Goal: Communication & Community: Answer question/provide support

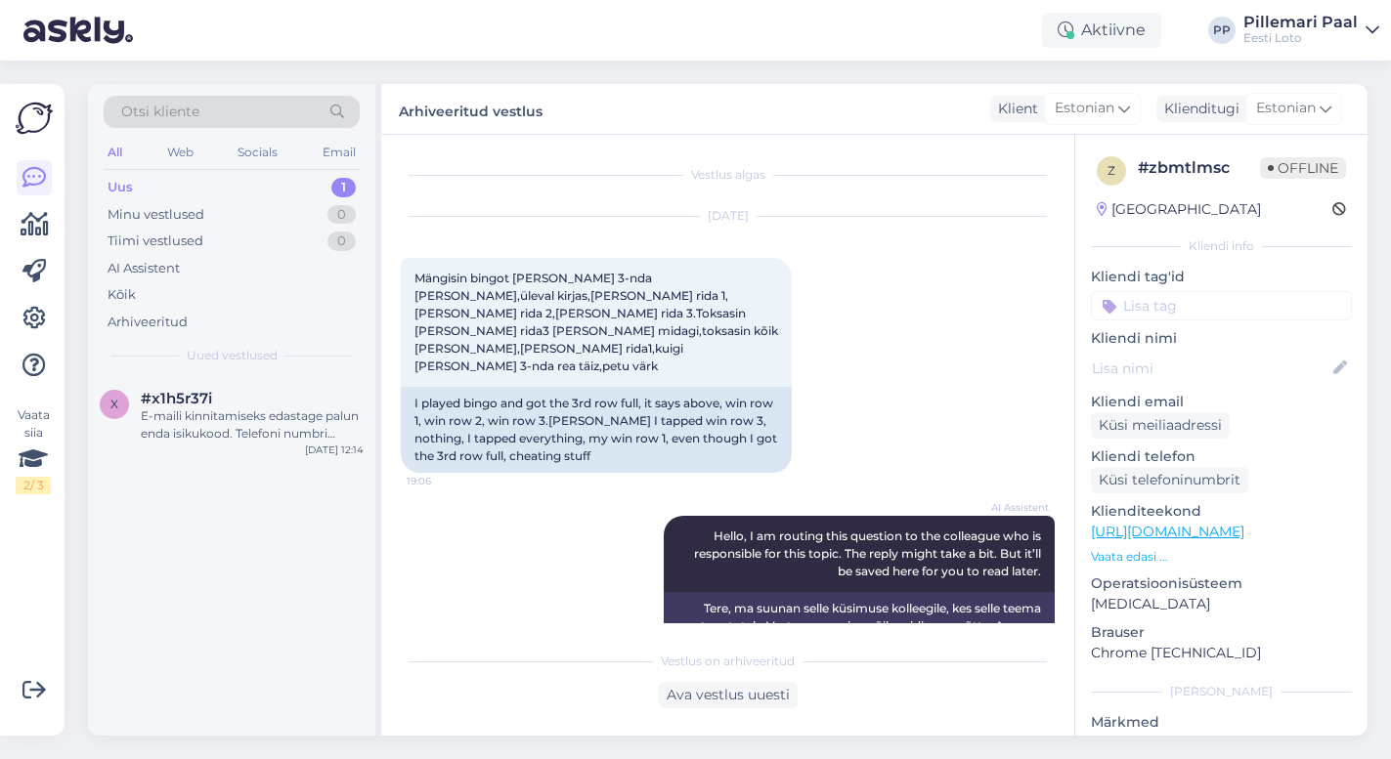
click at [285, 410] on div "E-maili kinnitamiseks edastage palun enda isikukood. Telefoni numbri kinnitamis…" at bounding box center [252, 424] width 223 height 35
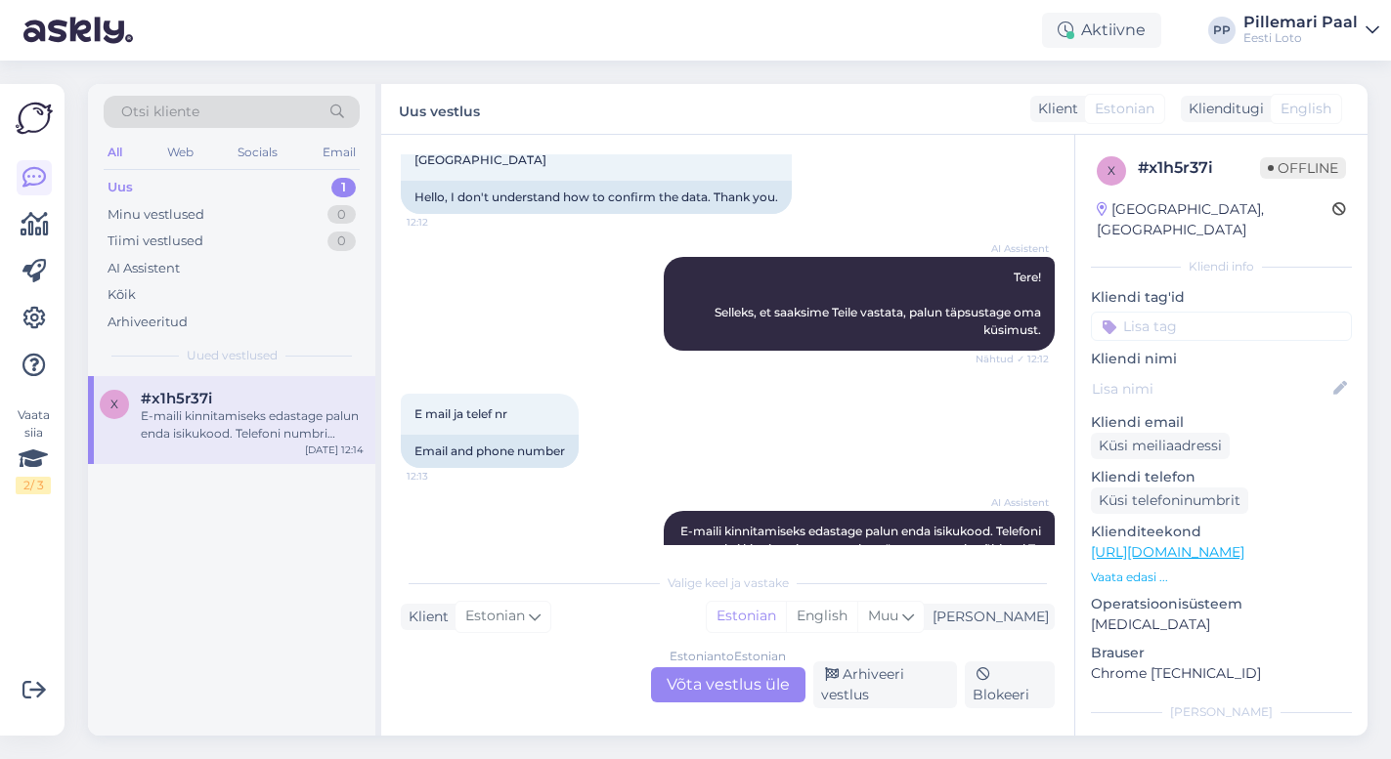
scroll to position [217, 0]
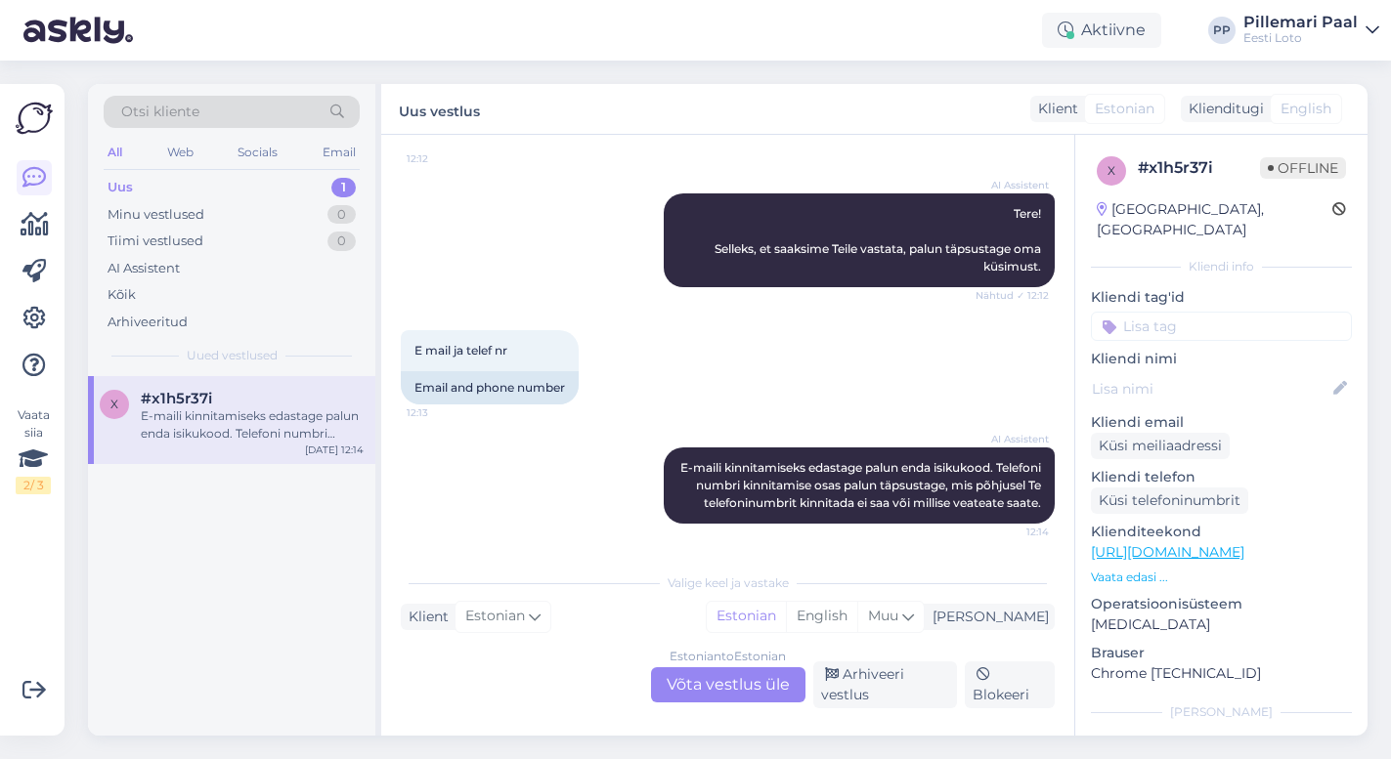
click at [696, 682] on div "Estonian to Estonian Võta vestlus üle" at bounding box center [728, 684] width 154 height 35
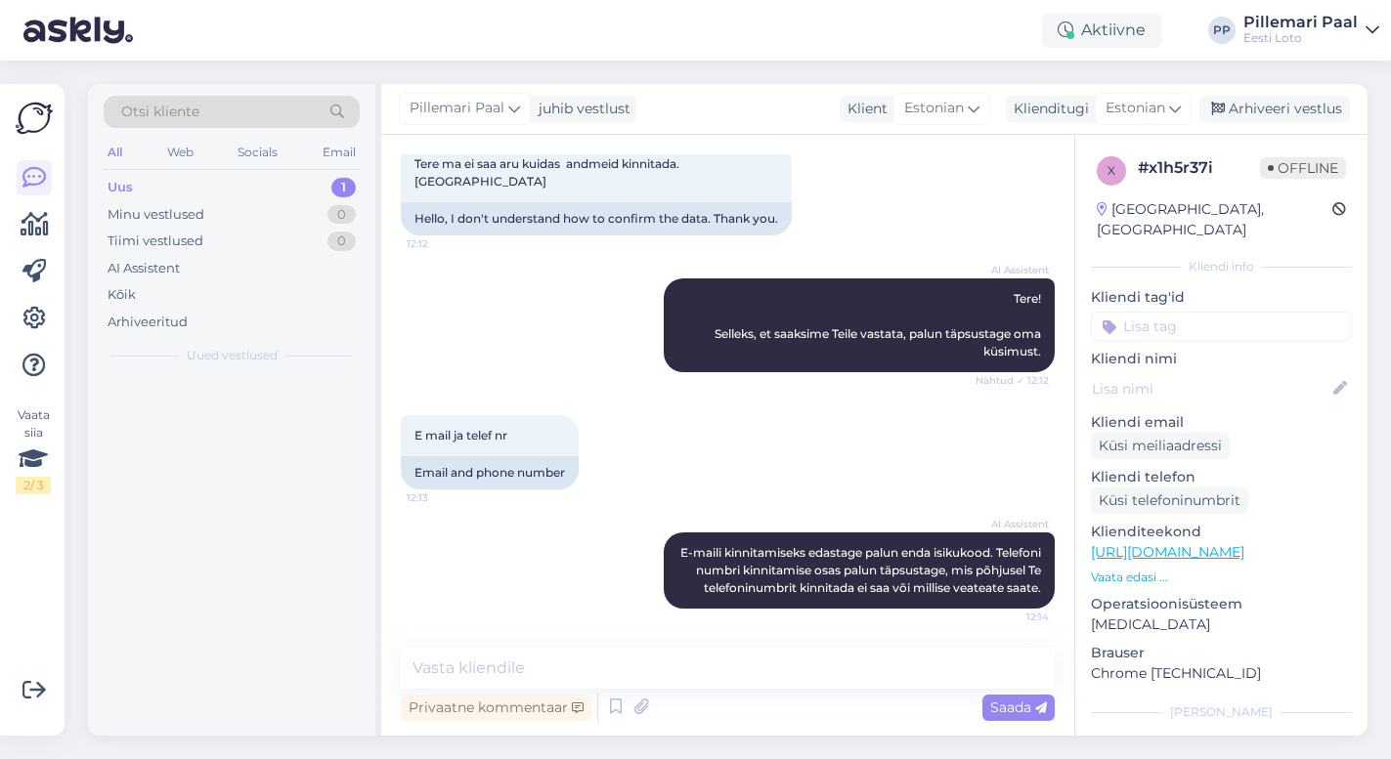
scroll to position [132, 0]
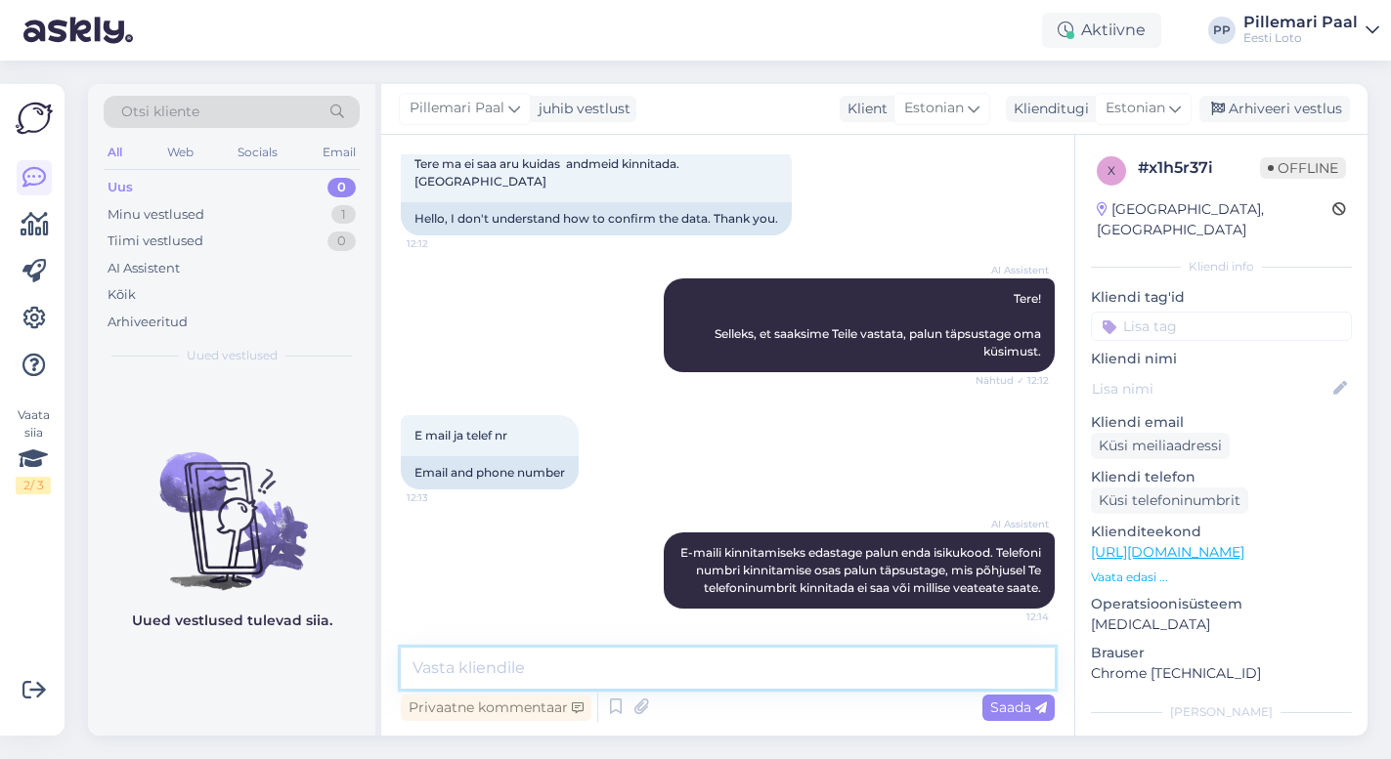
click at [693, 671] on textarea at bounding box center [728, 668] width 654 height 41
paste textarea "E-posti aadressi kinnitamiseks valige "Konto" ning "Minu andmed". Seejärel vaju…"
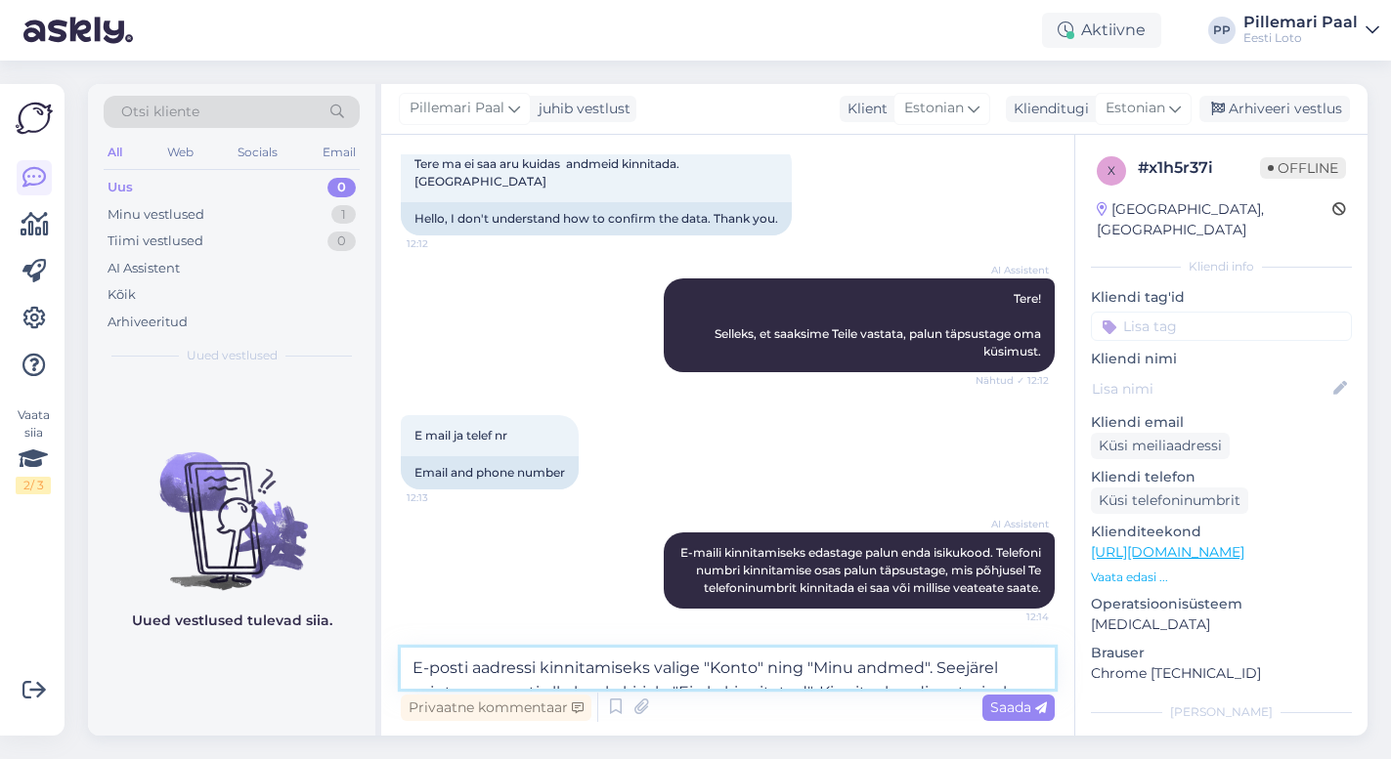
scroll to position [217, 0]
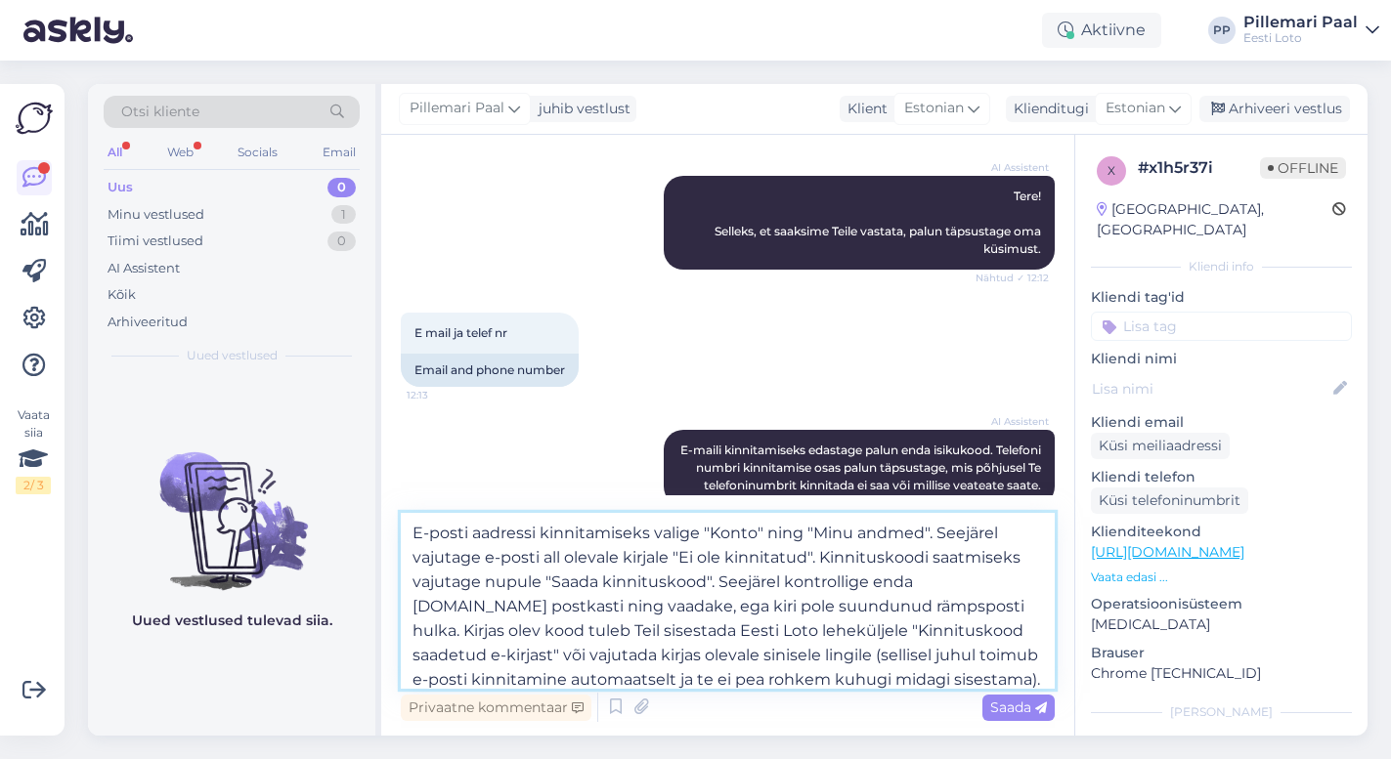
click at [969, 580] on textarea "E-posti aadressi kinnitamiseks valige "Konto" ning "Minu andmed". Seejärel vaju…" at bounding box center [728, 601] width 654 height 176
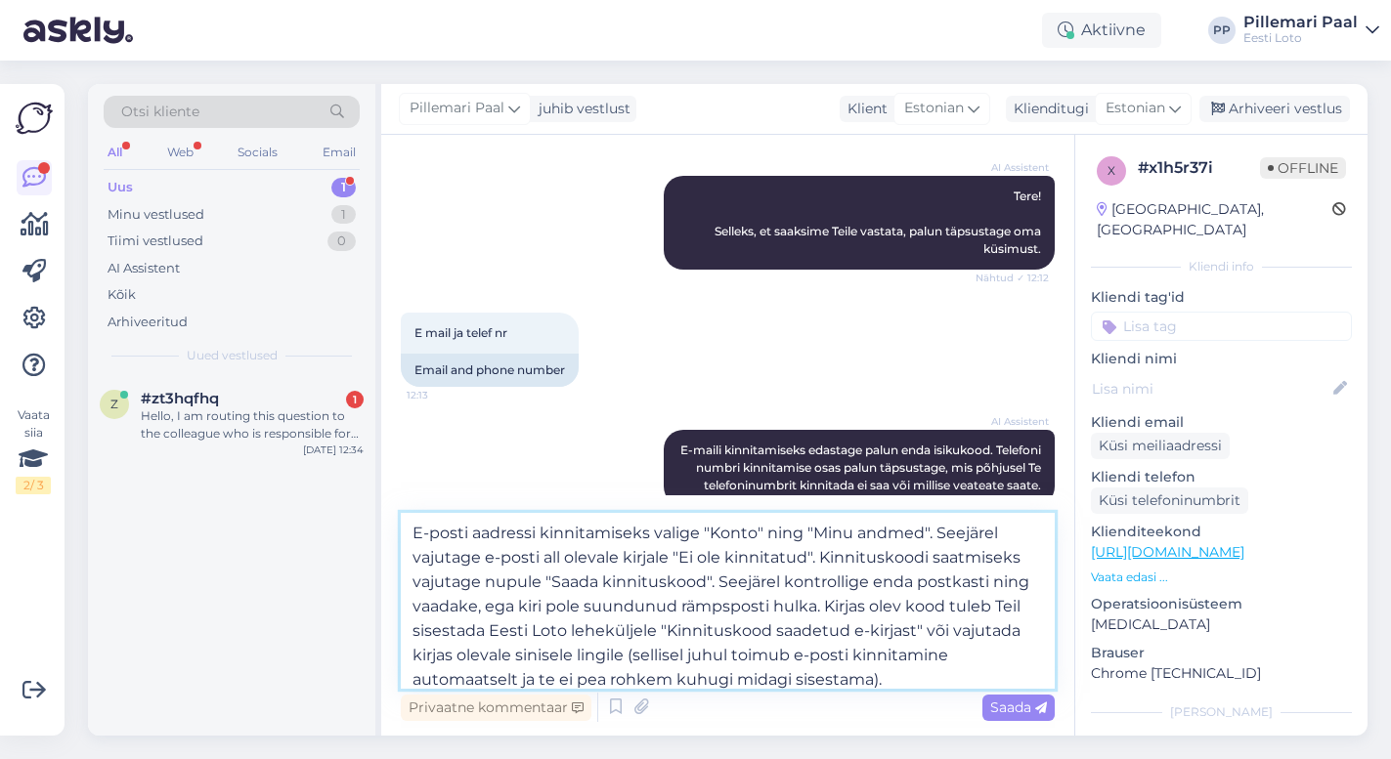
scroll to position [267, 0]
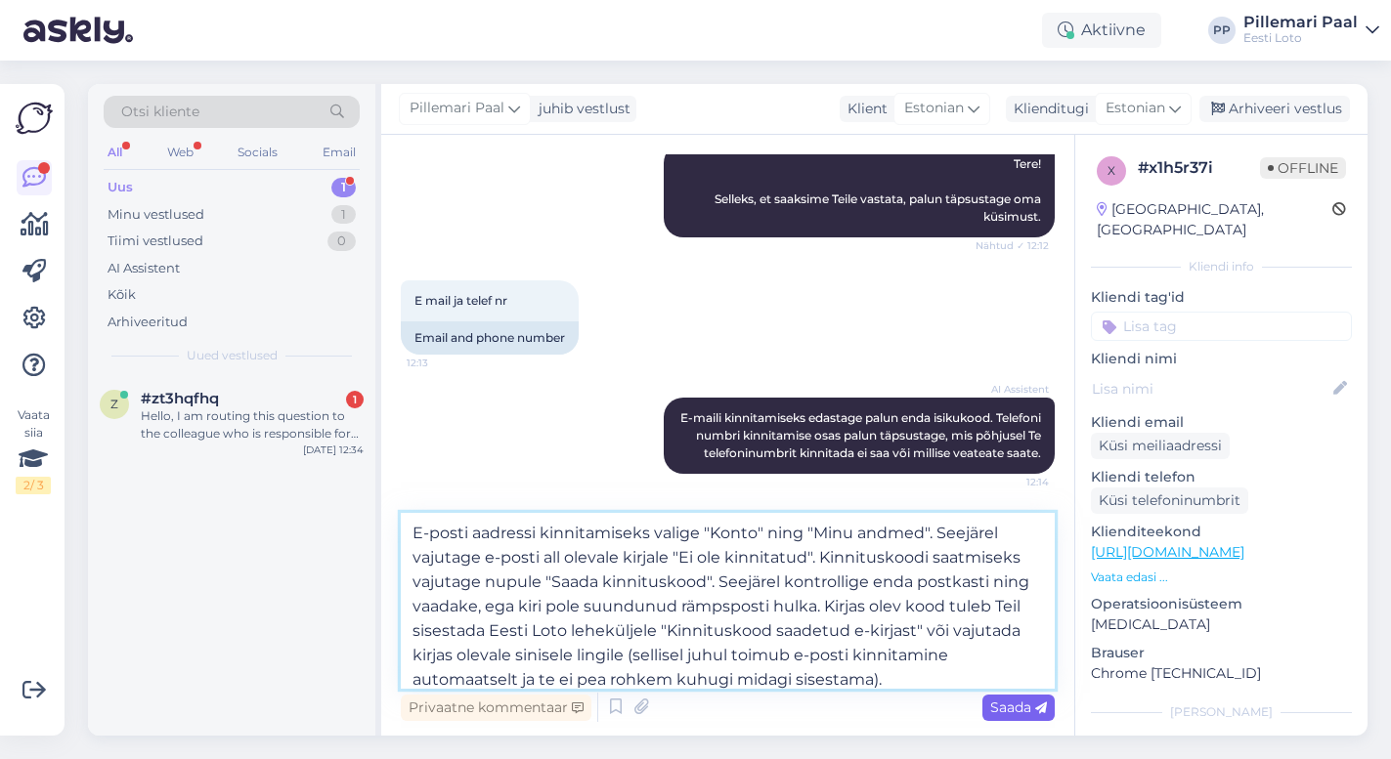
type textarea "E-posti aadressi kinnitamiseks valige "Konto" ning "Minu andmed". Seejärel vaju…"
click at [1013, 708] on span "Saada" at bounding box center [1018, 708] width 57 height 18
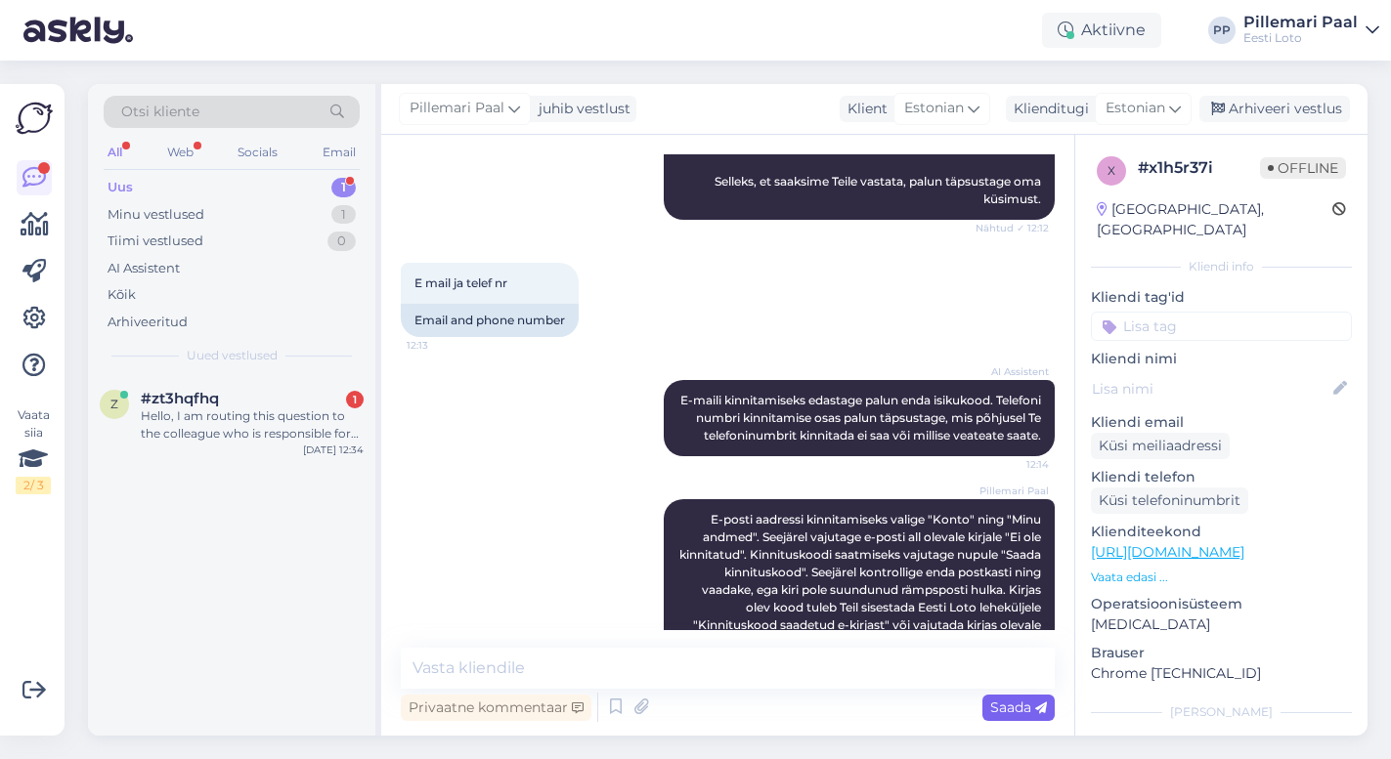
scroll to position [357, 0]
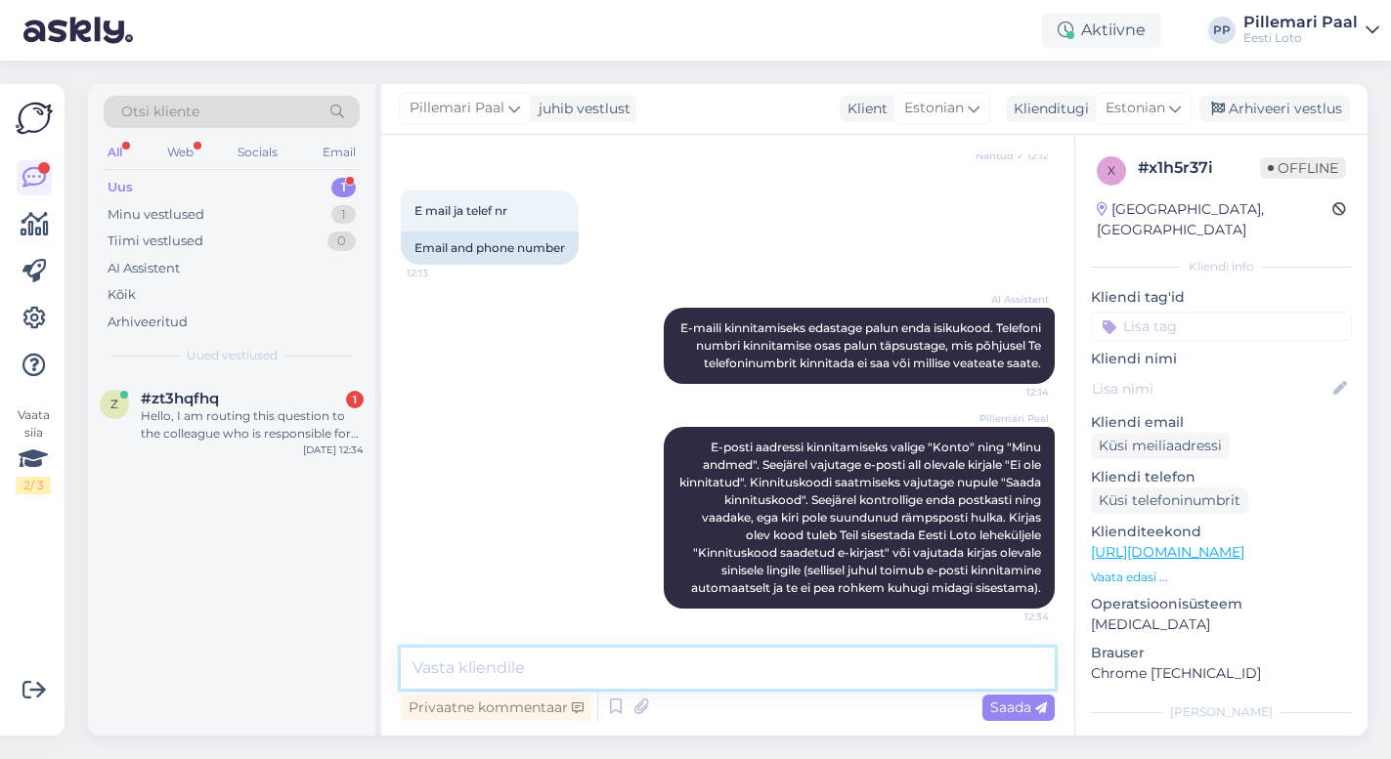
click at [516, 670] on textarea at bounding box center [728, 668] width 654 height 41
type textarea "Telefoninumbri kinnitamiseks toimige analoogselt."
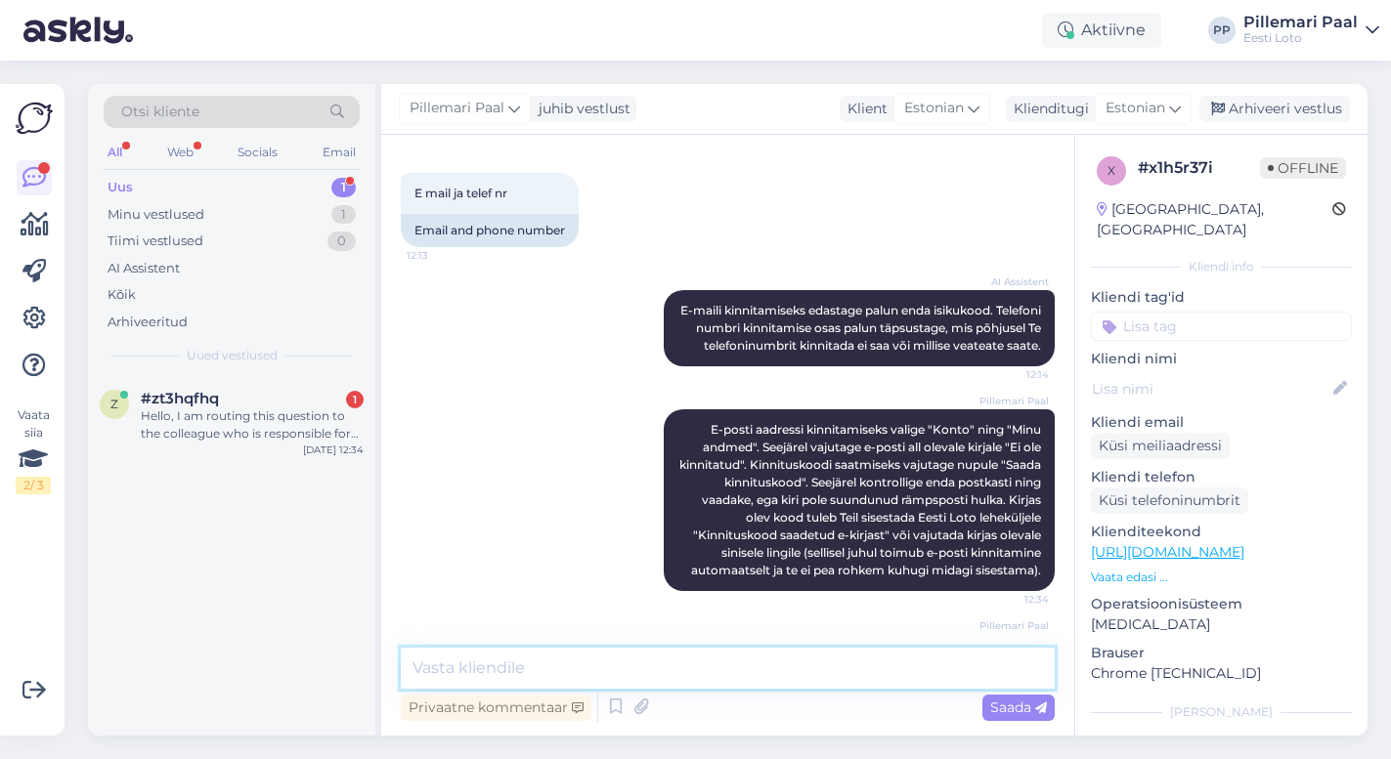
scroll to position [441, 0]
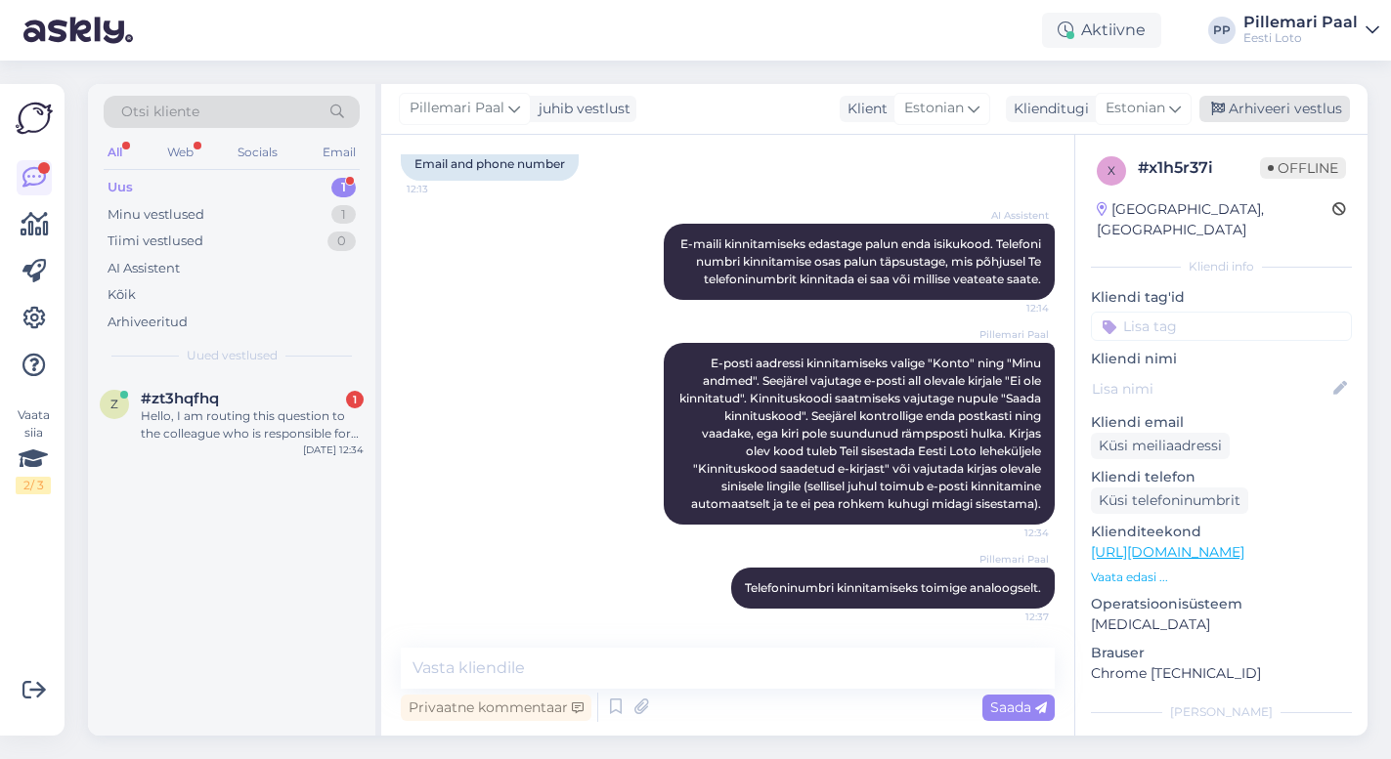
click at [1300, 113] on div "Arhiveeri vestlus" at bounding box center [1274, 109] width 150 height 26
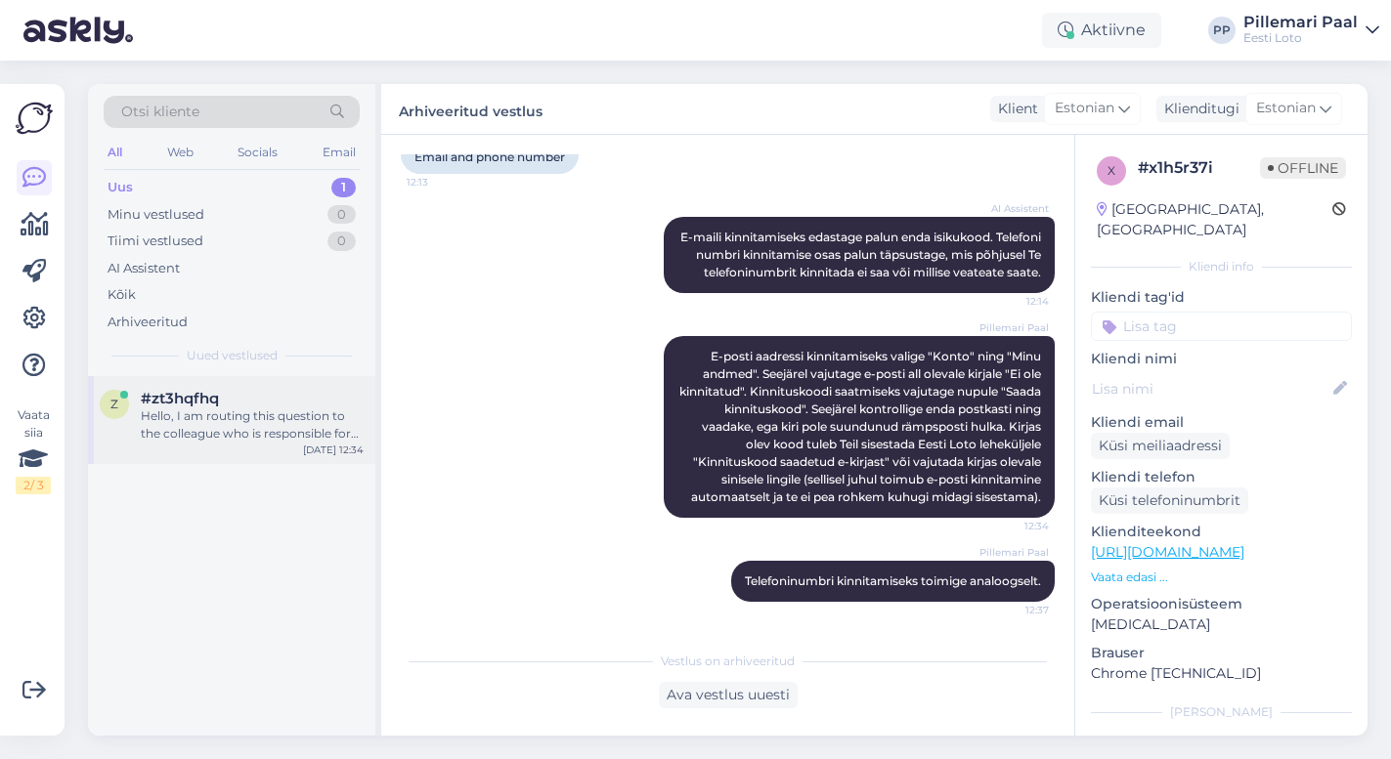
click at [279, 404] on div "#zt3hqfhq" at bounding box center [252, 399] width 223 height 18
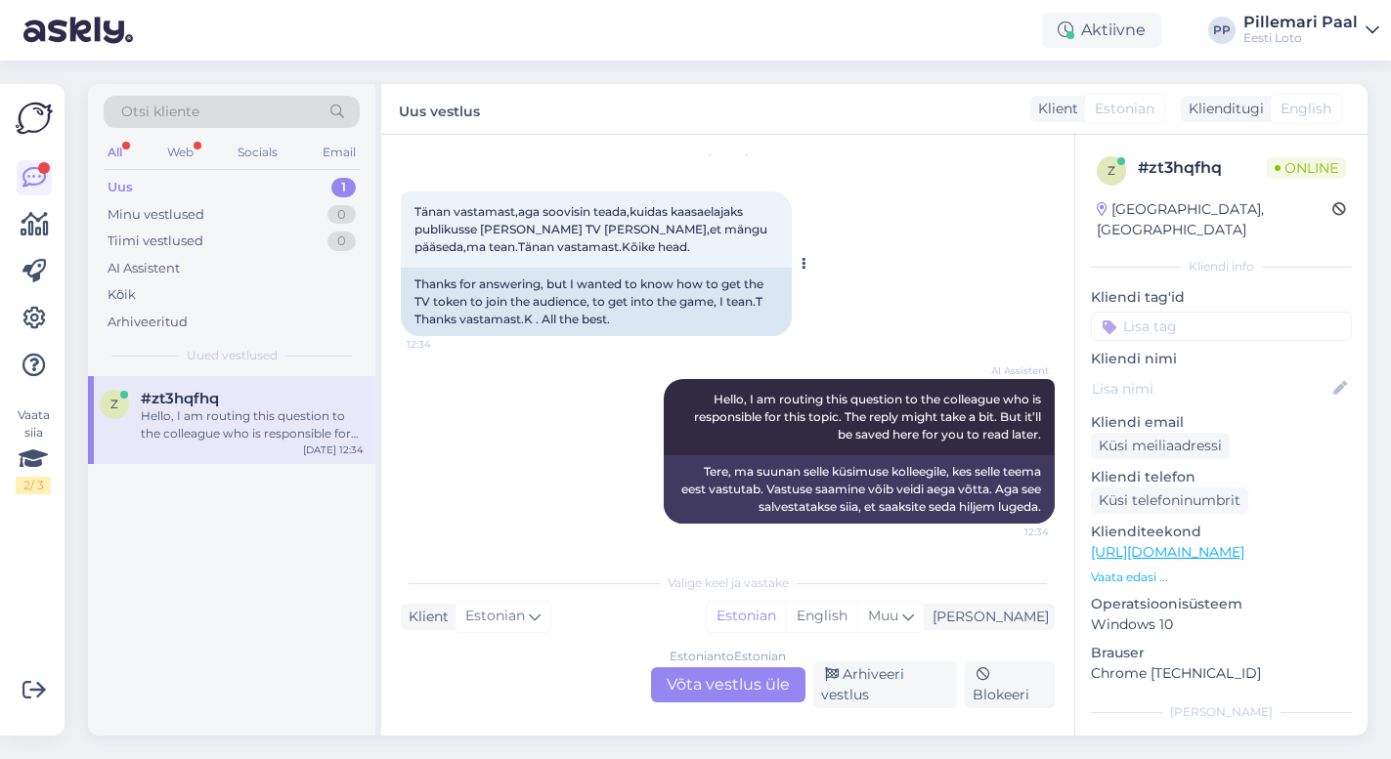
scroll to position [1309, 0]
click at [675, 674] on div "Estonian to Estonian Võta vestlus üle" at bounding box center [728, 684] width 154 height 35
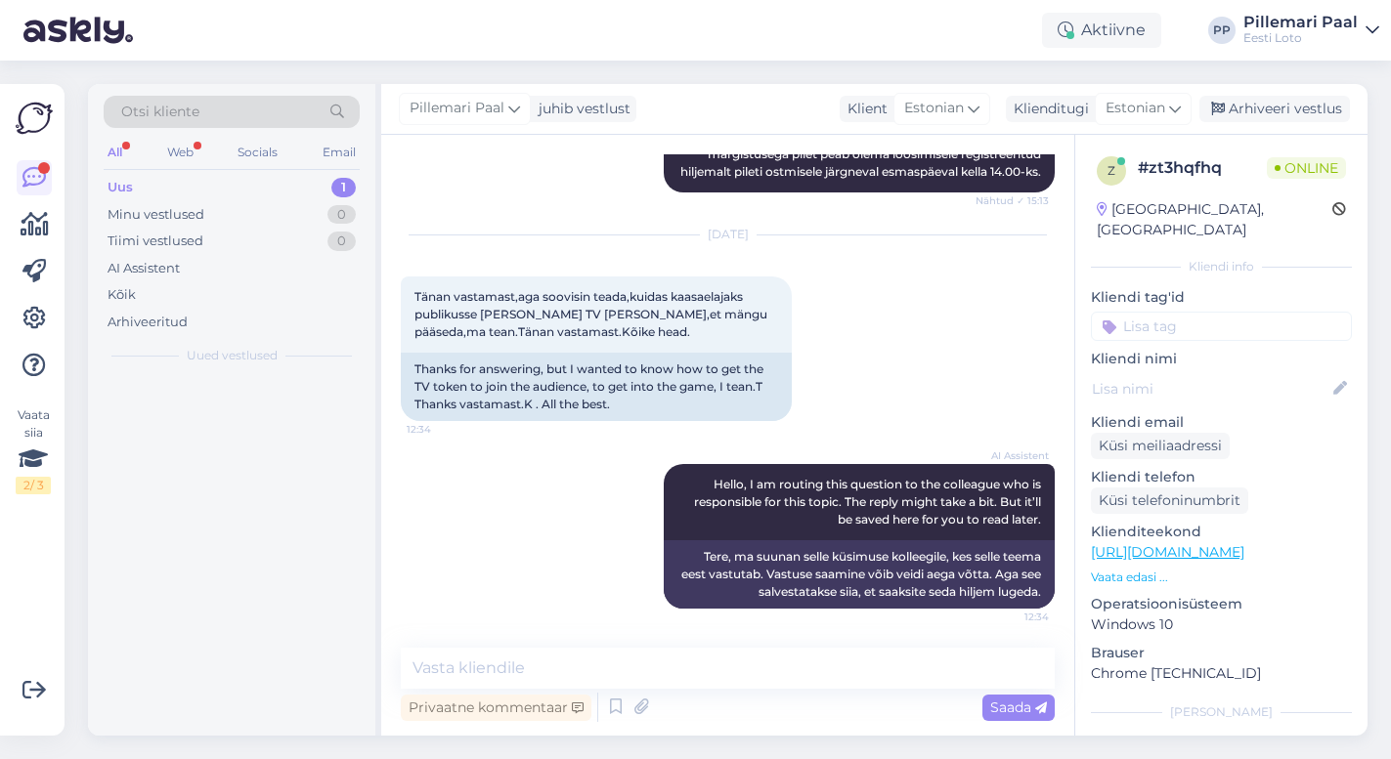
scroll to position [1224, 0]
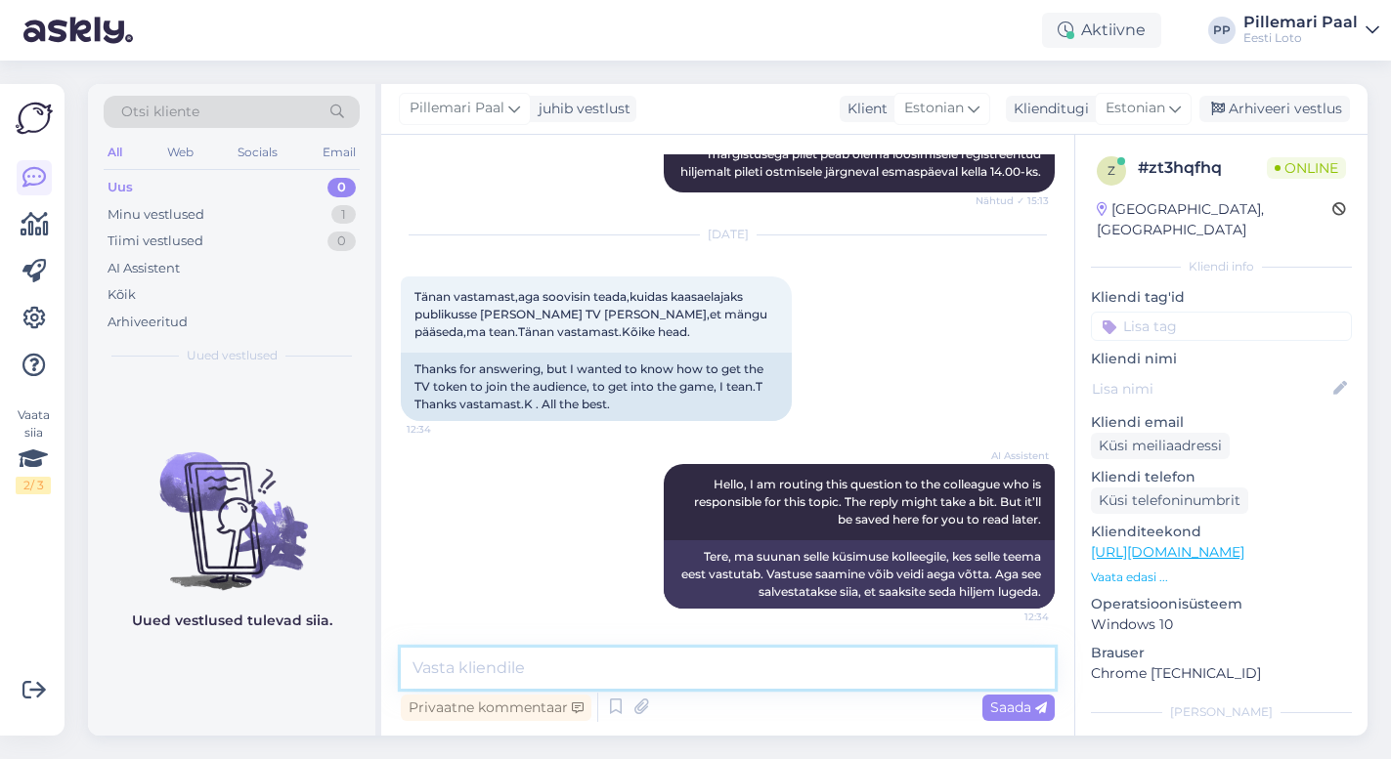
click at [591, 681] on textarea at bounding box center [728, 668] width 654 height 41
paste textarea "Saate publikuks on need meeskonnad, kelle salvestust hetkel ei toimu. Eraldi pu…"
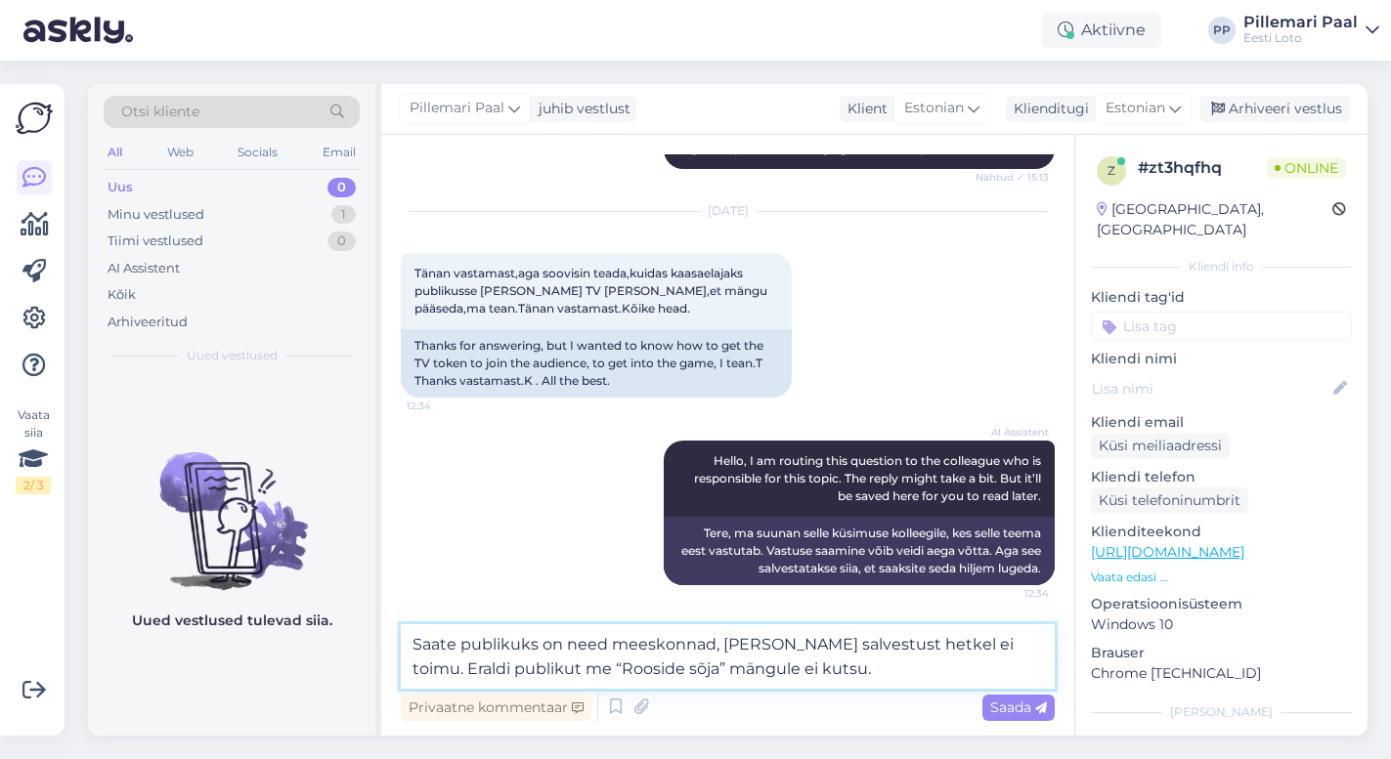
scroll to position [1248, 0]
click at [412, 648] on textarea "Saate publikuks on need meeskonnad, kelle salvestust hetkel ei toimu. Eraldi pu…" at bounding box center [728, 656] width 654 height 64
click at [907, 670] on textarea "Rooside Sõja saate publikuks on need meeskonnad, kelle salvestust hetkel ei toi…" at bounding box center [728, 656] width 654 height 64
click at [955, 644] on textarea "Rooside Sõja saate publikuks on need meeskonnad, kelle salvestust hetkel ei toi…" at bounding box center [728, 656] width 654 height 64
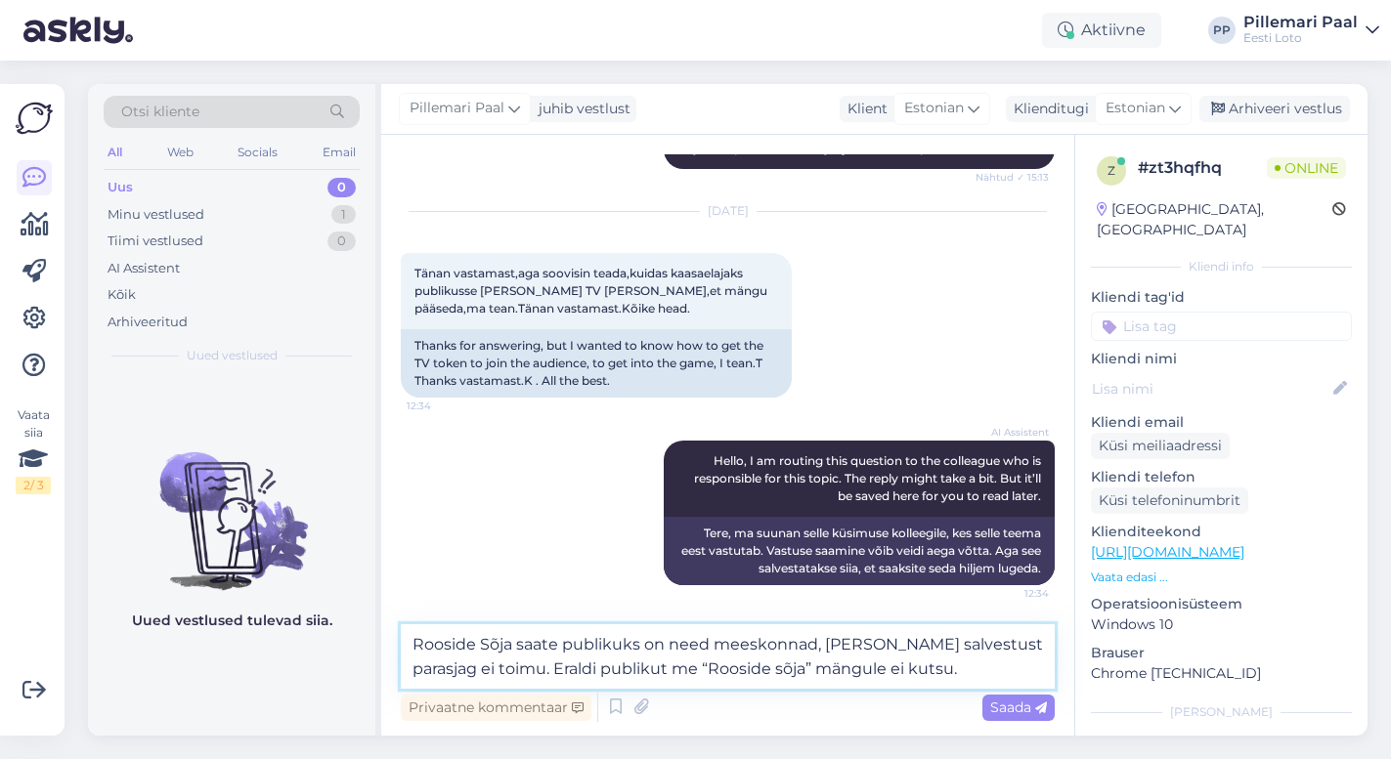
type textarea "Rooside Sõja saate publikuks on need meeskonnad, kelle salvestust parasjagu ei …"
click at [897, 667] on textarea "Rooside Sõja saate publikuks on need meeskonnad, kelle salvestust parasjagu ei …" at bounding box center [728, 656] width 654 height 64
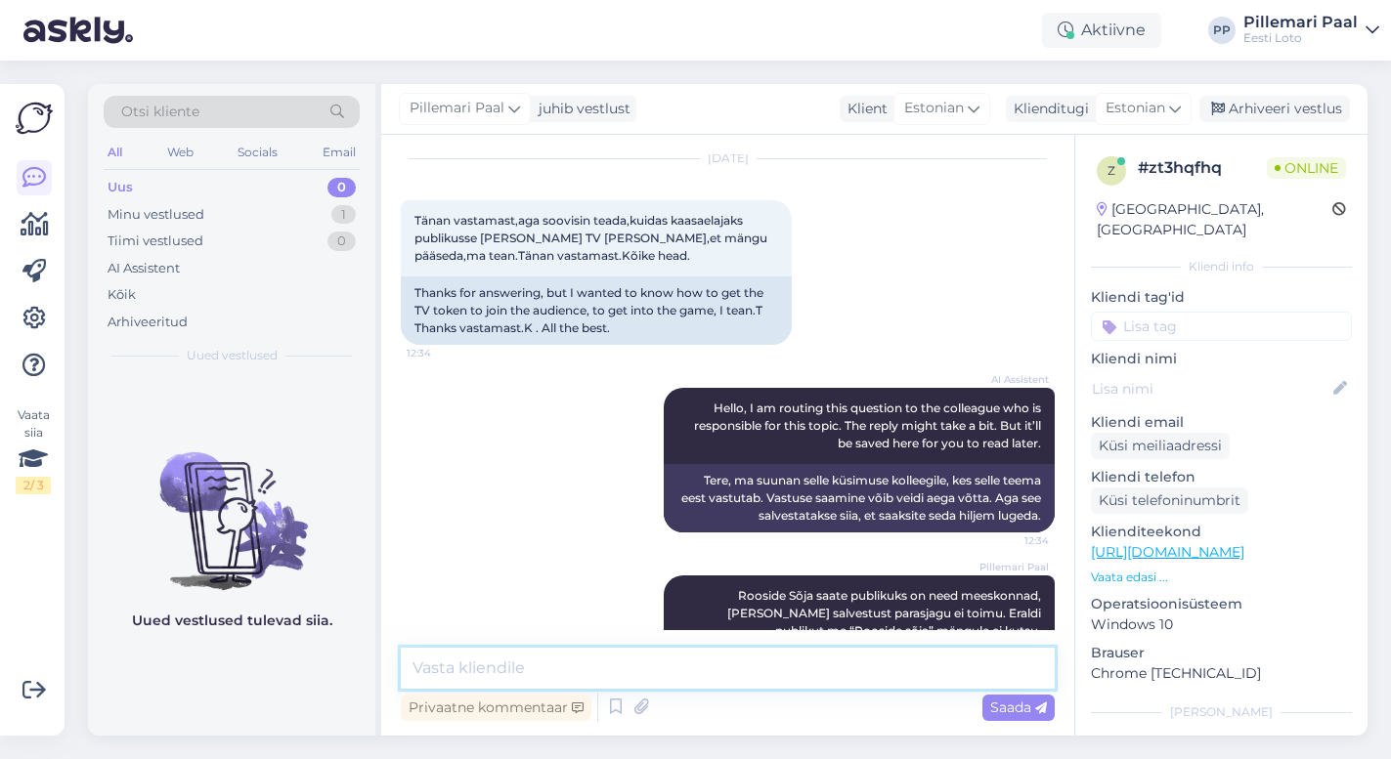
scroll to position [1344, 0]
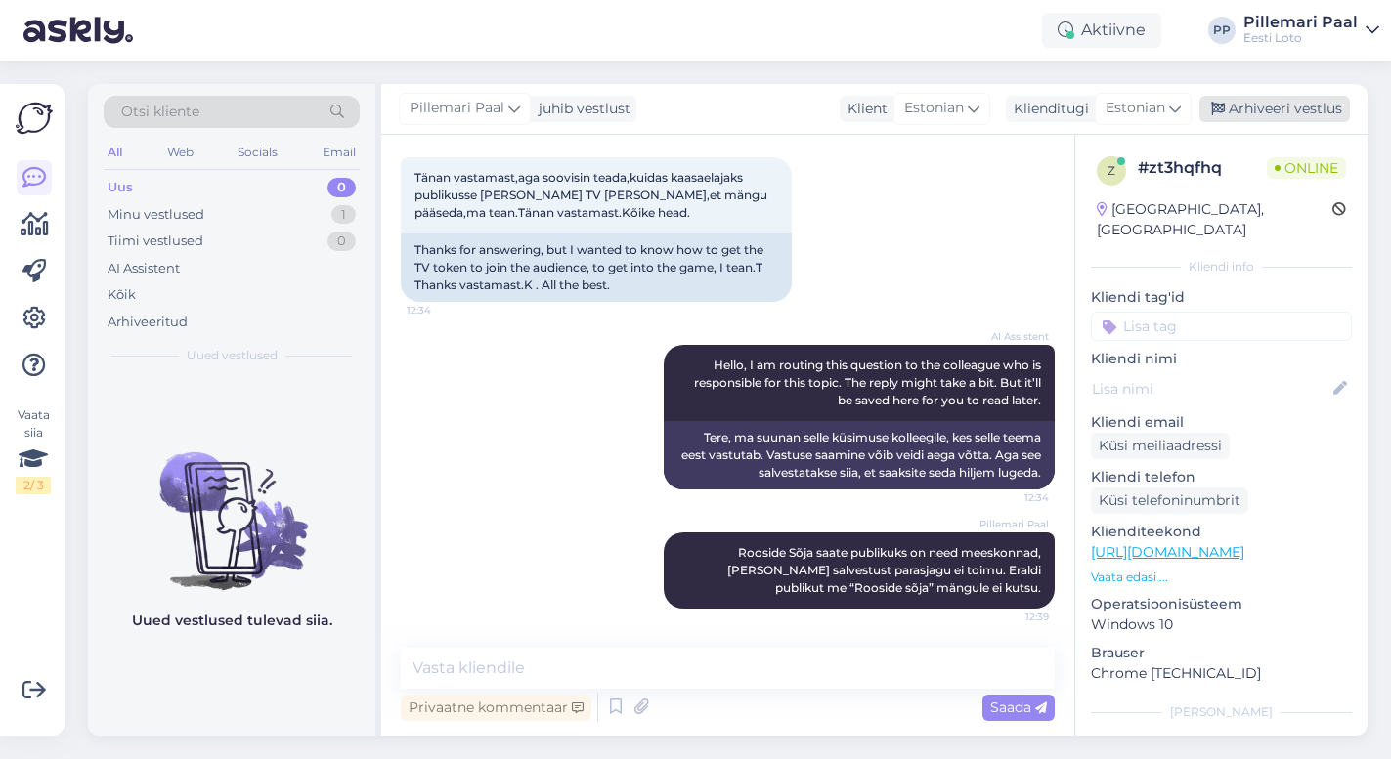
click at [1250, 107] on div "Arhiveeri vestlus" at bounding box center [1274, 109] width 150 height 26
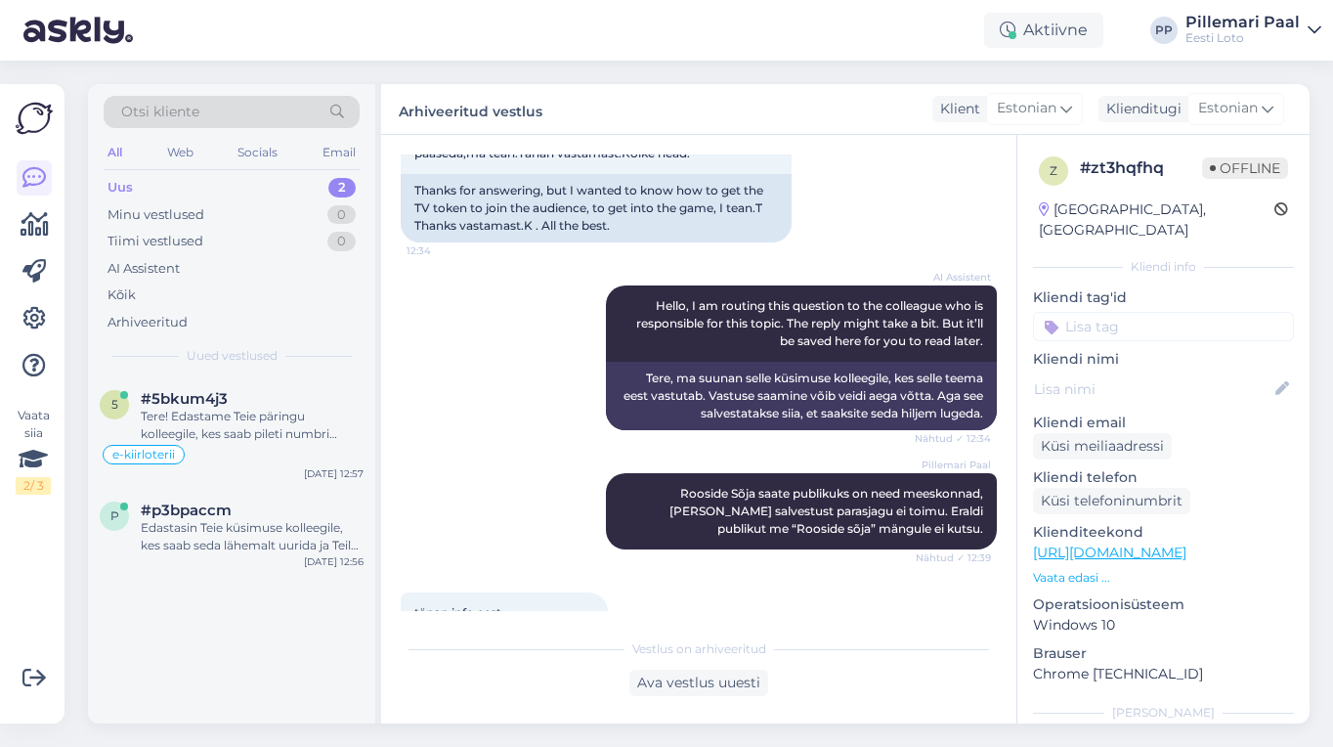
scroll to position [1569, 0]
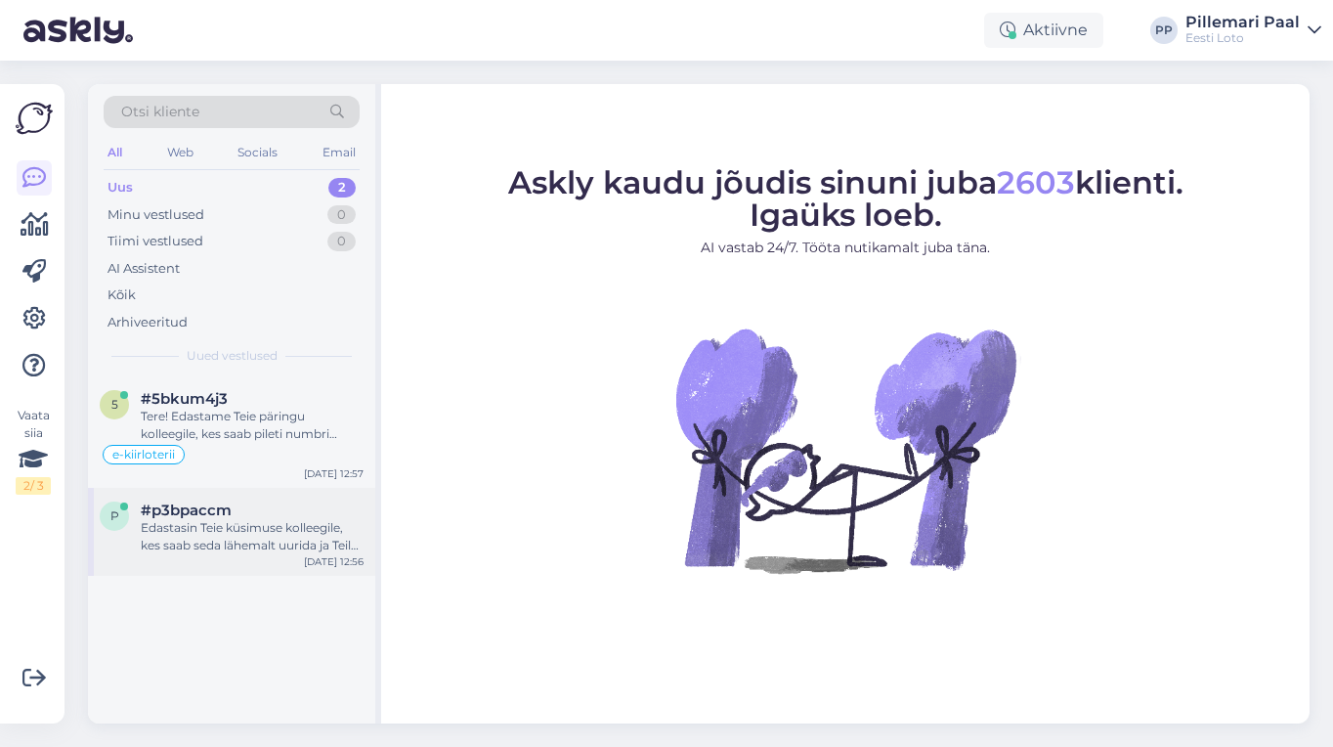
click at [222, 536] on div "Edastasin Teie küsimuse kolleegile, kes saab seda lähemalt uurida ja Teile vast…" at bounding box center [252, 536] width 223 height 35
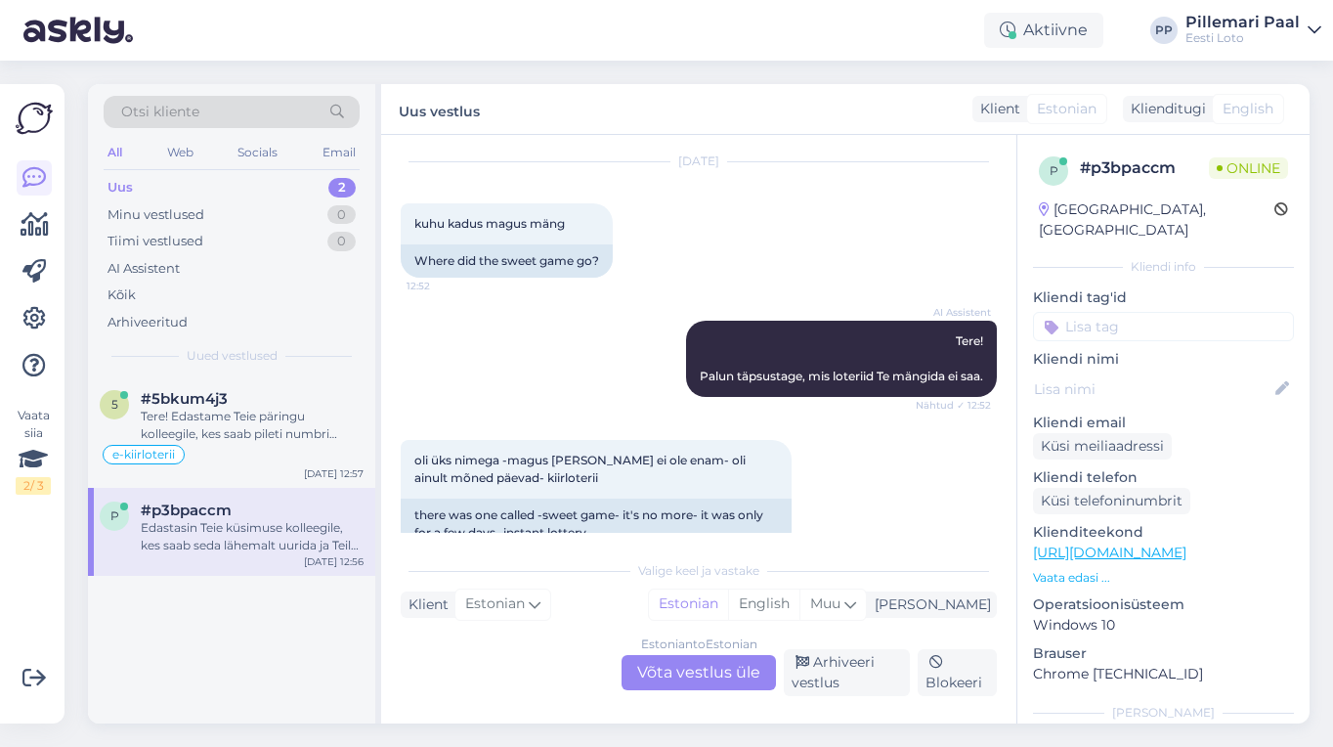
scroll to position [194, 0]
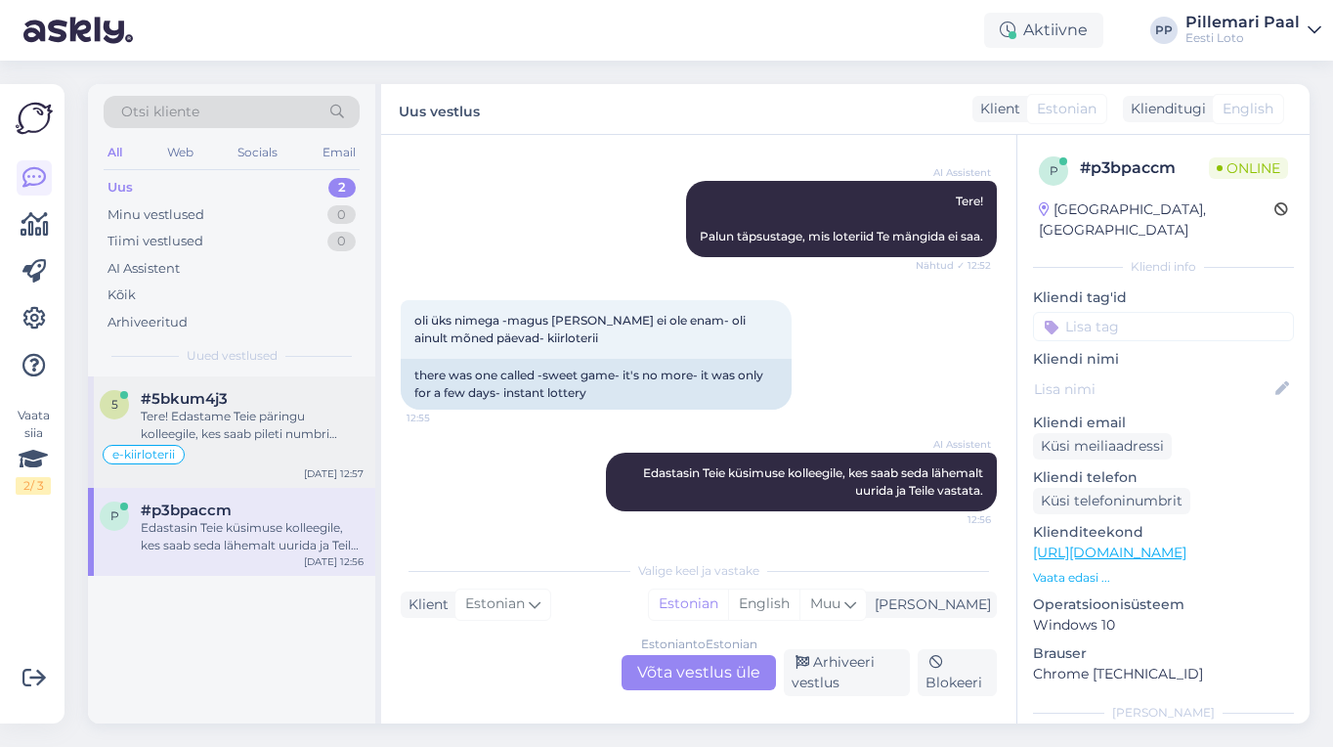
click at [266, 428] on div "Tere! Edastame Teie päringu kolleegile, kes saab pileti numbri alusel võidu üle…" at bounding box center [252, 424] width 223 height 35
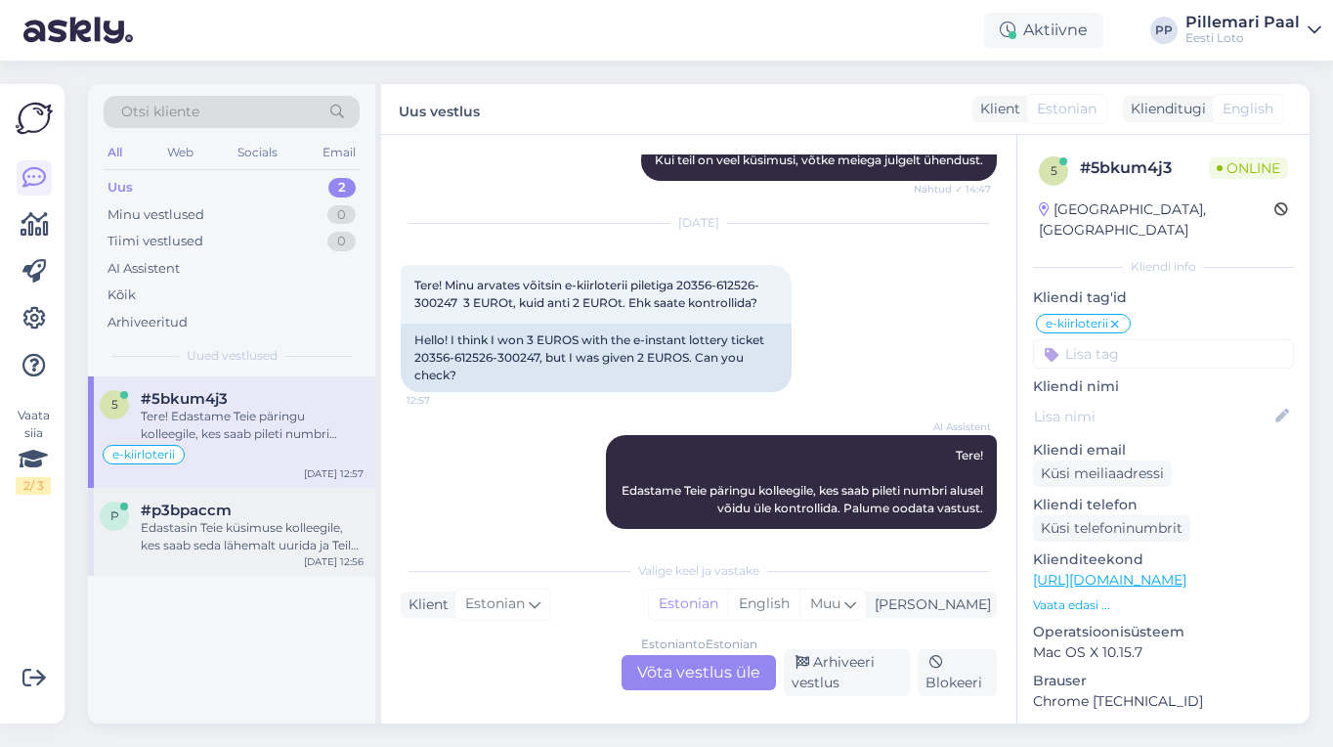
click at [237, 549] on div "Edastasin Teie küsimuse kolleegile, kes saab seda lähemalt uurida ja Teile vast…" at bounding box center [252, 536] width 223 height 35
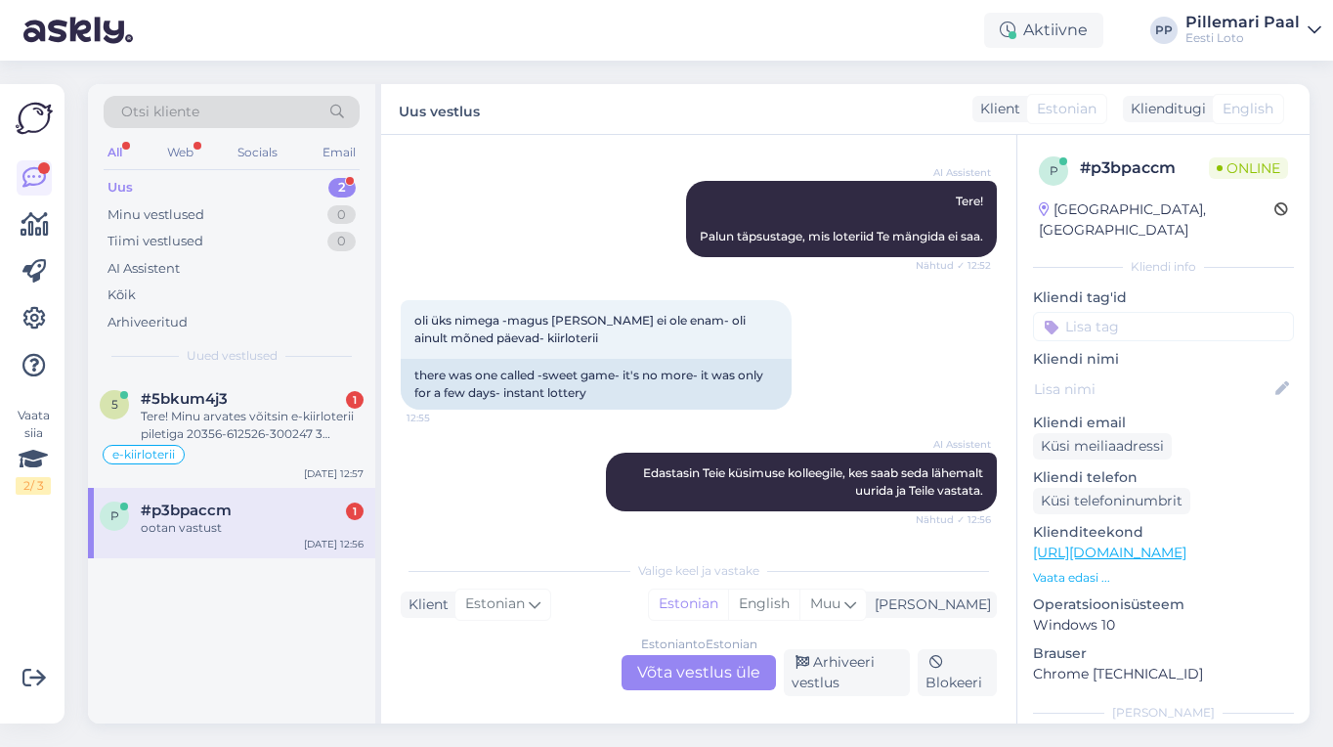
scroll to position [312, 0]
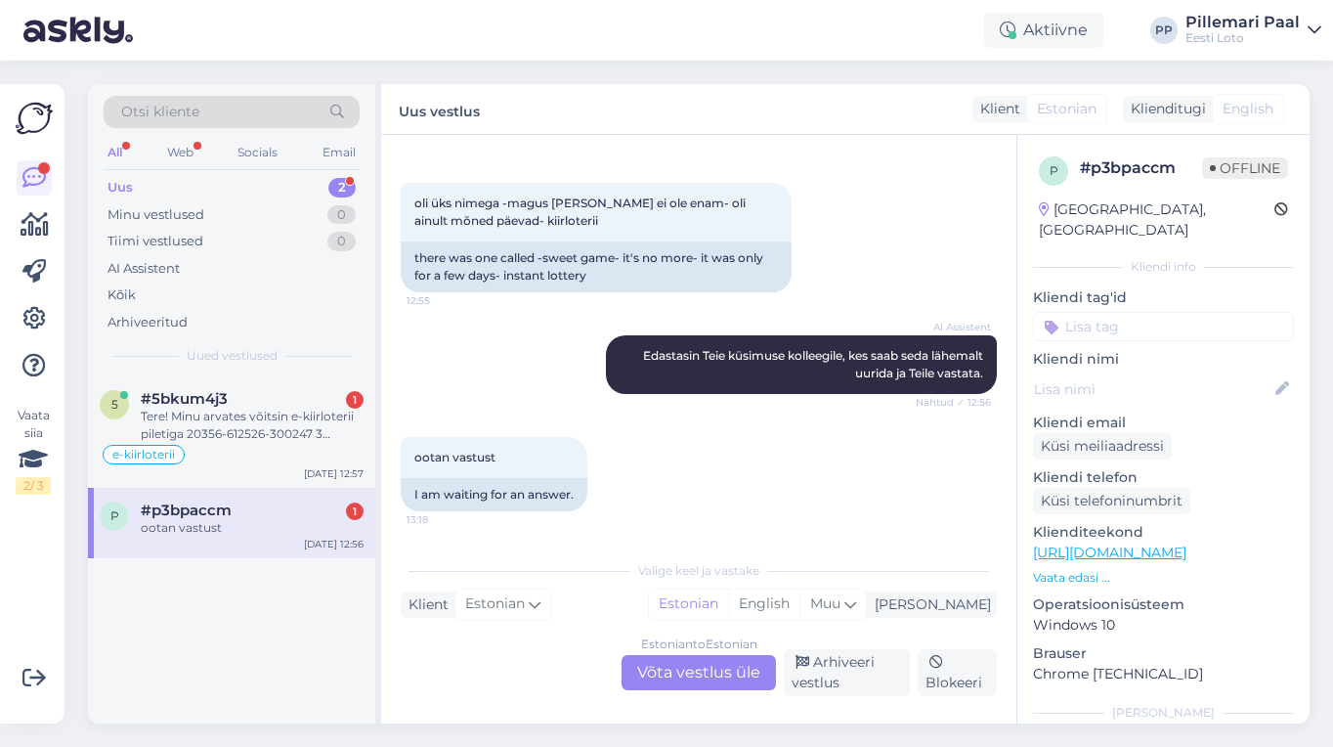
click at [707, 663] on div "Estonian to Estonian Võta vestlus üle" at bounding box center [699, 672] width 154 height 35
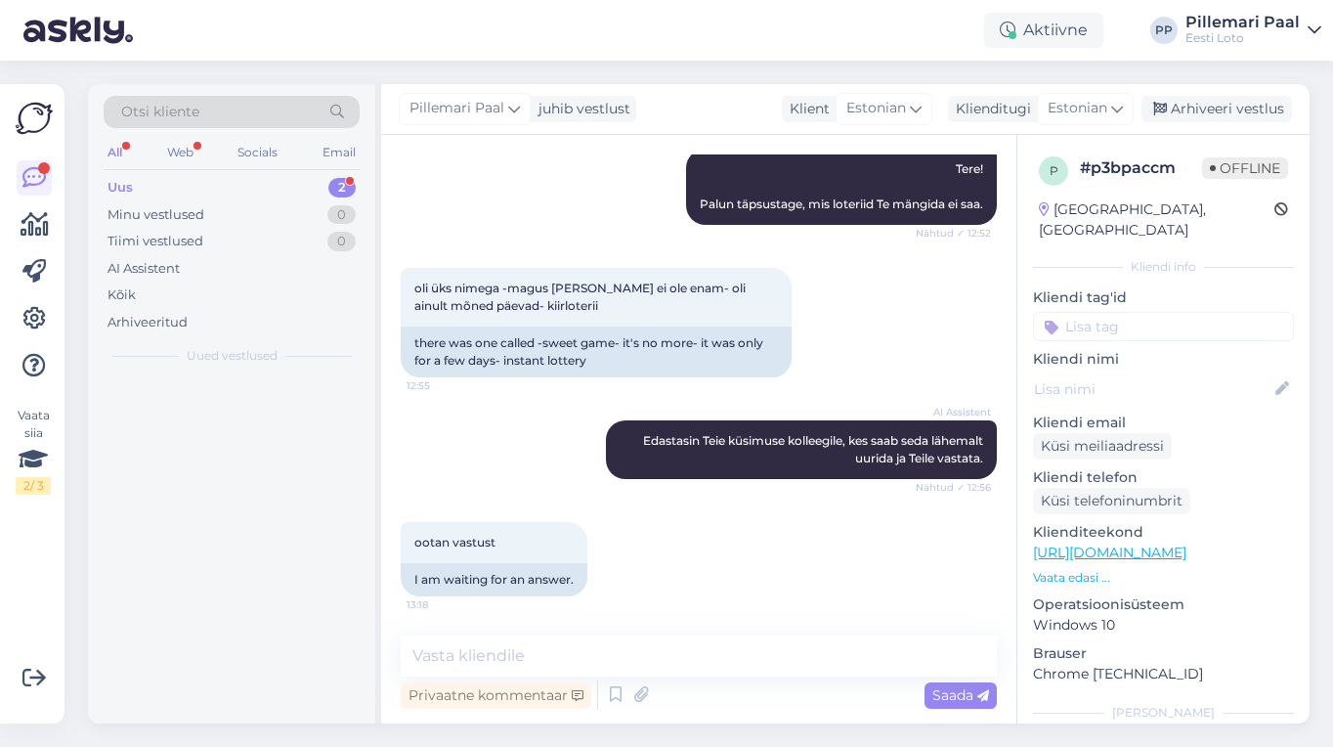
scroll to position [227, 0]
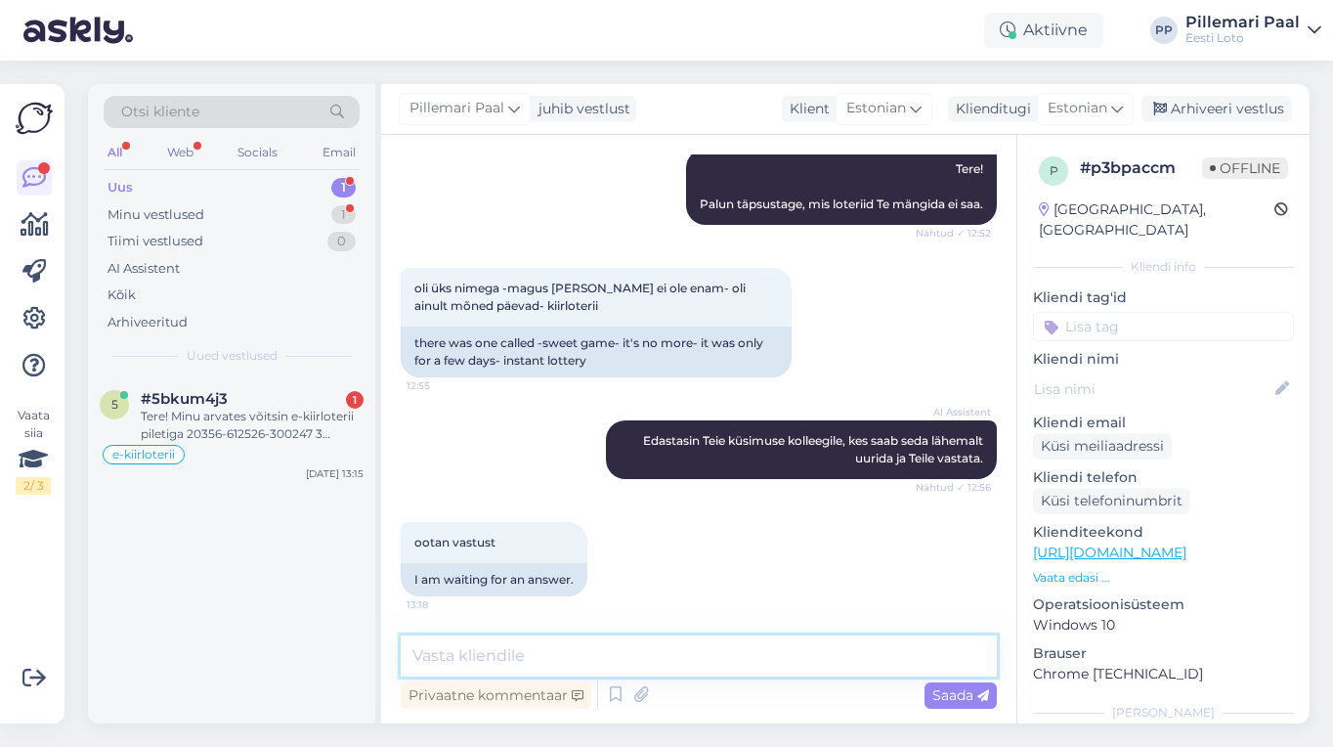
click at [680, 663] on textarea at bounding box center [699, 655] width 596 height 41
paste textarea "Mäng on hetkel ajutiselt meie kodulehelt eemaldatud. Loodetavasti saab peagi ta…"
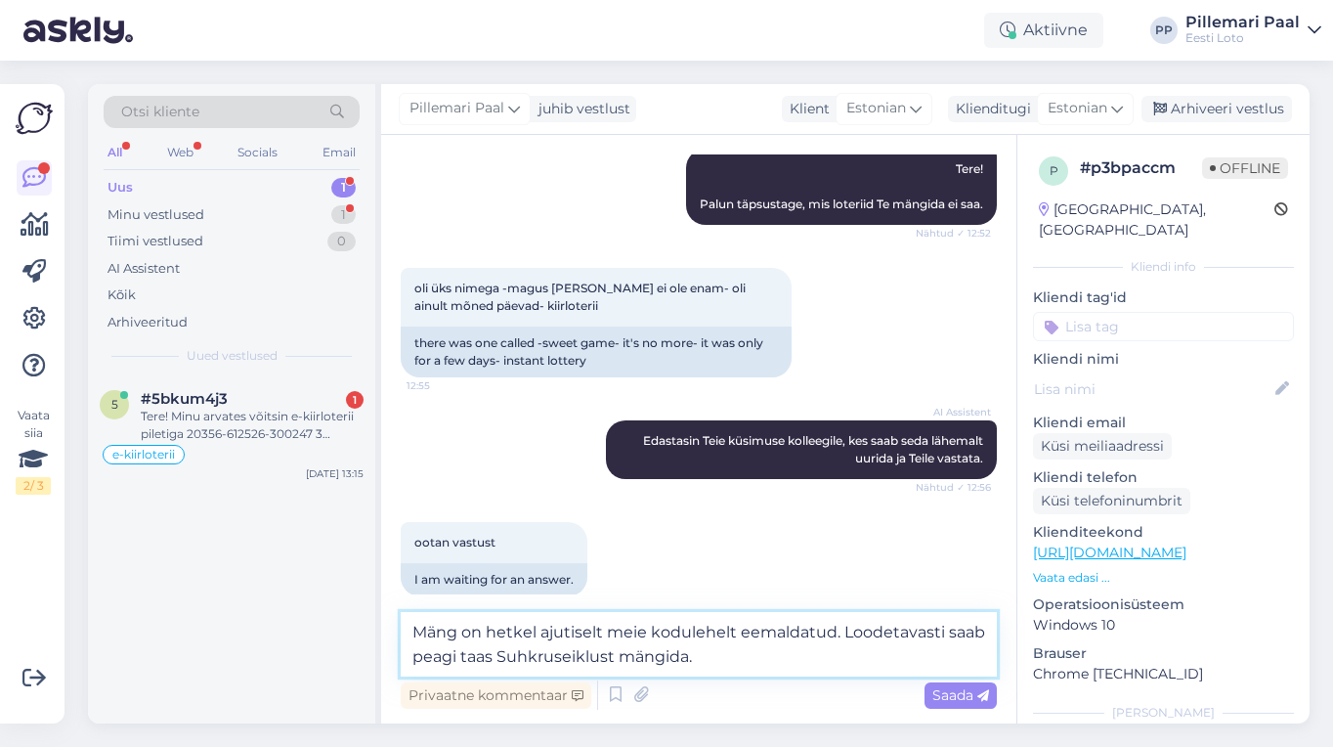
scroll to position [250, 0]
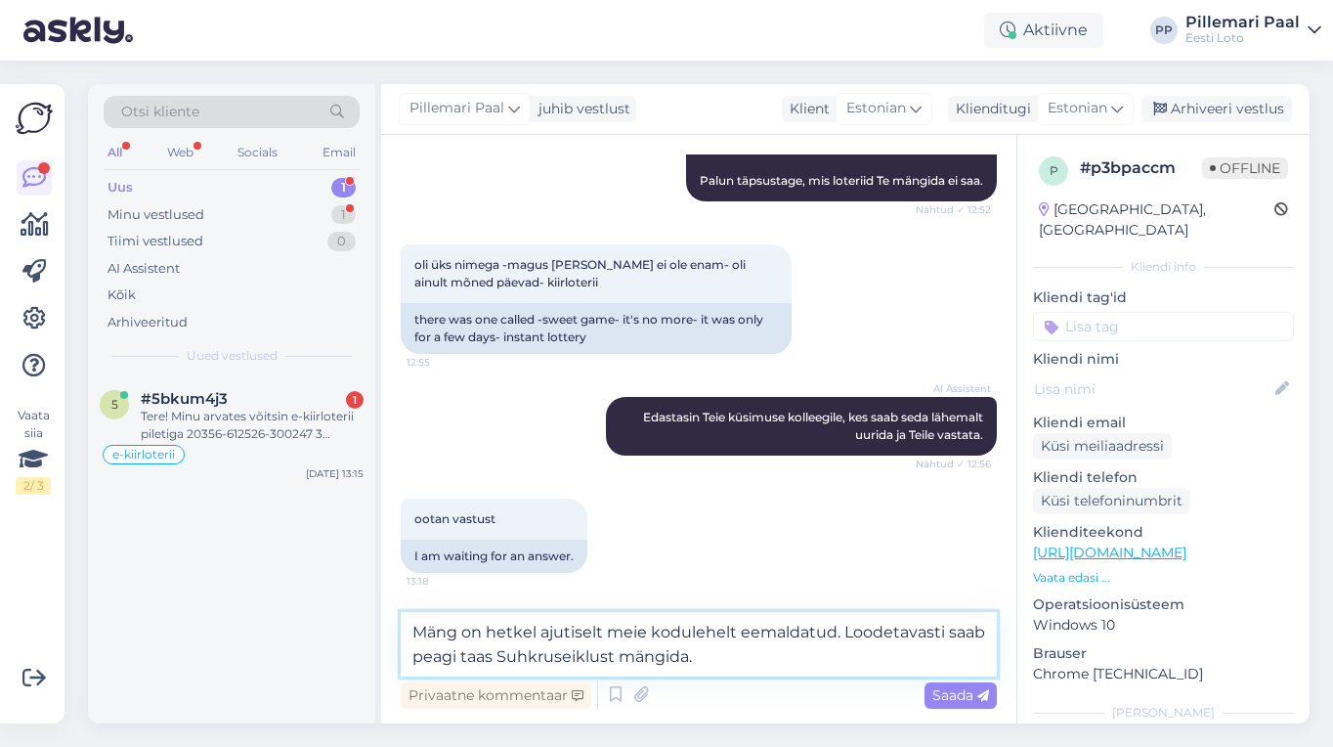
click at [430, 631] on textarea "Mäng on hetkel ajutiselt meie kodulehelt eemaldatud. Loodetavasti saab peagi ta…" at bounding box center [699, 644] width 596 height 64
click at [955, 661] on textarea "E-kiirloterii "Suhkruseiklus" on hetkel ajutiselt meie kodulehelt eemaldatud. L…" at bounding box center [699, 644] width 596 height 64
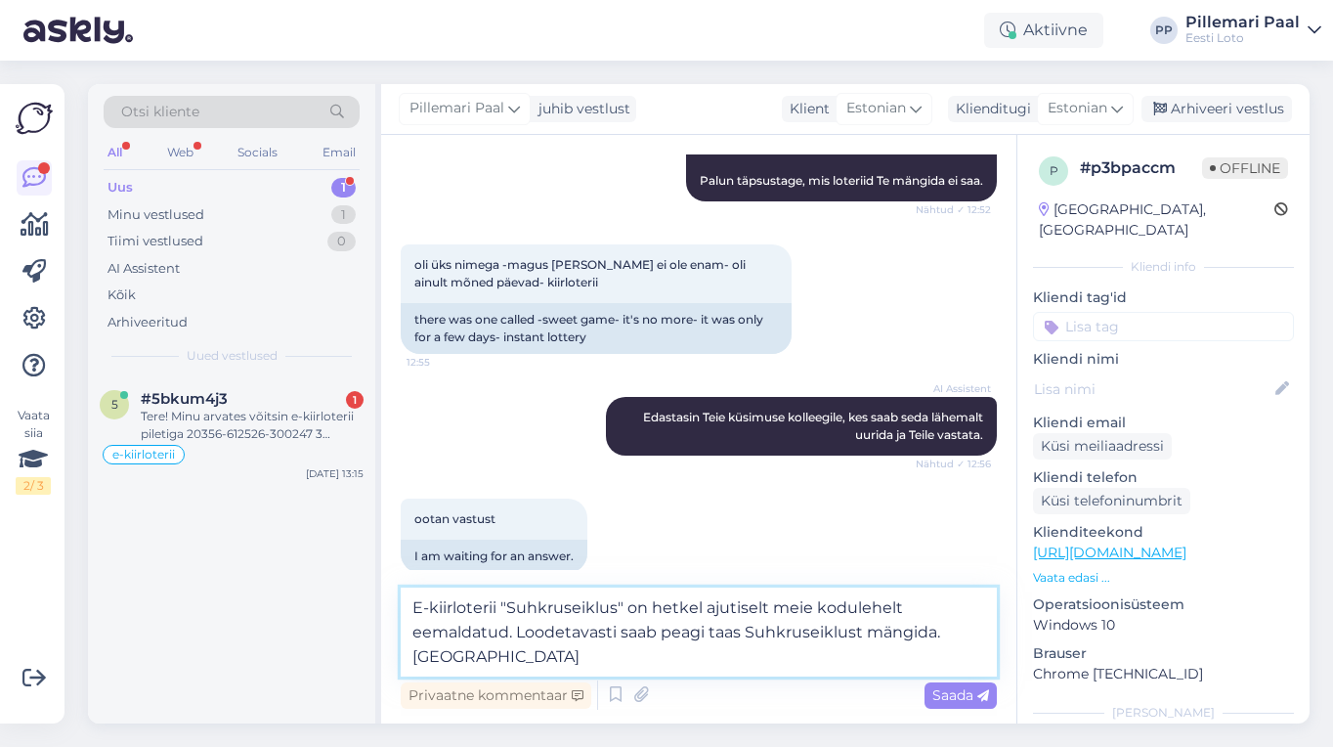
scroll to position [275, 0]
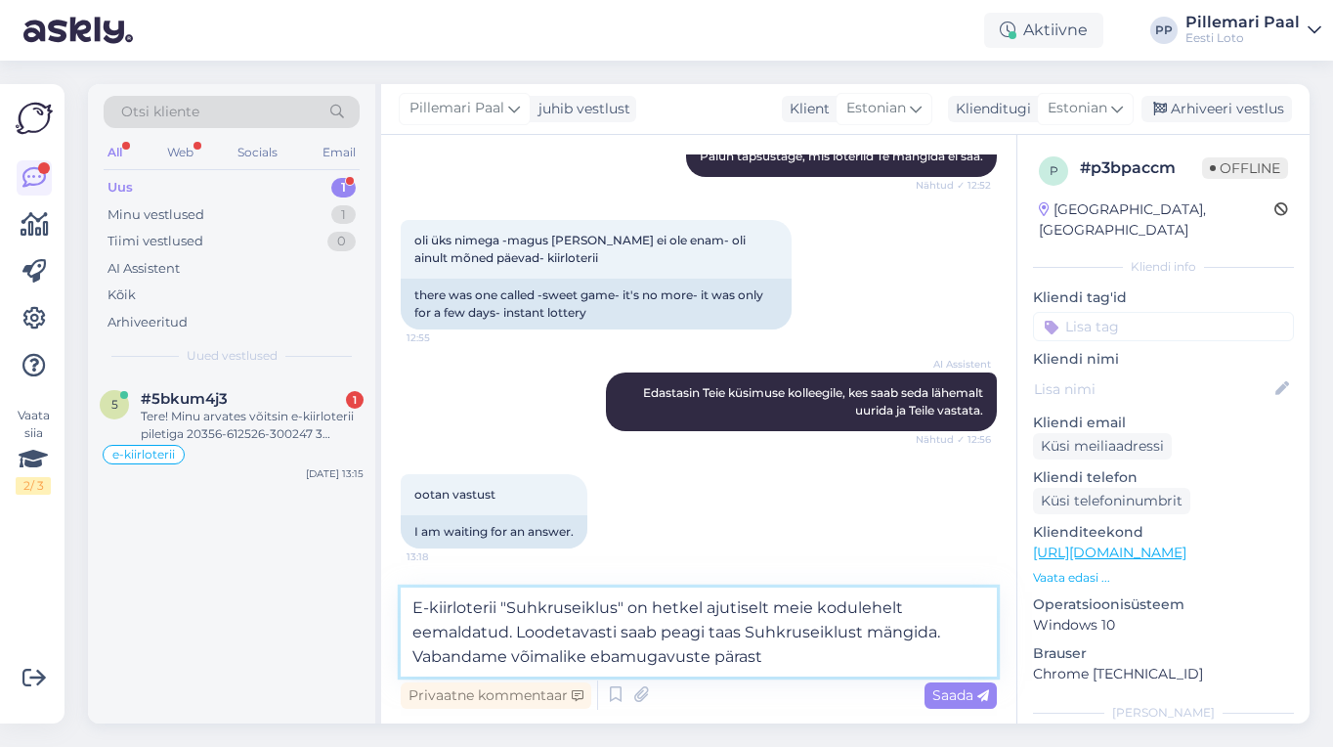
type textarea "E-kiirloterii "Suhkruseiklus" on hetkel ajutiselt meie kodulehelt eemaldatud. L…"
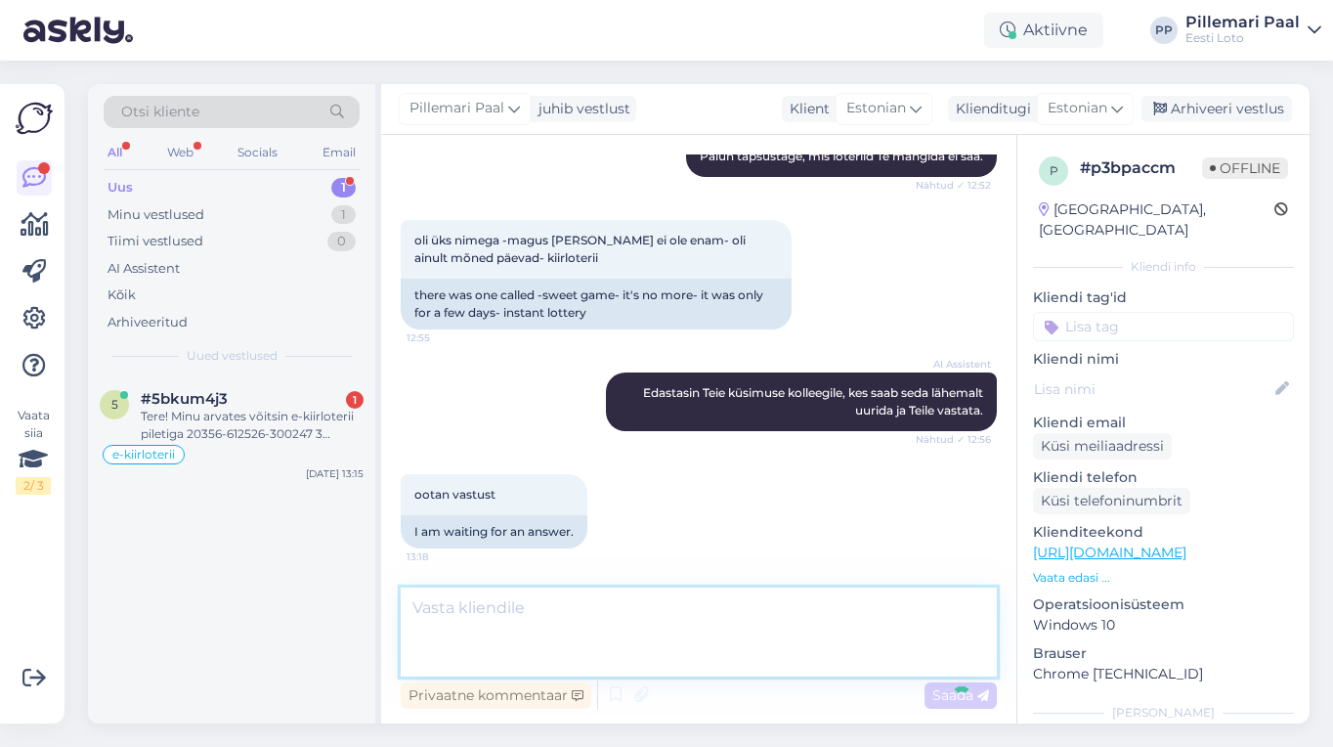
scroll to position [364, 0]
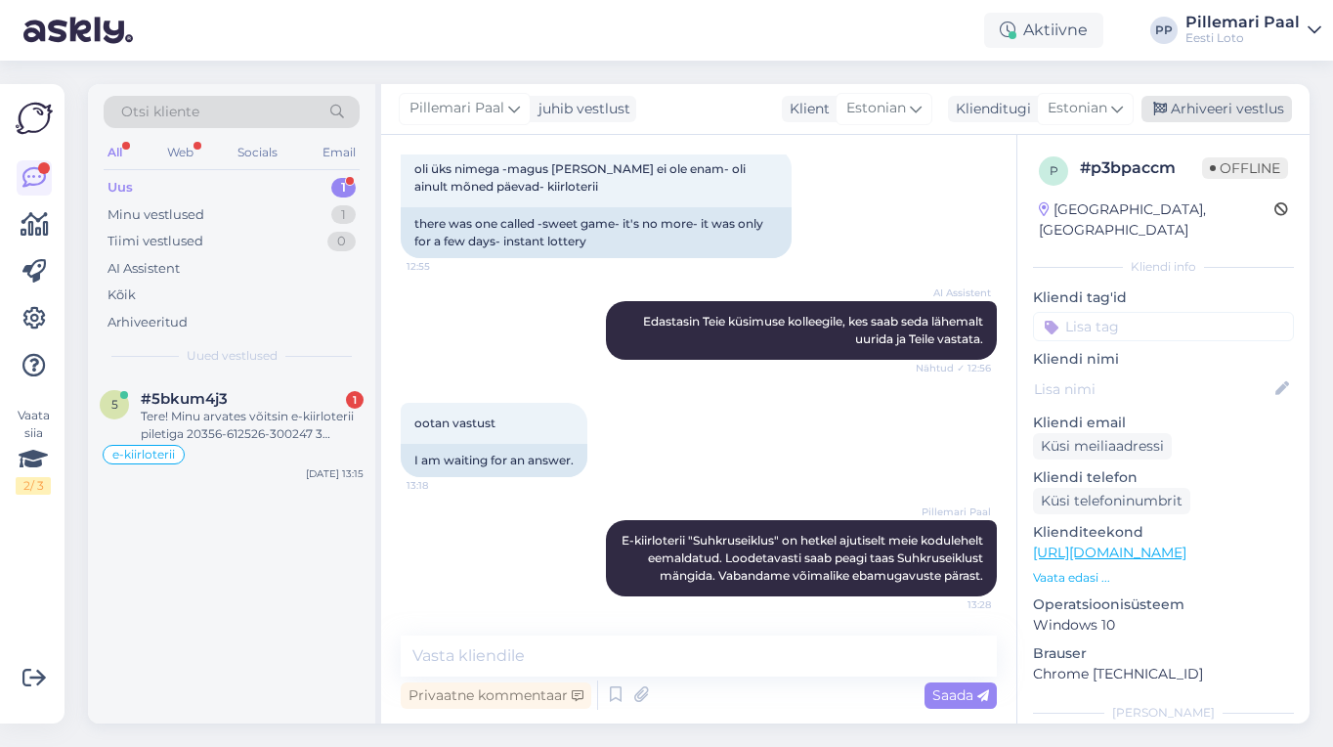
click at [1249, 112] on div "Arhiveeri vestlus" at bounding box center [1216, 109] width 150 height 26
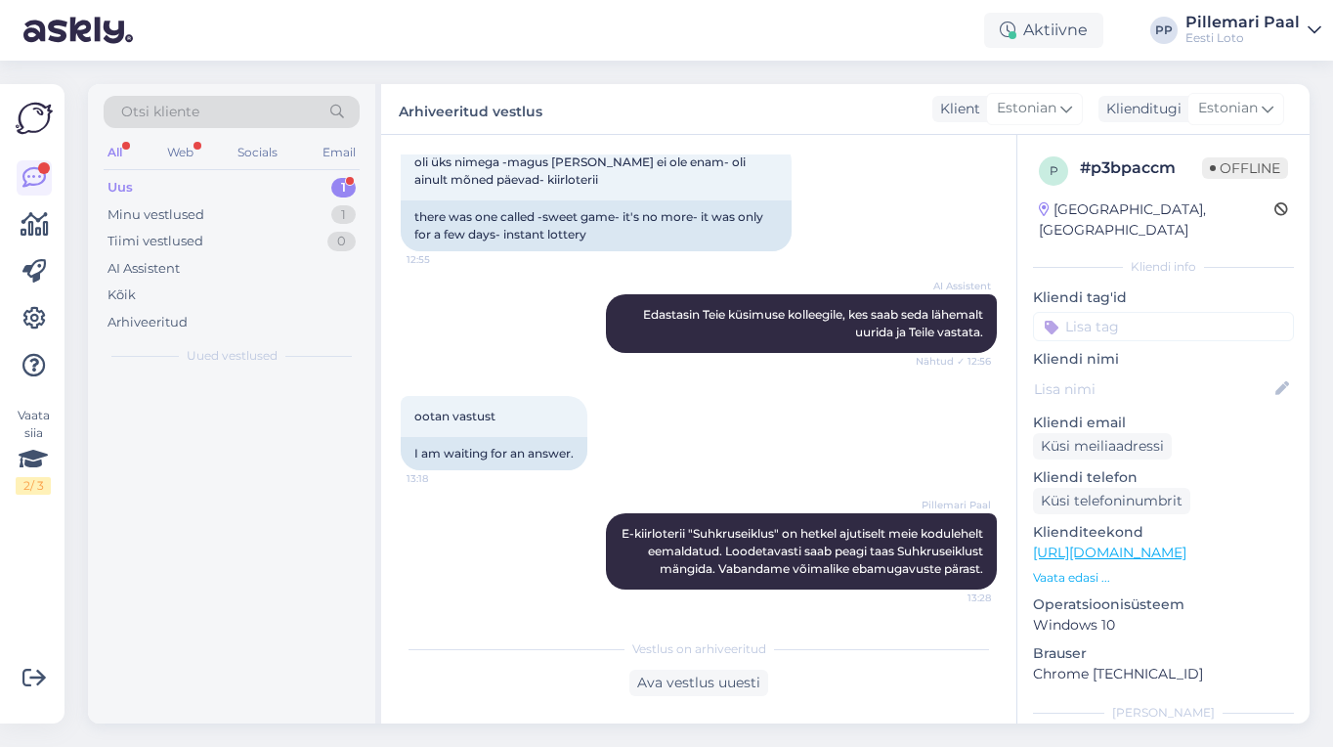
scroll to position [370, 0]
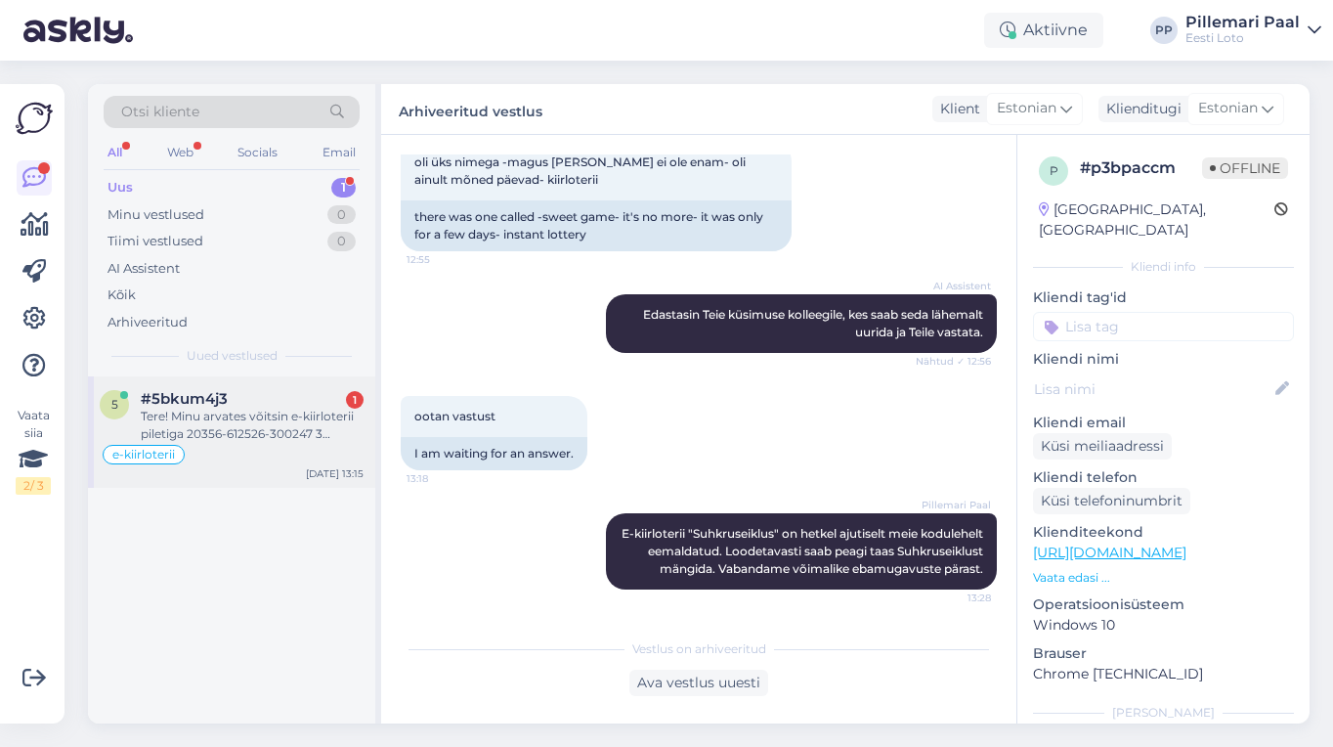
click at [250, 414] on div "Tere! Minu arvates võitsin e-kiirloterii piletiga 20356-612526-300247 3 EUROt, …" at bounding box center [252, 424] width 223 height 35
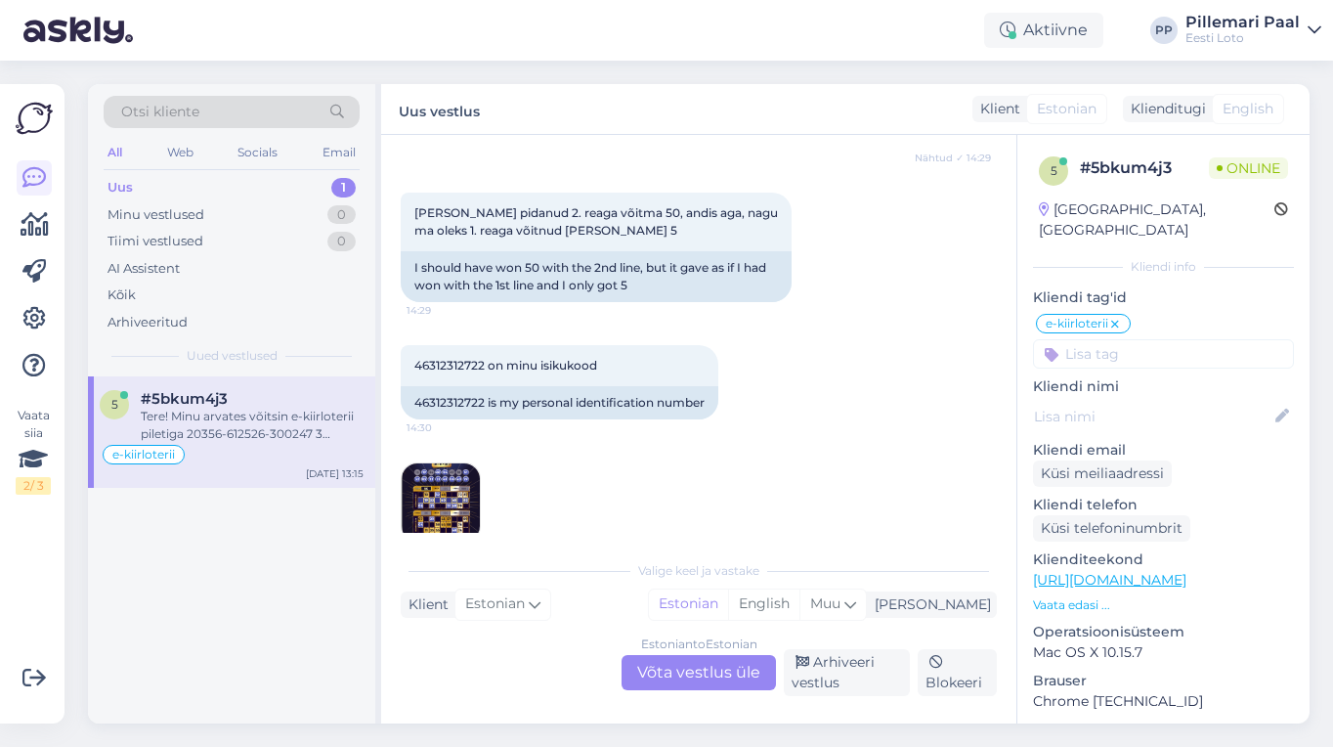
scroll to position [781, 0]
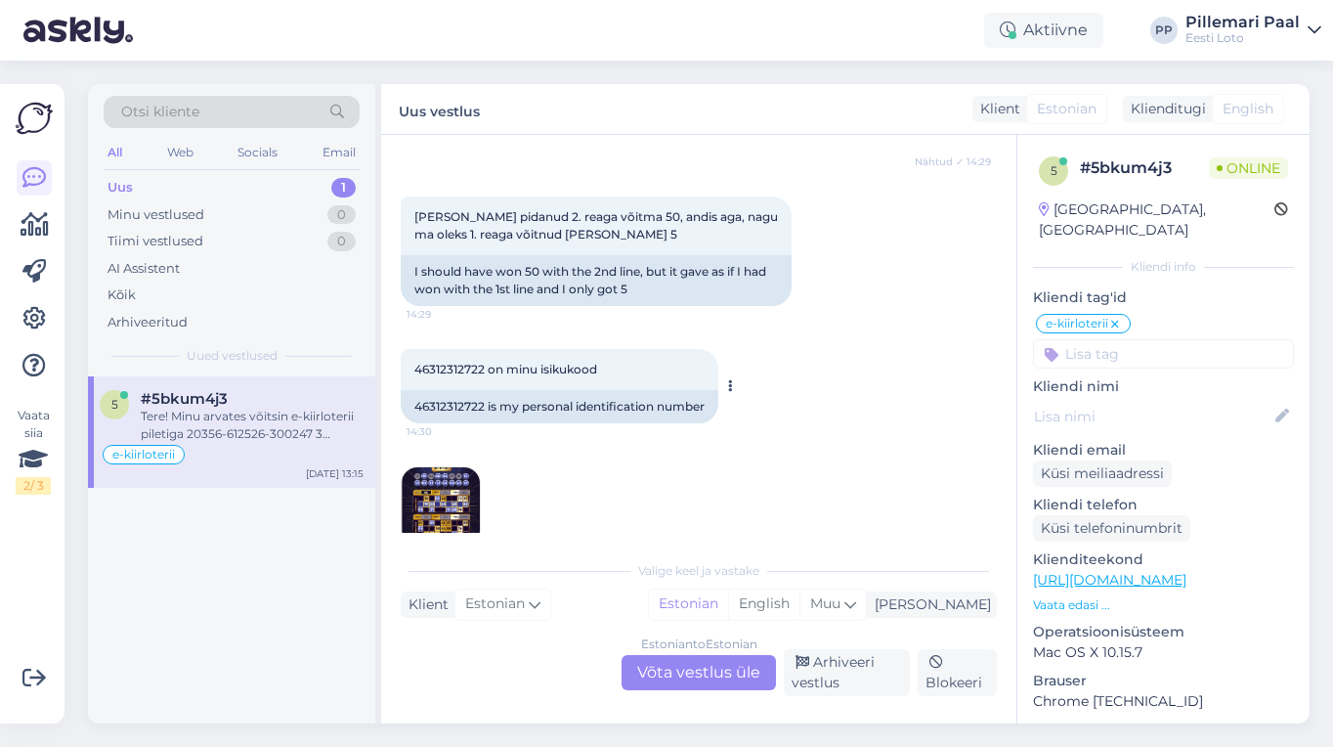
click at [443, 362] on span "46312312722 on minu isikukood" at bounding box center [505, 369] width 183 height 15
copy span "46312312722"
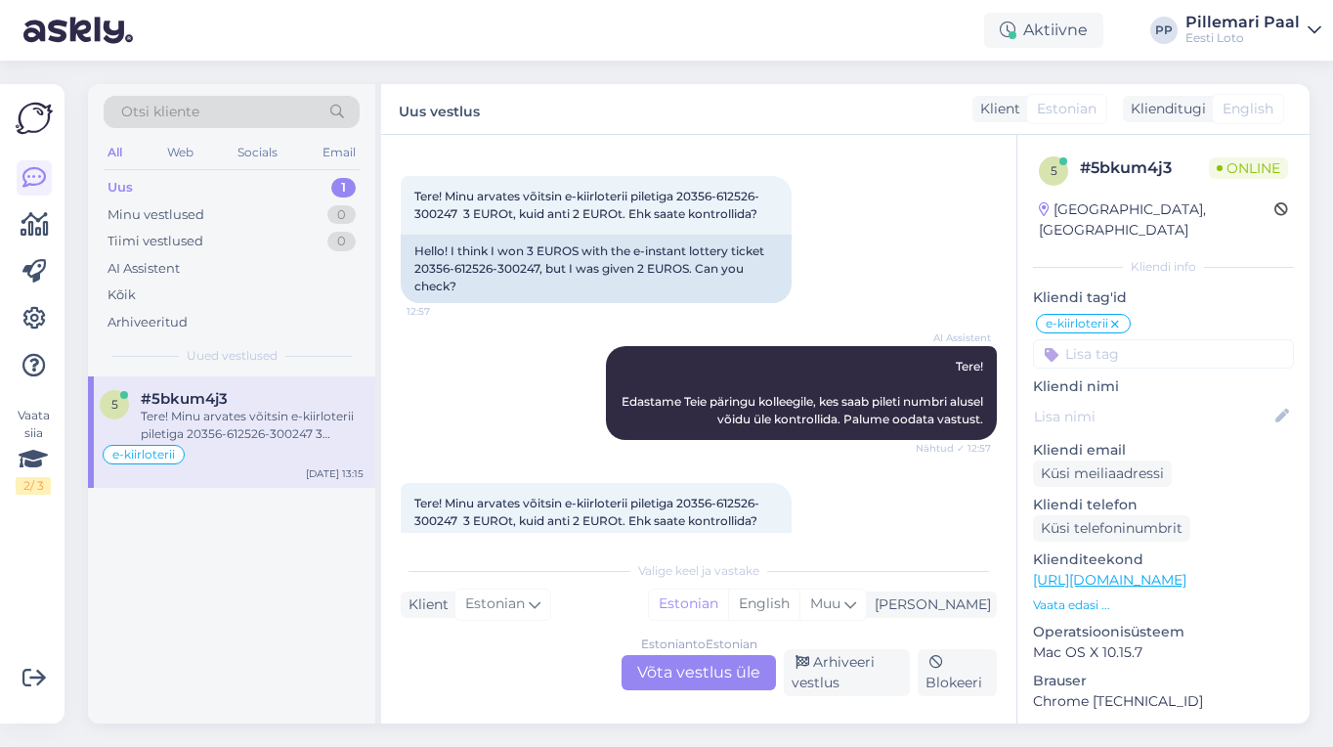
scroll to position [1831, 0]
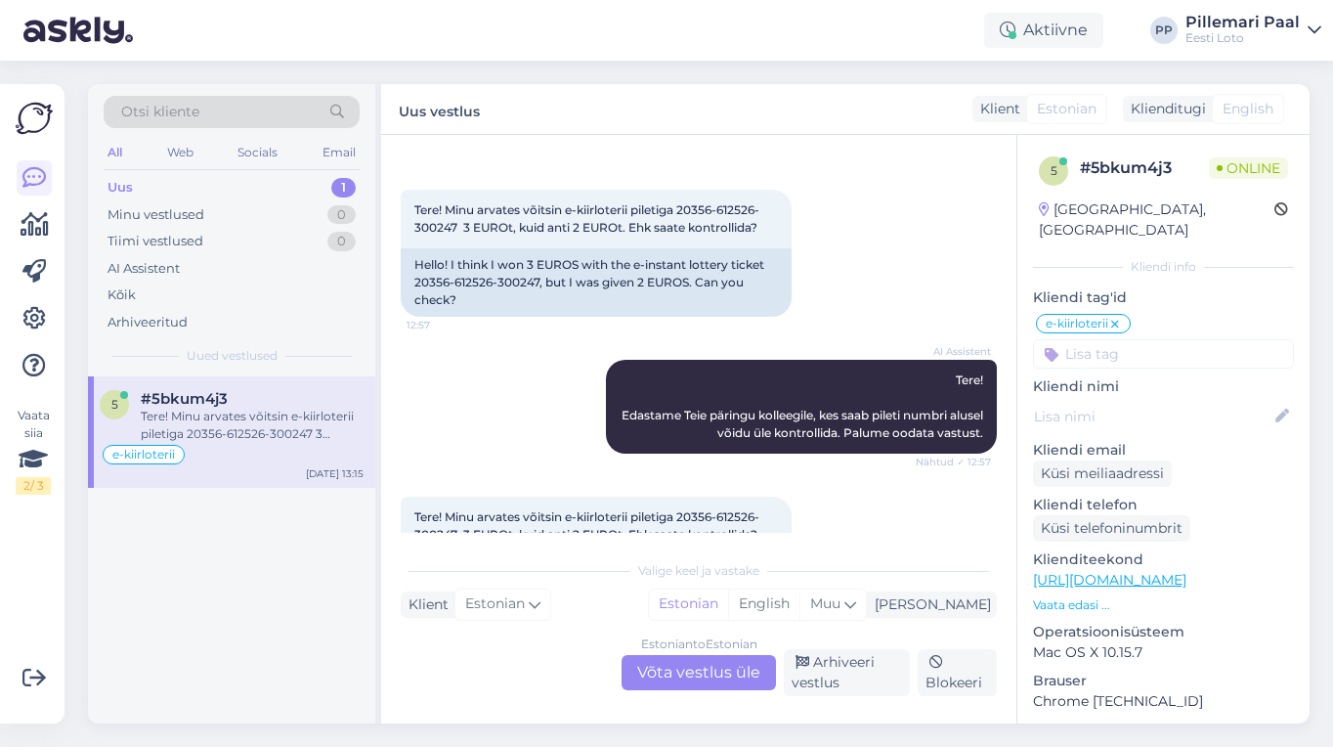
click at [668, 672] on div "Estonian to Estonian Võta vestlus üle" at bounding box center [699, 672] width 154 height 35
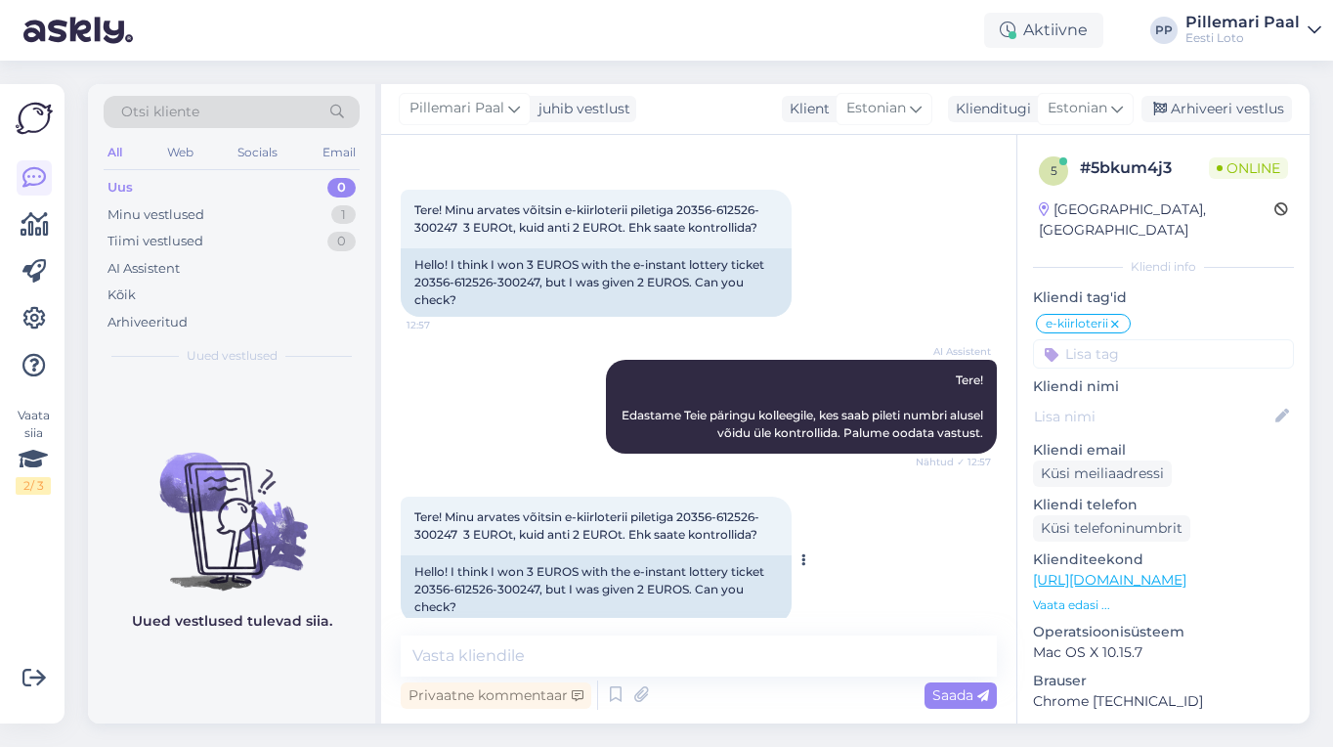
scroll to position [1841, 0]
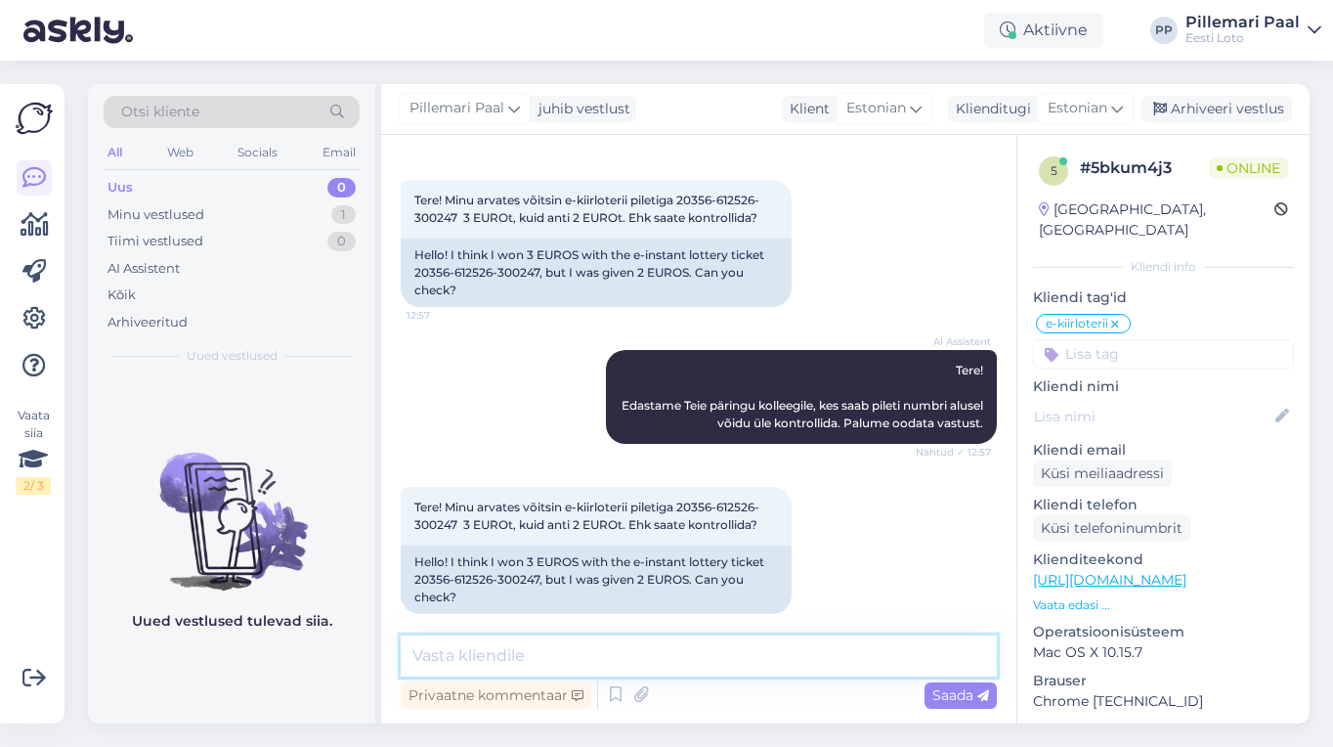
click at [603, 648] on textarea at bounding box center [699, 655] width 596 height 41
type textarea "T"
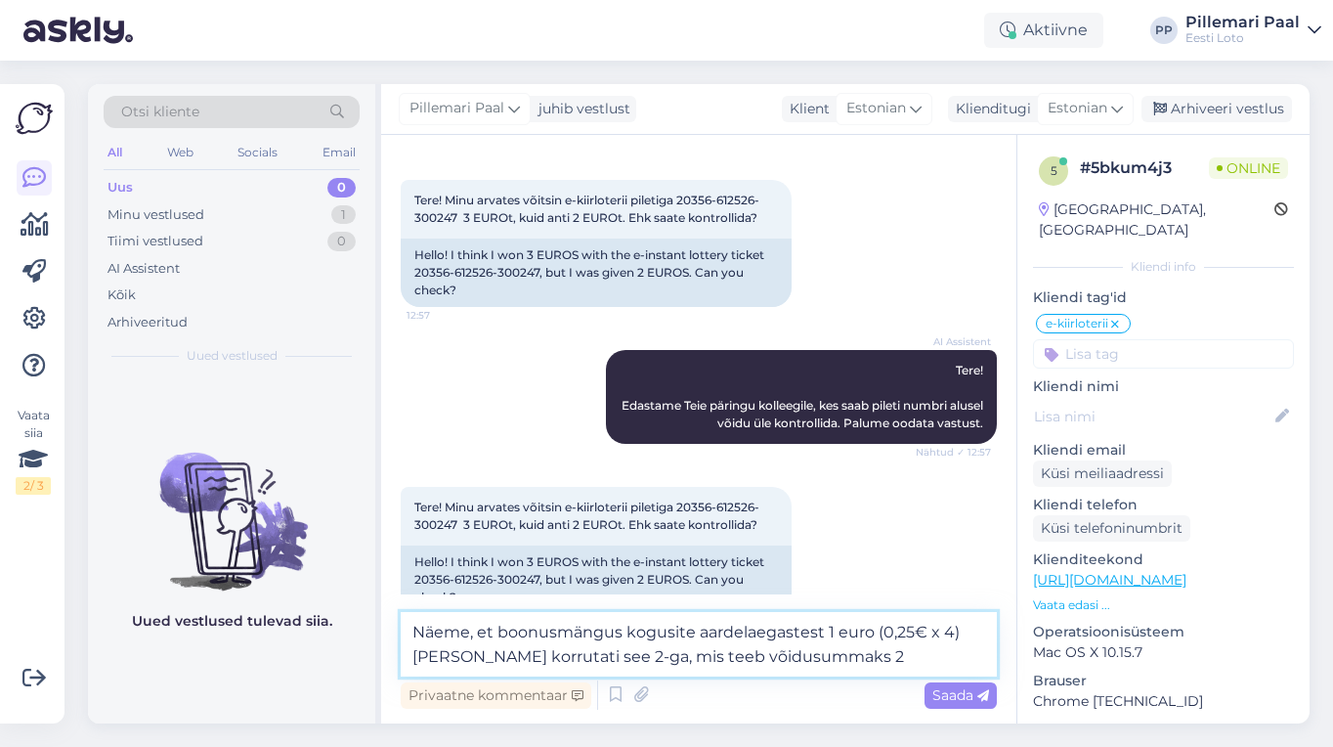
click at [824, 630] on textarea "Näeme, et boonusmängus kogusite aardelaegastest 1 euro (0,25€ x 4) ja lõpus kor…" at bounding box center [699, 644] width 596 height 64
click at [905, 631] on textarea "Näeme, et boonusmängus kogusite aardelaegastest kokku 1 euro (0,25€ x 4) ja lõp…" at bounding box center [699, 644] width 596 height 64
click at [555, 659] on textarea "Näeme, et boonusmängus kogusite aardelaegastest kokku 1 € (0,25€ x 4) ja lõpus …" at bounding box center [699, 644] width 596 height 64
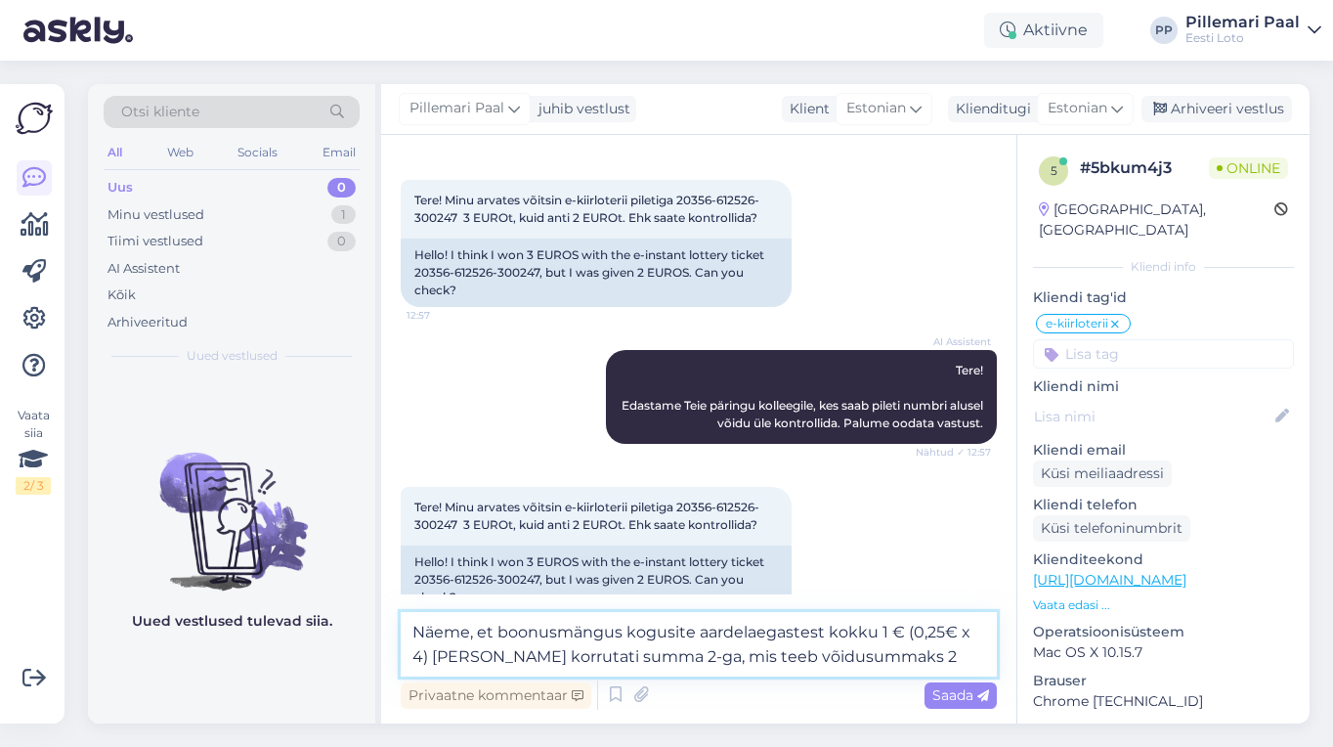
click at [879, 663] on textarea "Näeme, et boonusmängus kogusite aardelaegastest kokku 1 € (0,25€ x 4) ja lõpus …" at bounding box center [699, 644] width 596 height 64
type textarea "Näeme, et boonusmängus kogusite aardelaegastest kokku 1 € (0,25€ x 4) ja lõpus …"
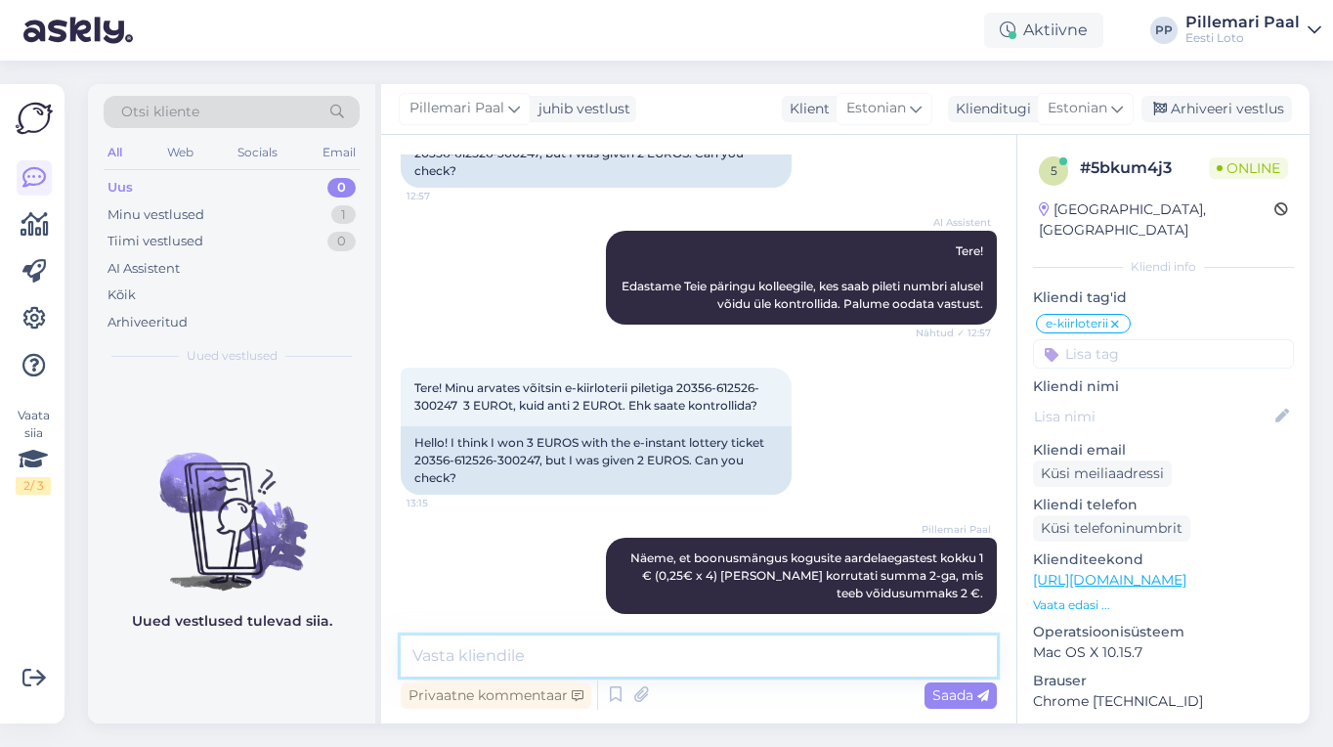
paste textarea "Enda piletit saate uuesti läbi mängida, valides Minu piletid – e-kiirloteriid. …"
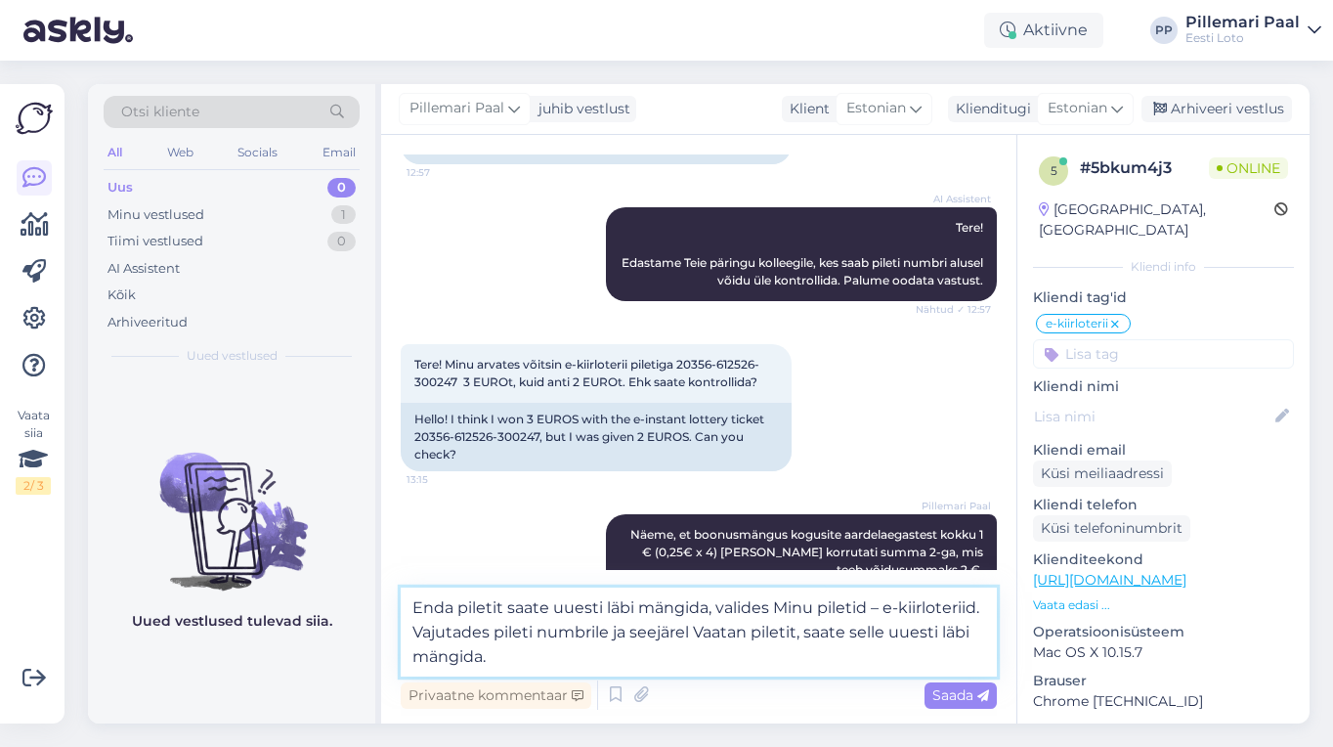
click at [776, 612] on textarea "Enda piletit saate uuesti läbi mängida, valides Minu piletid – e-kiirloteriid. …" at bounding box center [699, 631] width 596 height 89
click at [492, 633] on textarea "Enda piletit saate uuesti läbi mängida, valides "Minu piletid – e-kiirloteriid.…" at bounding box center [699, 631] width 596 height 89
click at [873, 610] on textarea "Enda piletit saate uuesti läbi mängida, valides "Minu piletid – e-kiirloteriid.…" at bounding box center [699, 631] width 596 height 89
click at [895, 609] on textarea "Enda piletit saate uuesti läbi mängida, valides "Minu piletid" – e-kiirloteriid…" at bounding box center [699, 631] width 596 height 89
click at [491, 631] on textarea "Enda piletit saate uuesti läbi mängida, valides "Minu piletid" – "e-kiirloterii…" at bounding box center [699, 631] width 596 height 89
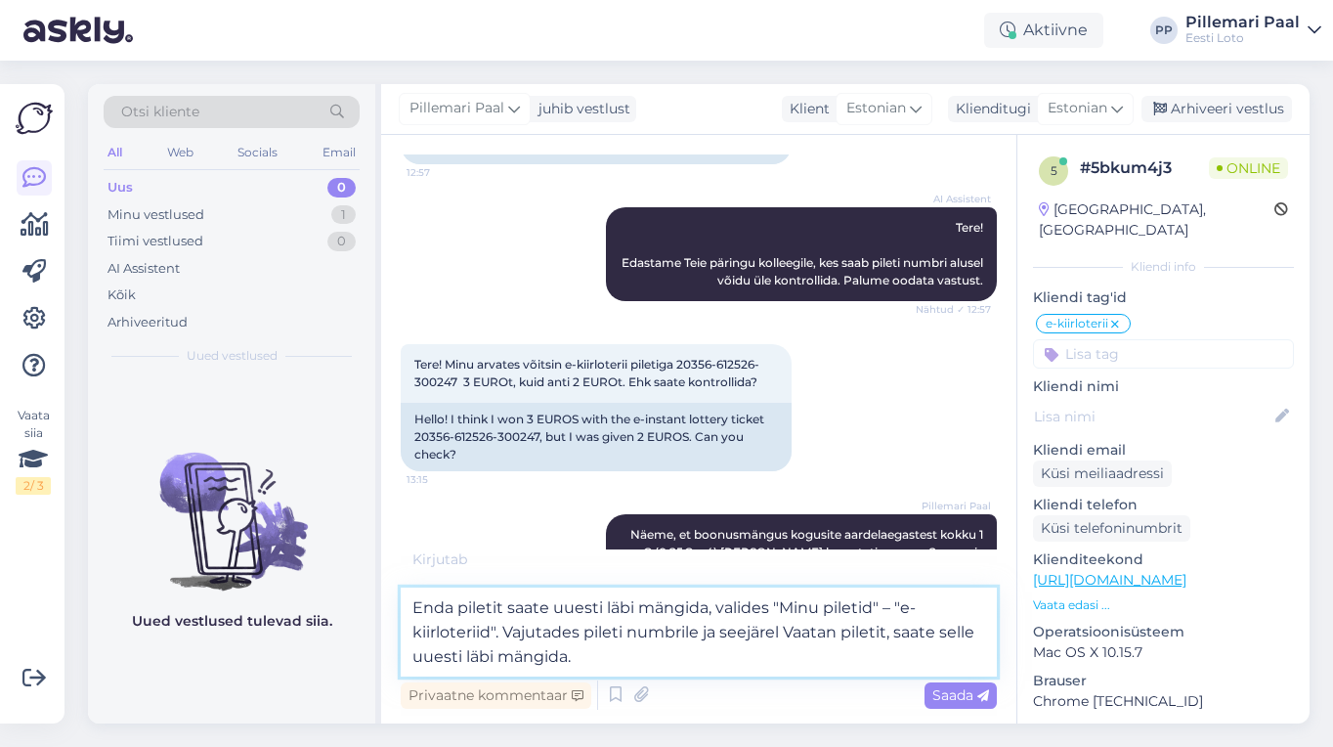
click at [786, 634] on textarea "Enda piletit saate uuesti läbi mängida, valides "Minu piletid" – "e-kiirloterii…" at bounding box center [699, 631] width 596 height 89
click at [892, 634] on textarea "Enda piletit saate uuesti läbi mängida, valides "Minu piletid" – "e-kiirloterii…" at bounding box center [699, 631] width 596 height 89
type textarea "Enda piletit saate uuesti läbi mängida, valides "Minu piletid" – "e-kiirloterii…"
click at [951, 689] on span "Saada" at bounding box center [960, 695] width 57 height 18
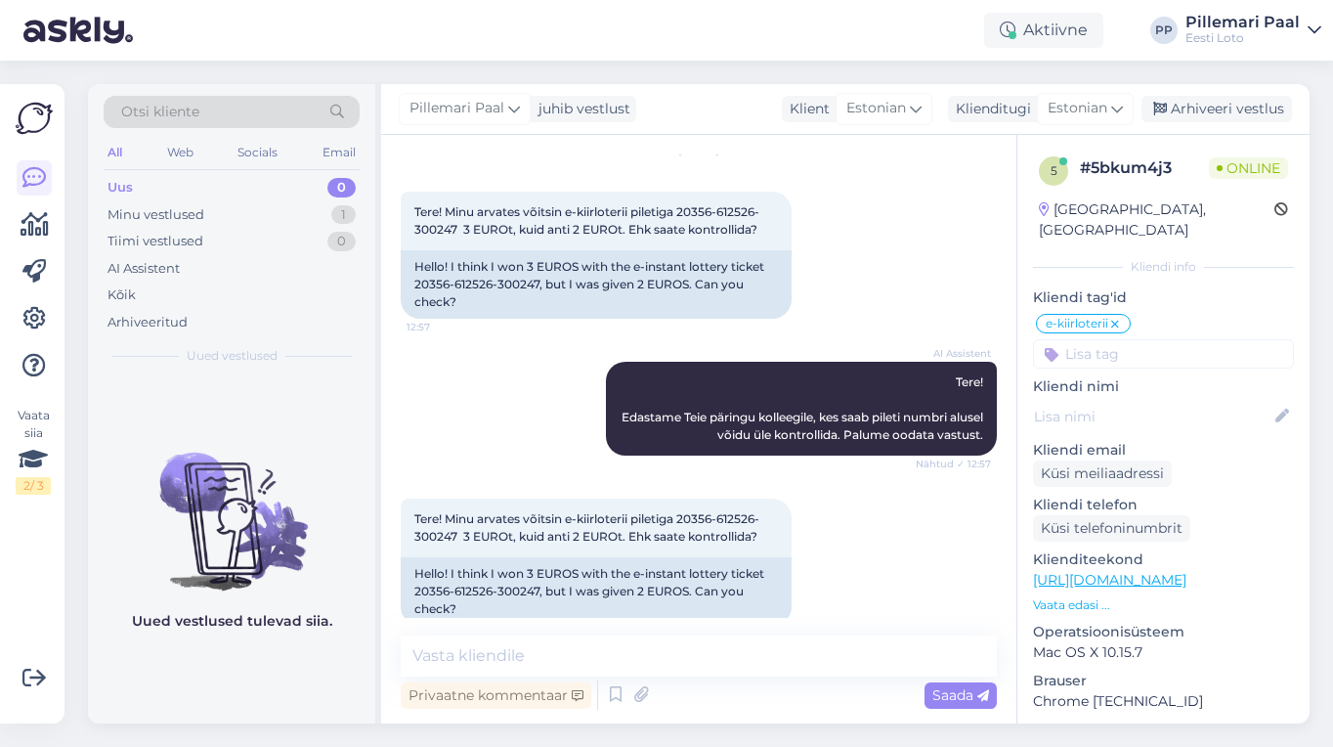
scroll to position [2079, 0]
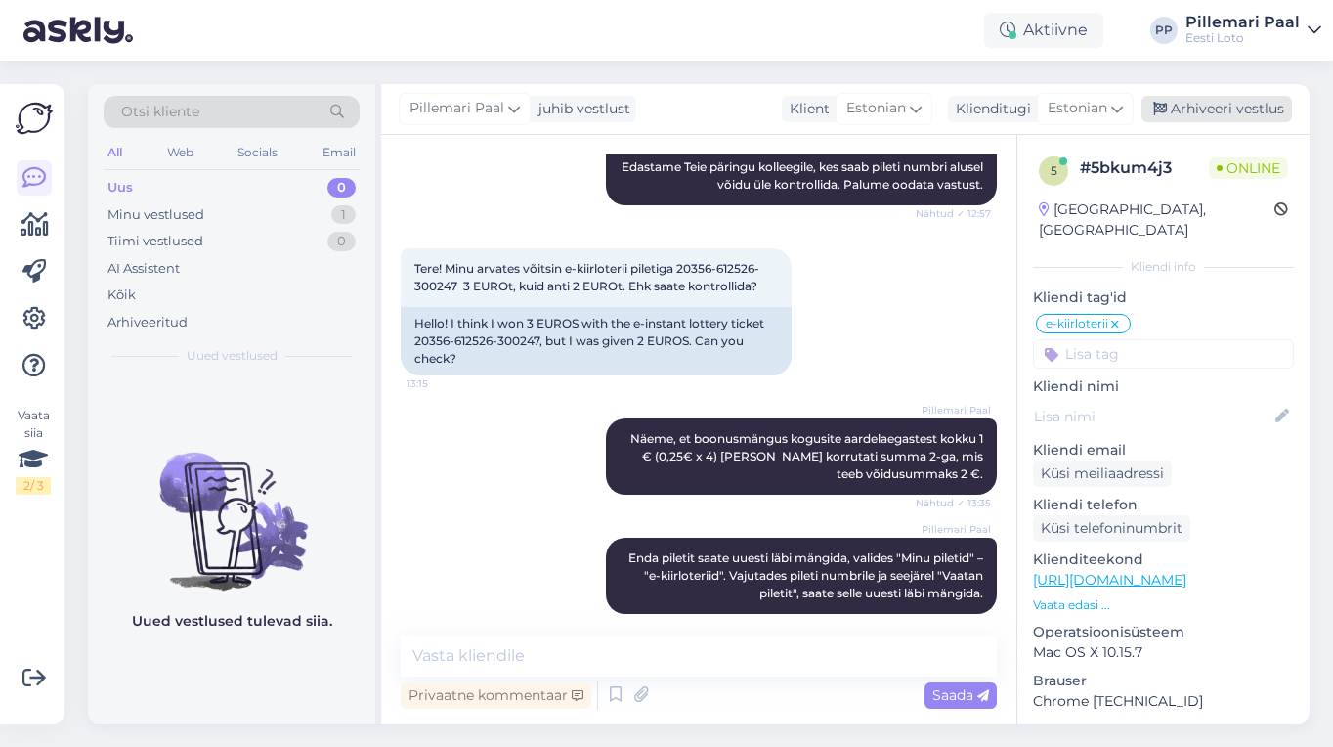
click at [1220, 97] on div "Arhiveeri vestlus" at bounding box center [1216, 109] width 150 height 26
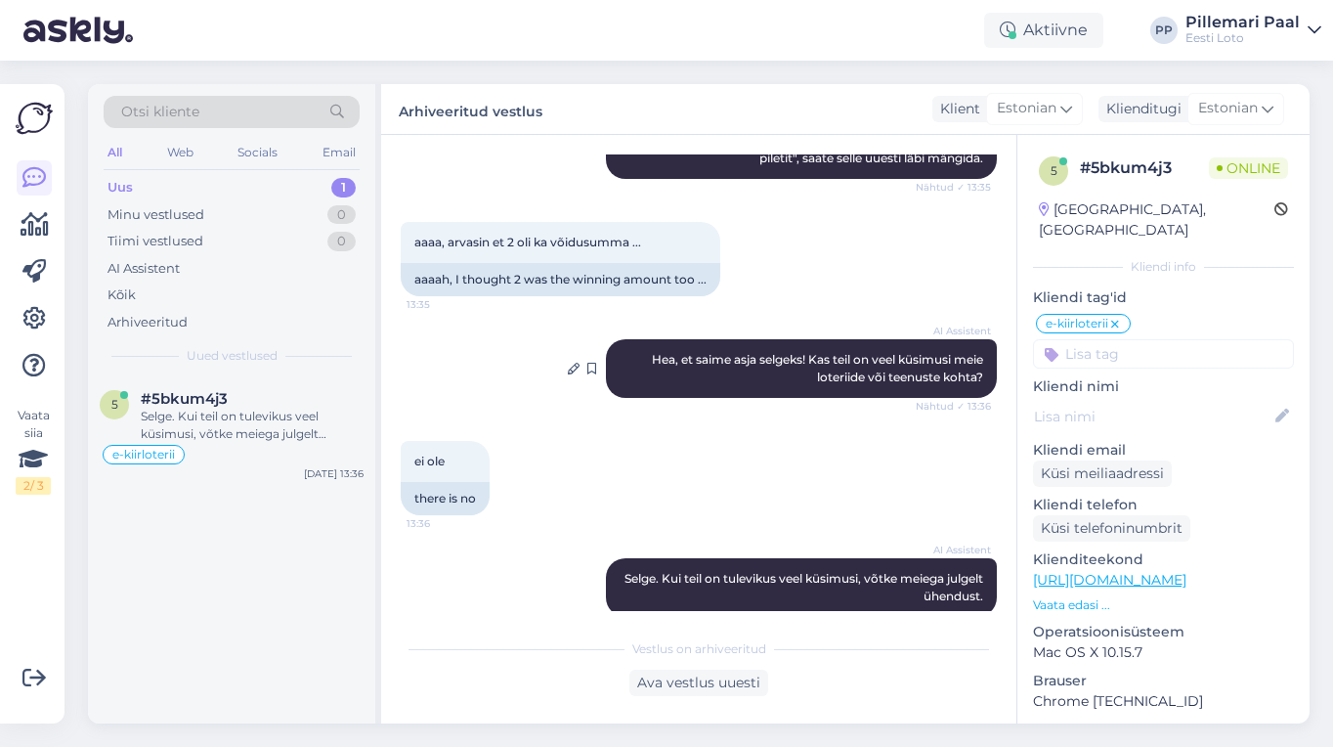
scroll to position [2524, 0]
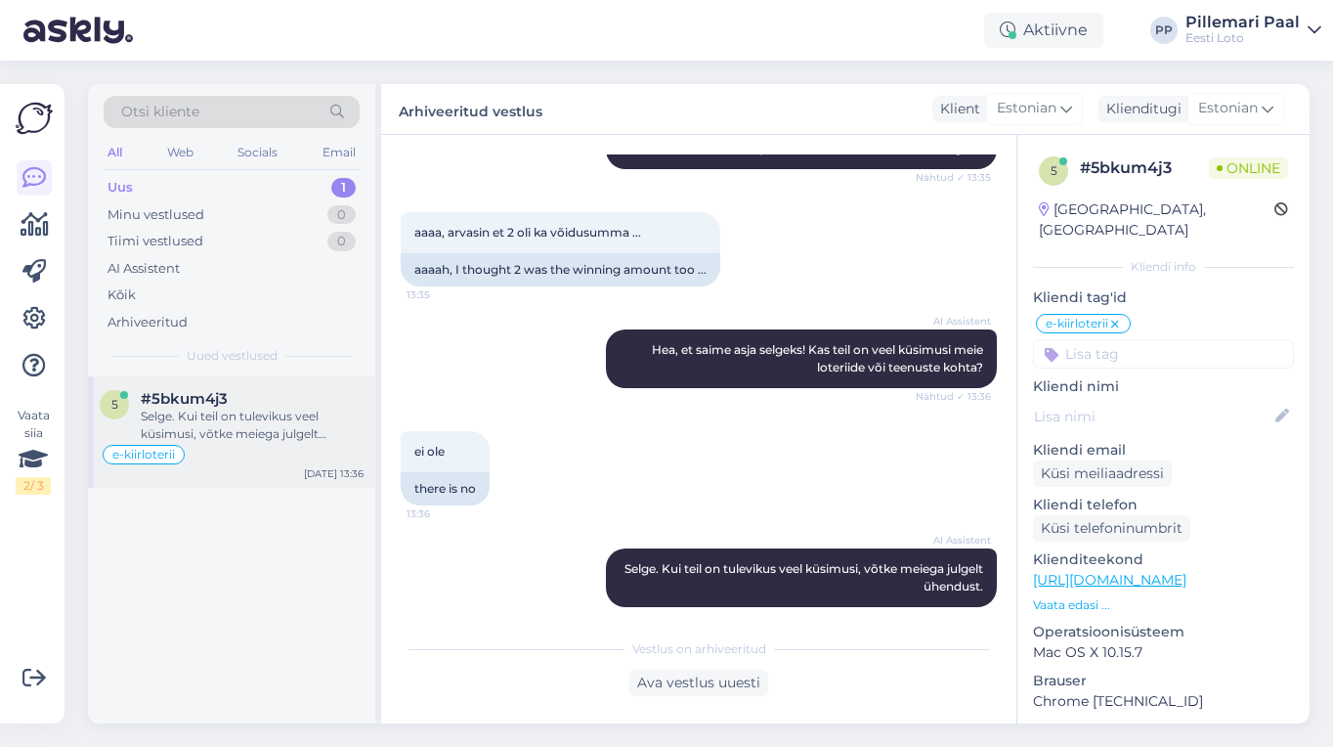
click at [252, 444] on div "e-kiirloterii" at bounding box center [232, 454] width 264 height 23
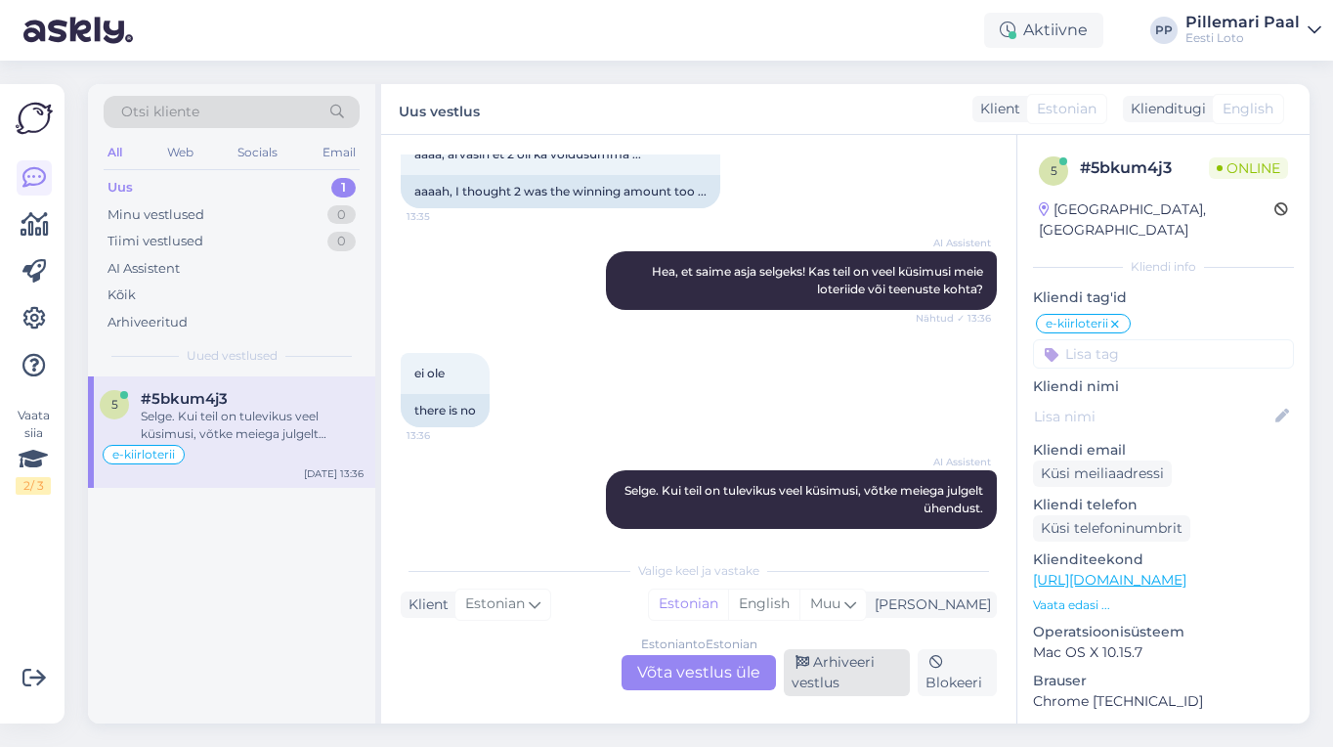
click at [816, 663] on div "Arhiveeri vestlus" at bounding box center [847, 672] width 126 height 47
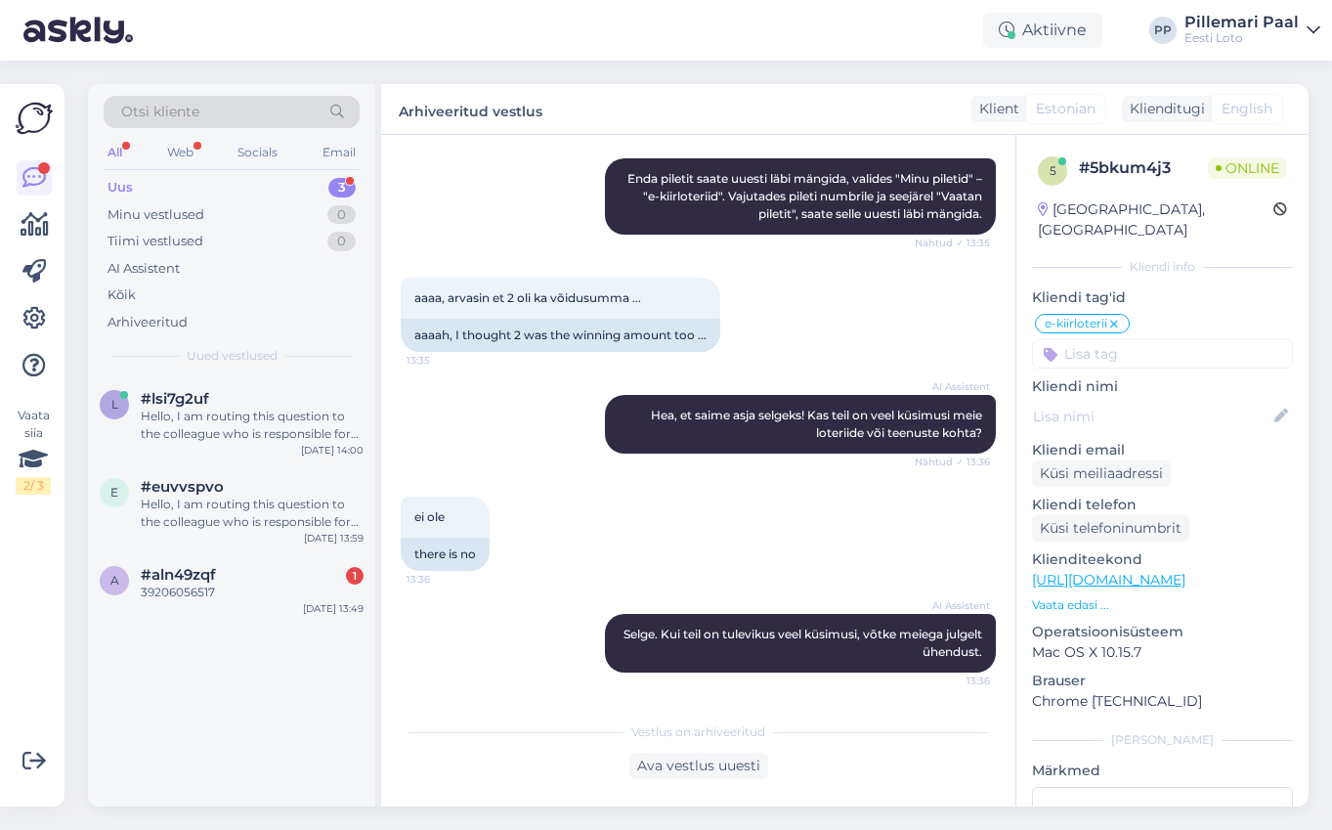
scroll to position [2441, 0]
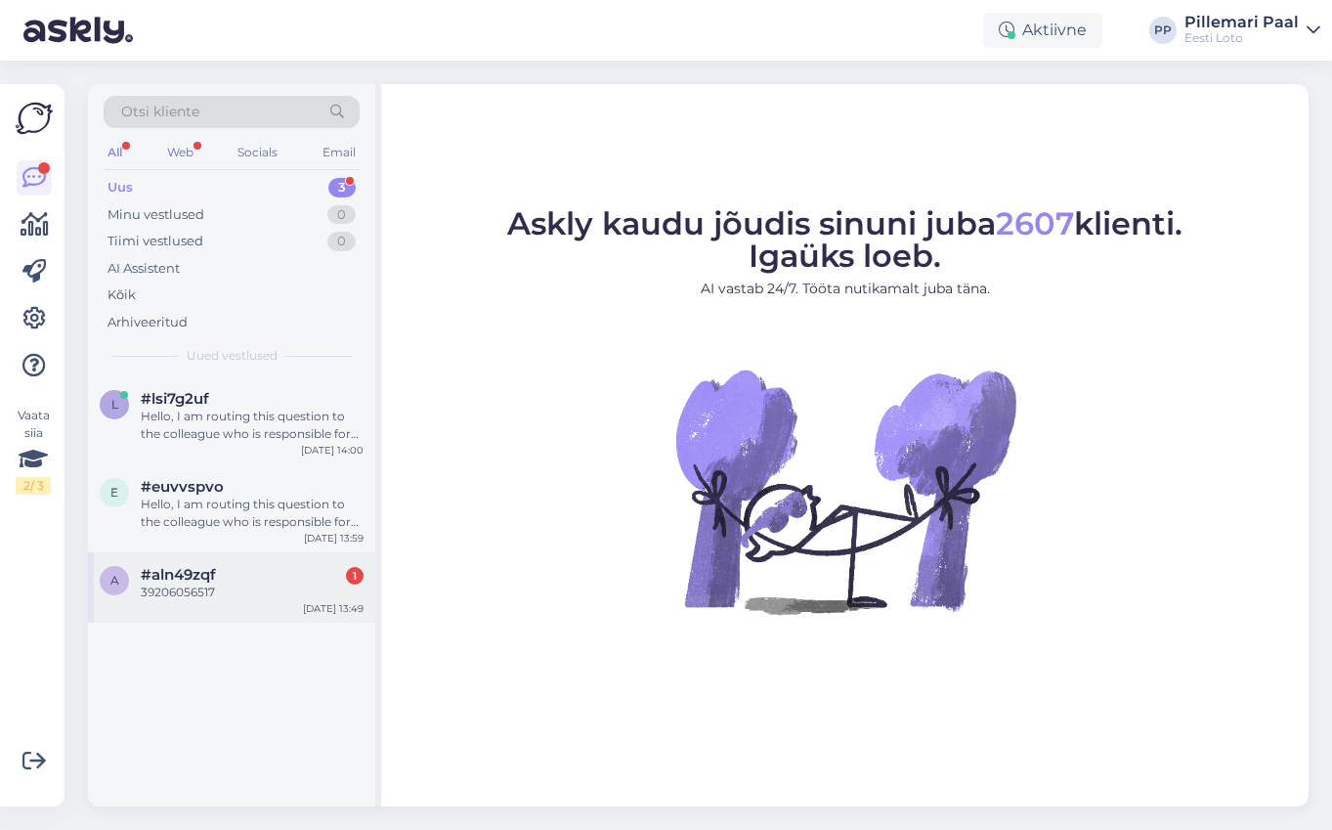
click at [231, 590] on div "39206056517" at bounding box center [252, 592] width 223 height 18
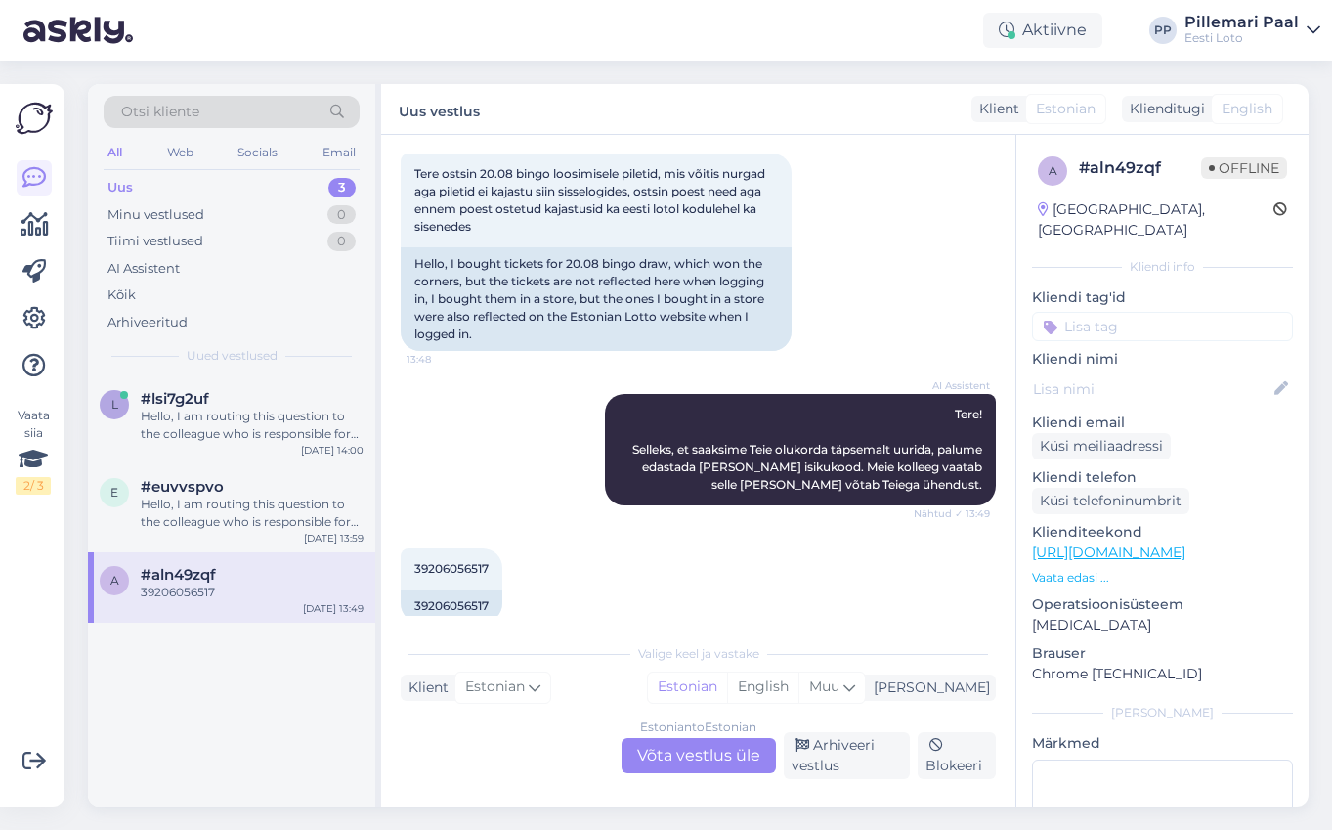
scroll to position [133, 0]
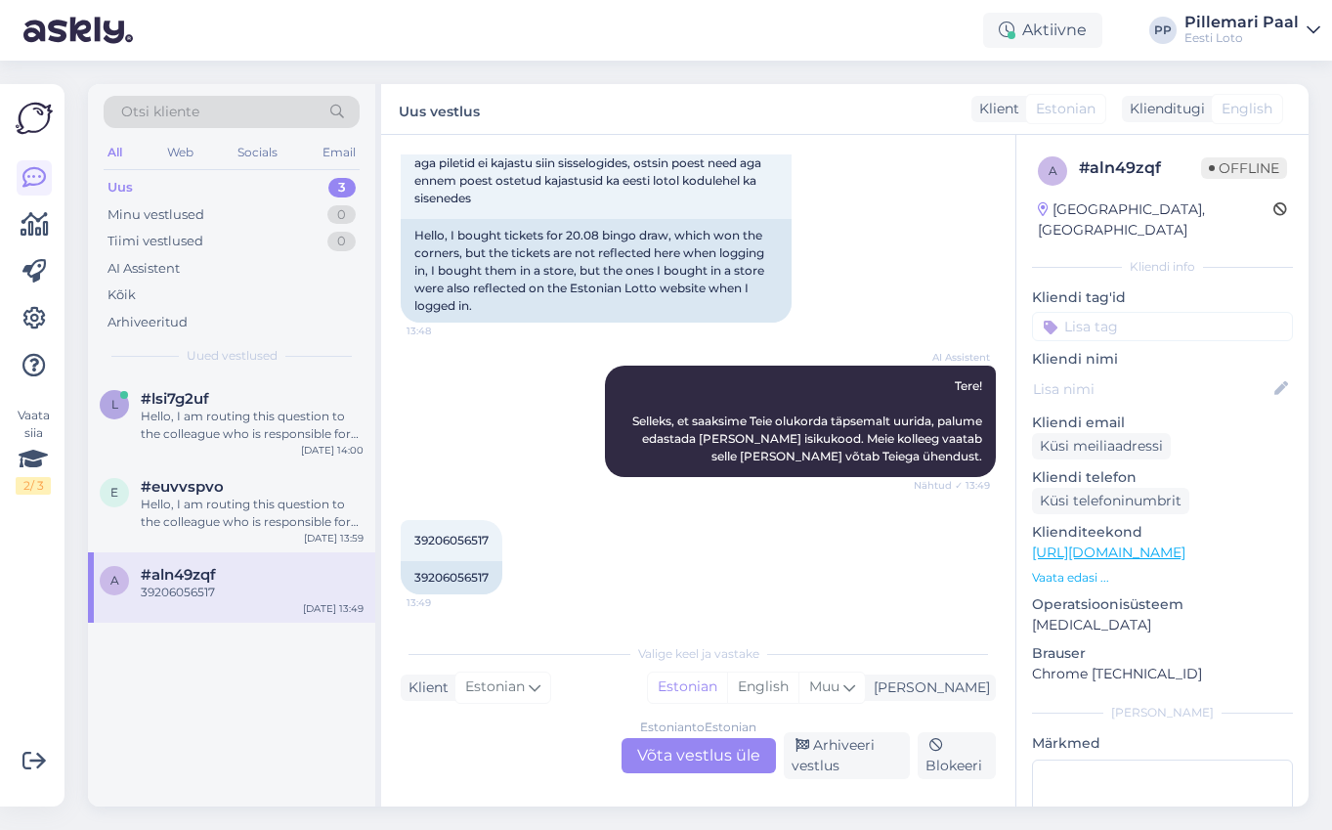
click at [674, 752] on div "Estonian to Estonian Võta vestlus üle" at bounding box center [699, 755] width 154 height 35
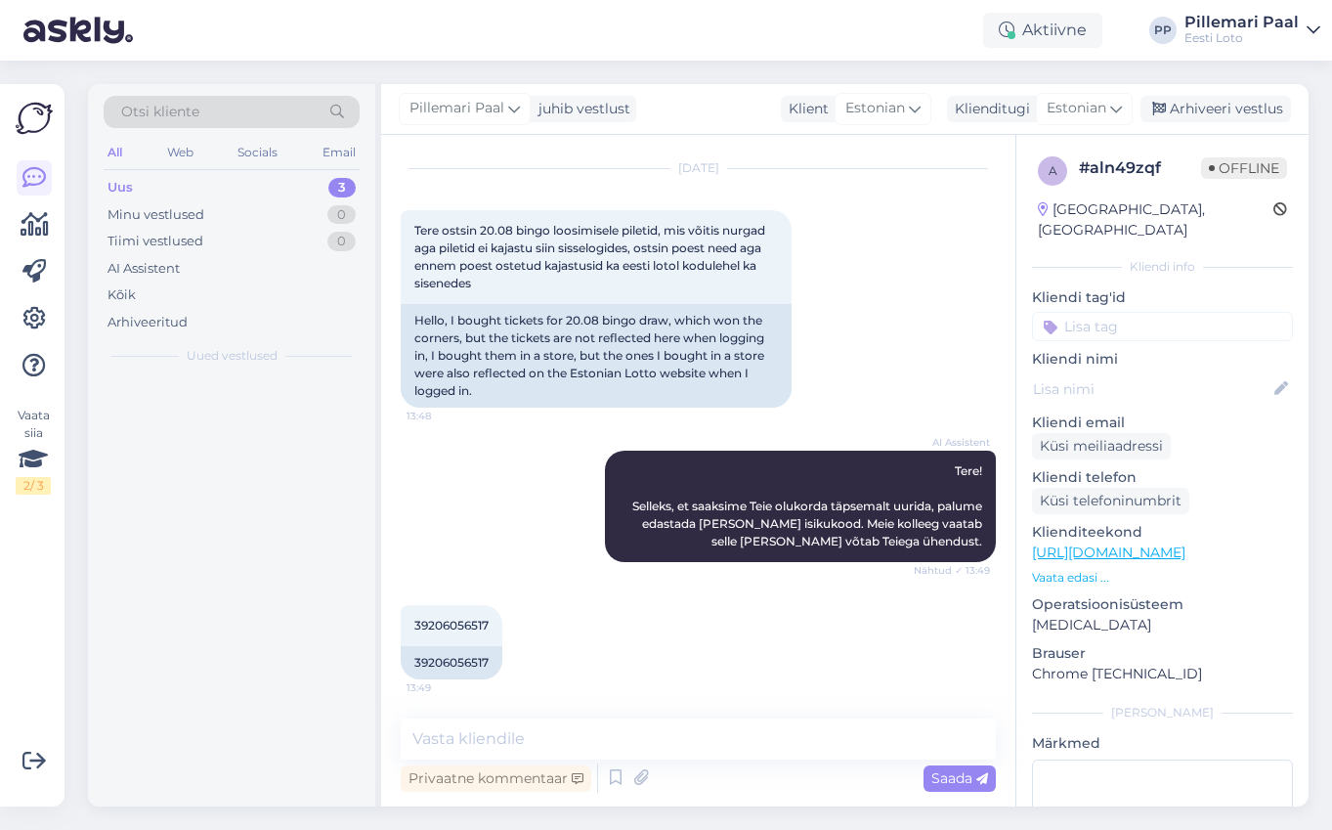
scroll to position [48, 0]
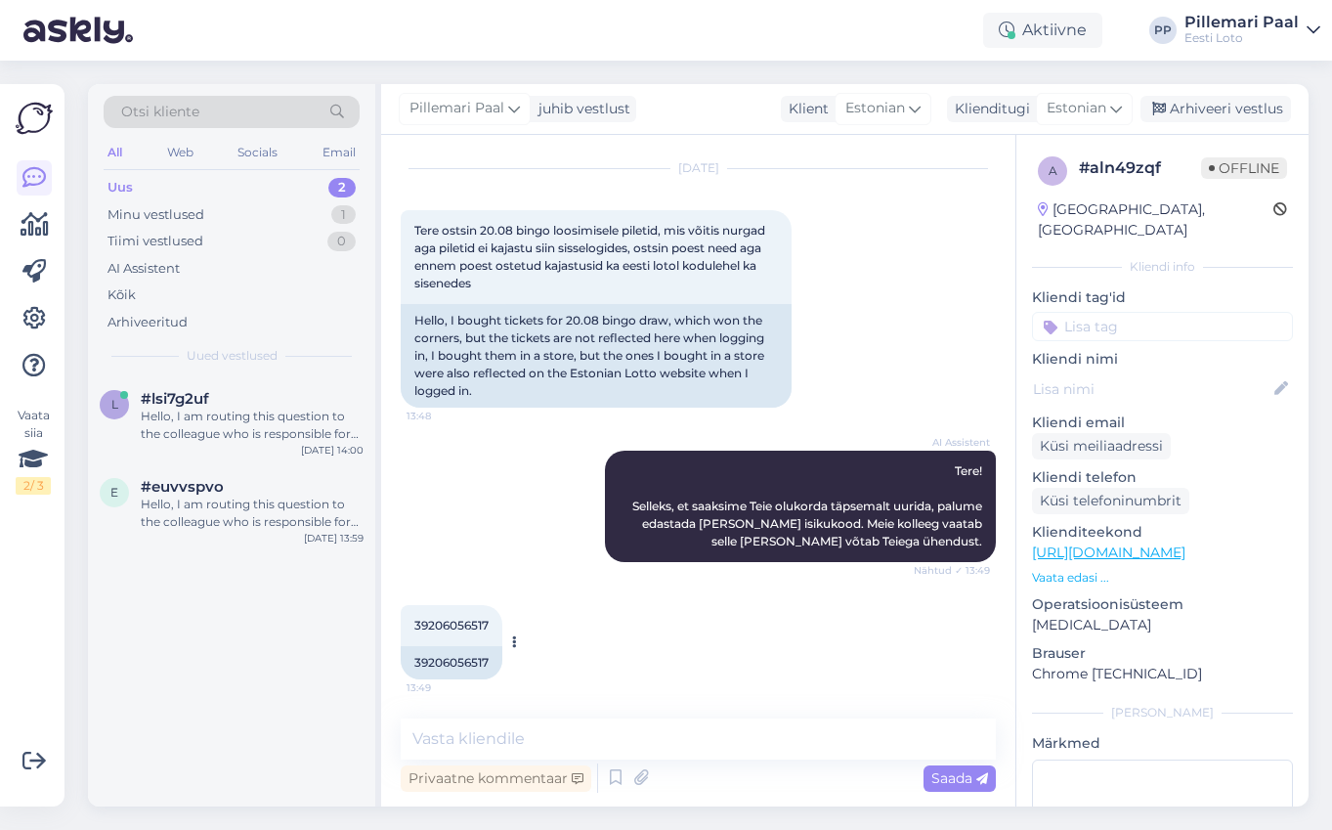
click at [466, 624] on span "39206056517" at bounding box center [451, 625] width 74 height 15
copy div "39206056517 13:49"
click at [732, 731] on textarea at bounding box center [698, 738] width 595 height 41
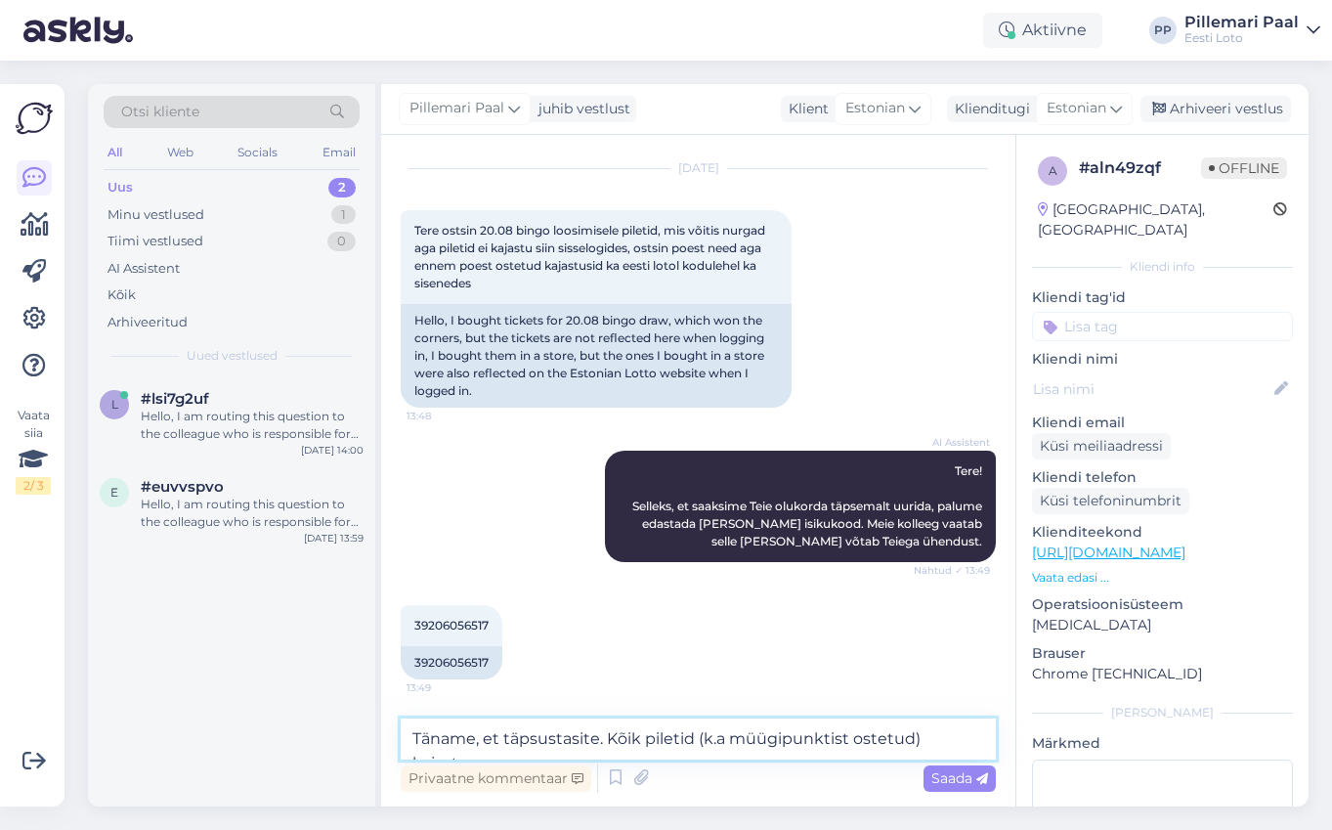
scroll to position [71, 0]
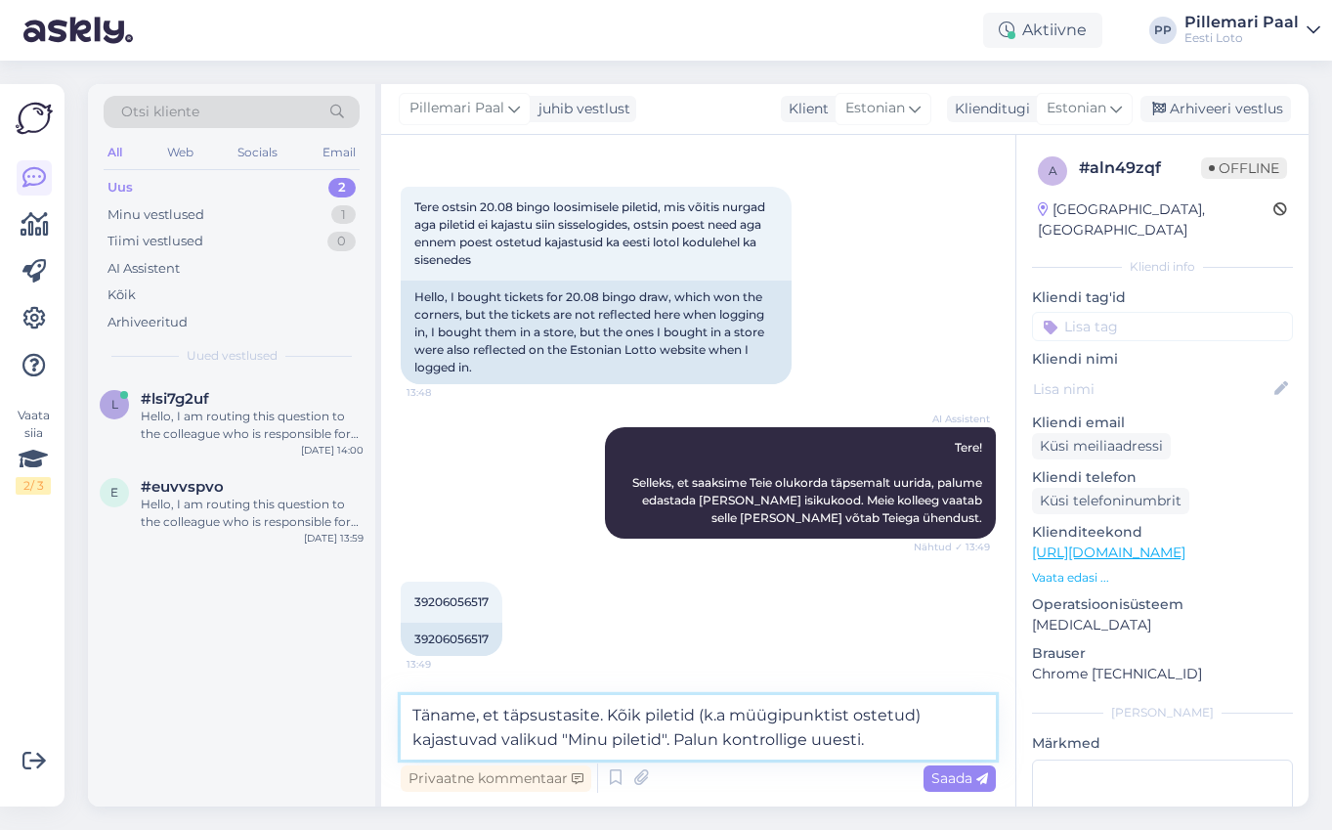
click at [671, 712] on textarea "Täname, et täpsustasite. Kõik piletid (k.a müügipunktist ostetud) kajastuvad va…" at bounding box center [698, 727] width 595 height 64
click at [862, 716] on textarea "Täname, et täpsustasite. Kõik (k.a müügipunktist ostetud) kajastuvad valikud "M…" at bounding box center [698, 727] width 595 height 64
click at [642, 716] on textarea "Täname, et täpsustasite. Kõik (k.a müügipunktist ostetud) kajastuvad valikud "M…" at bounding box center [698, 727] width 595 height 64
type textarea "Täname, et täpsustasite. Kõik piletid (k.a müügipunktist ostetud) kajastuvad va…"
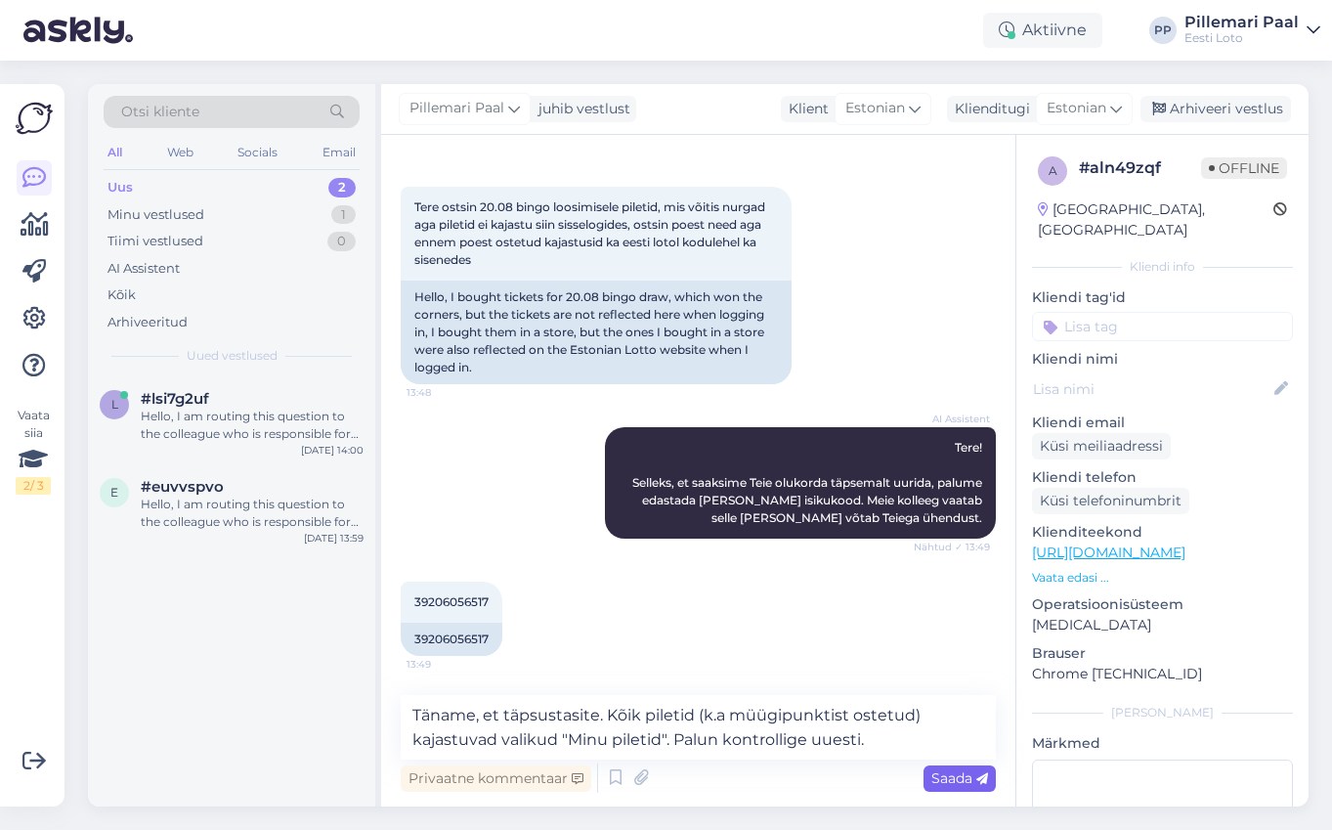
click at [947, 780] on span "Saada" at bounding box center [959, 778] width 57 height 18
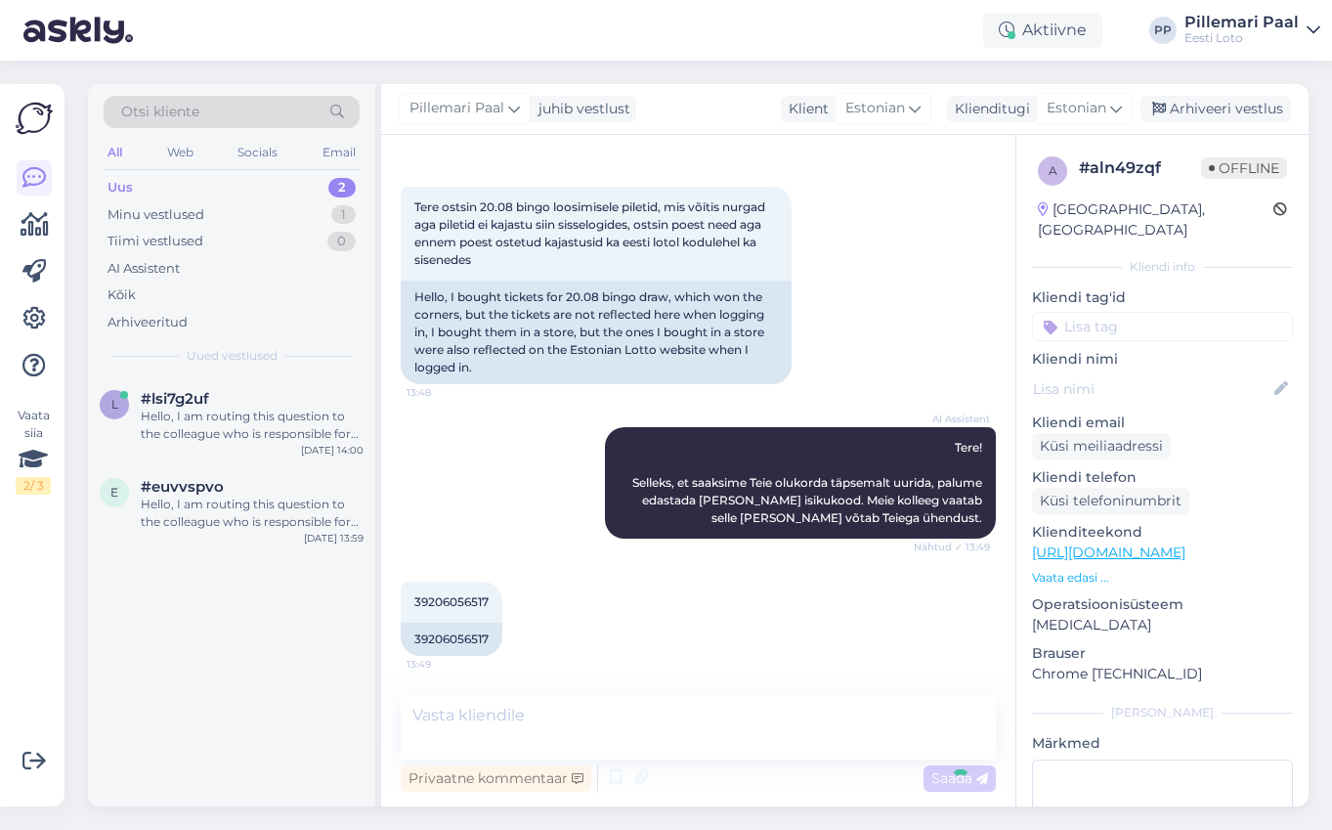
scroll to position [167, 0]
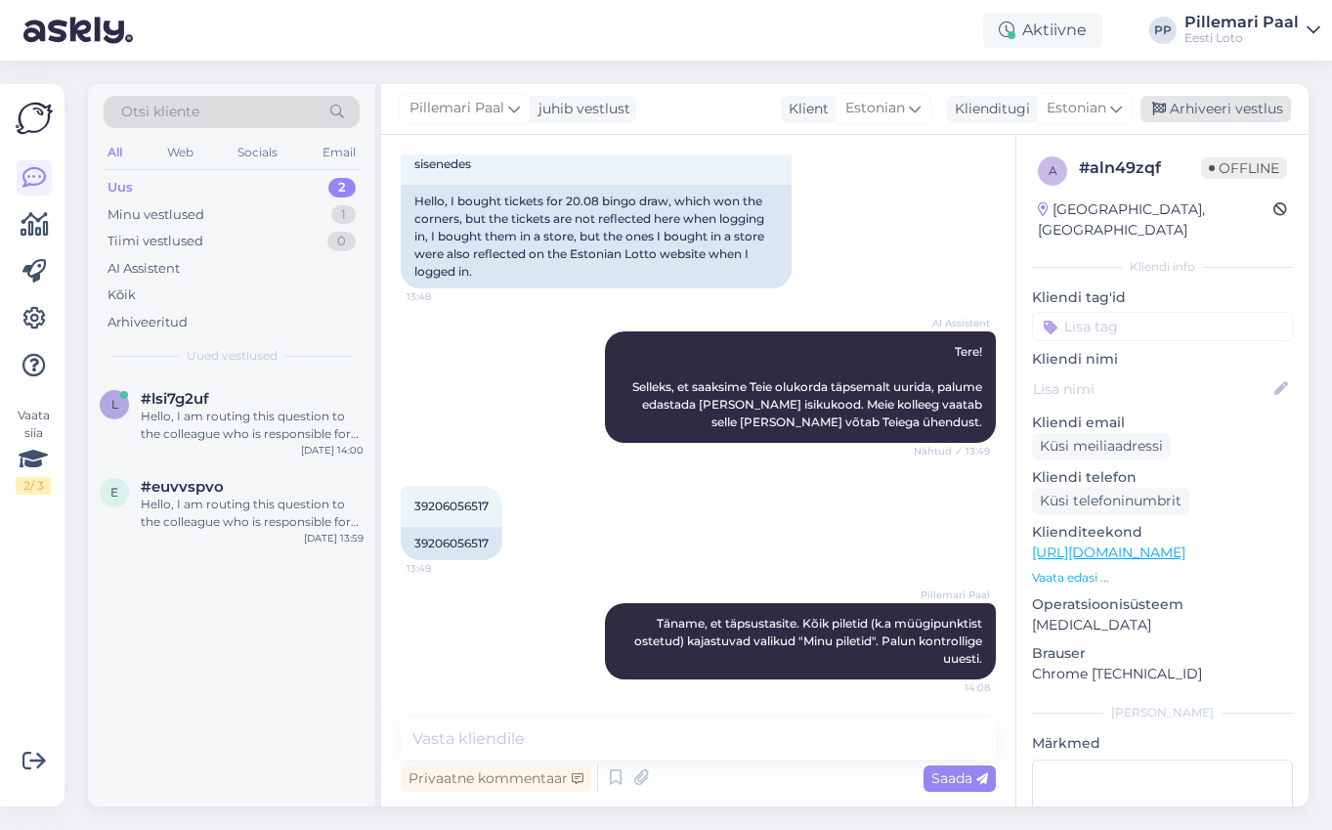
click at [1205, 107] on div "Arhiveeri vestlus" at bounding box center [1215, 109] width 150 height 26
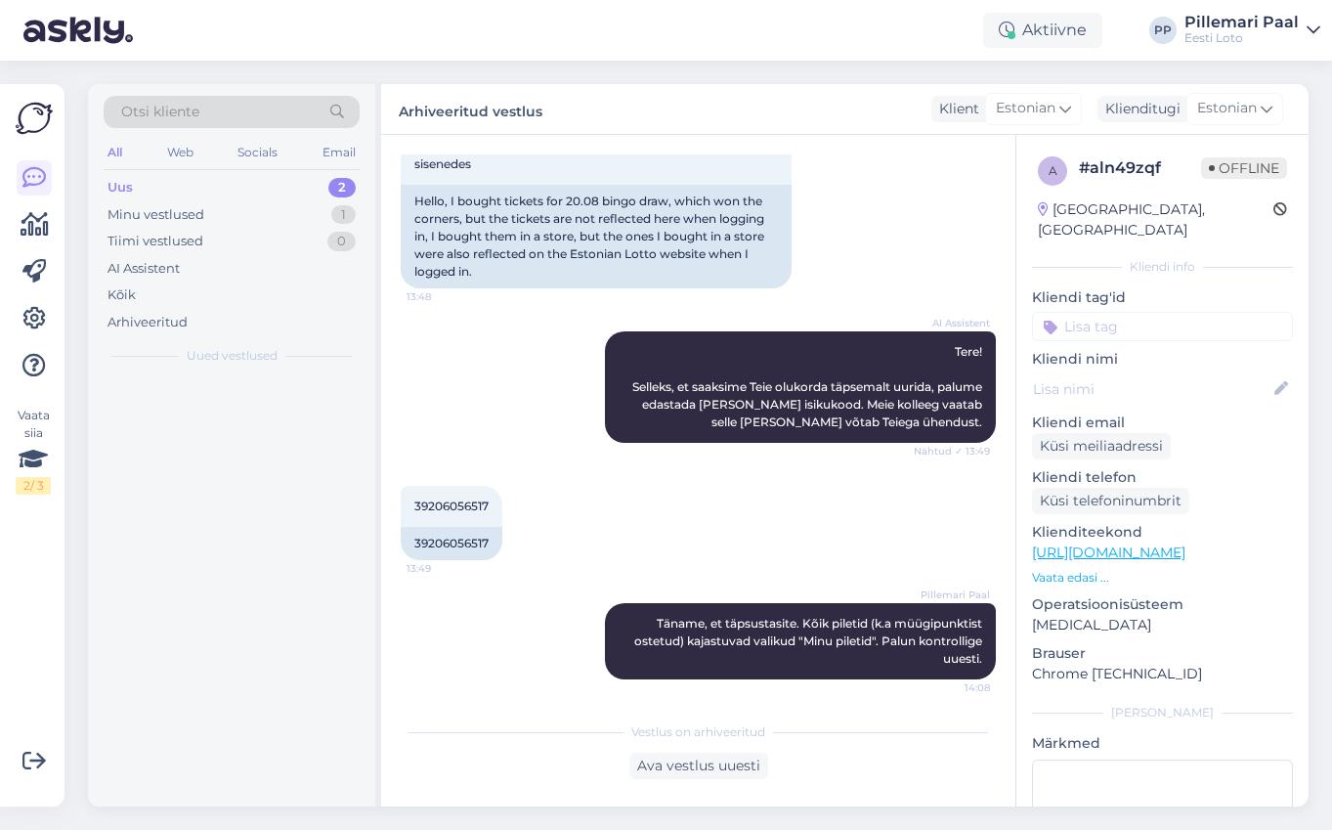
scroll to position [174, 0]
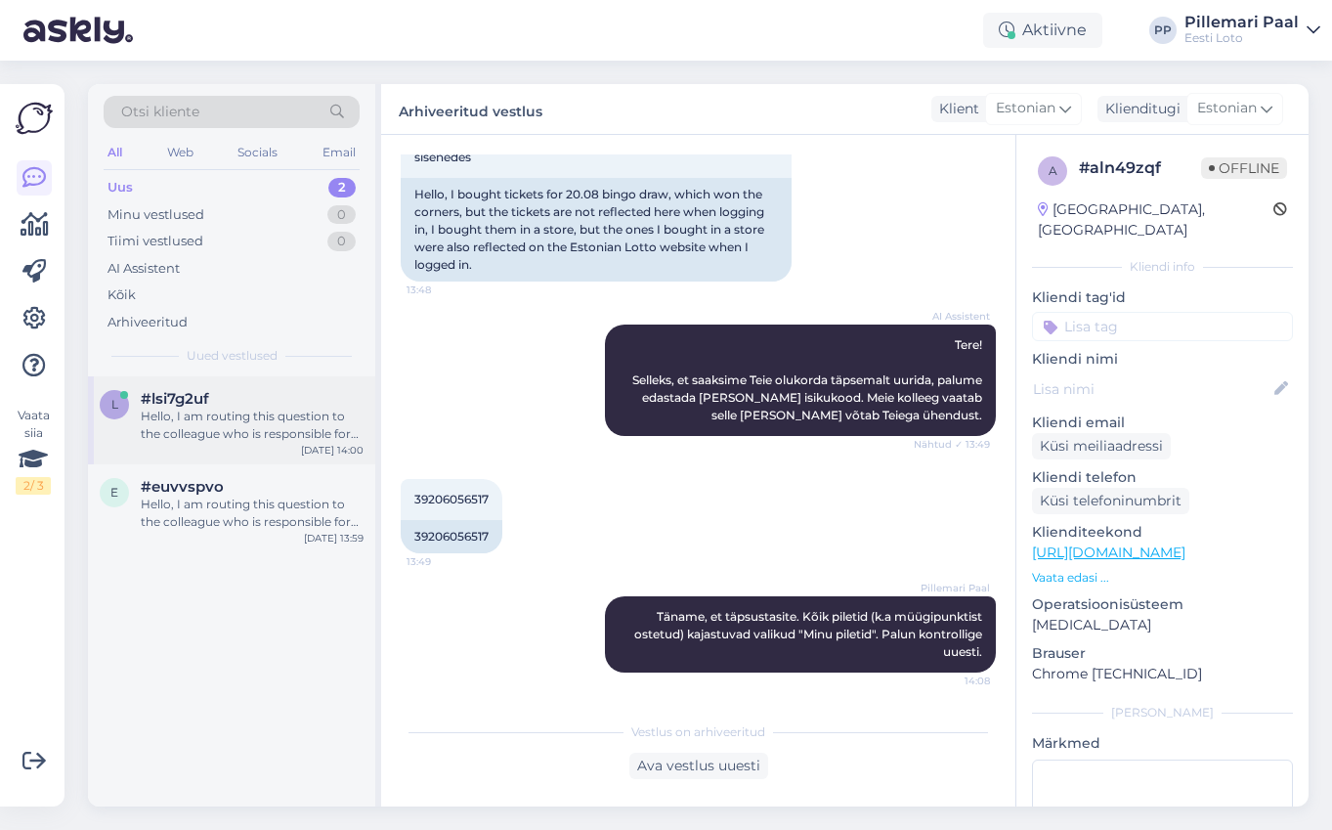
click at [297, 421] on div "Hello, I am routing this question to the colleague who is responsible for this …" at bounding box center [252, 424] width 223 height 35
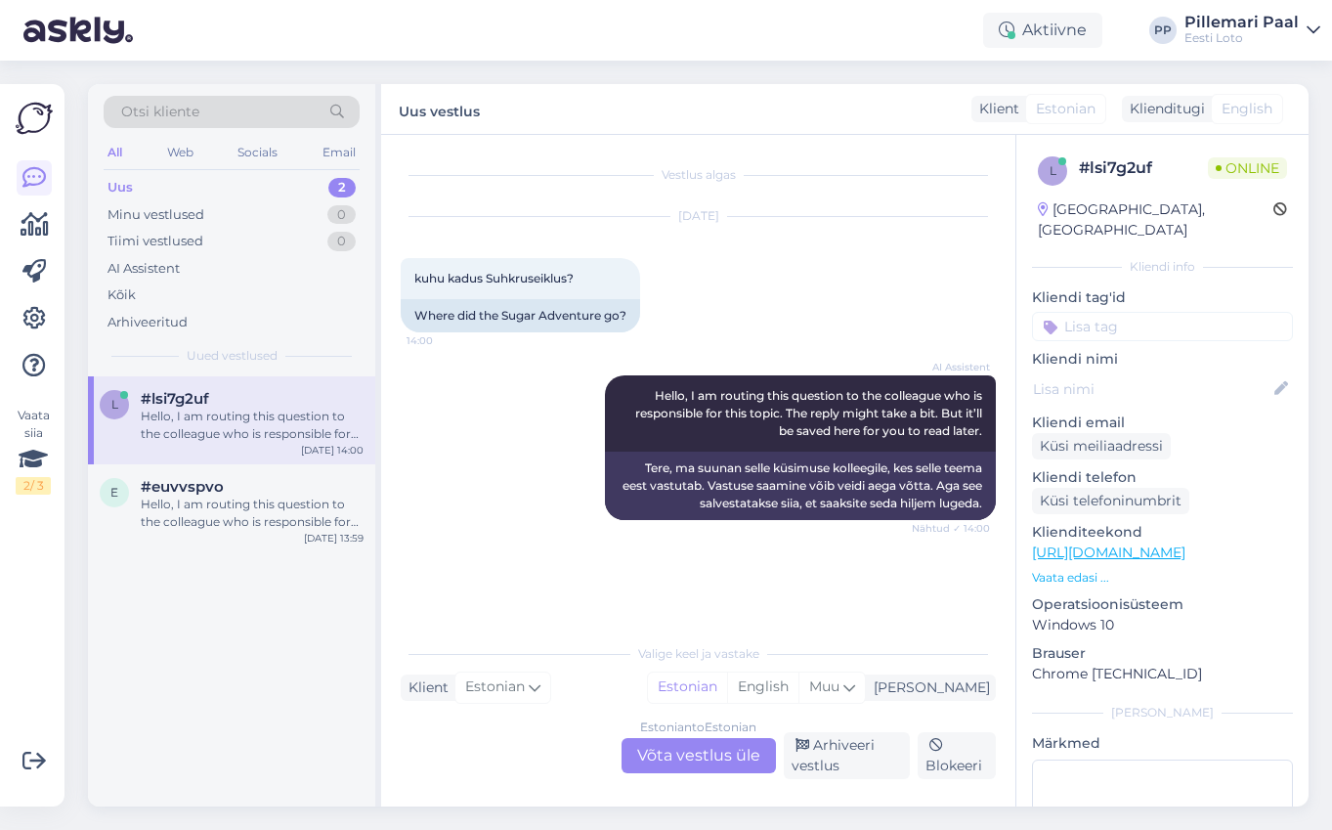
click at [722, 766] on div "Estonian to Estonian Võta vestlus üle" at bounding box center [699, 755] width 154 height 35
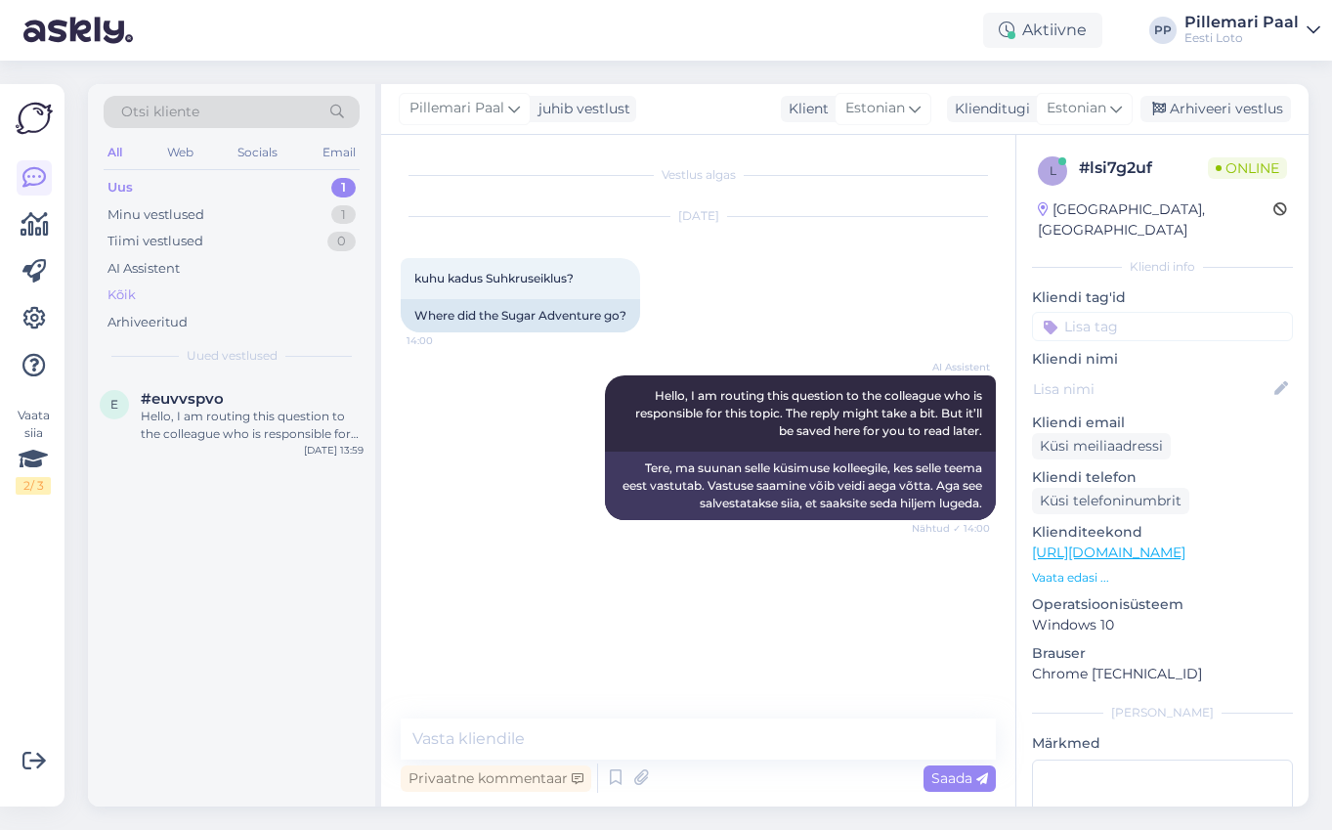
click at [140, 296] on div "Kõik" at bounding box center [232, 294] width 256 height 27
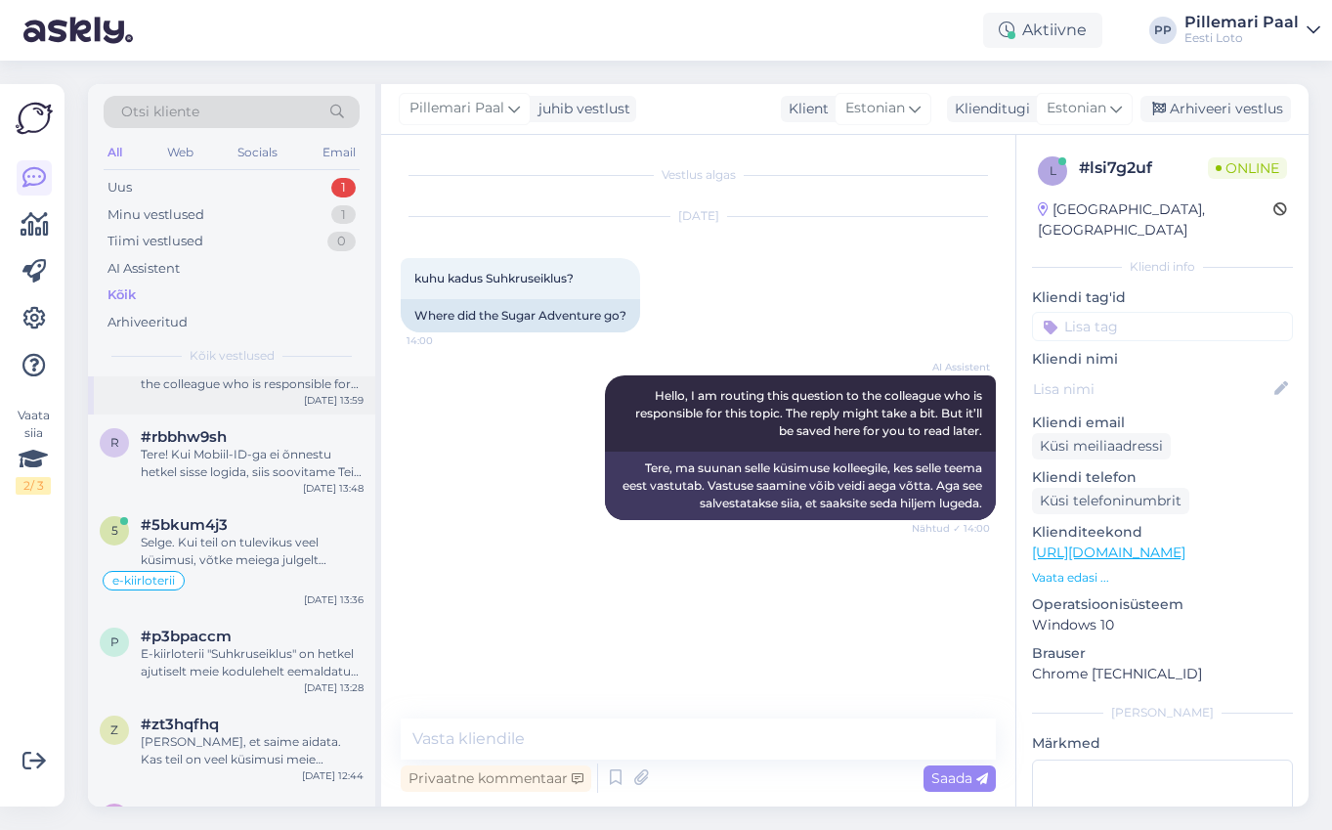
scroll to position [245, 0]
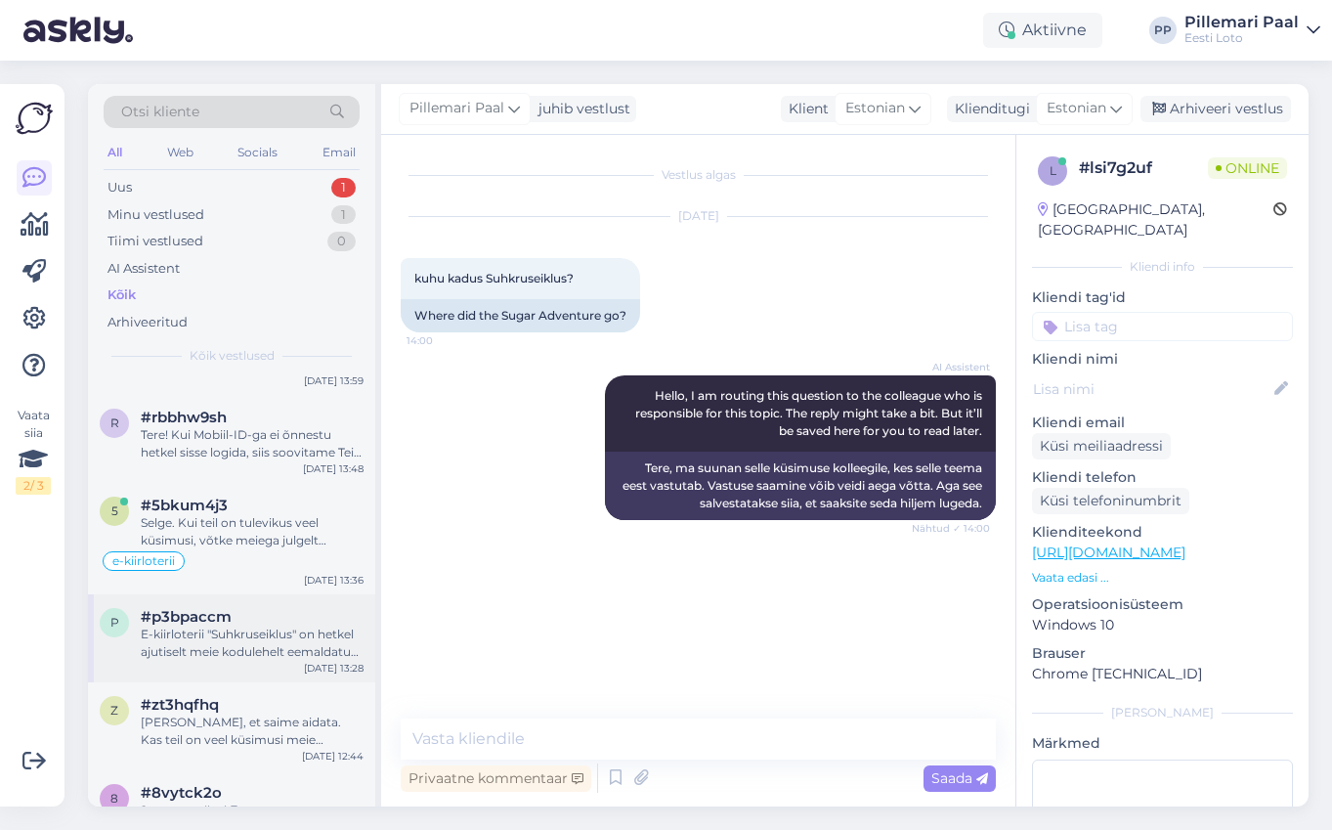
click at [225, 648] on div "E-kiirloterii "Suhkruseiklus" on hetkel ajutiselt meie kodulehelt eemaldatud. L…" at bounding box center [252, 642] width 223 height 35
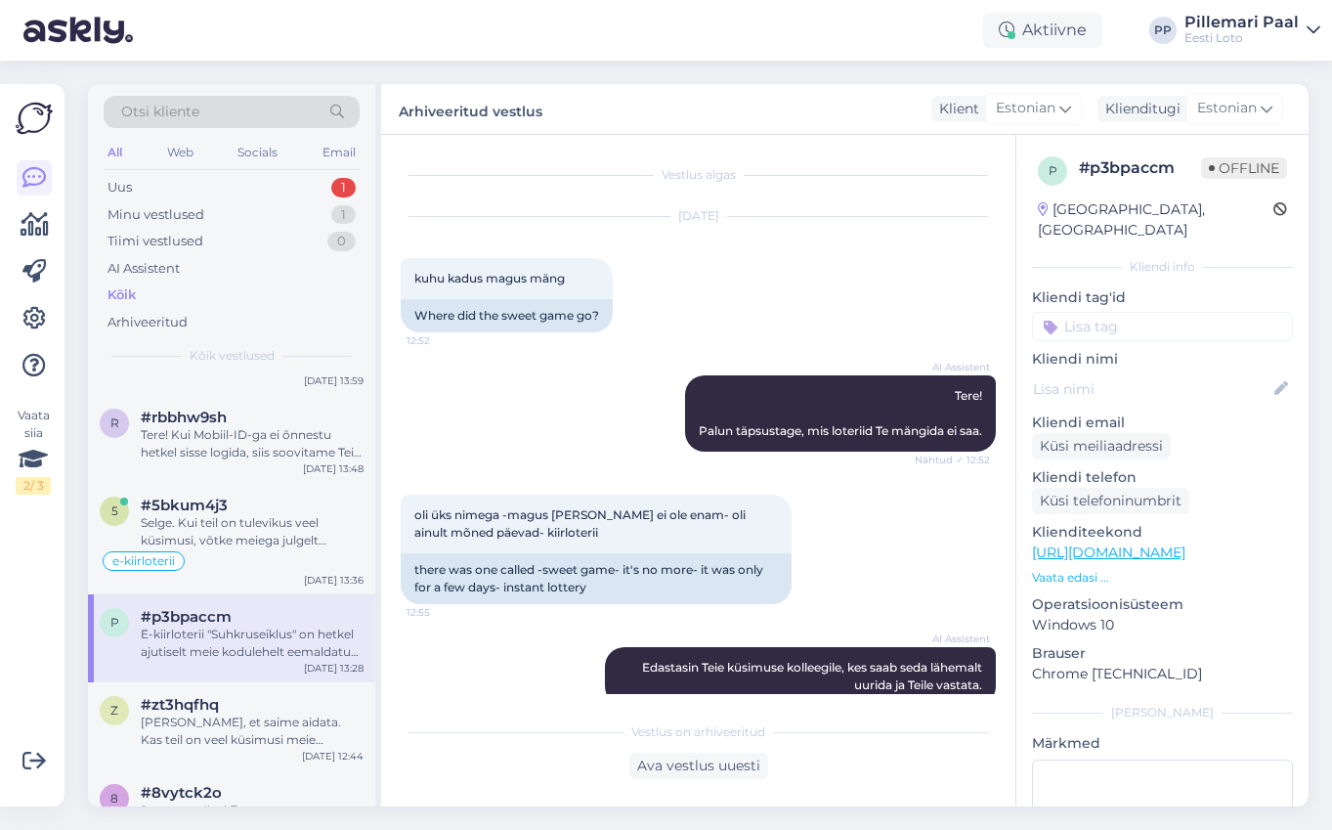
scroll to position [287, 0]
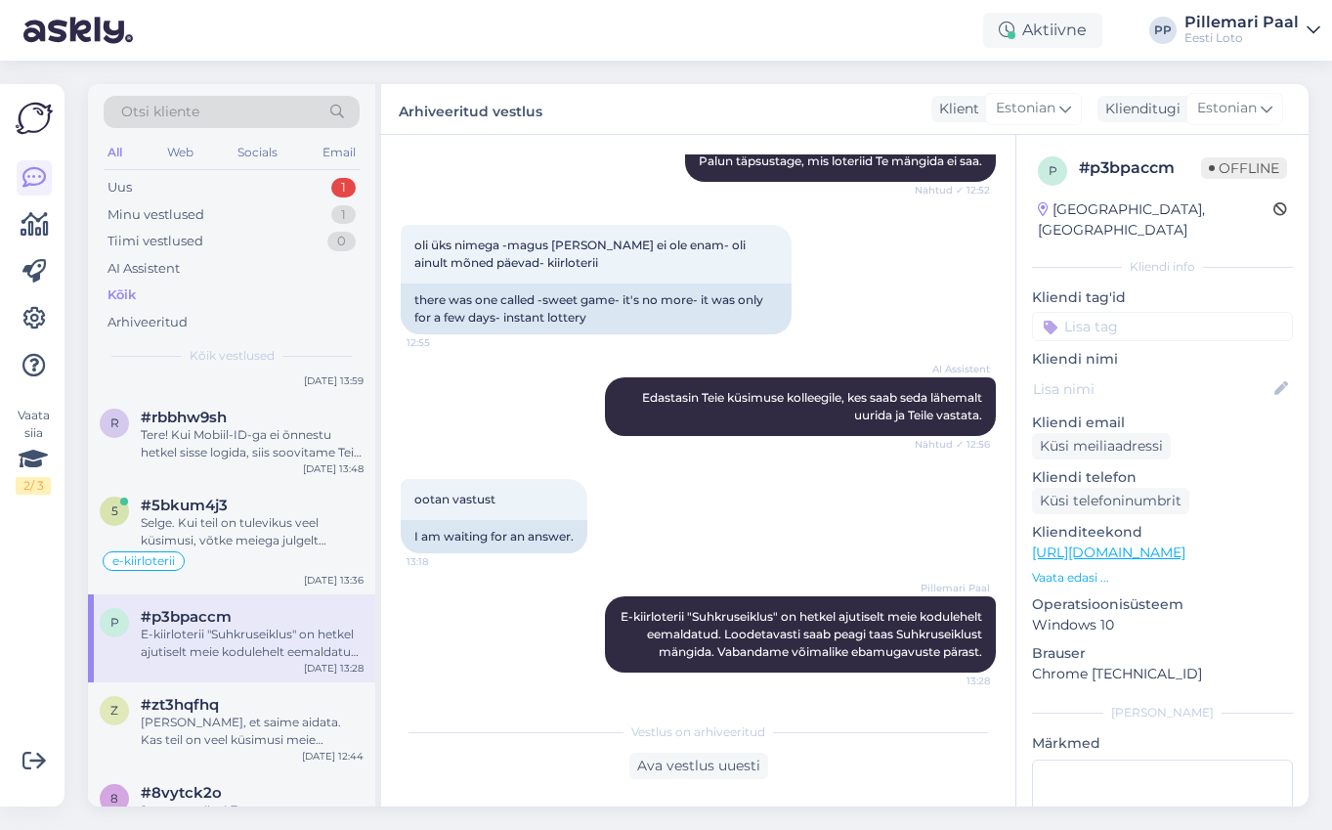
click at [1092, 315] on input at bounding box center [1162, 326] width 261 height 29
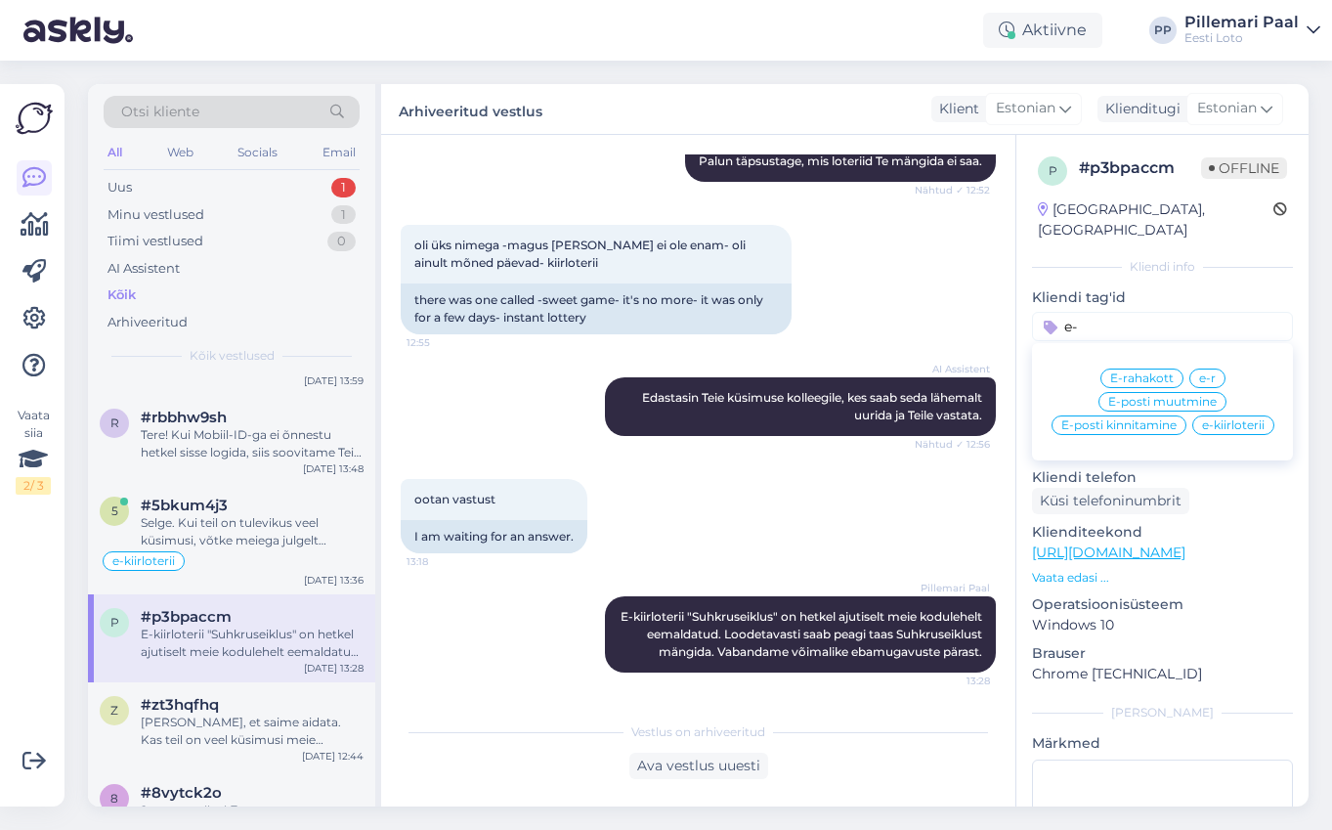
type input "e-"
click at [1222, 419] on span "e-kiirloterii" at bounding box center [1233, 425] width 63 height 12
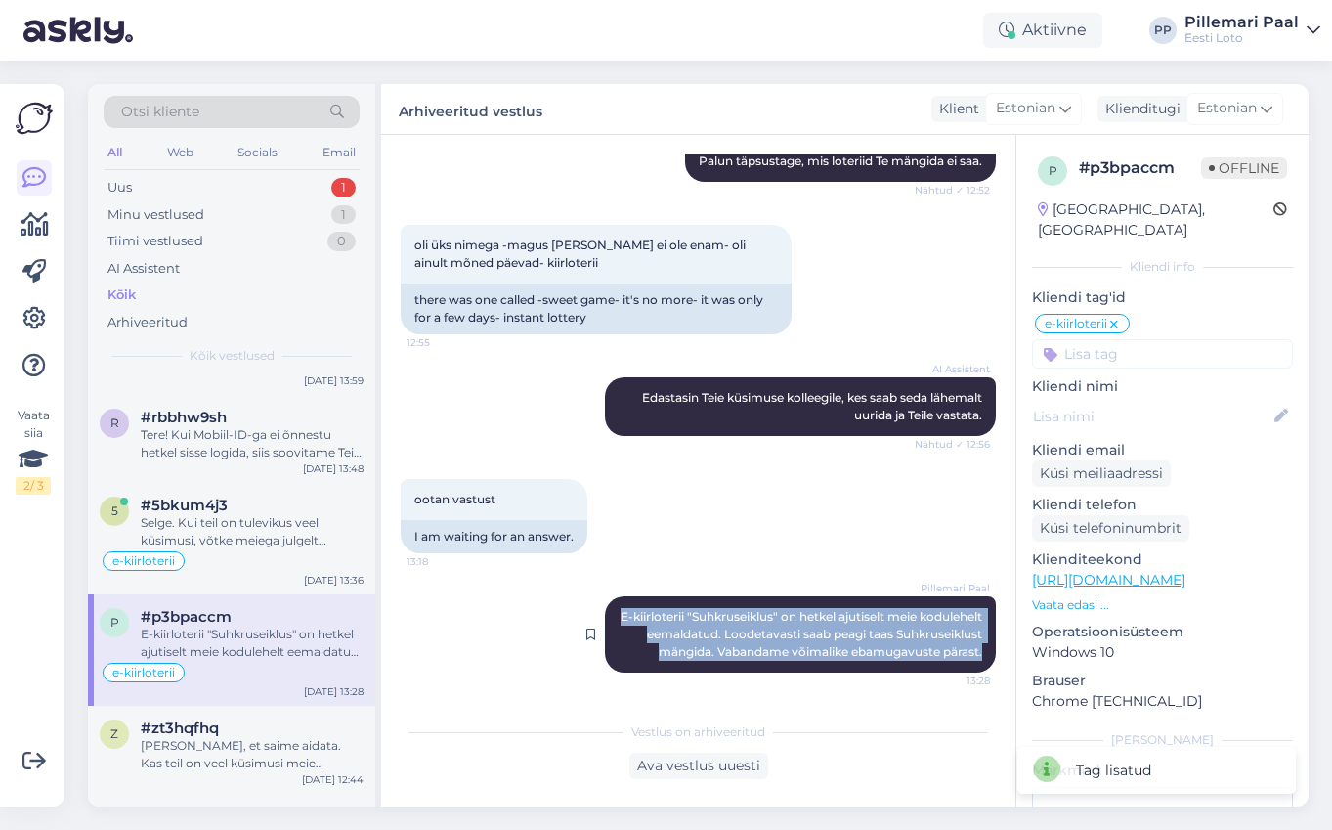
drag, startPoint x: 983, startPoint y: 653, endPoint x: 627, endPoint y: 605, distance: 358.9
click at [627, 605] on div "Pillemari Paal E-kiirloterii "Suhkruseiklus" on hetkel ajutiselt meie kodulehel…" at bounding box center [800, 634] width 391 height 76
copy span "E-kiirloterii "Suhkruseiklus" on hetkel ajutiselt meie kodulehelt eemaldatud. L…"
click at [149, 218] on div "Minu vestlused" at bounding box center [155, 215] width 97 height 20
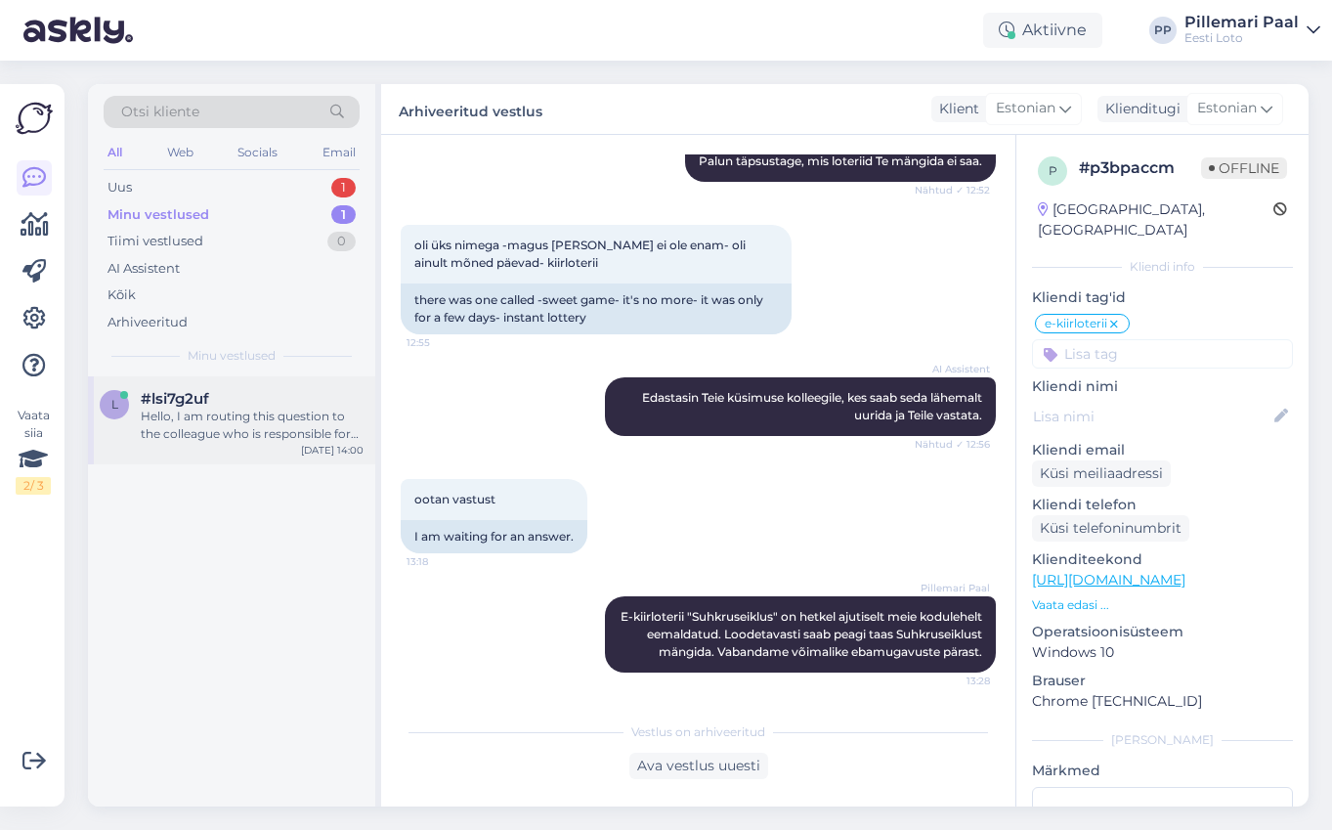
click at [206, 413] on div "Hello, I am routing this question to the colleague who is responsible for this …" at bounding box center [252, 424] width 223 height 35
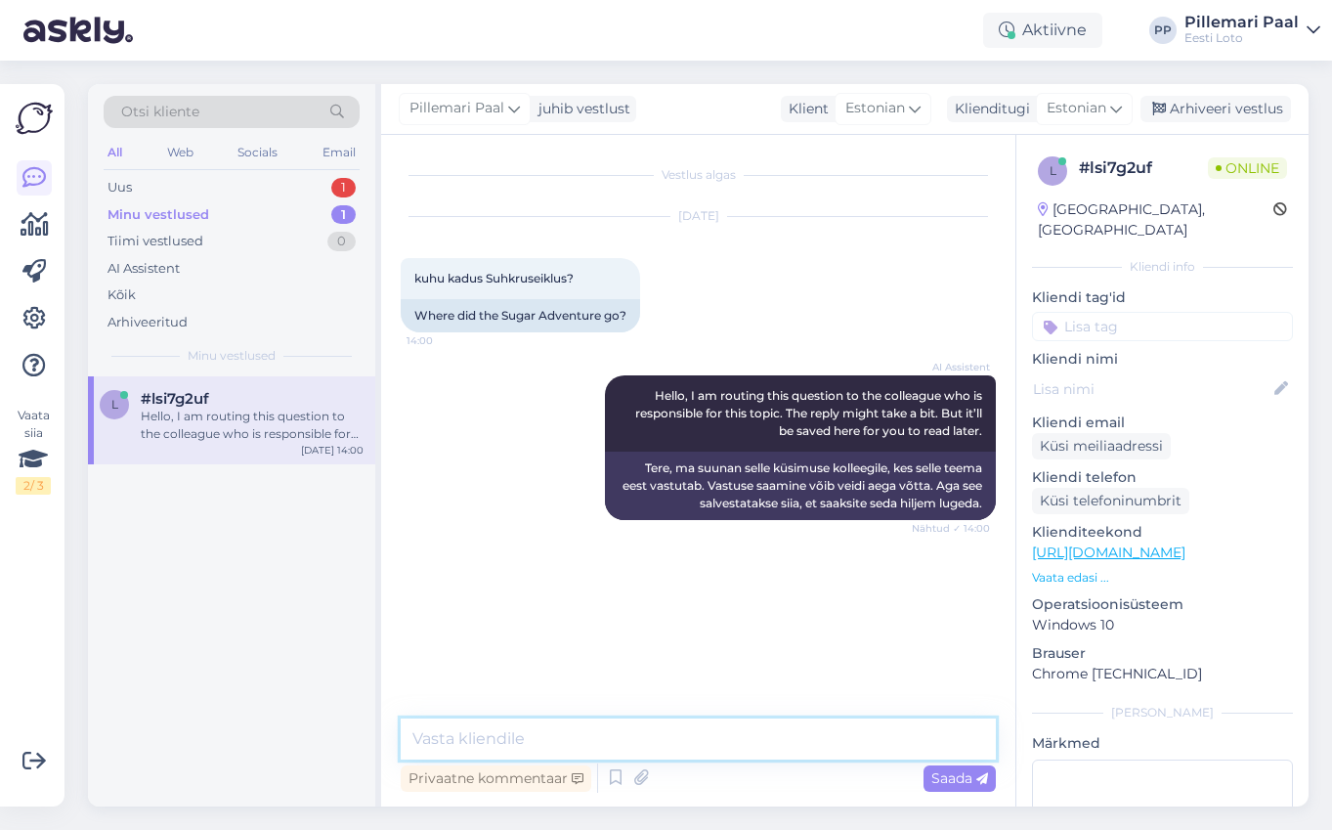
click at [573, 741] on textarea at bounding box center [698, 738] width 595 height 41
paste textarea "E-kiirloterii "Suhkruseiklus" on hetkel ajutiselt meie kodulehelt eemaldatud. L…"
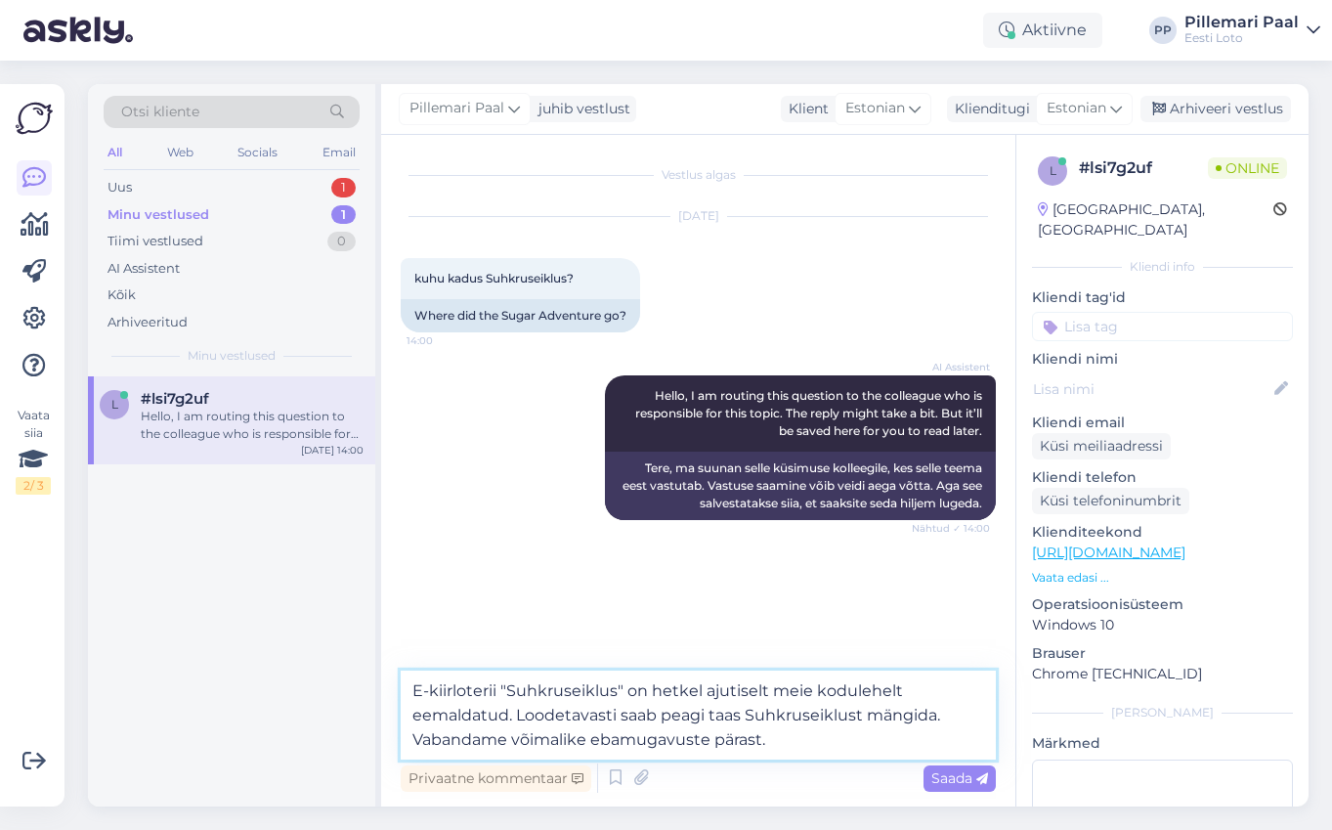
type textarea "E-kiirloterii "Suhkruseiklus" on hetkel ajutiselt meie kodulehelt eemaldatud. L…"
click at [1112, 312] on input at bounding box center [1162, 326] width 261 height 29
type input "e-kiir"
click at [1149, 372] on span "e-kiirloterii" at bounding box center [1163, 378] width 63 height 12
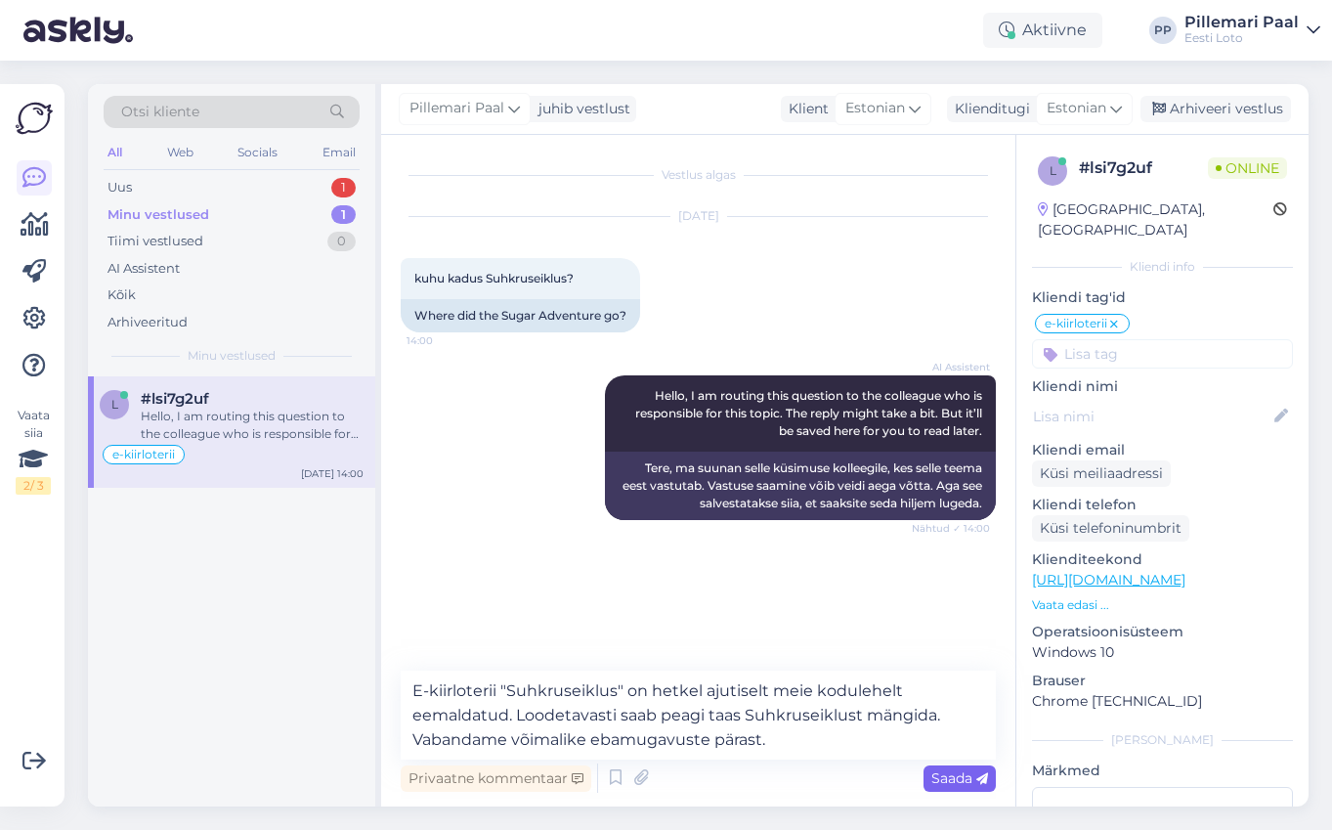
click at [940, 776] on span "Saada" at bounding box center [959, 778] width 57 height 18
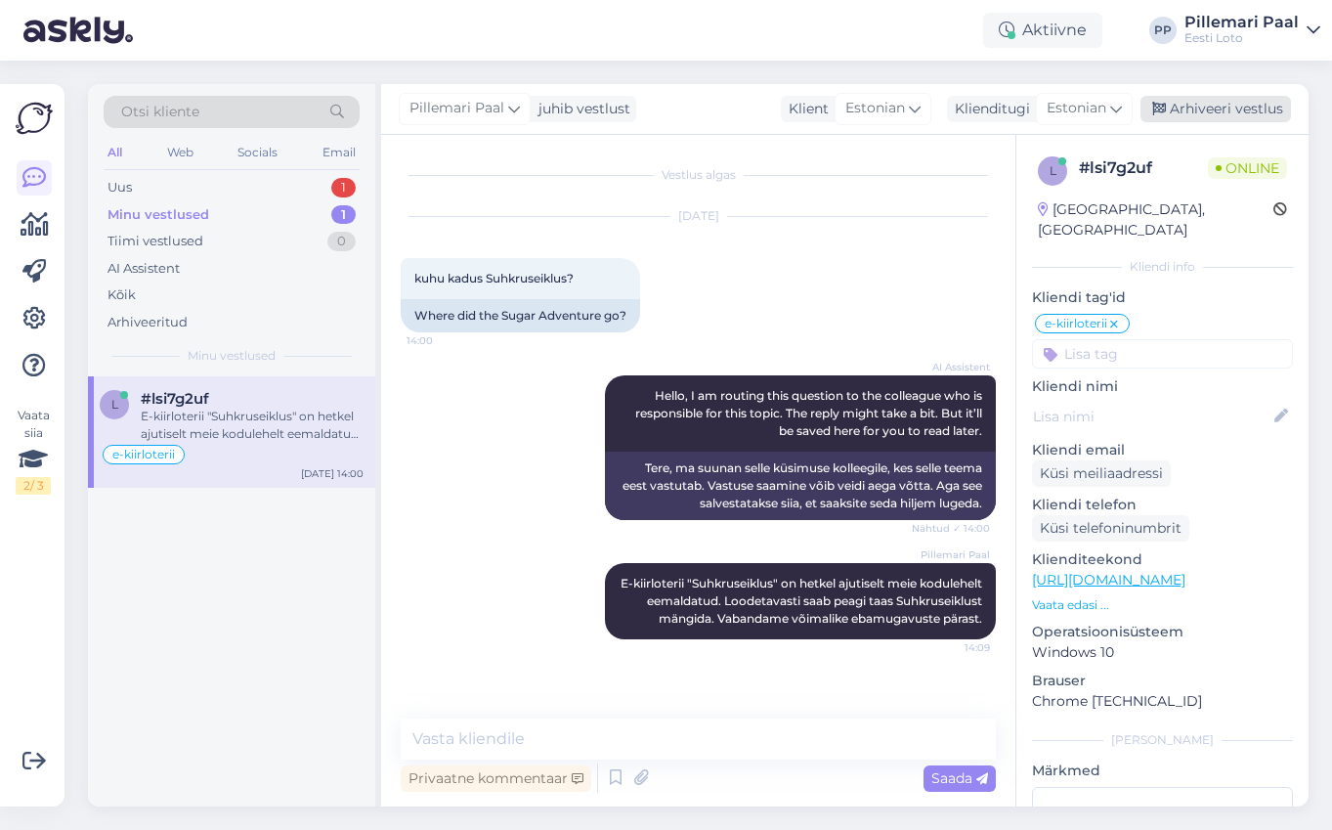
click at [1199, 106] on div "Arhiveeri vestlus" at bounding box center [1215, 109] width 150 height 26
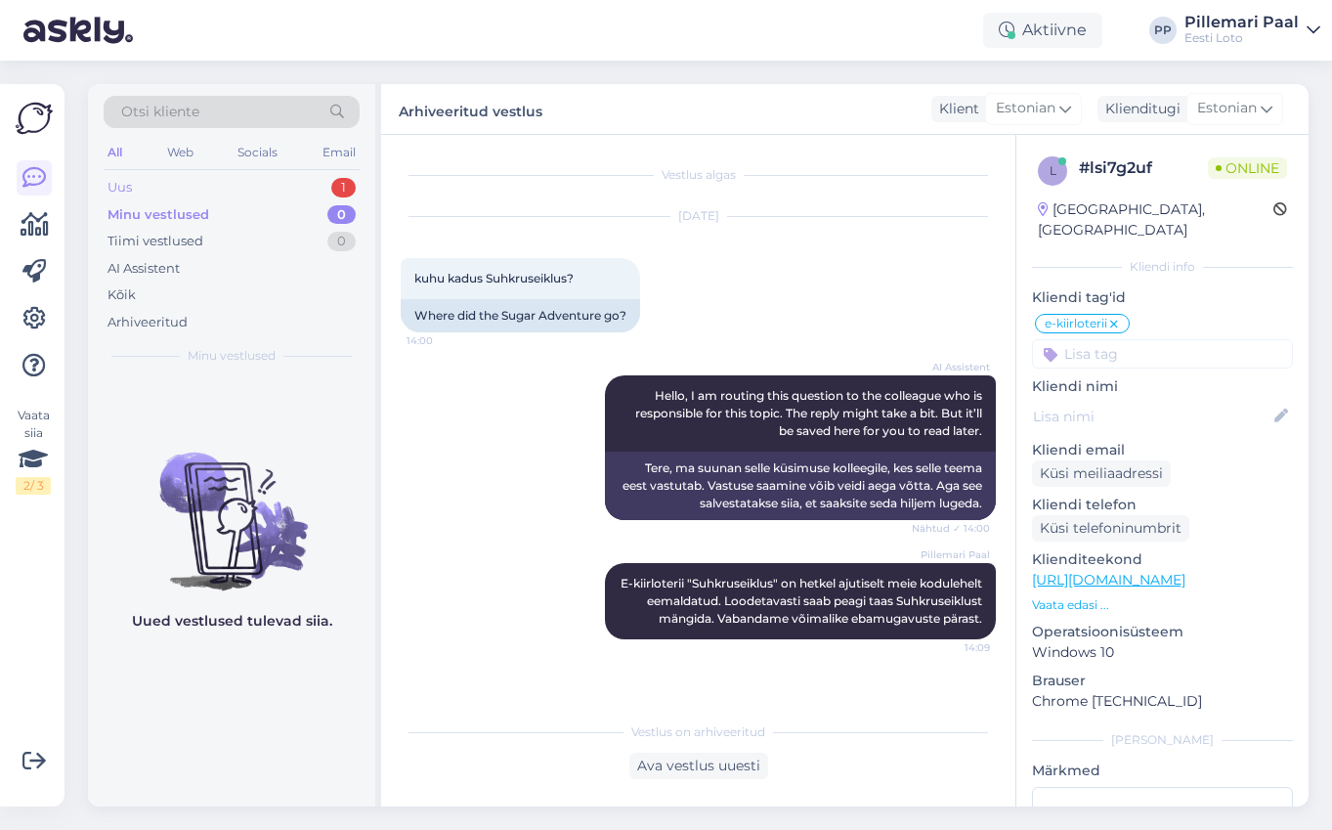
click at [182, 191] on div "Uus 1" at bounding box center [232, 187] width 256 height 27
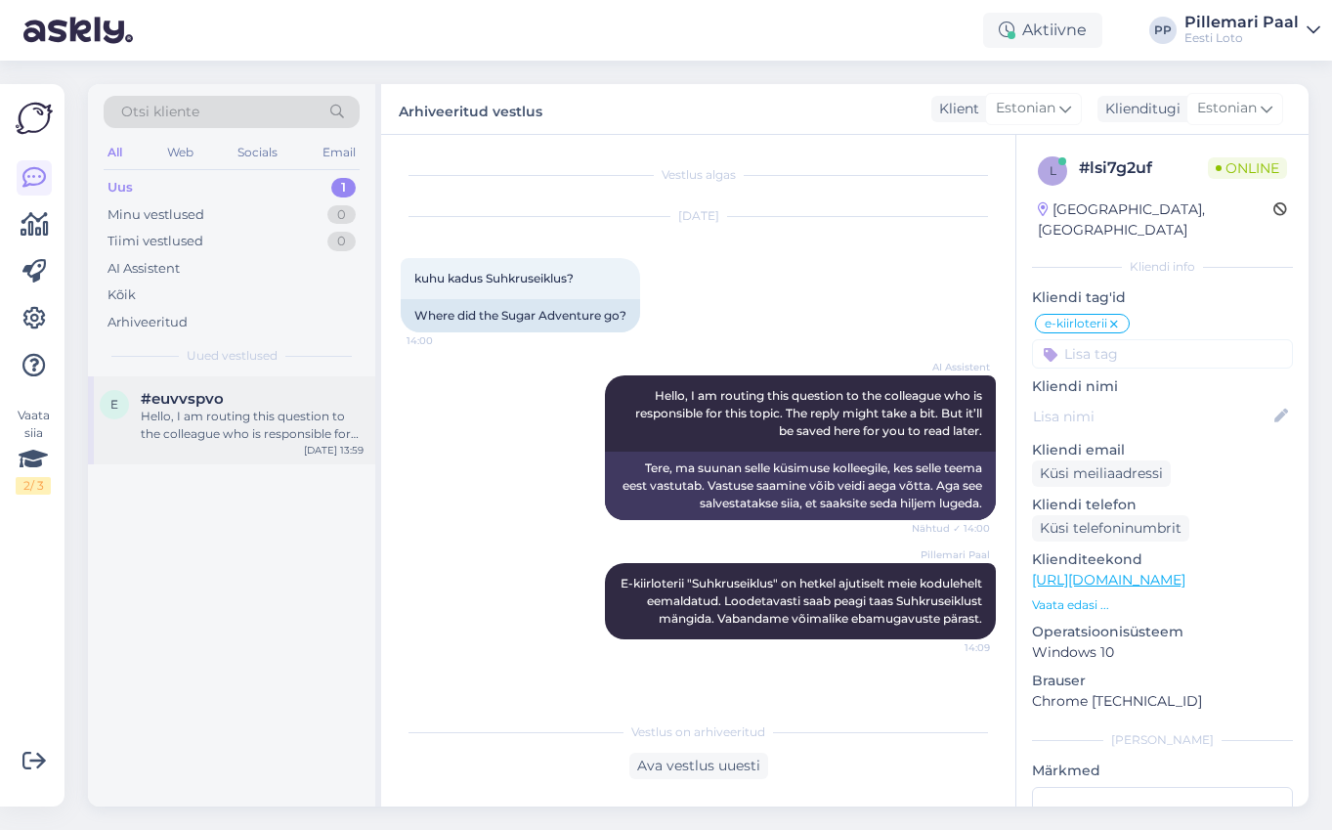
click at [183, 445] on div "e #euvvspvo Hello, I am routing this question to the colleague who is responsib…" at bounding box center [231, 420] width 287 height 88
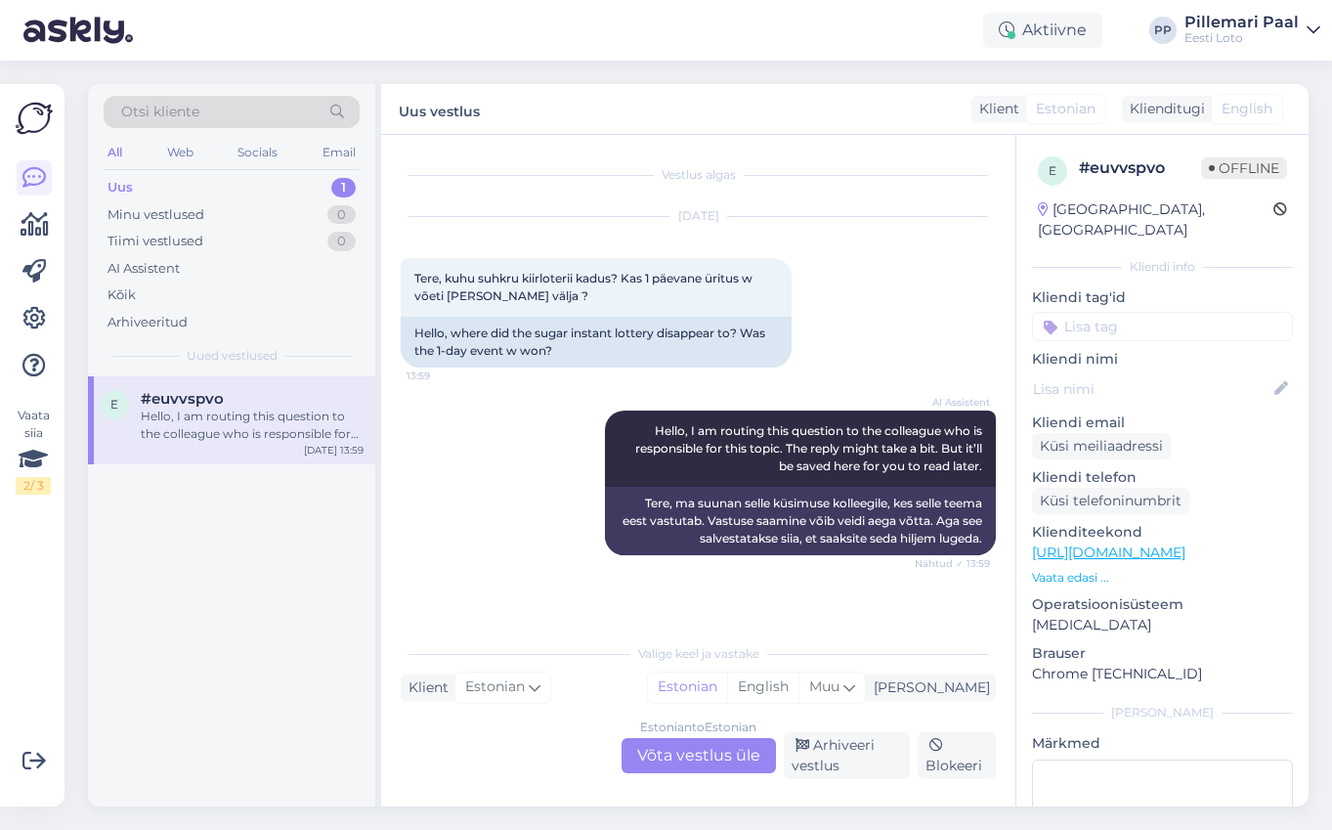
click at [643, 754] on div "Estonian to Estonian Võta vestlus üle" at bounding box center [699, 755] width 154 height 35
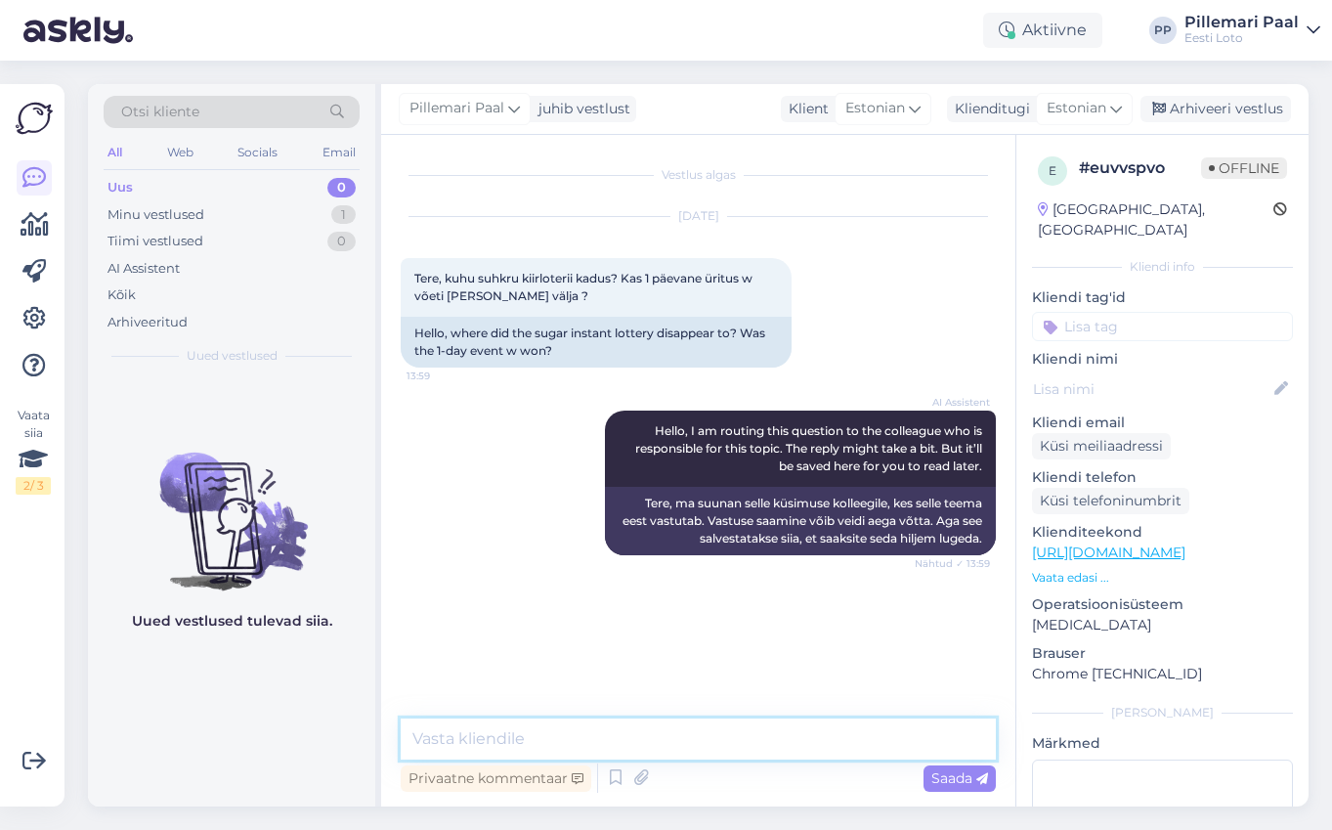
click at [640, 745] on textarea at bounding box center [698, 738] width 595 height 41
paste textarea "E-kiirloterii "Suhkruseiklus" on hetkel ajutiselt meie kodulehelt eemaldatud. L…"
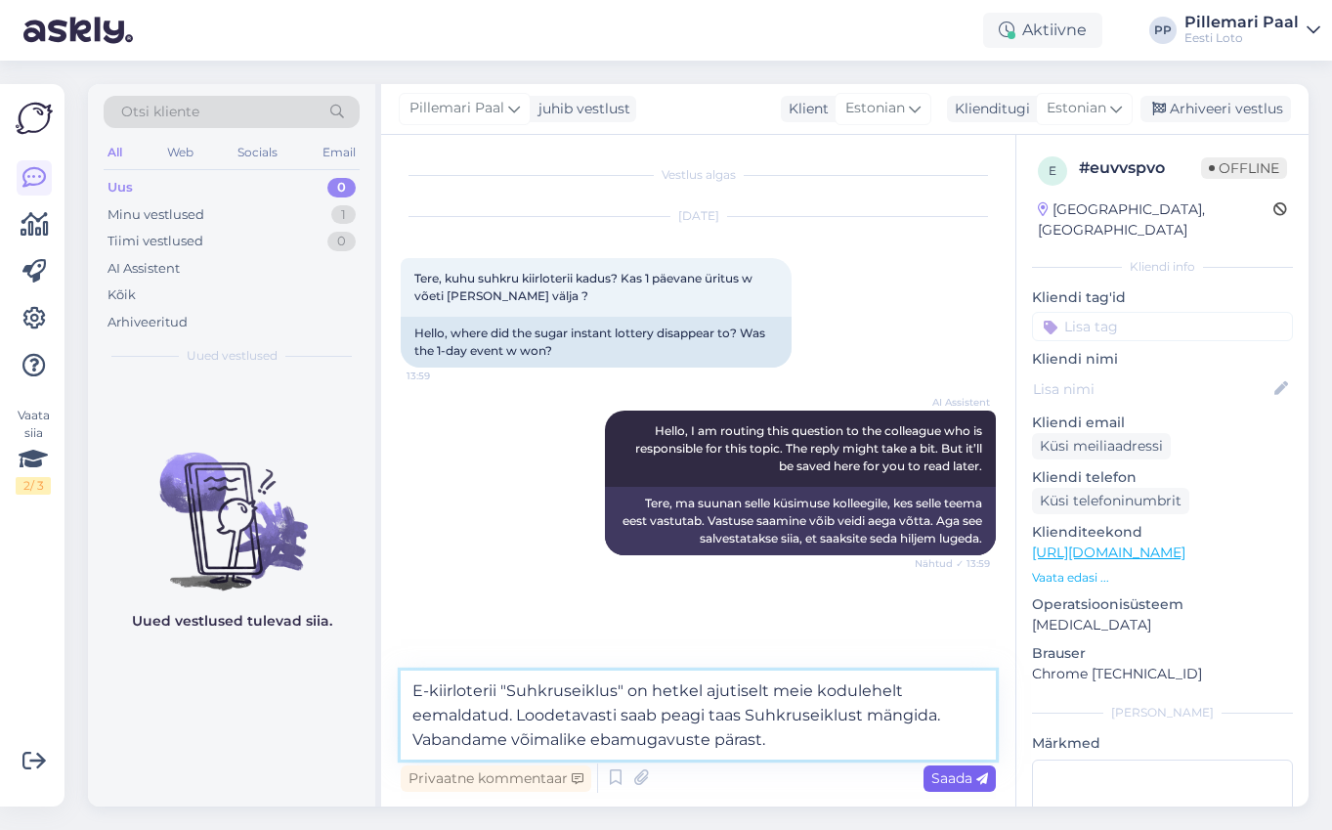
type textarea "E-kiirloterii "Suhkruseiklus" on hetkel ajutiselt meie kodulehelt eemaldatud. L…"
click at [965, 775] on span "Saada" at bounding box center [959, 778] width 57 height 18
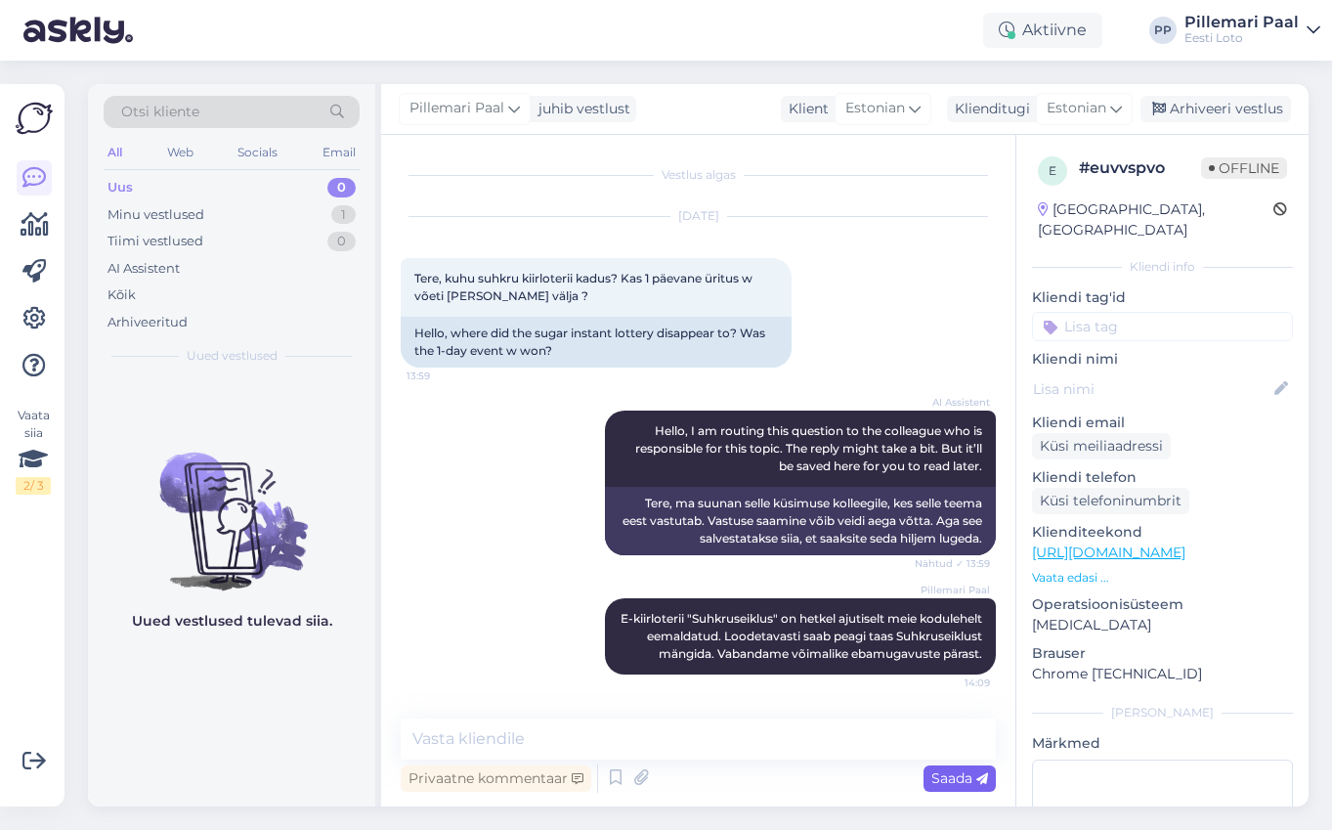
scroll to position [13, 0]
click at [1145, 314] on input at bounding box center [1162, 326] width 261 height 29
type input "e-kii"
click at [1159, 368] on div "e-kiirloterii" at bounding box center [1163, 378] width 82 height 20
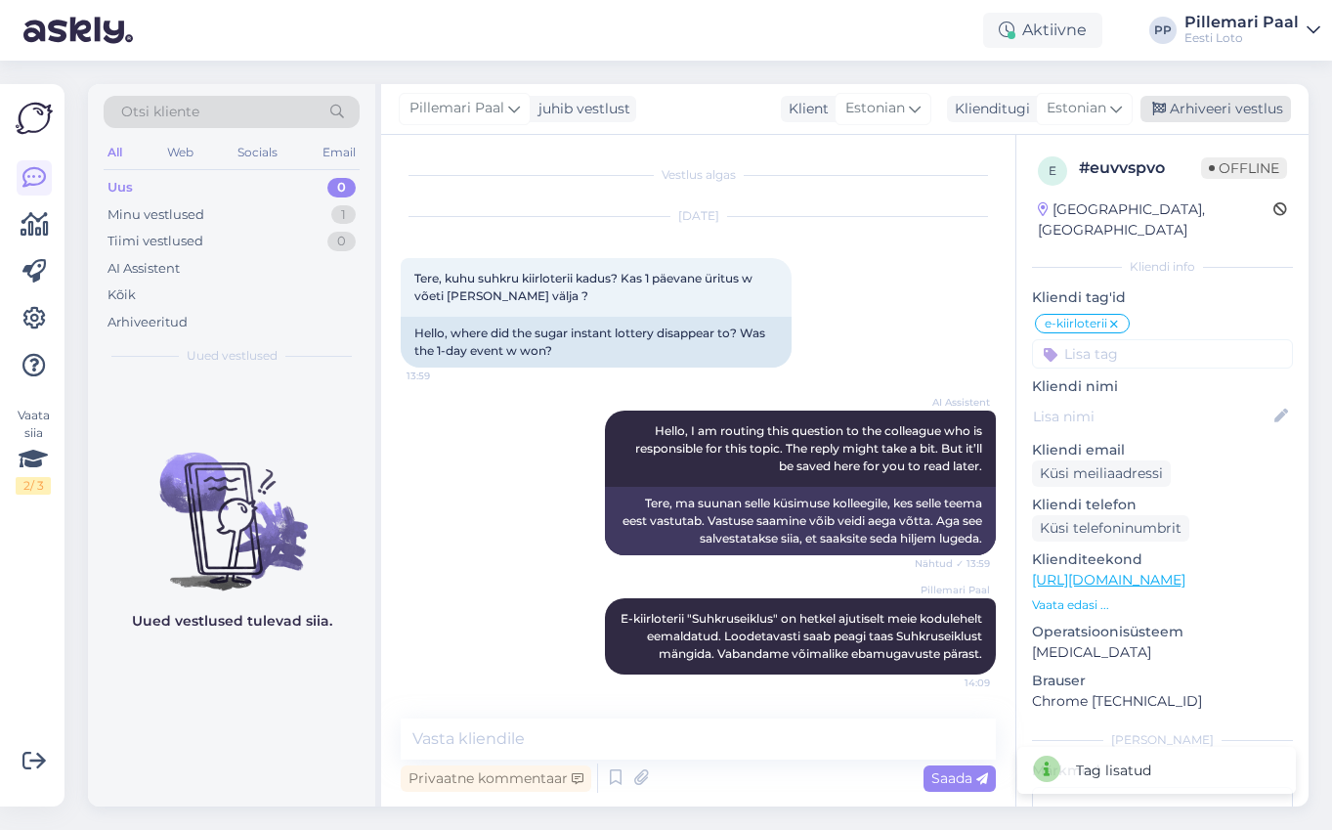
click at [1239, 103] on div "Arhiveeri vestlus" at bounding box center [1215, 109] width 150 height 26
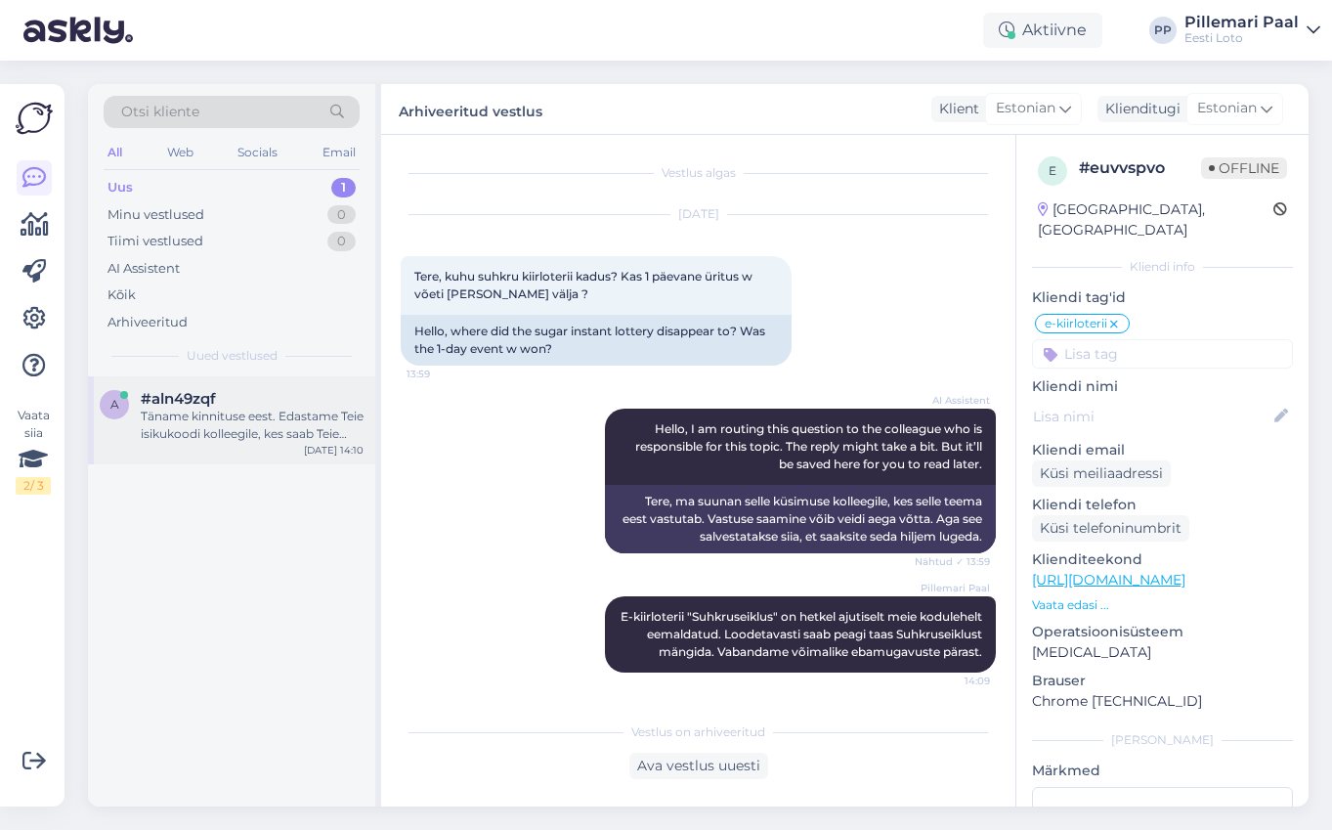
click at [204, 422] on div "Täname kinnituse eest. Edastame Teie isikukoodi kolleegile, kes saab Teie oluko…" at bounding box center [252, 424] width 223 height 35
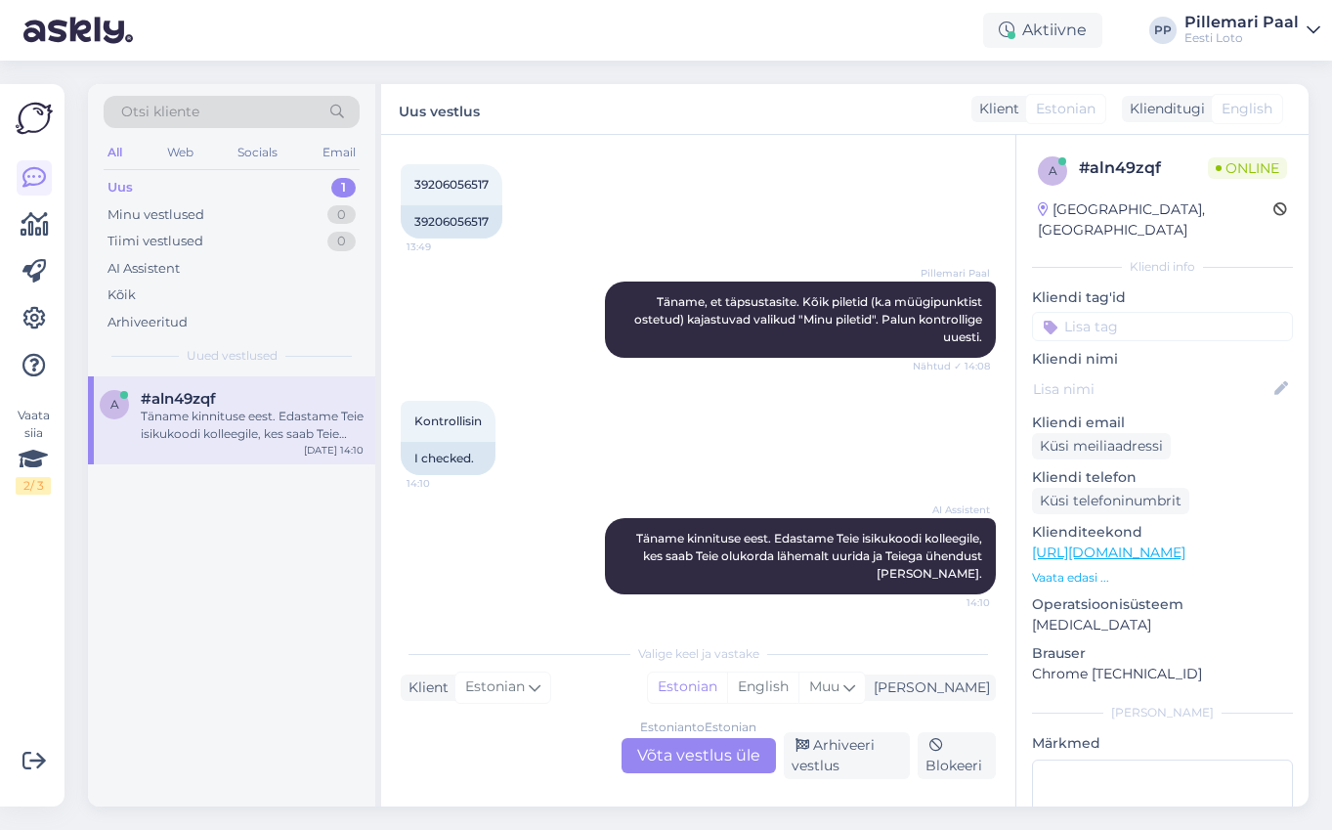
click at [689, 759] on div "Estonian to Estonian Võta vestlus üle" at bounding box center [699, 755] width 154 height 35
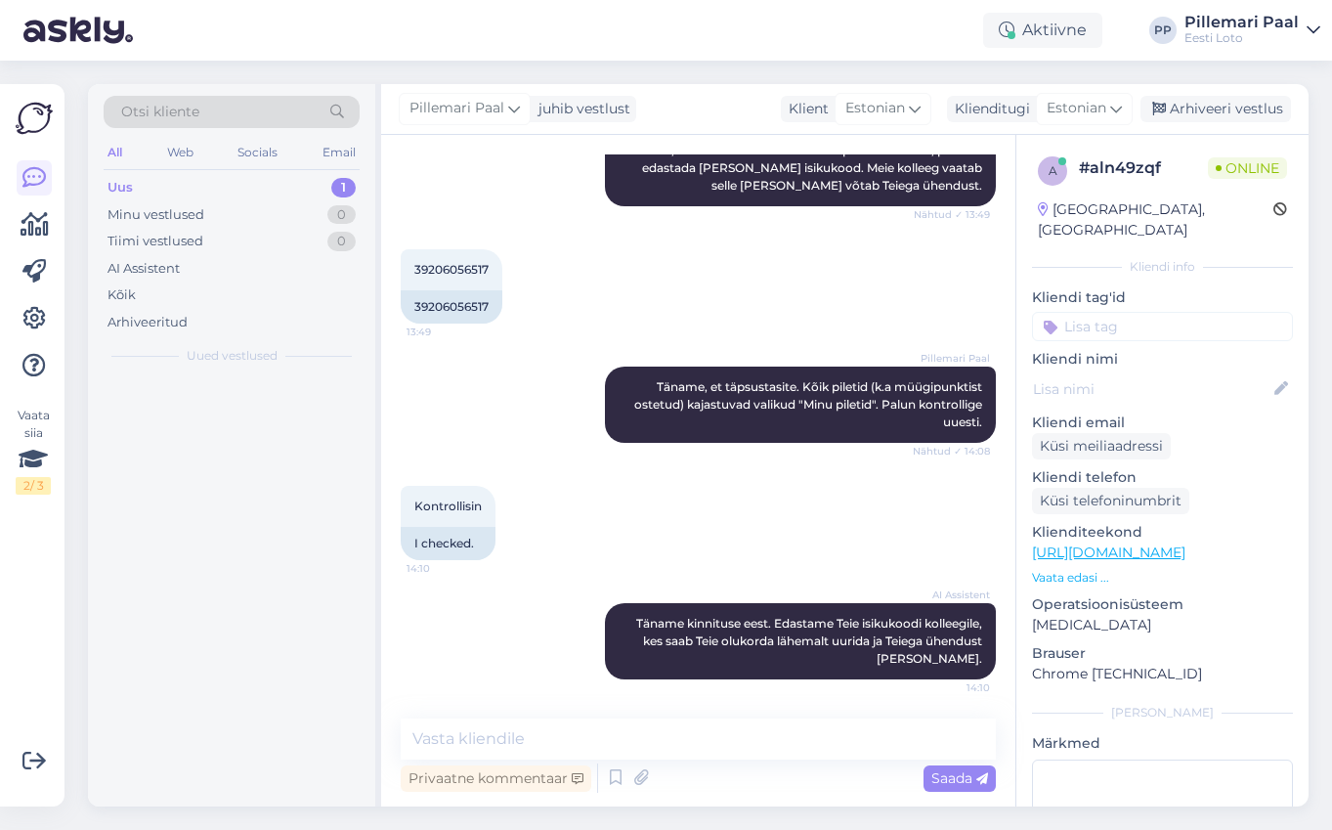
scroll to position [404, 0]
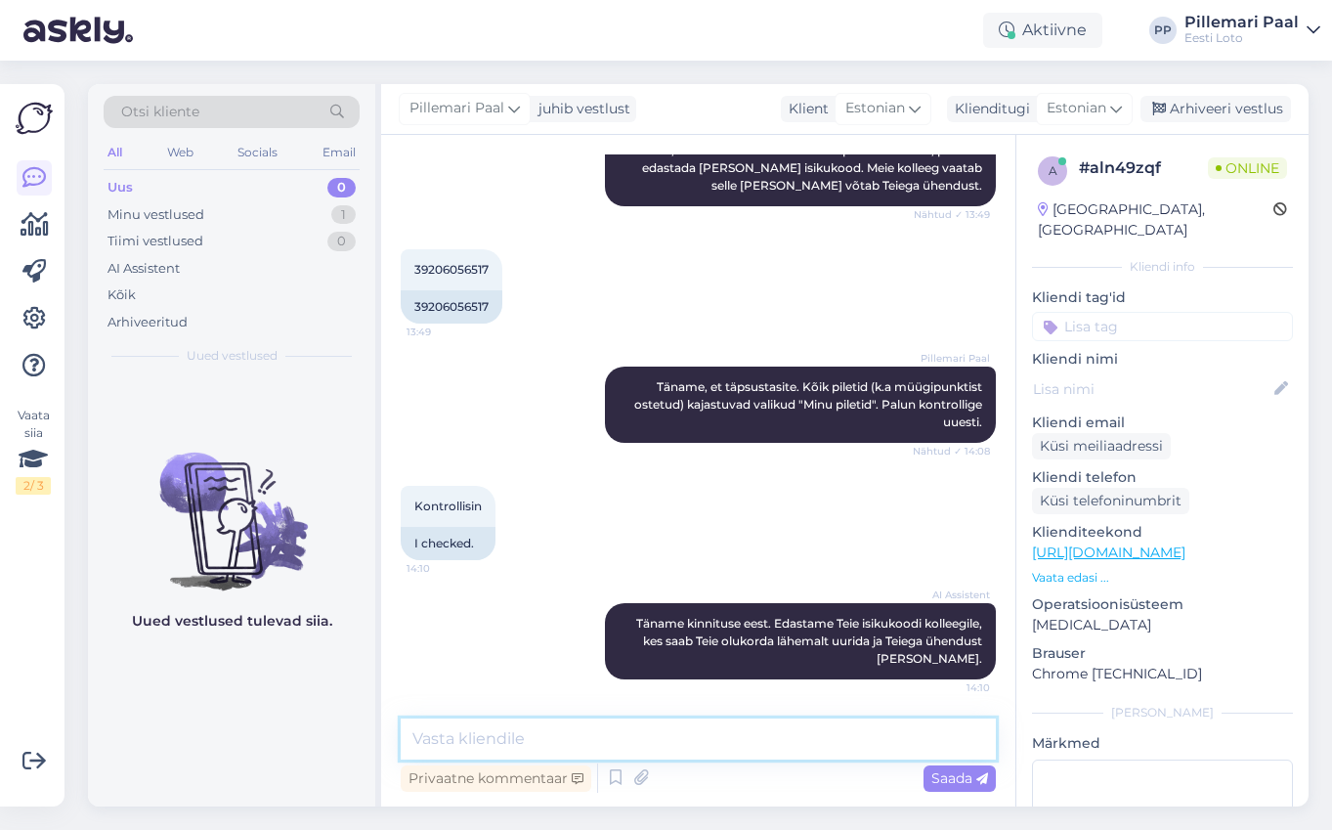
click at [686, 740] on textarea at bounding box center [698, 738] width 595 height 41
type textarea "Palun täpsustage, kas oskate edastada [PERSON_NAME] pileti numbri?"
click at [920, 738] on textarea "Palun täpsustage, kas oskate edastada [PERSON_NAME] pileti numbri?" at bounding box center [698, 738] width 595 height 41
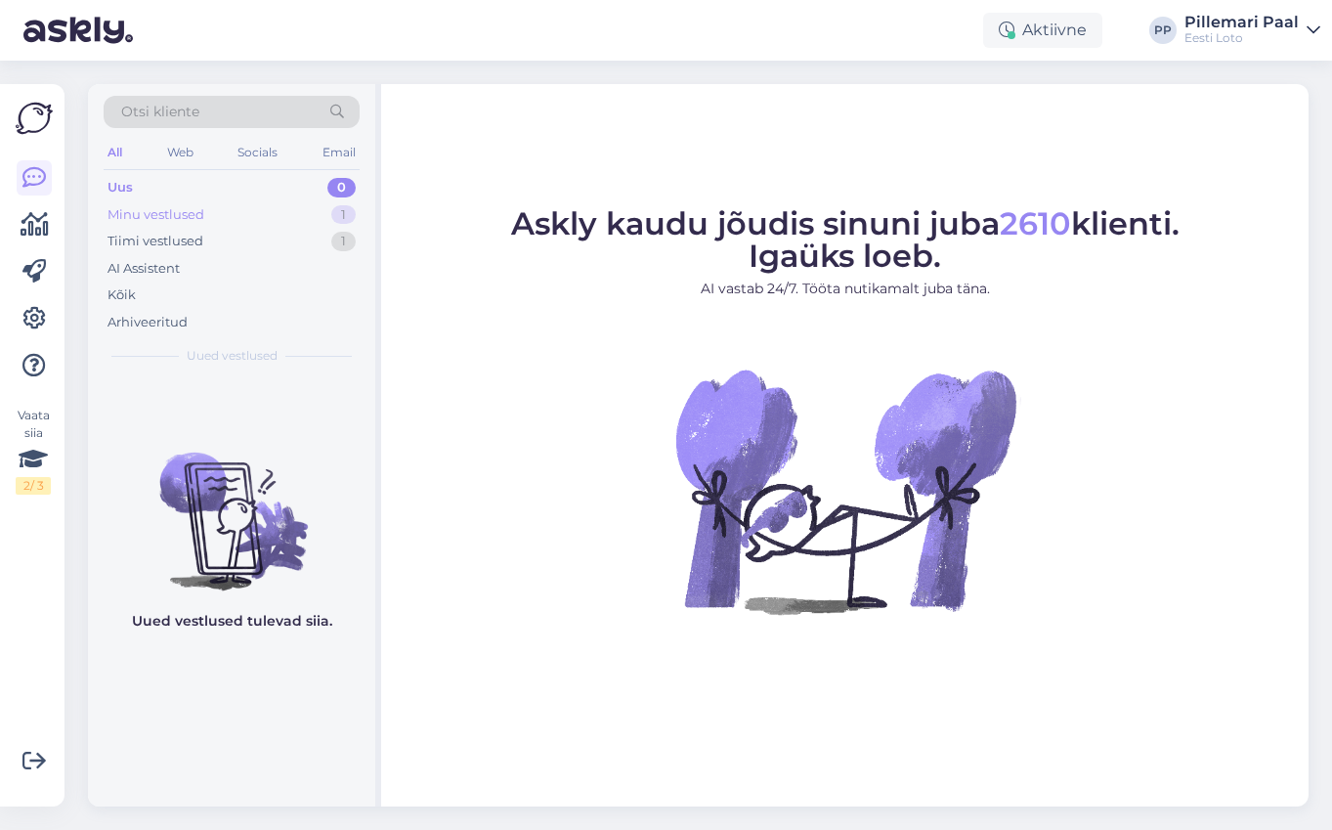
click at [178, 214] on div "Minu vestlused" at bounding box center [155, 215] width 97 height 20
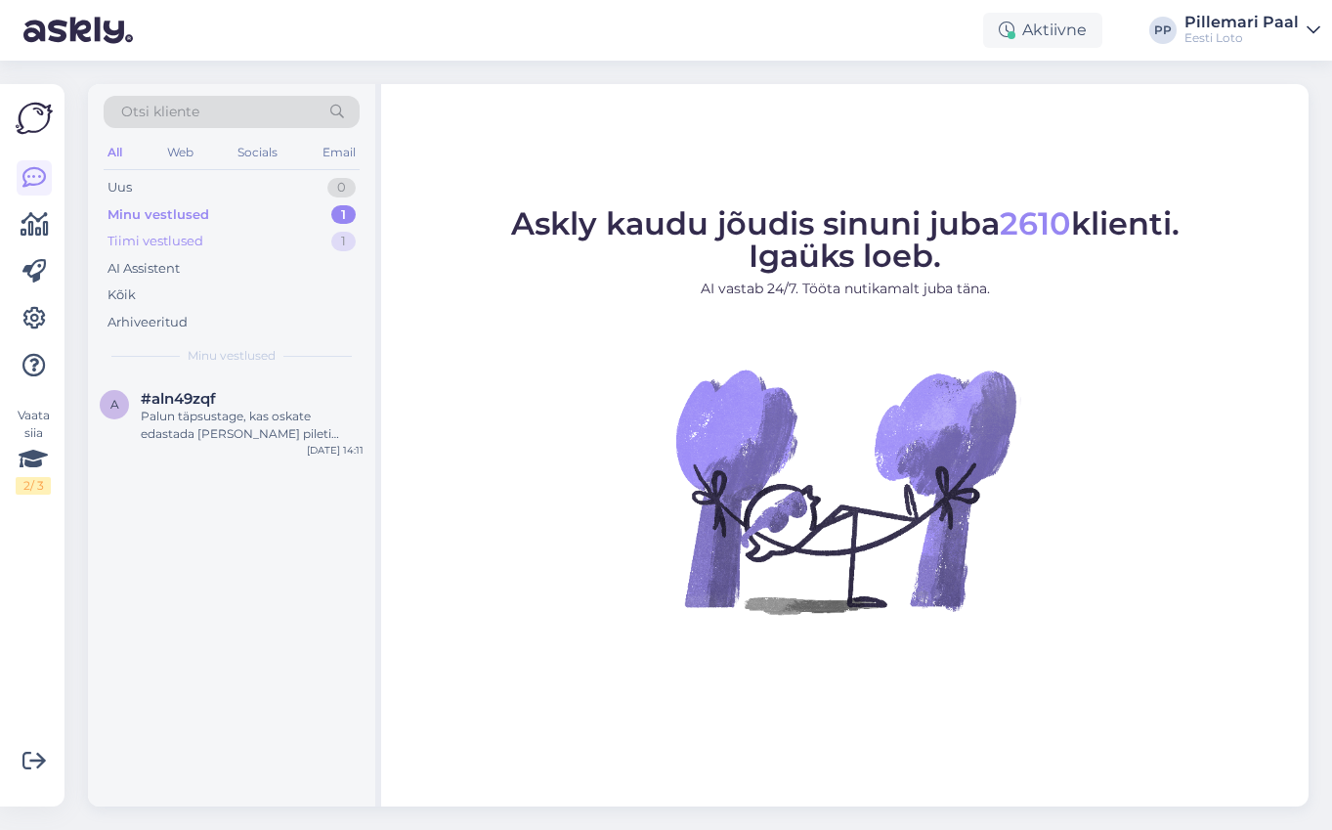
click at [180, 240] on div "Tiimi vestlused" at bounding box center [155, 242] width 96 height 20
click at [193, 434] on div "Kuupäev 28.08.2025 Maksekorralduse nr 1756367892194 Saaja EESTI LOTO AS Viitenu…" at bounding box center [252, 424] width 223 height 35
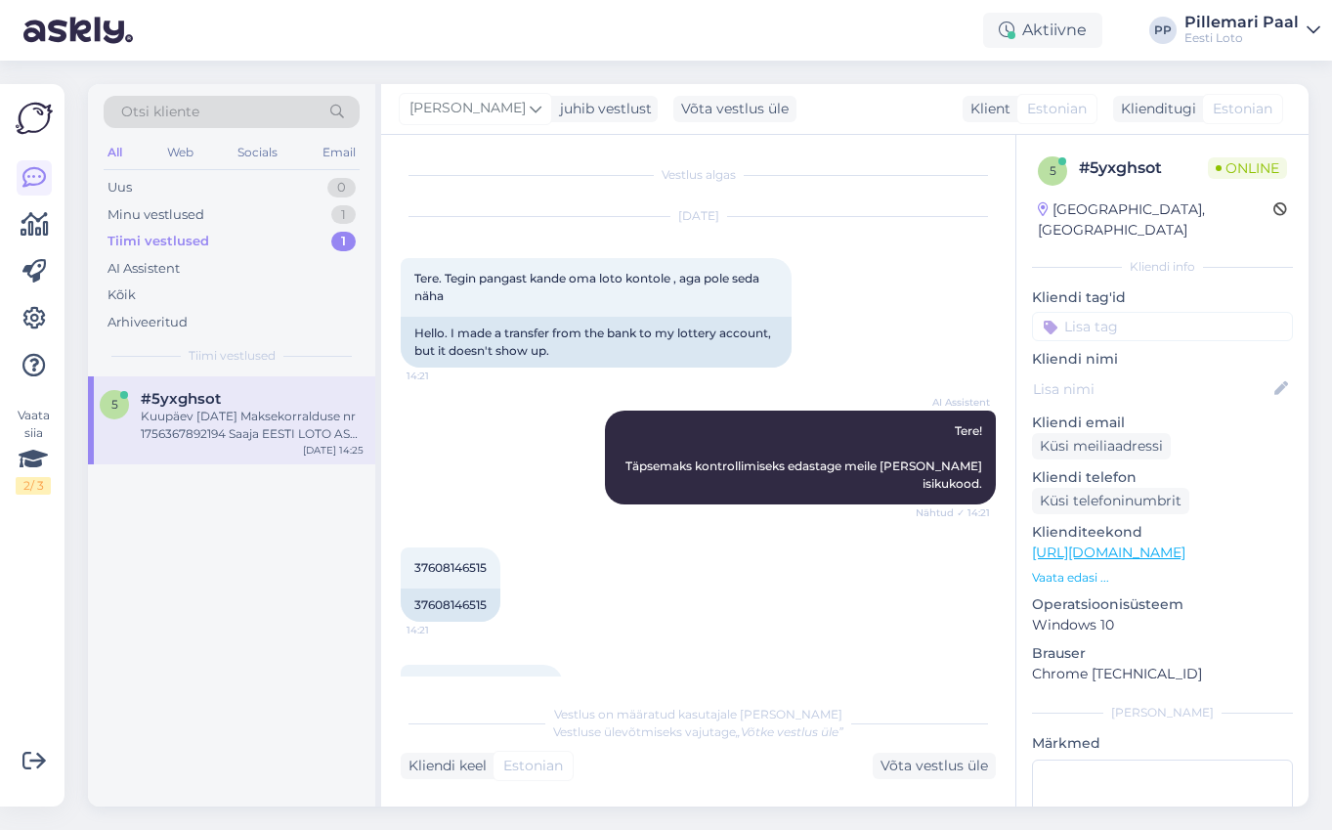
scroll to position [668, 0]
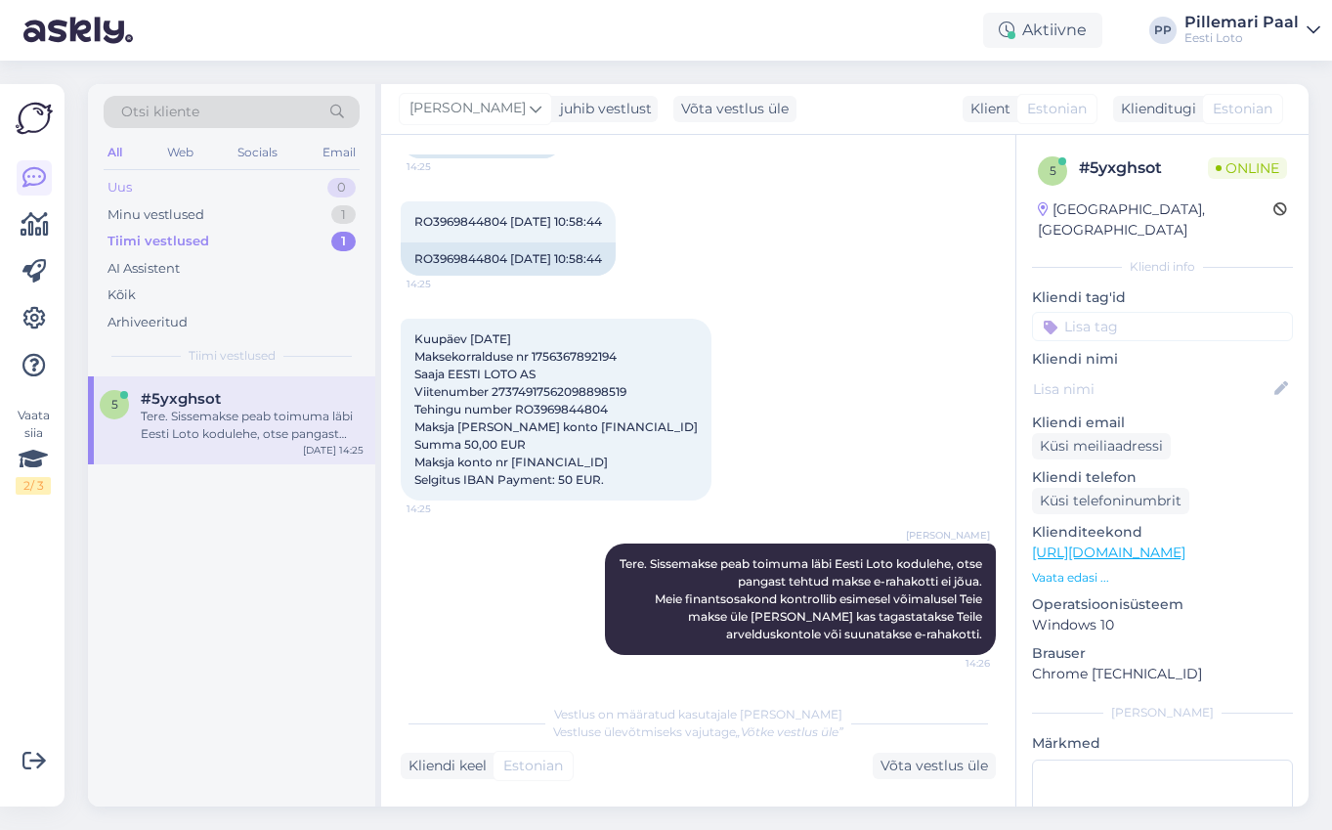
click at [196, 194] on div "Uus 0" at bounding box center [232, 187] width 256 height 27
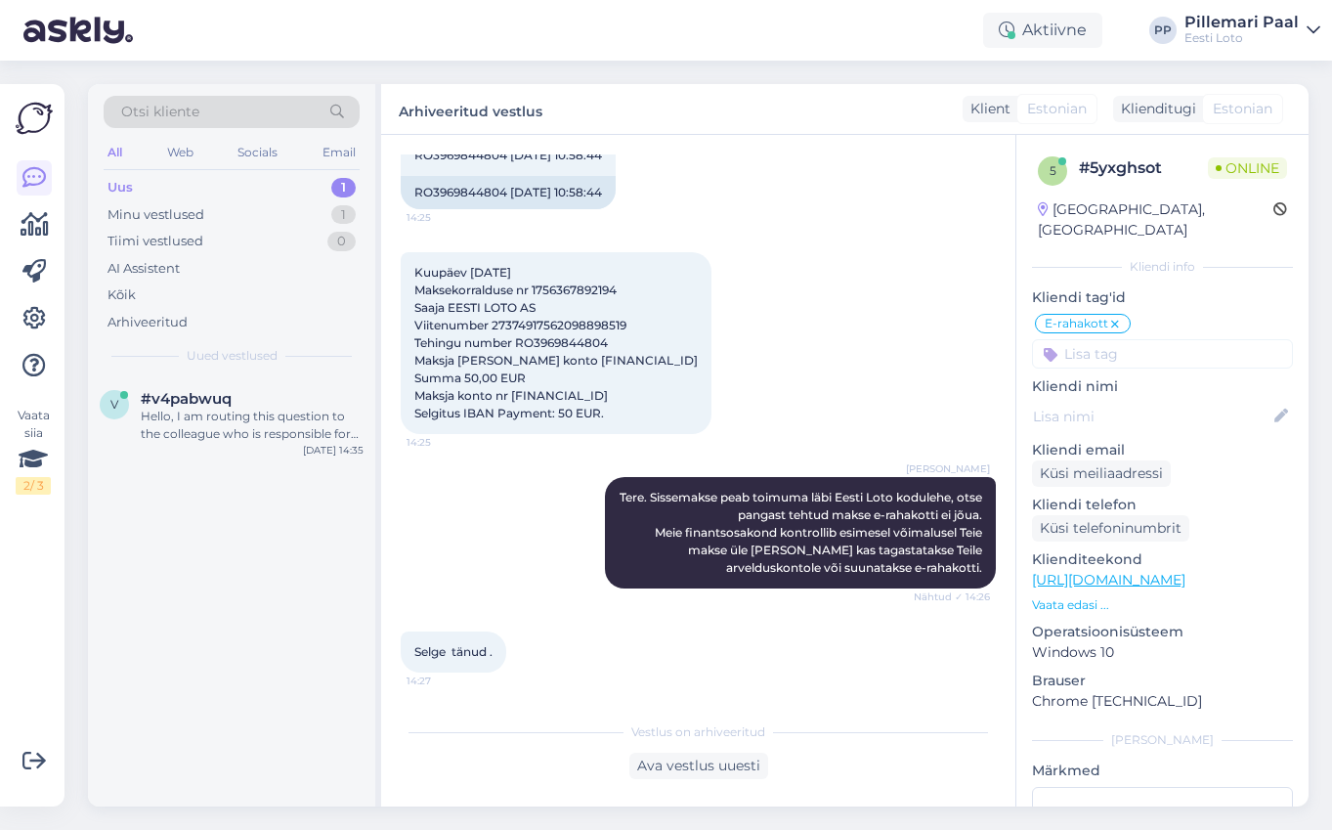
scroll to position [735, 0]
click at [190, 179] on div "Uus 1" at bounding box center [232, 187] width 256 height 27
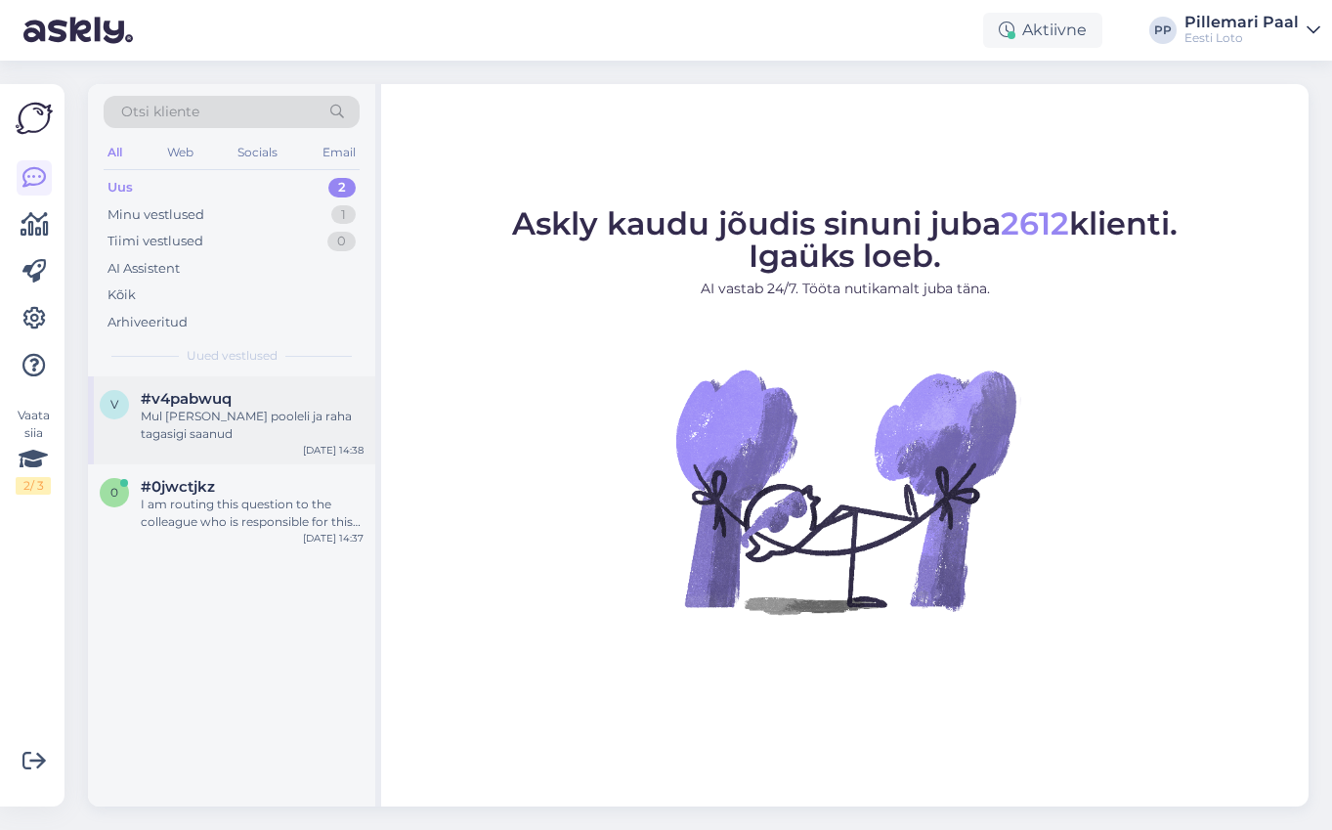
click at [212, 414] on div "Mul [PERSON_NAME] pooleli ja raha tagasigi saanud" at bounding box center [252, 424] width 223 height 35
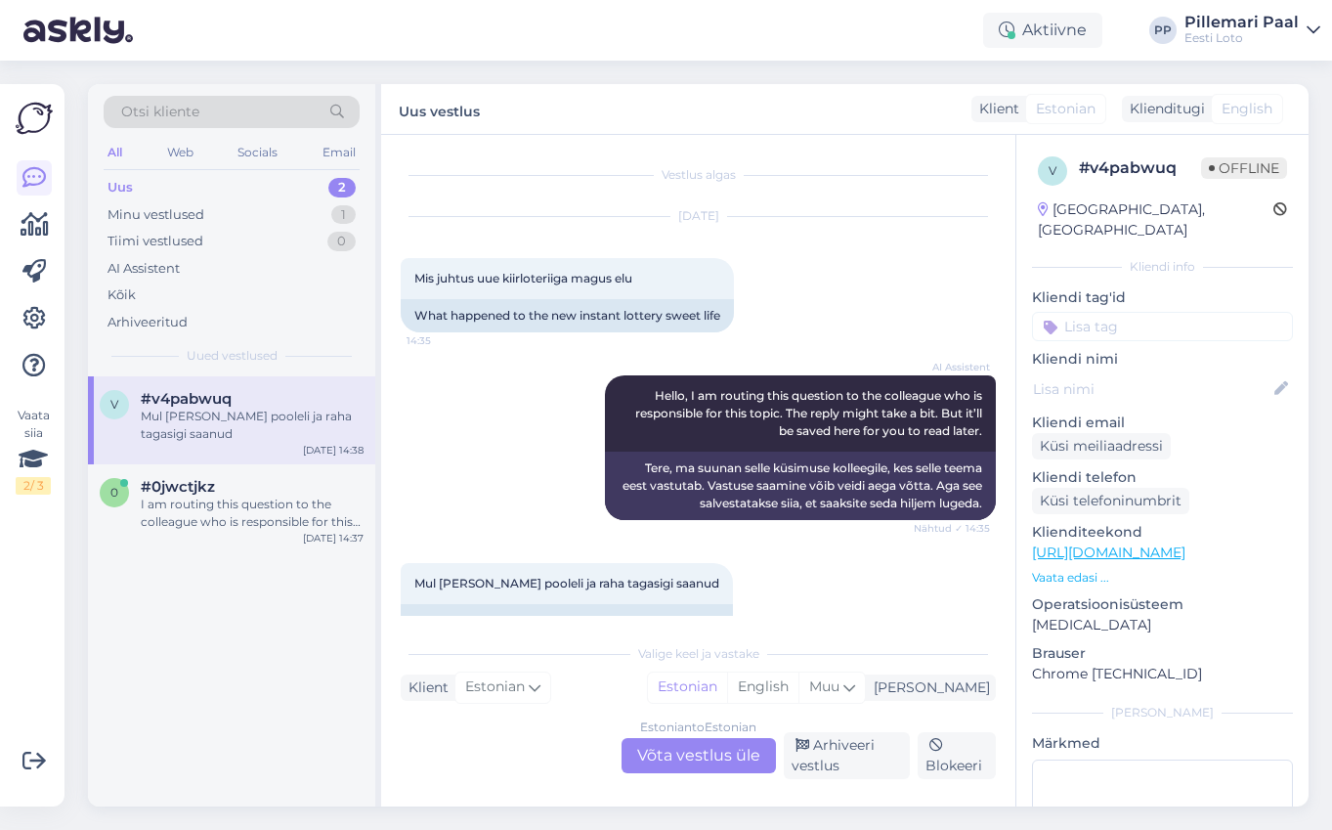
scroll to position [43, 0]
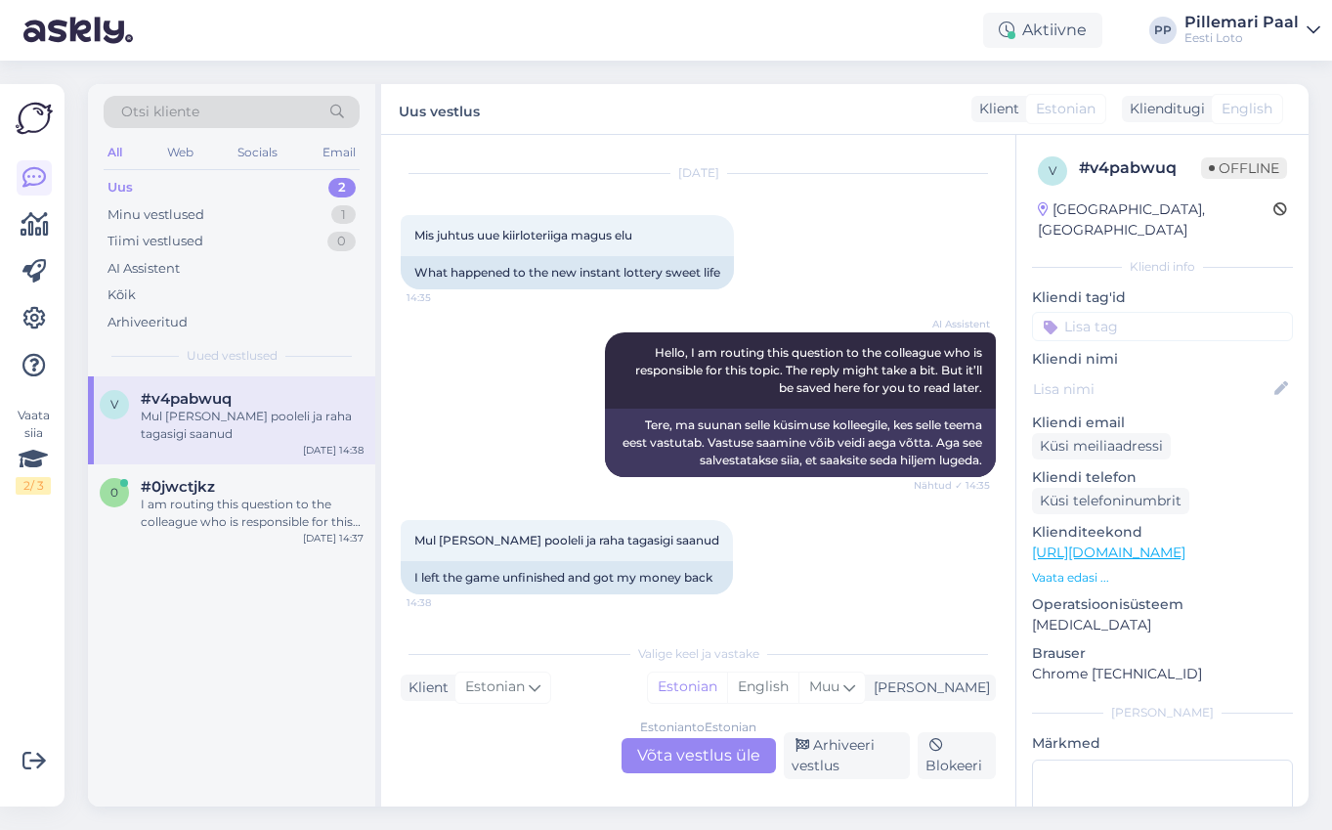
click at [713, 751] on div "Estonian to Estonian Võta vestlus üle" at bounding box center [699, 755] width 154 height 35
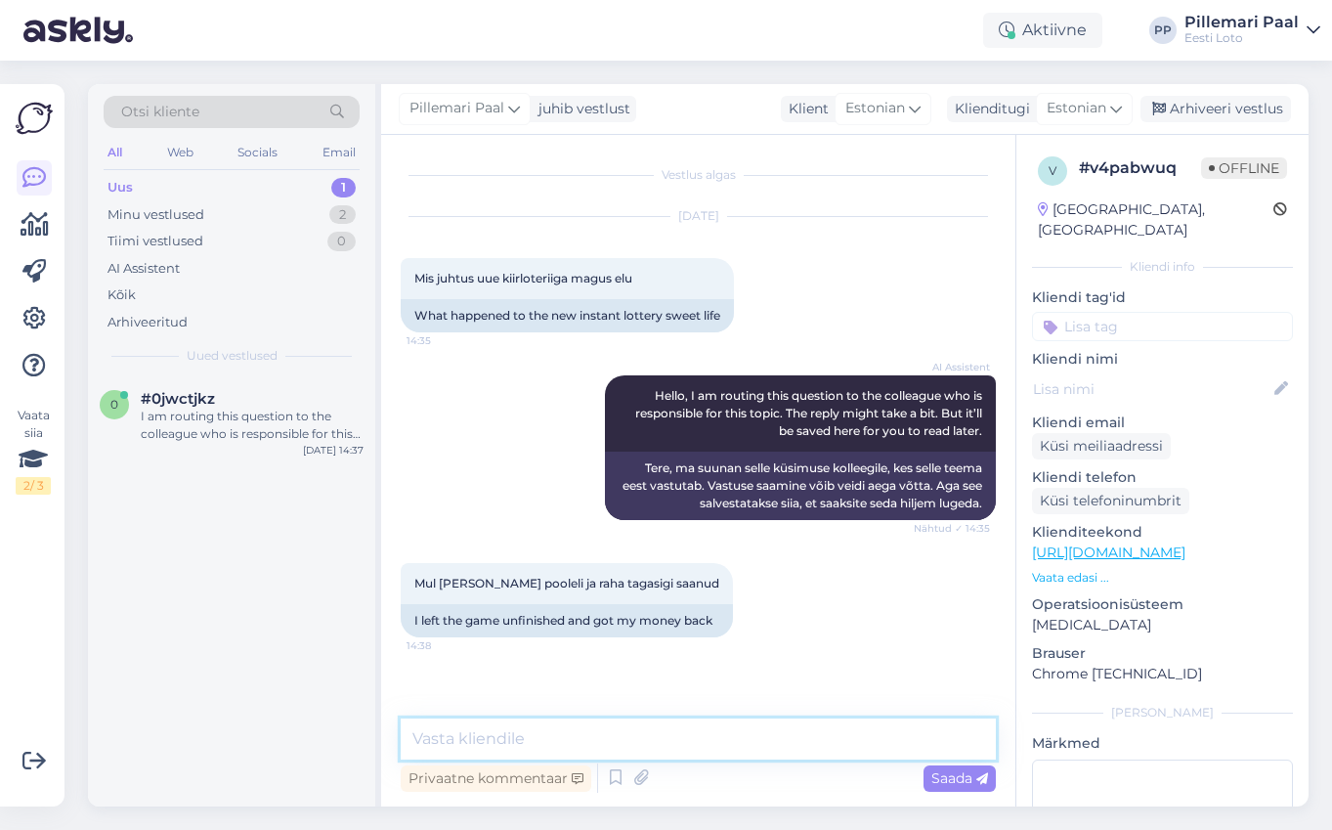
click at [682, 750] on textarea at bounding box center [698, 738] width 595 height 41
type textarea "Täpsemaks kontrollimiseks teatage enda isikukood."
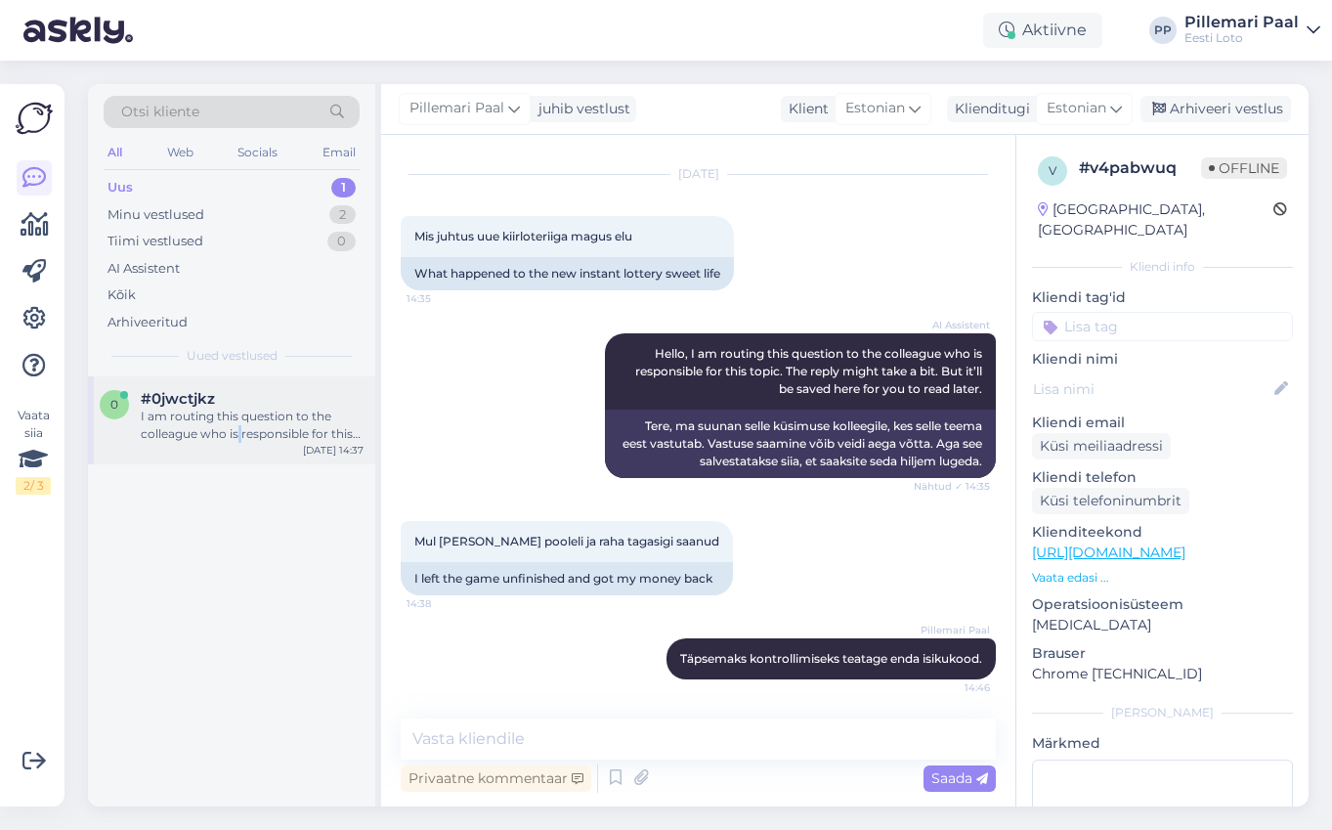
click at [239, 439] on div "I am routing this question to the colleague who is responsible for this topic. …" at bounding box center [252, 424] width 223 height 35
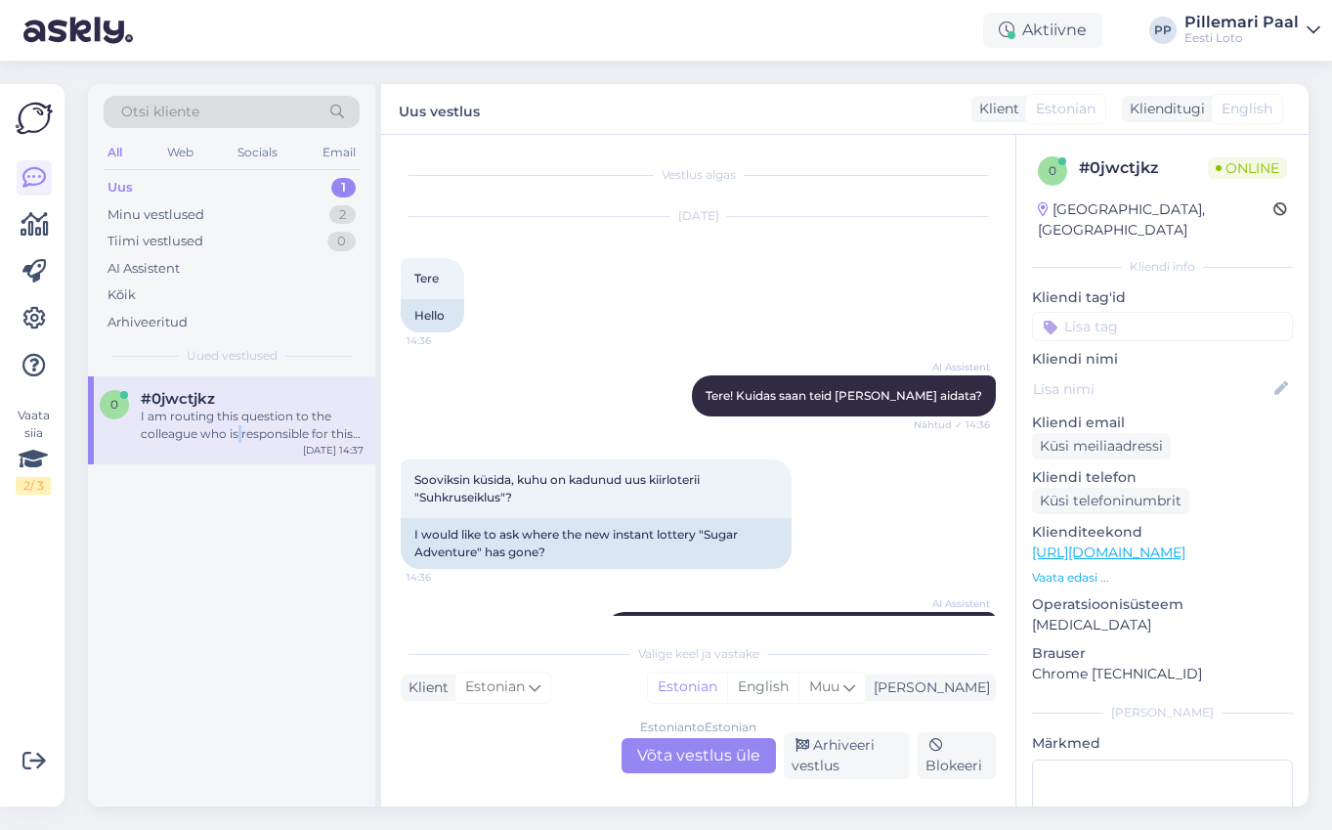
scroll to position [162, 0]
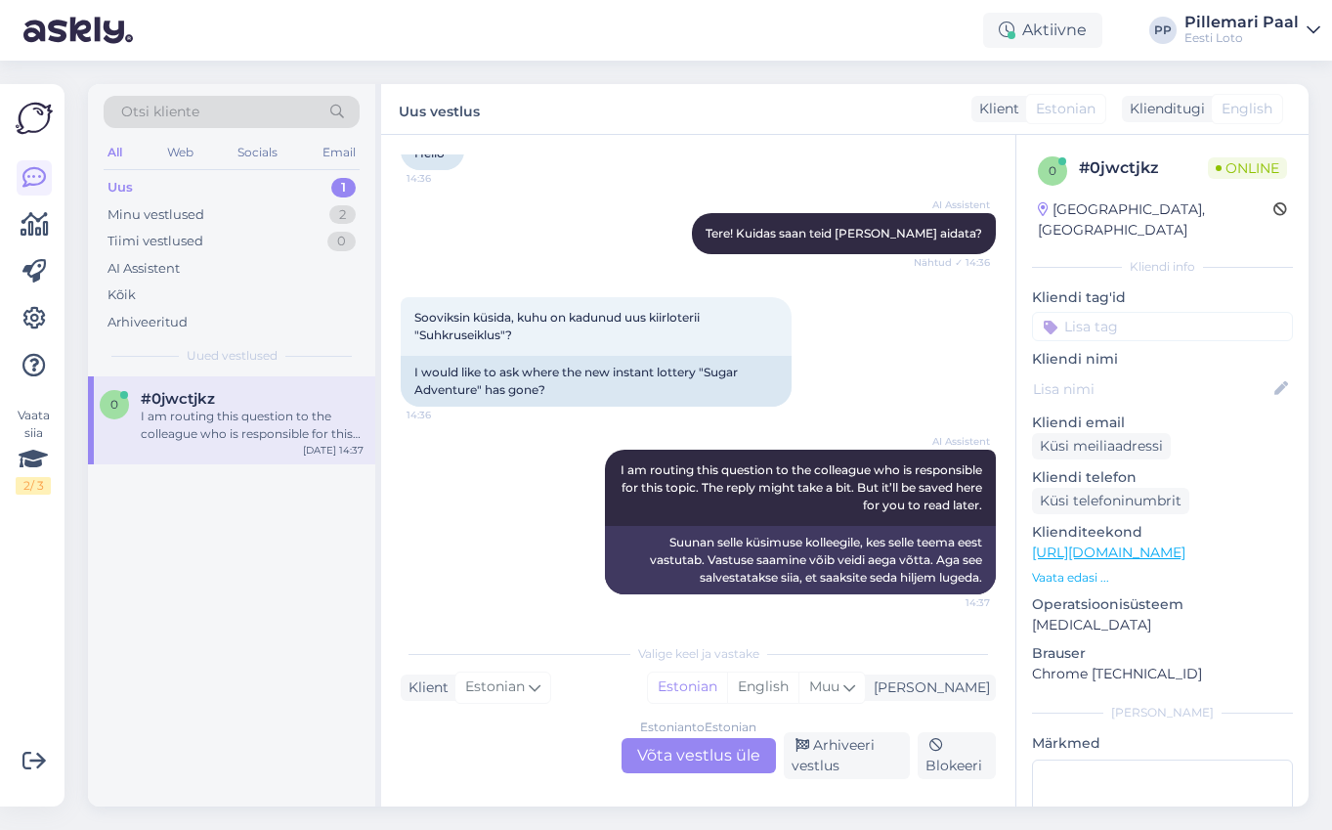
click at [688, 755] on div "Estonian to Estonian Võta vestlus üle" at bounding box center [699, 755] width 154 height 35
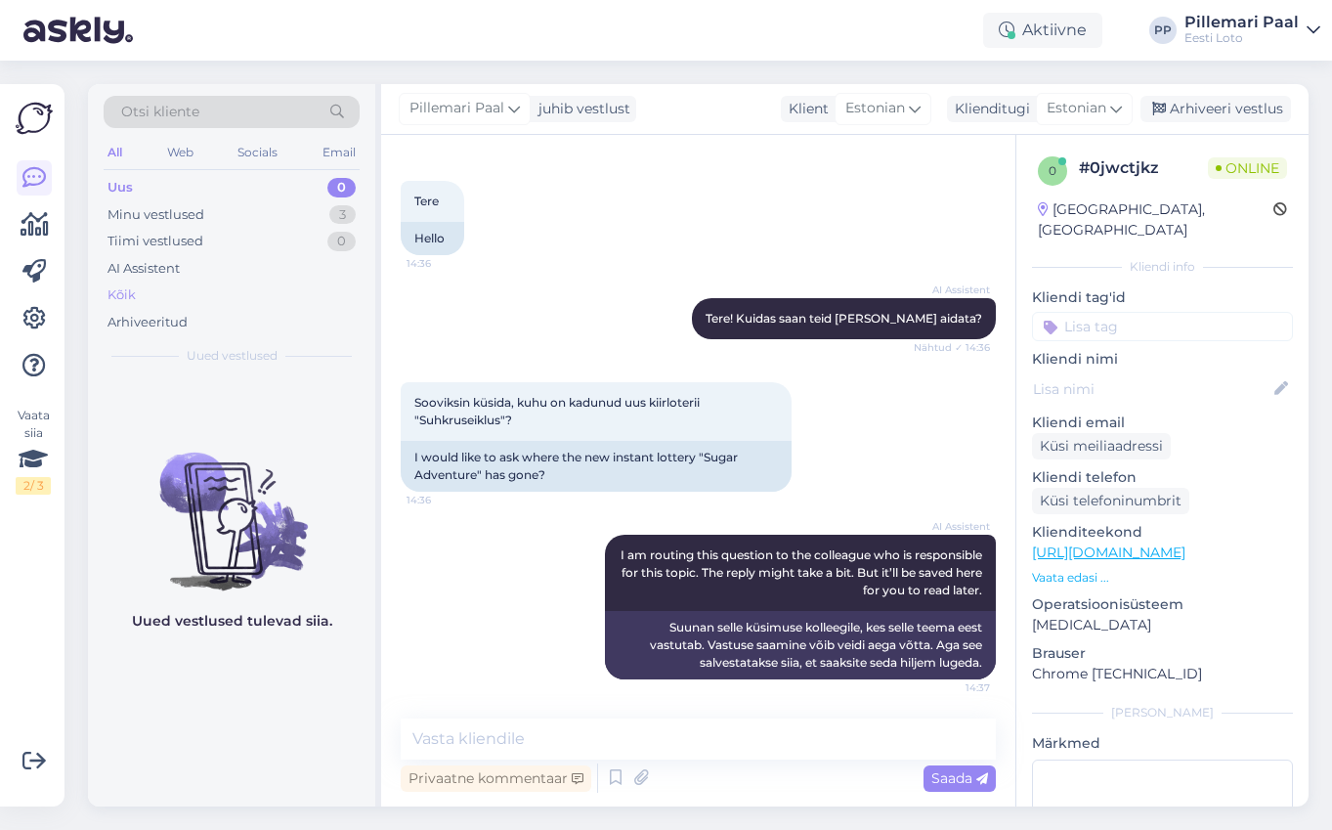
click at [129, 296] on div "Kõik" at bounding box center [121, 295] width 28 height 20
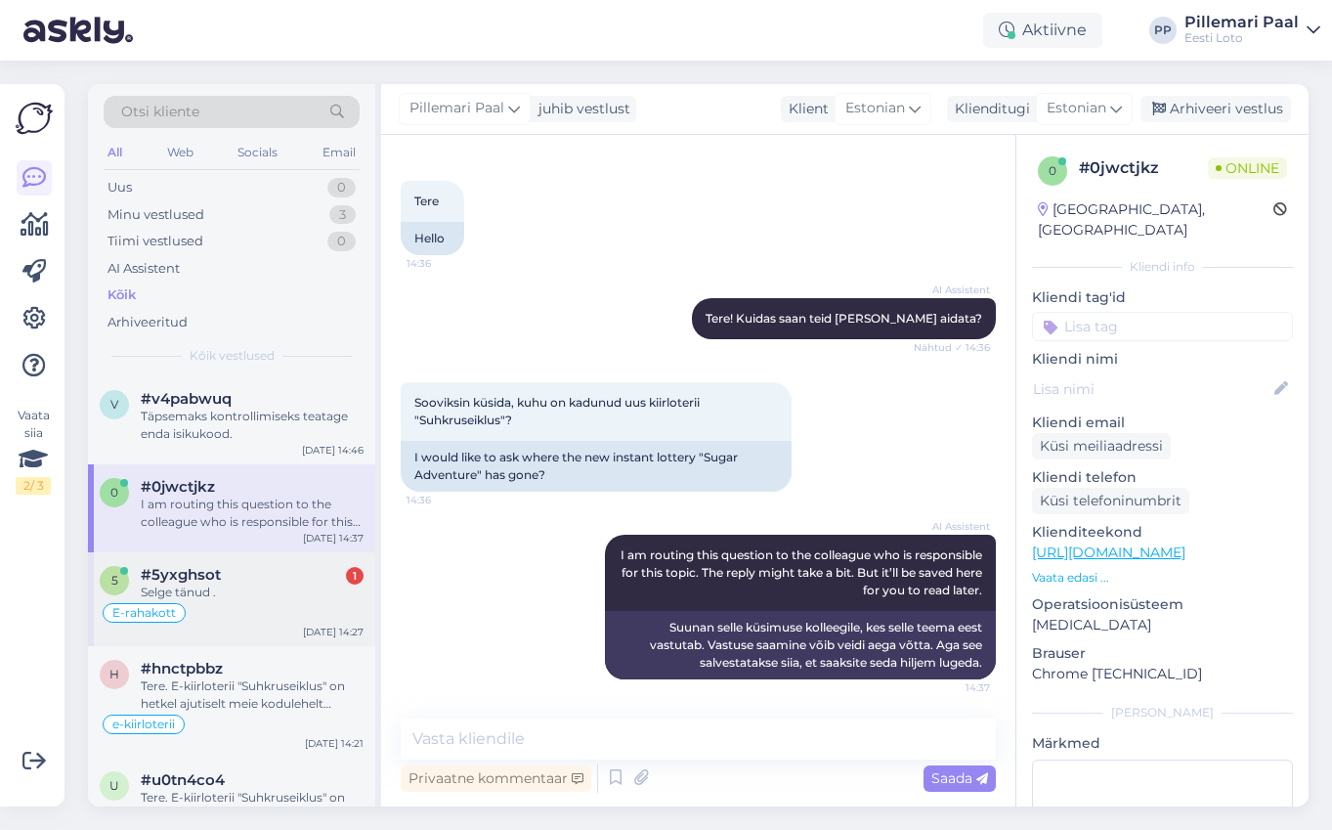
click at [244, 625] on div "5 #5yxghsot 1 Selge tänud . E-rahakott [DATE] 14:27" at bounding box center [231, 599] width 287 height 94
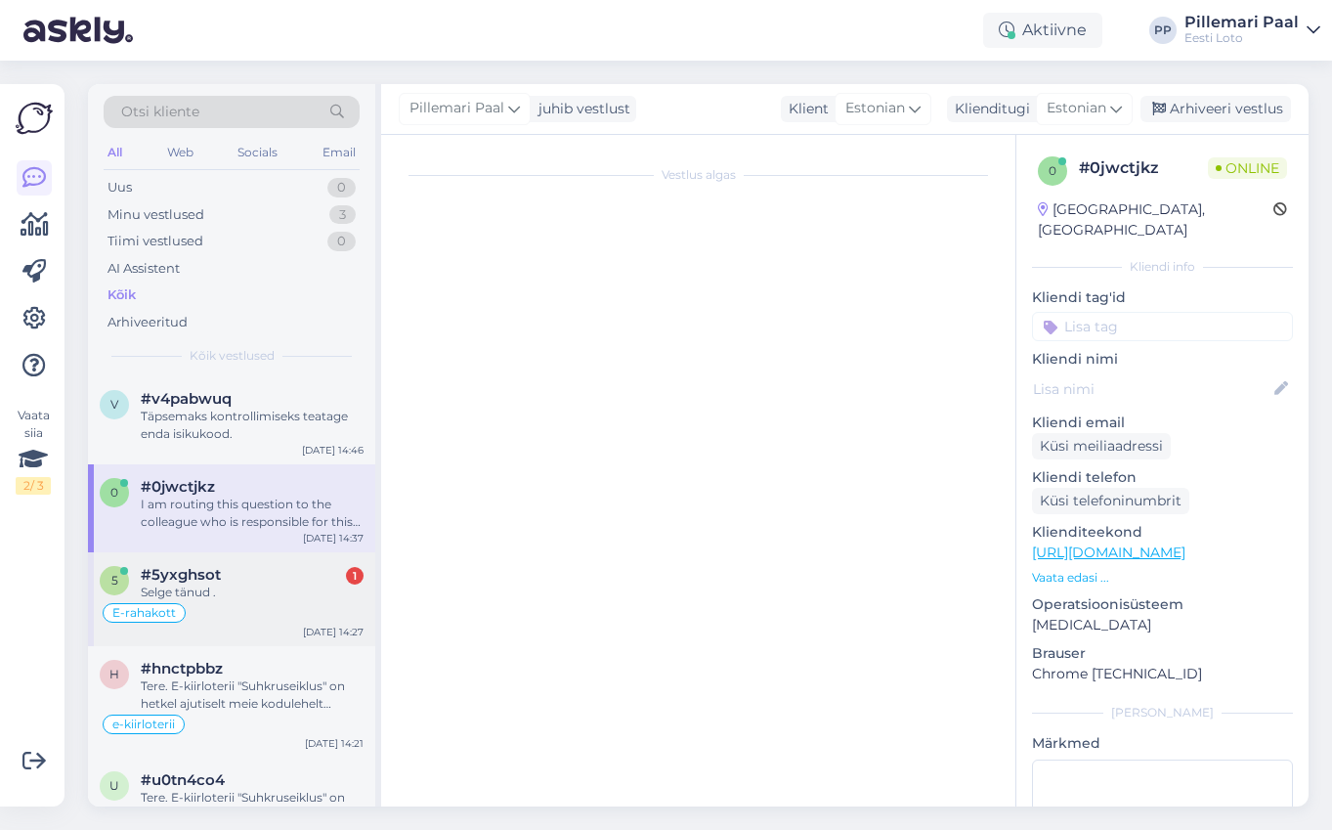
scroll to position [735, 0]
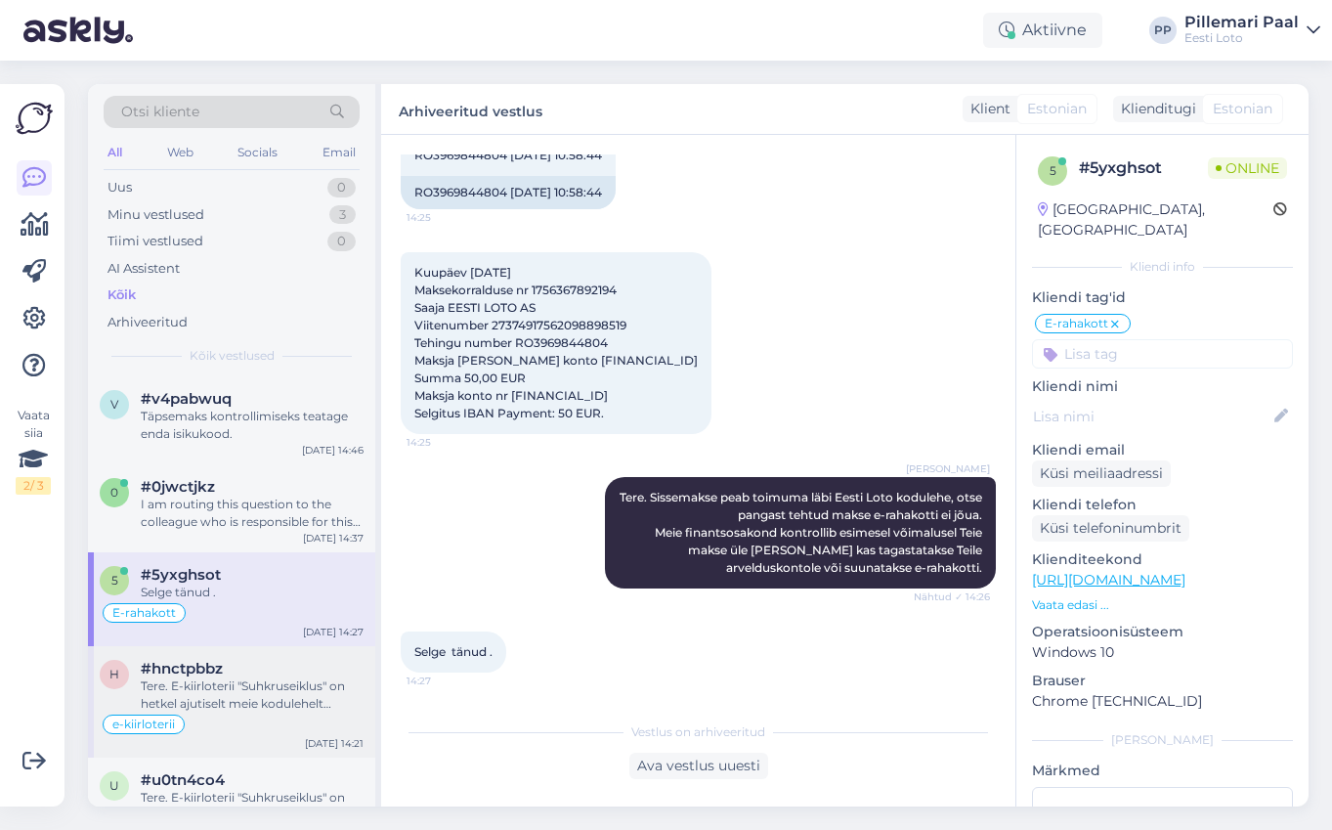
click at [243, 696] on div "Tere. E-kiirloterii "Suhkruseiklus" on hetkel ajutiselt meie kodulehelt eemalda…" at bounding box center [252, 694] width 223 height 35
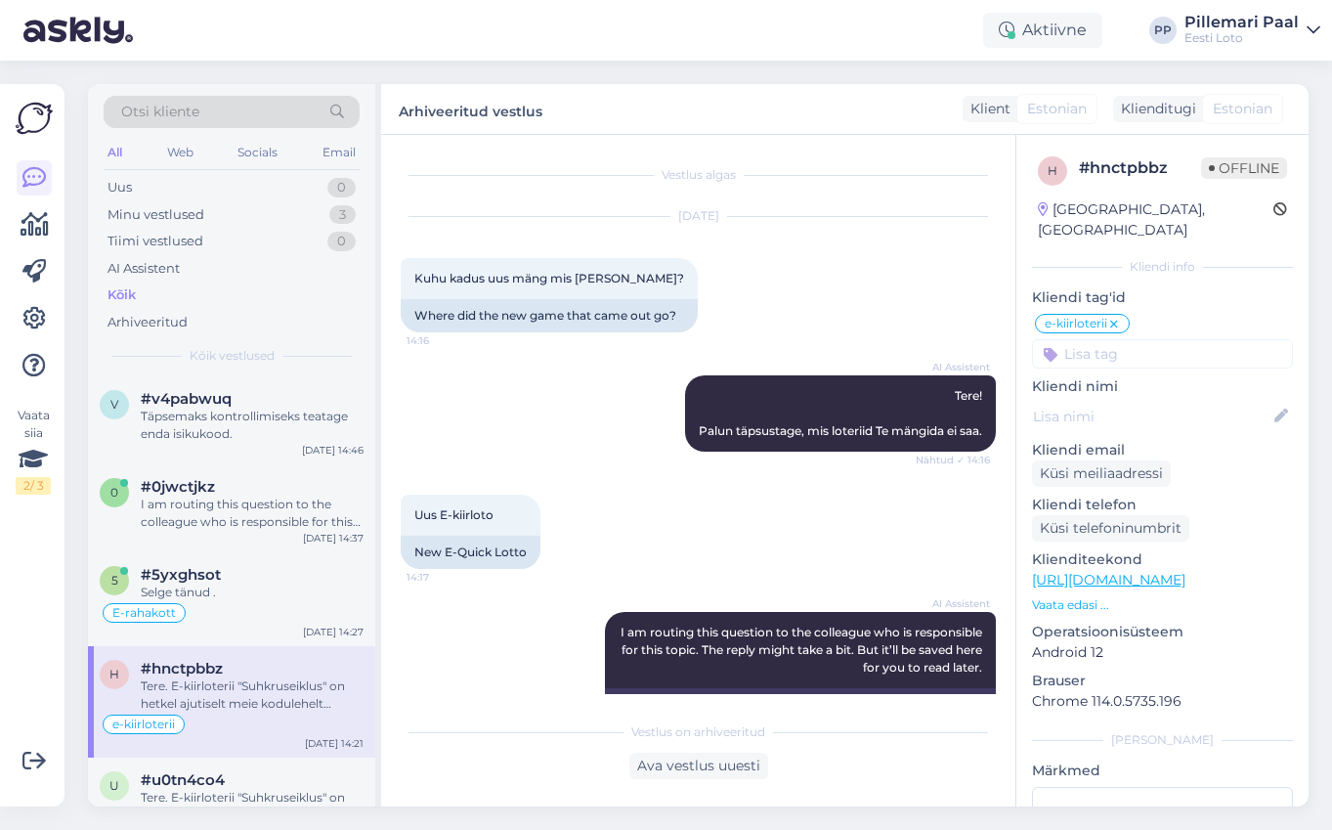
scroll to position [338, 0]
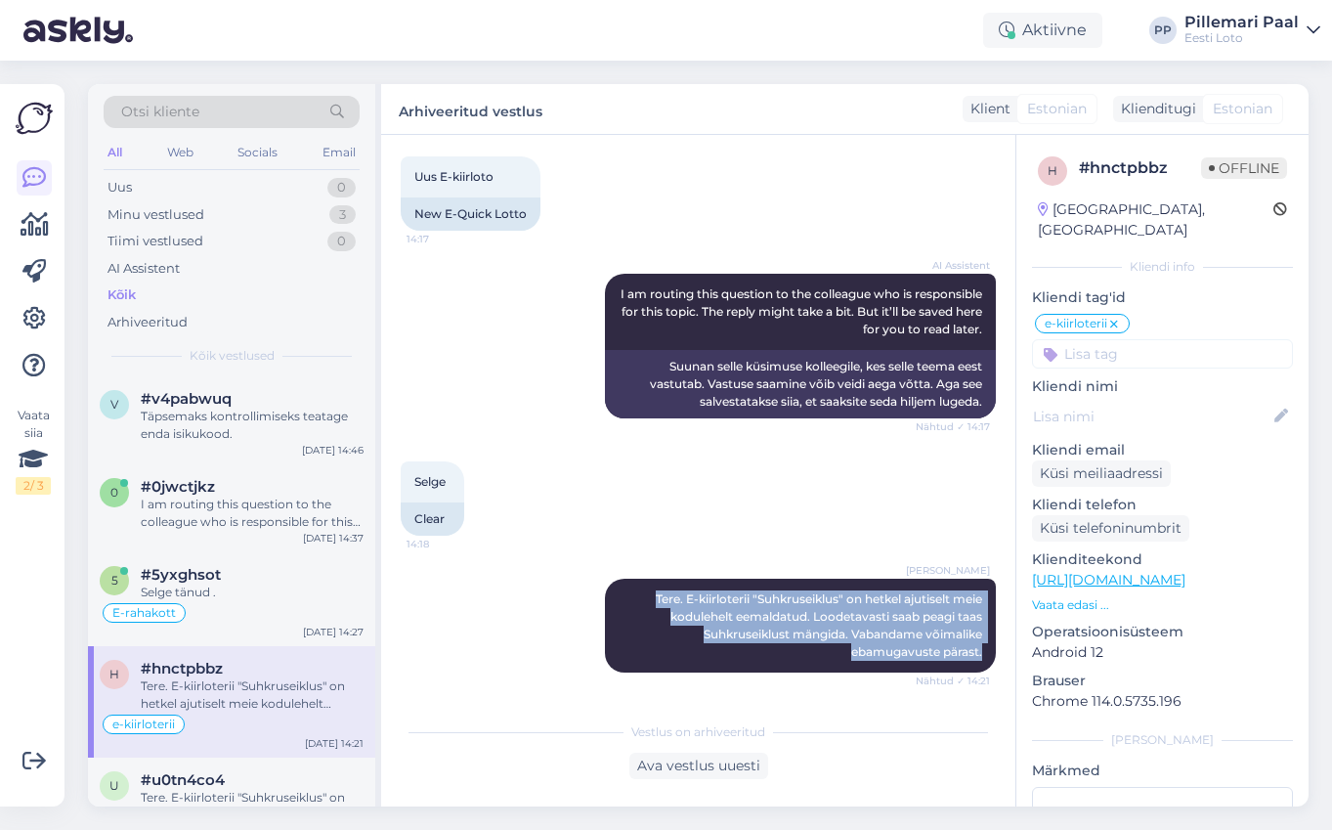
drag, startPoint x: 646, startPoint y: 599, endPoint x: 999, endPoint y: 651, distance: 356.6
click at [999, 651] on div "Vestlus algas [DATE] Kuhu kadus uus mäng mis [PERSON_NAME]? 14:16 Where did the…" at bounding box center [707, 423] width 613 height 539
copy span "Tere. E-kiirloterii "Suhkruseiklus" on hetkel ajutiselt meie kodulehelt eemalda…"
click at [152, 188] on div "Uus 0" at bounding box center [232, 187] width 256 height 27
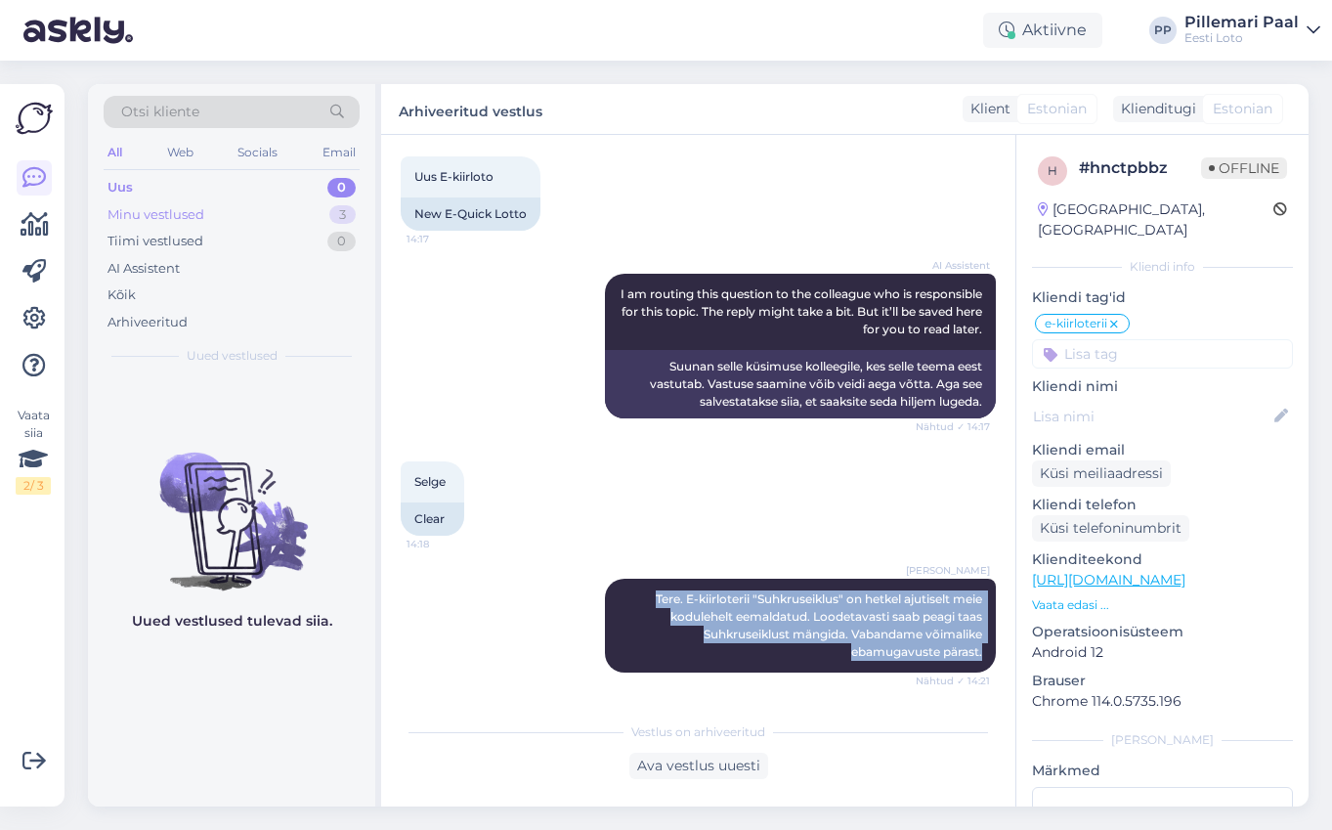
click at [178, 211] on div "Minu vestlused" at bounding box center [155, 215] width 97 height 20
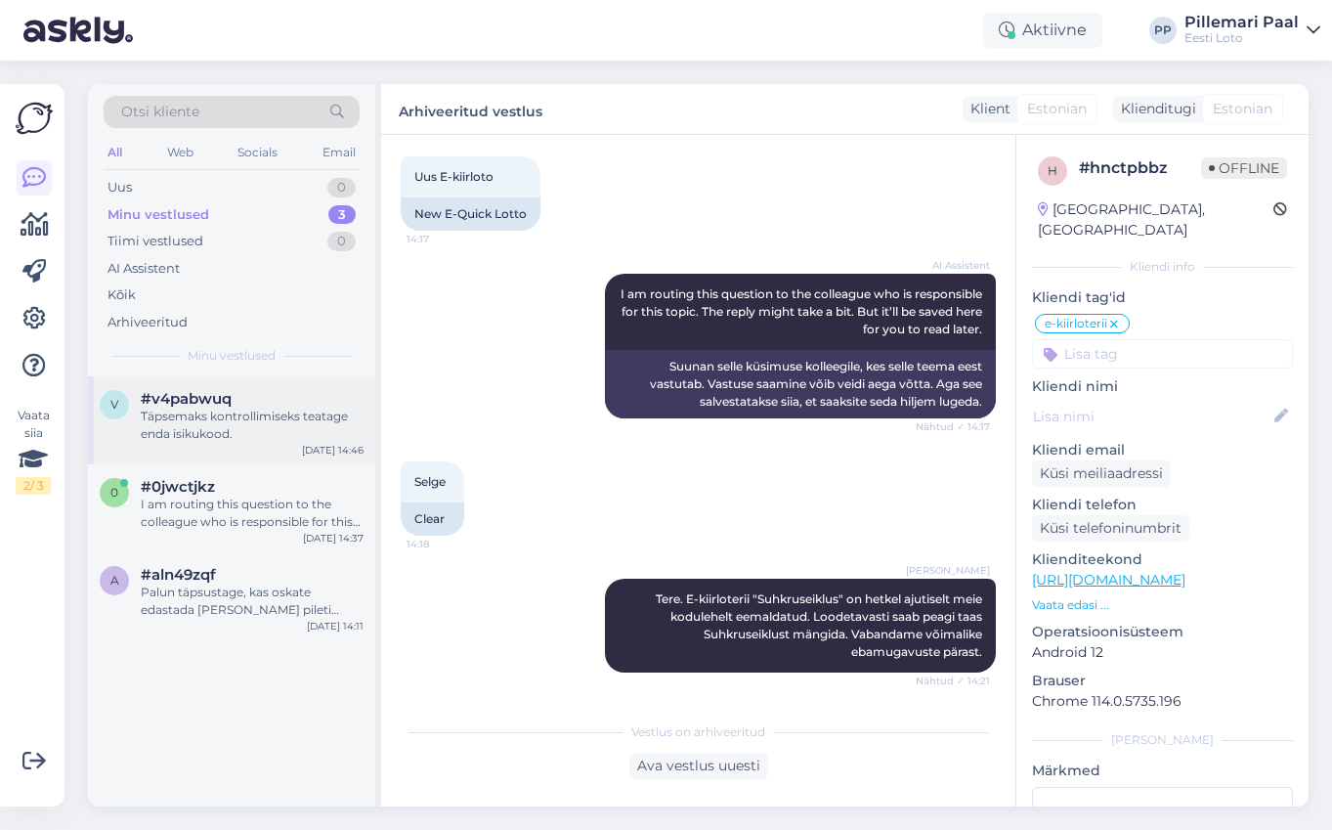
click at [201, 407] on div "Täpsemaks kontrollimiseks teatage enda isikukood." at bounding box center [252, 424] width 223 height 35
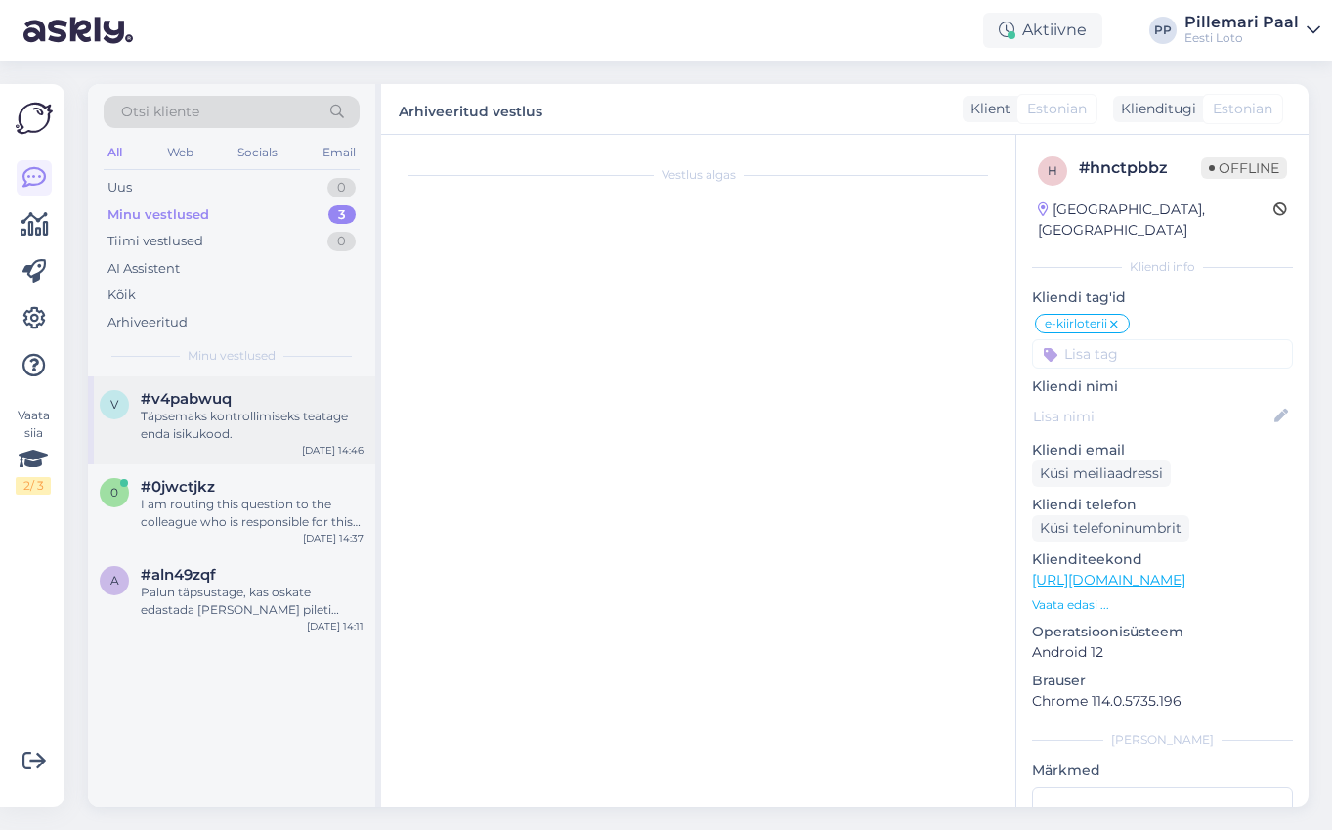
scroll to position [42, 0]
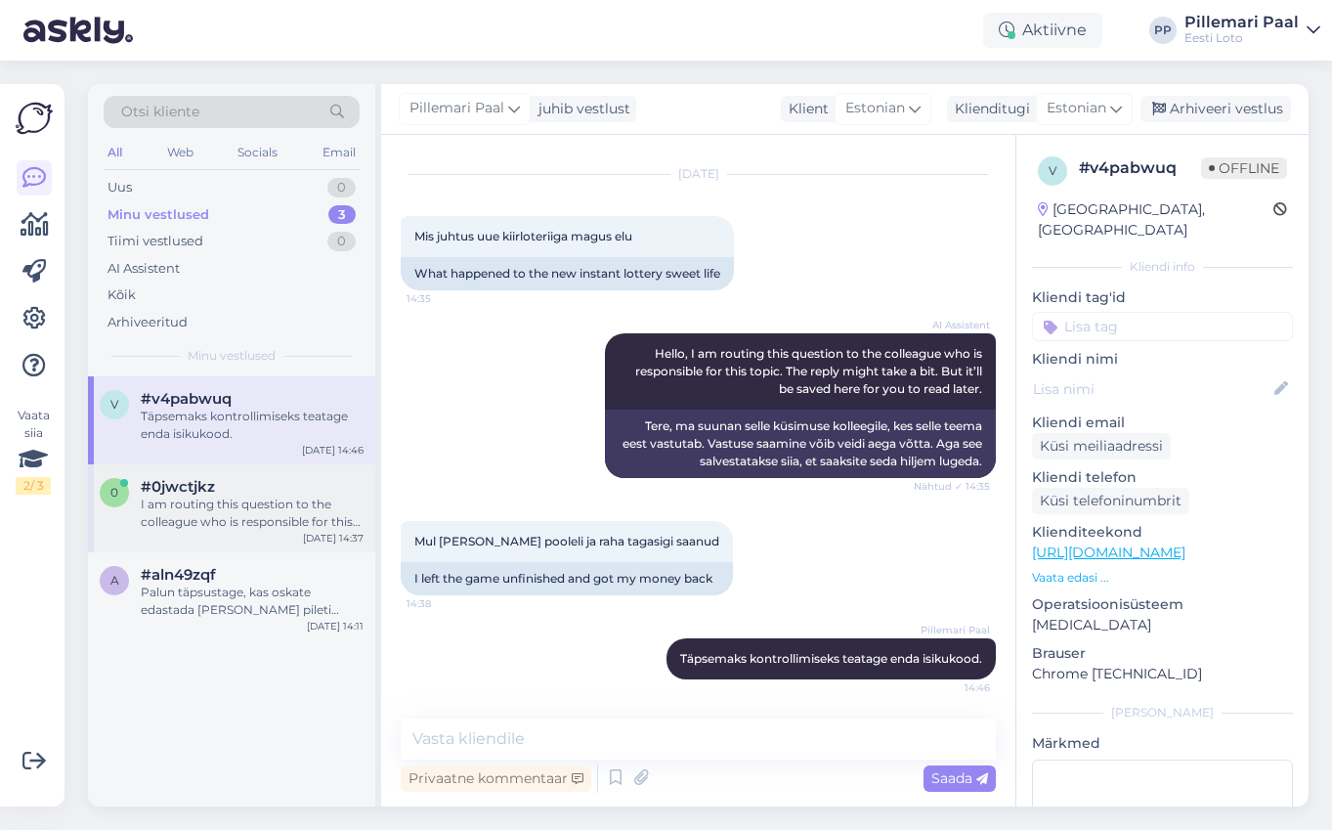
click at [230, 501] on div "I am routing this question to the colleague who is responsible for this topic. …" at bounding box center [252, 512] width 223 height 35
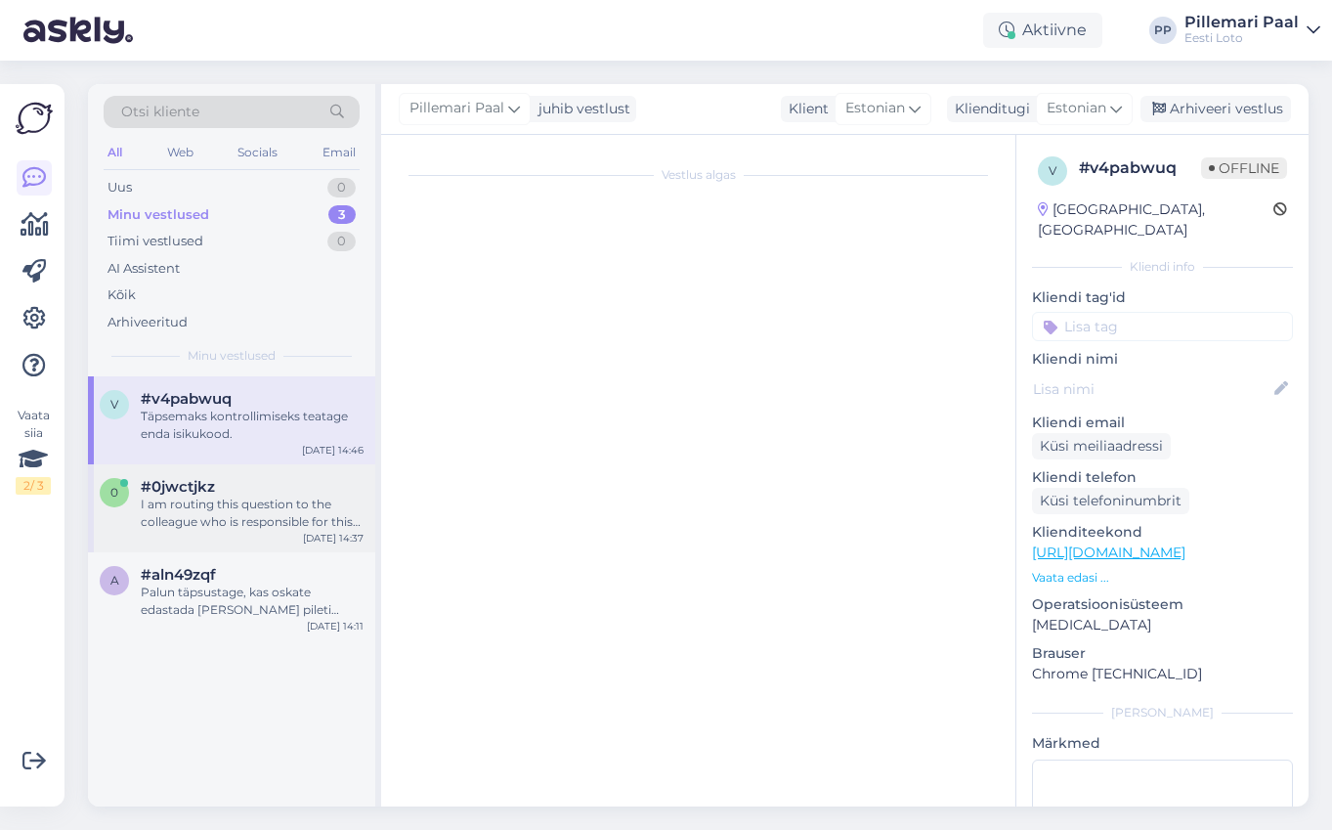
scroll to position [77, 0]
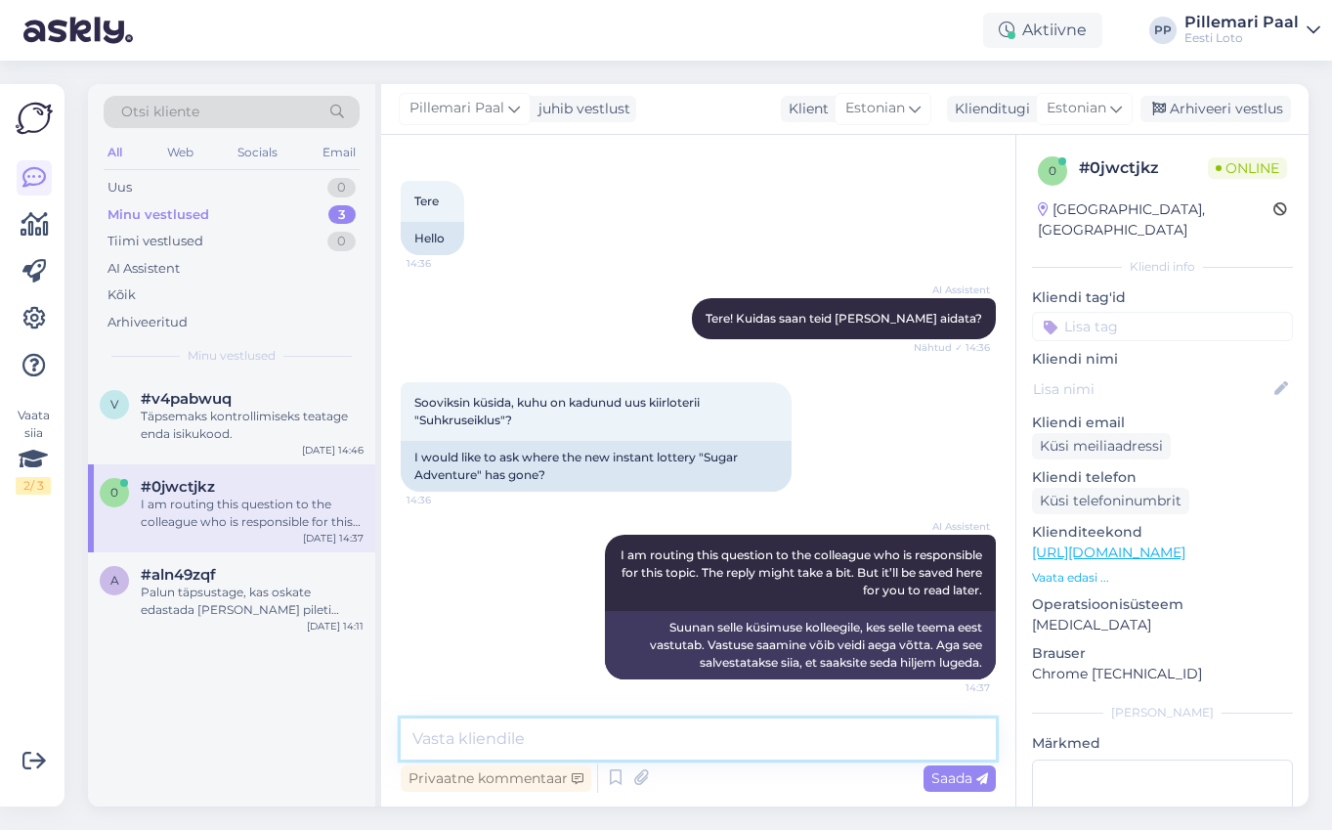
click at [571, 736] on textarea at bounding box center [698, 738] width 595 height 41
paste textarea "Tere. E-kiirloterii "Suhkruseiklus" on hetkel ajutiselt meie kodulehelt eemalda…"
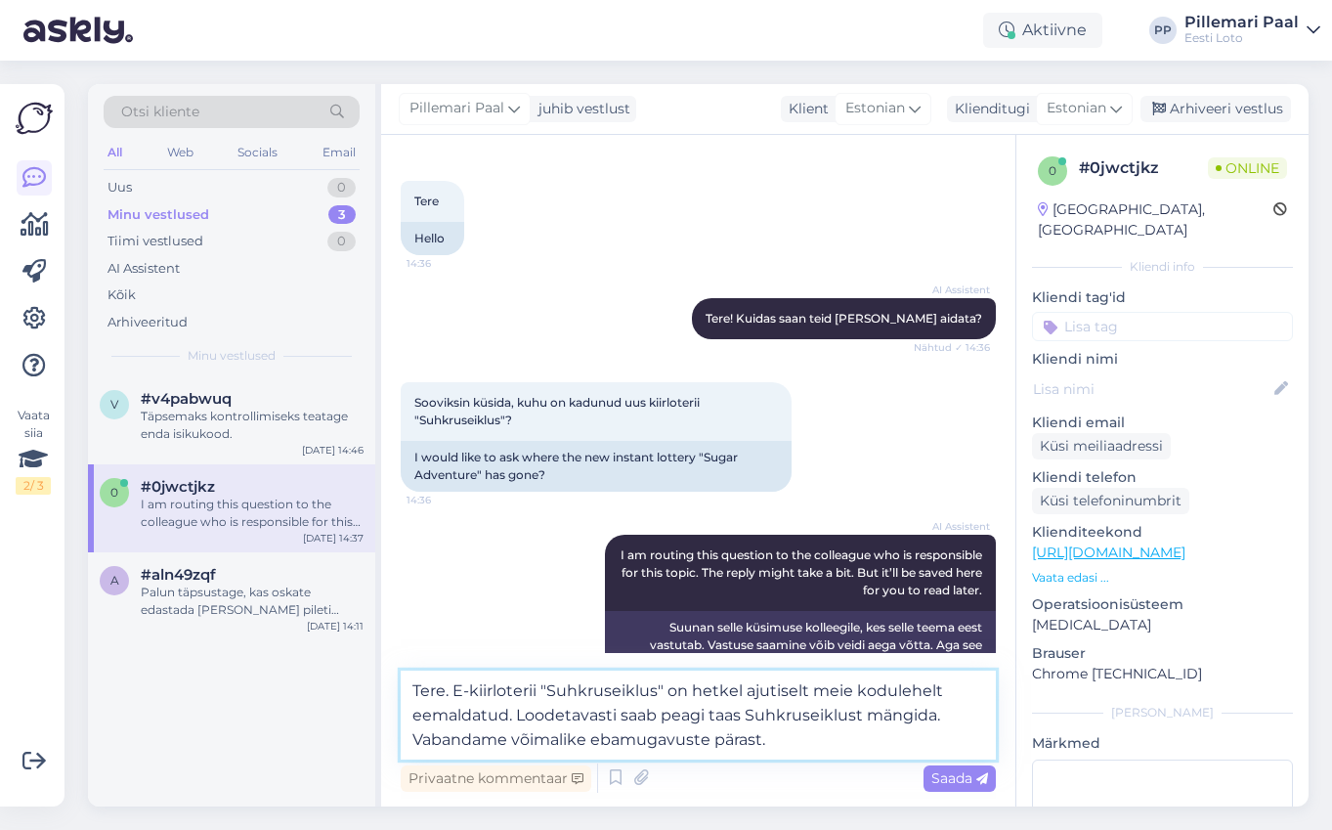
click at [448, 692] on textarea "Tere. E-kiirloterii "Suhkruseiklus" on hetkel ajutiselt meie kodulehelt eemalda…" at bounding box center [698, 714] width 595 height 89
drag, startPoint x: 454, startPoint y: 691, endPoint x: 396, endPoint y: 696, distance: 58.8
click at [396, 696] on div "Vestlus algas [DATE] Tere 14:36 Hello AI Assistent Tere! Kuidas saan teid [PERS…" at bounding box center [698, 470] width 634 height 671
type textarea "E-kiirloterii "Suhkruseiklus" on hetkel ajutiselt meie kodulehelt eemaldatud. L…"
click at [945, 767] on div "Saada" at bounding box center [959, 778] width 72 height 26
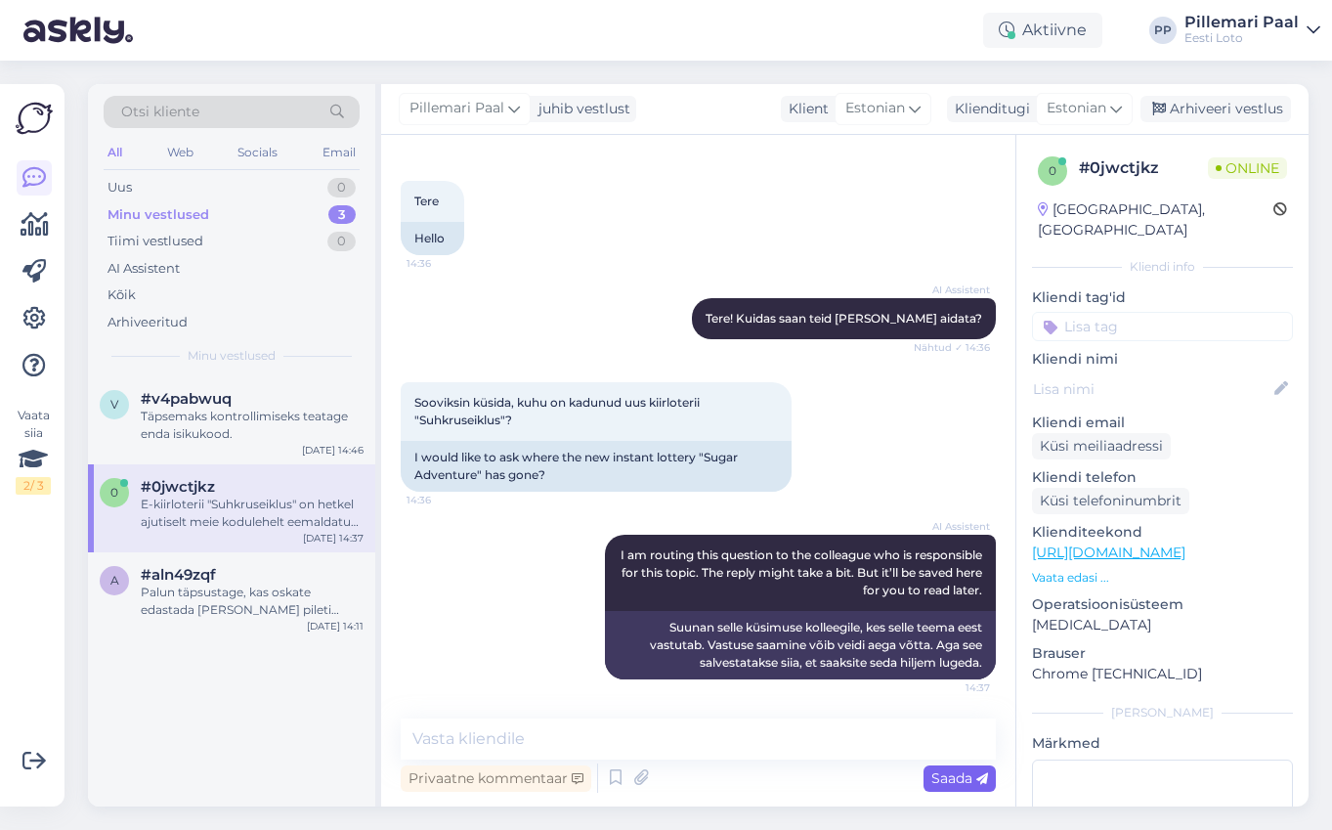
scroll to position [214, 0]
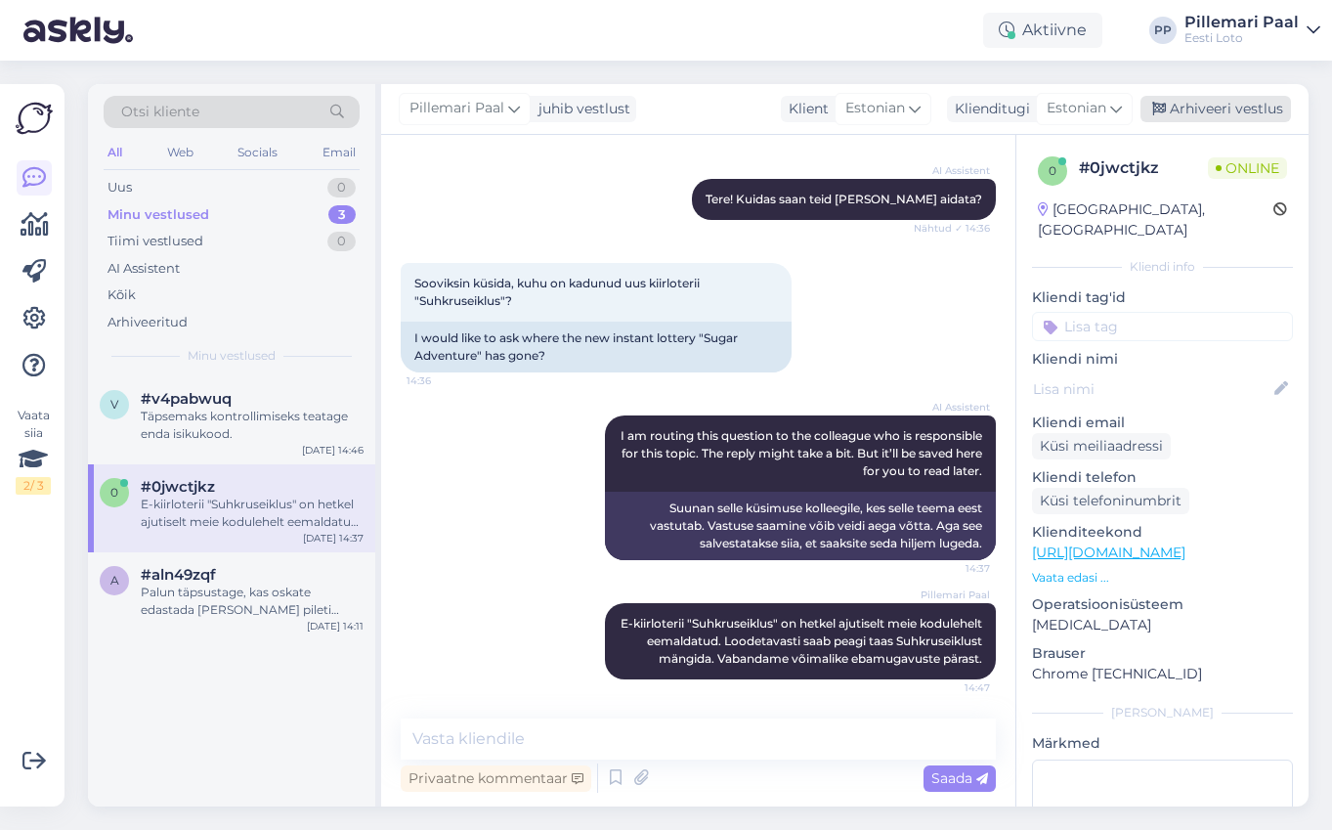
click at [1224, 106] on div "Arhiveeri vestlus" at bounding box center [1215, 109] width 150 height 26
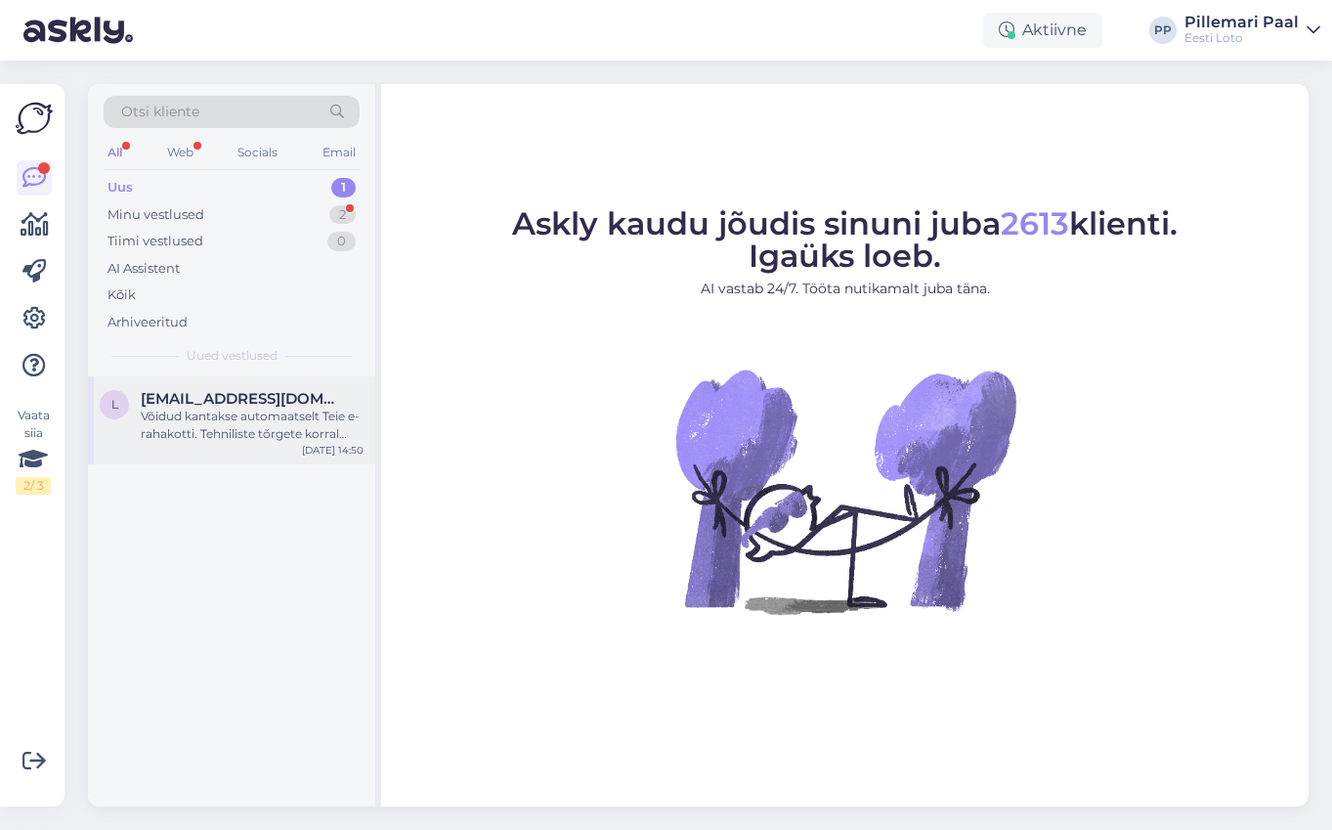
click at [243, 436] on div "Võidud kantakse automaatselt Teie e-rahakotti. Tehniliste tõrgete korral võidak…" at bounding box center [252, 424] width 223 height 35
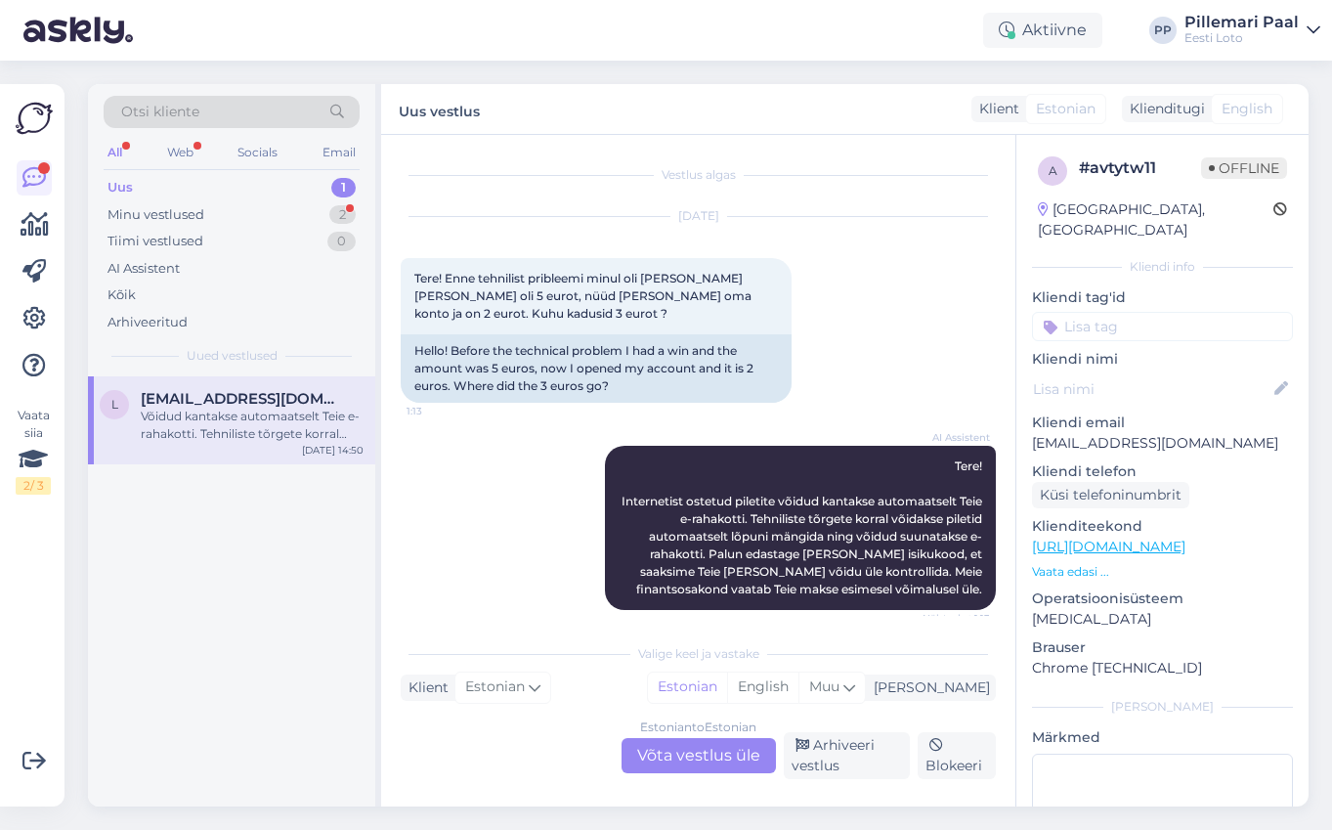
scroll to position [762, 0]
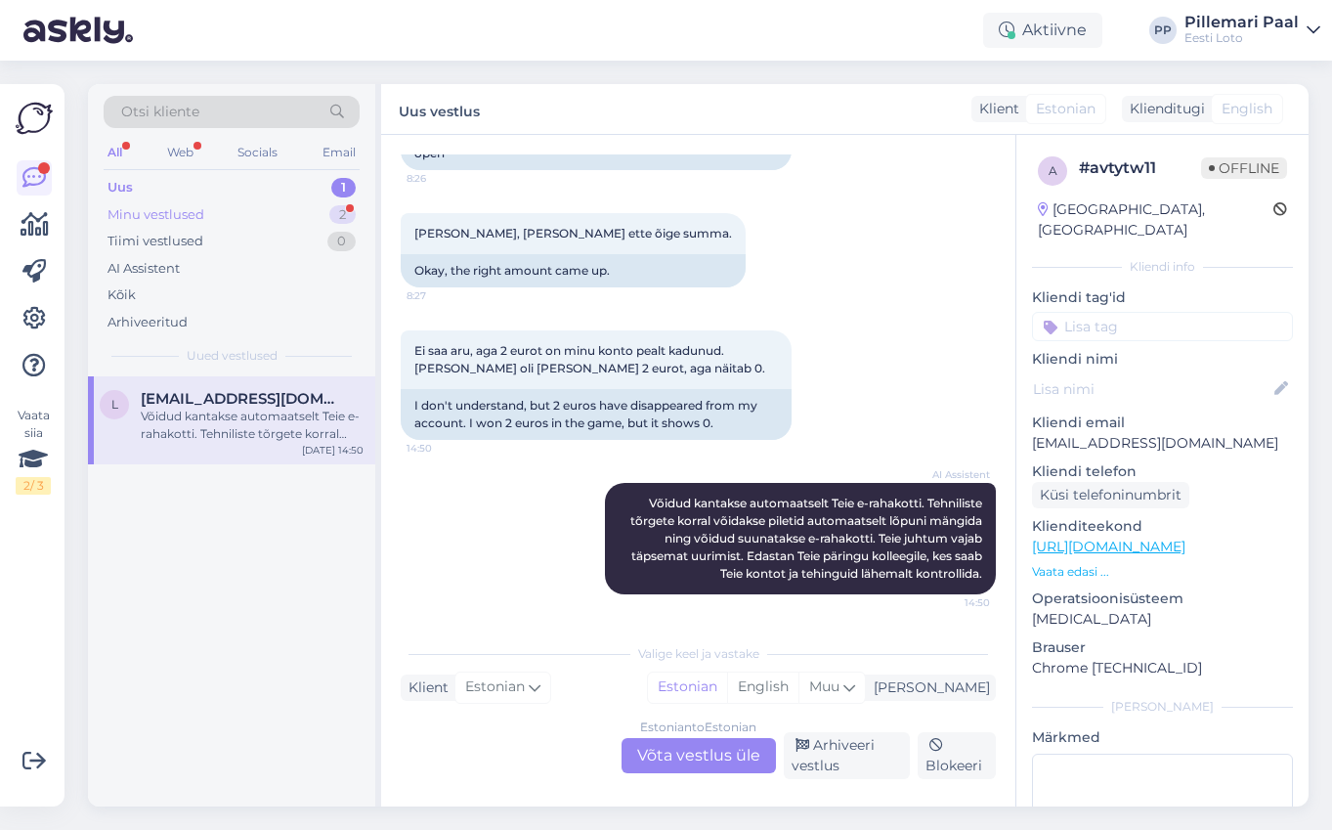
click at [236, 217] on div "Minu vestlused 2" at bounding box center [232, 214] width 256 height 27
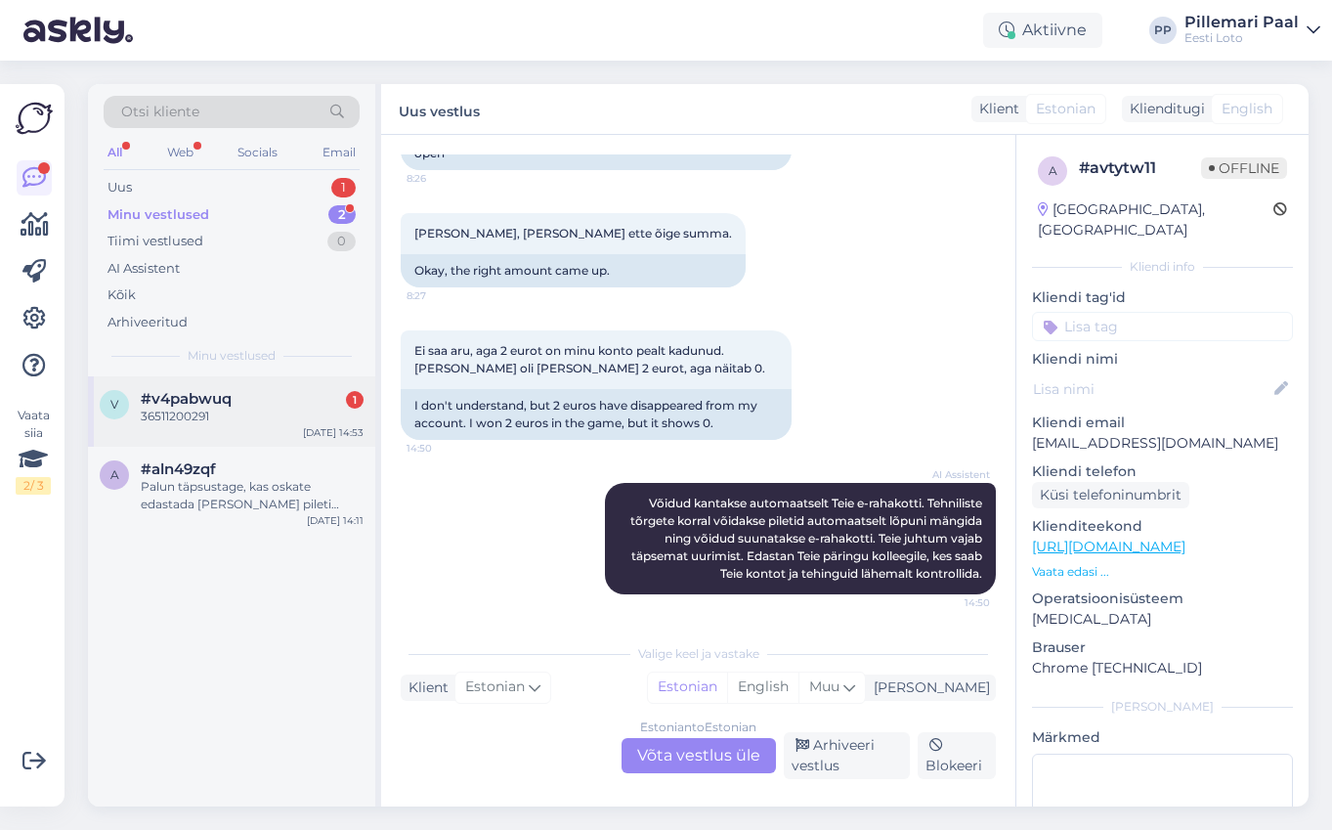
click at [238, 409] on div "36511200291" at bounding box center [252, 416] width 223 height 18
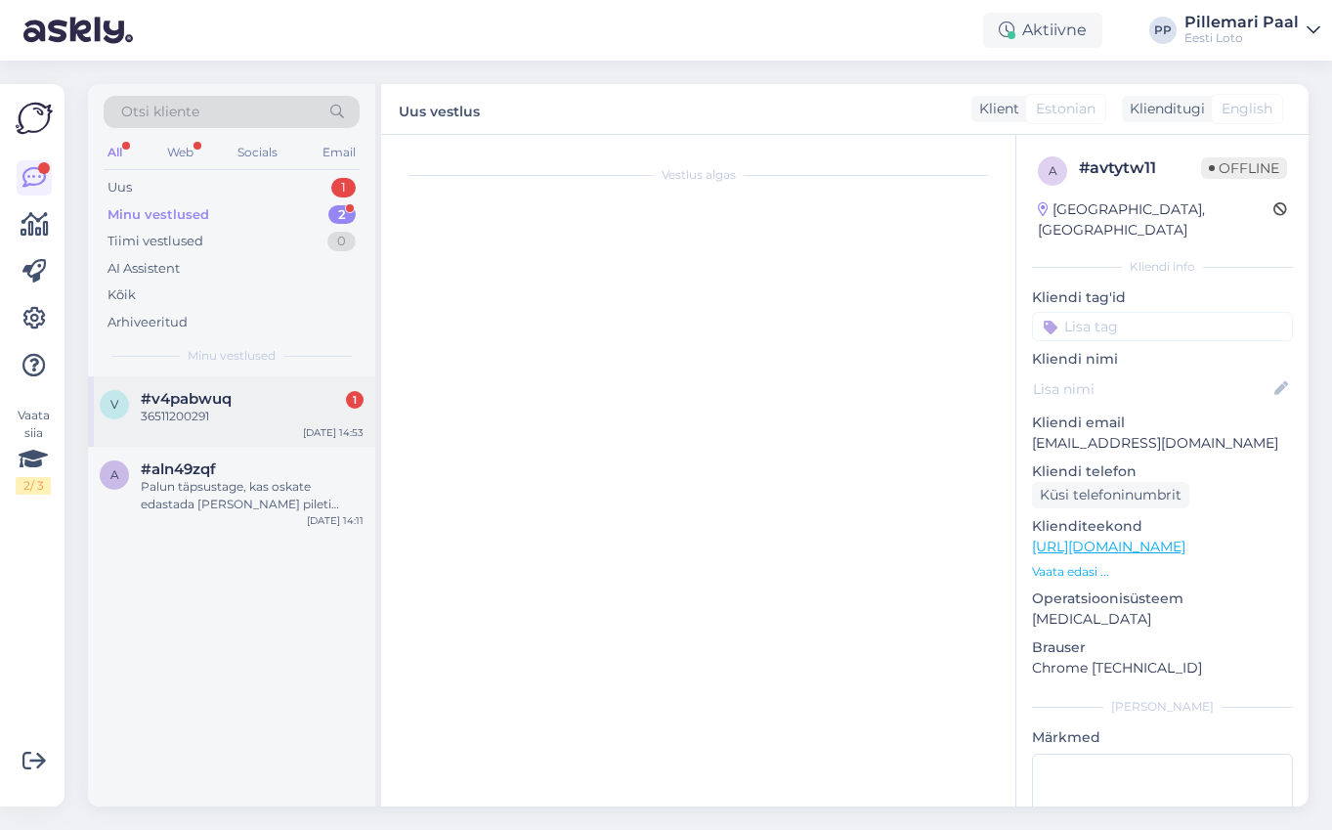
scroll to position [126, 0]
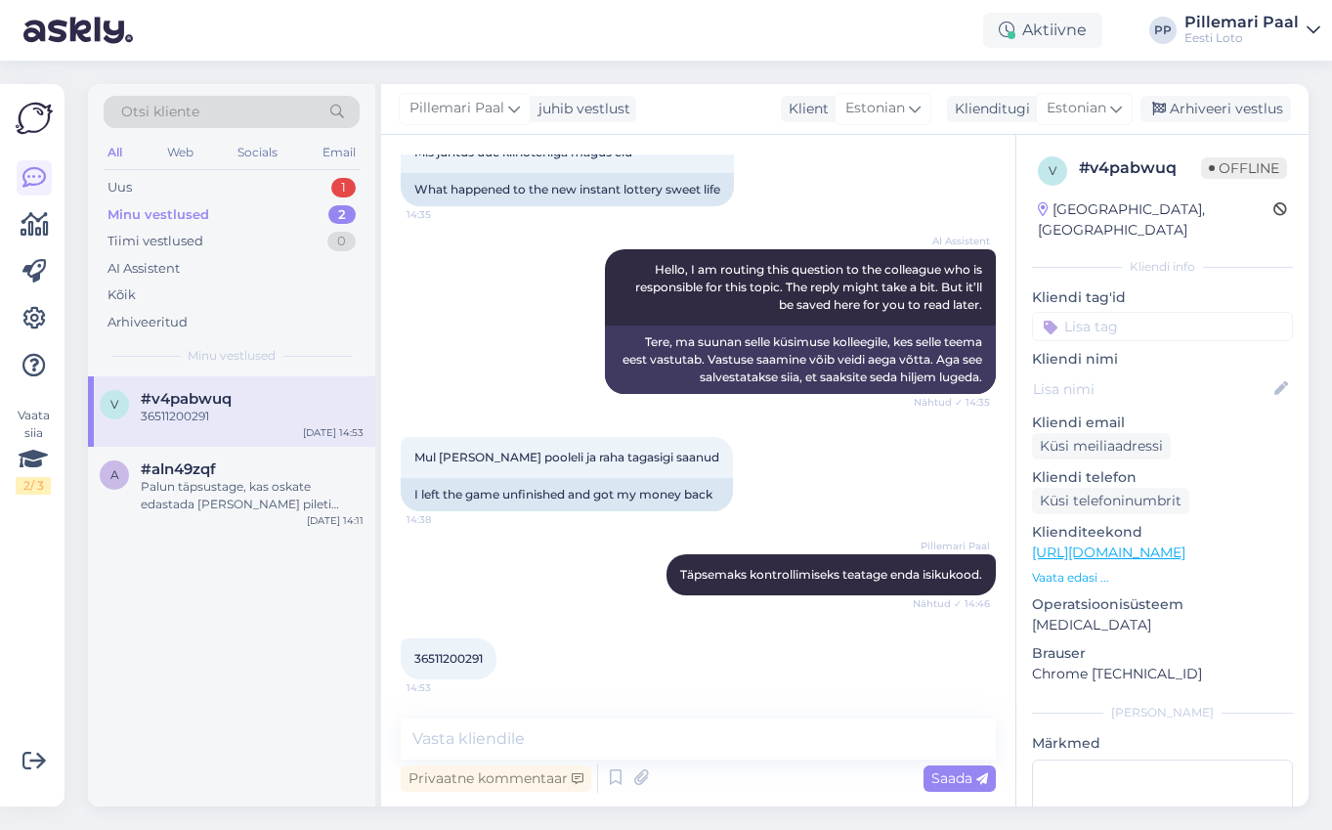
click at [462, 656] on span "36511200291" at bounding box center [448, 658] width 68 height 15
copy div "36511200291 14:53"
click at [128, 292] on div "Kõik" at bounding box center [121, 295] width 28 height 20
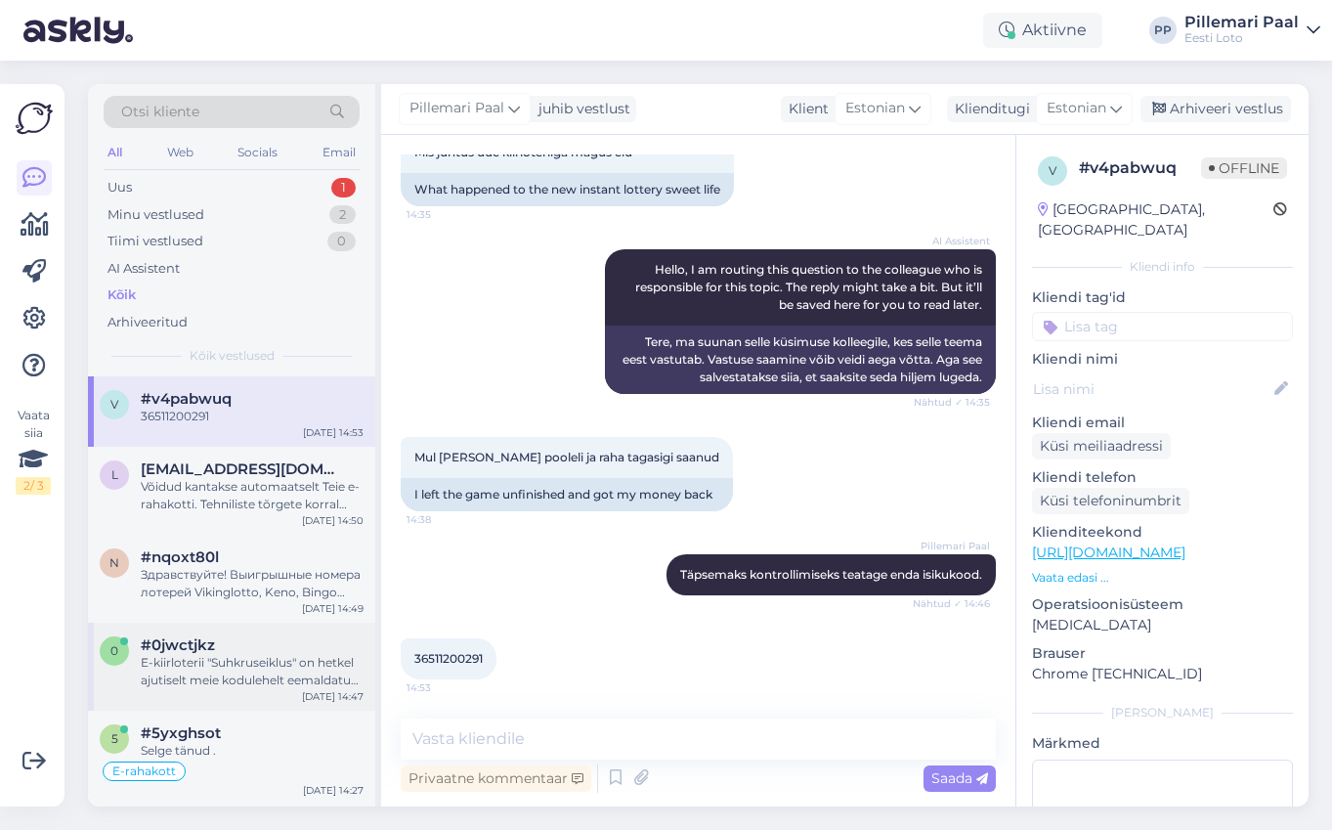
click at [236, 664] on div "E-kiirloterii "Suhkruseiklus" on hetkel ajutiselt meie kodulehelt eemaldatud. L…" at bounding box center [252, 671] width 223 height 35
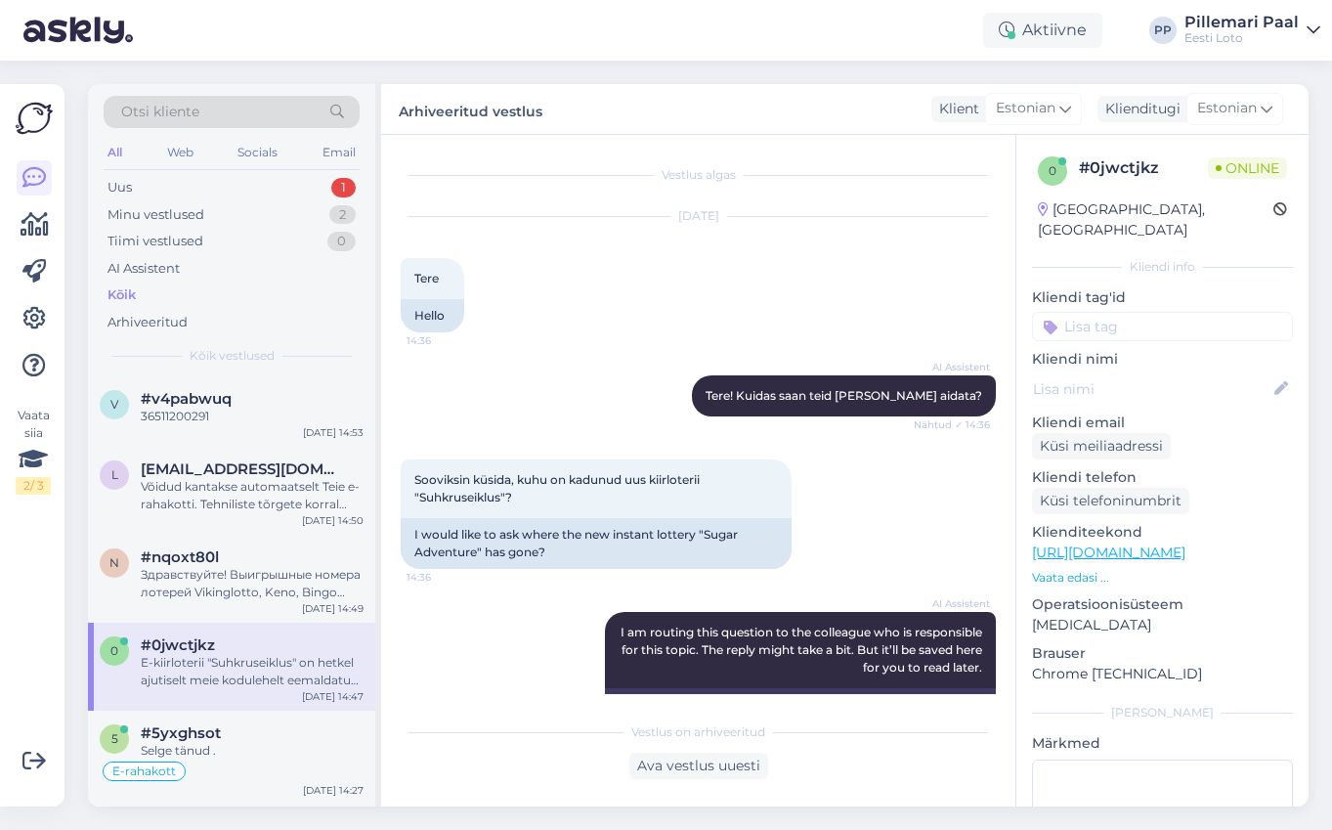
scroll to position [221, 0]
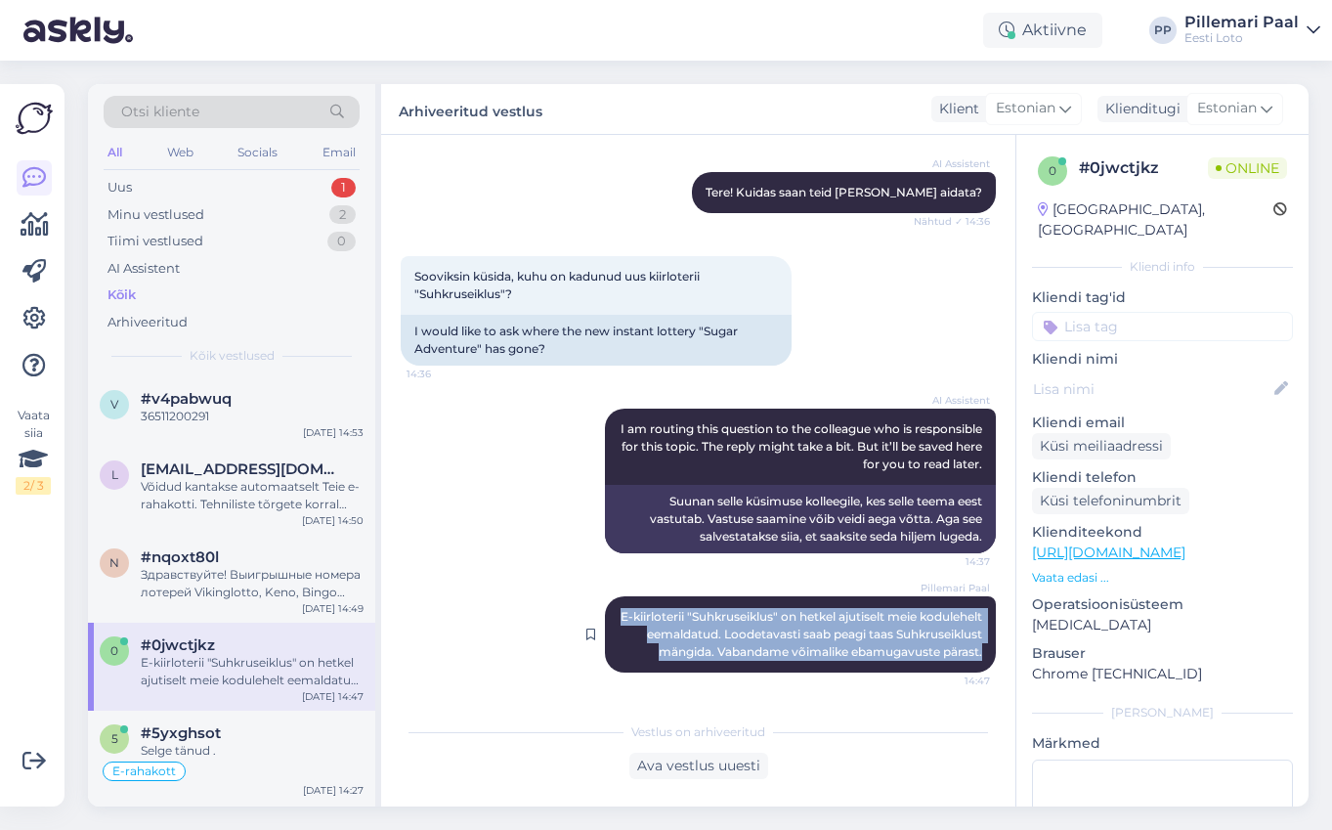
drag, startPoint x: 986, startPoint y: 653, endPoint x: 668, endPoint y: 600, distance: 321.9
click at [668, 600] on div "Pillemari Paal E-kiirloterii "Suhkruseiklus" on hetkel ajutiselt meie kodulehel…" at bounding box center [800, 634] width 391 height 76
copy span "E-kiirloterii "Suhkruseiklus" on hetkel ajutiselt meie kodulehelt eemaldatud. L…"
click at [193, 188] on div "Uus 1" at bounding box center [232, 187] width 256 height 27
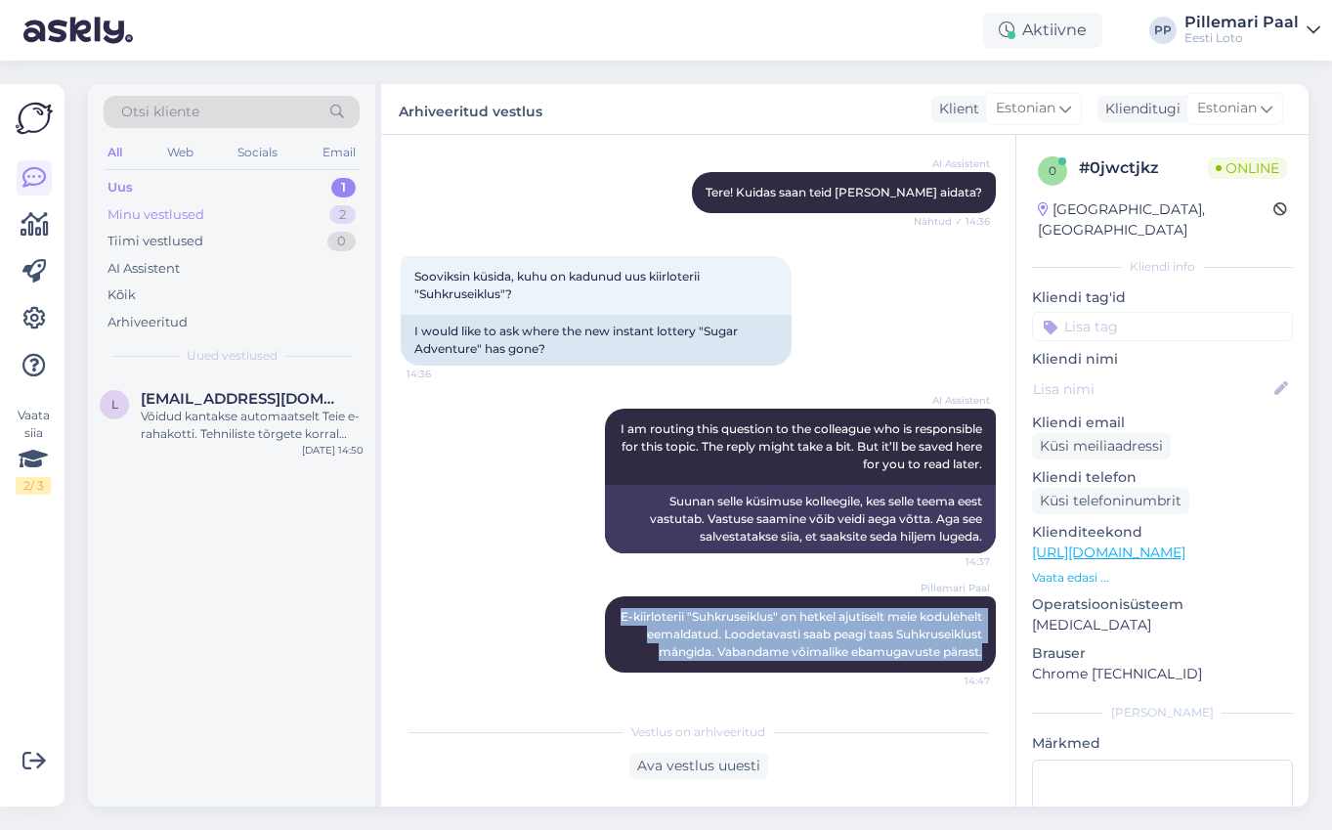
click at [168, 212] on div "Minu vestlused" at bounding box center [155, 215] width 97 height 20
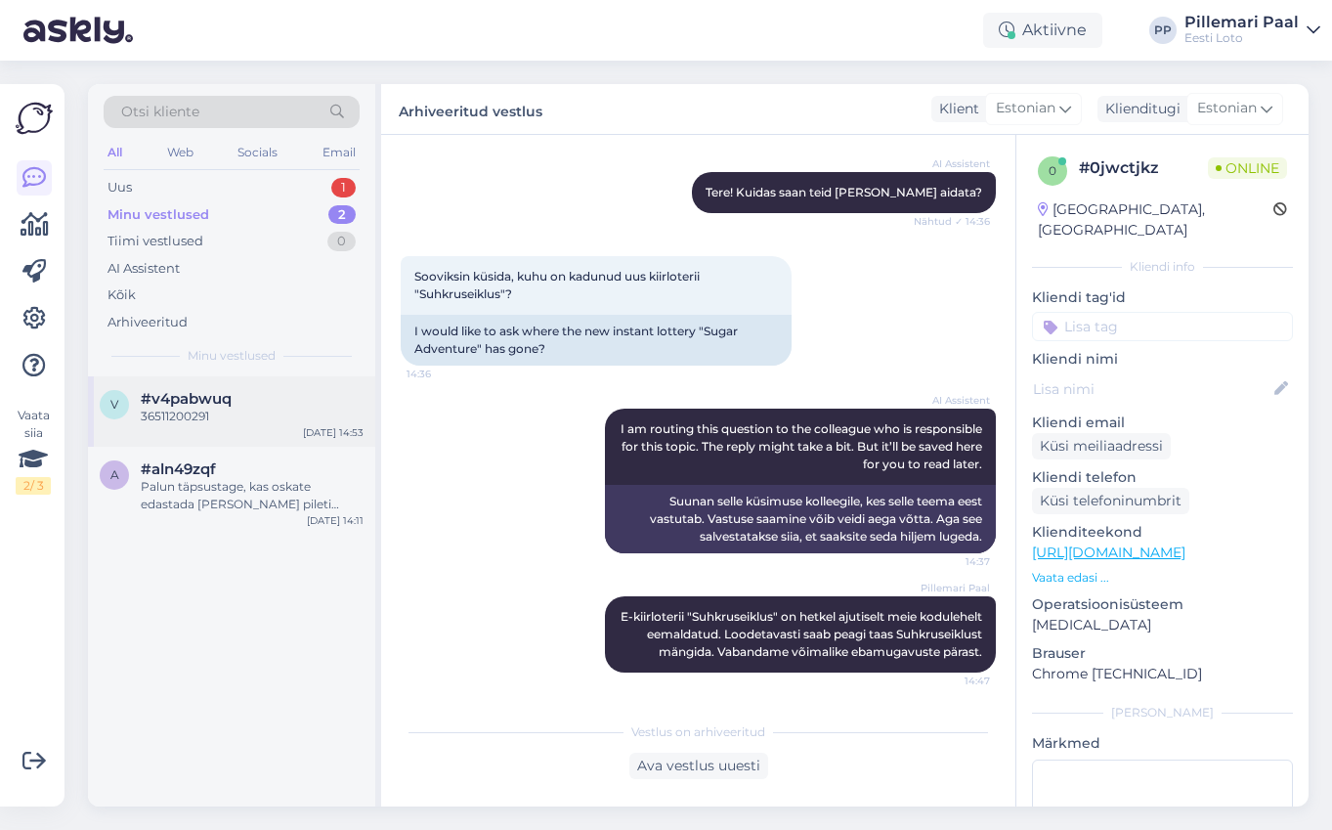
click at [216, 411] on div "36511200291" at bounding box center [252, 416] width 223 height 18
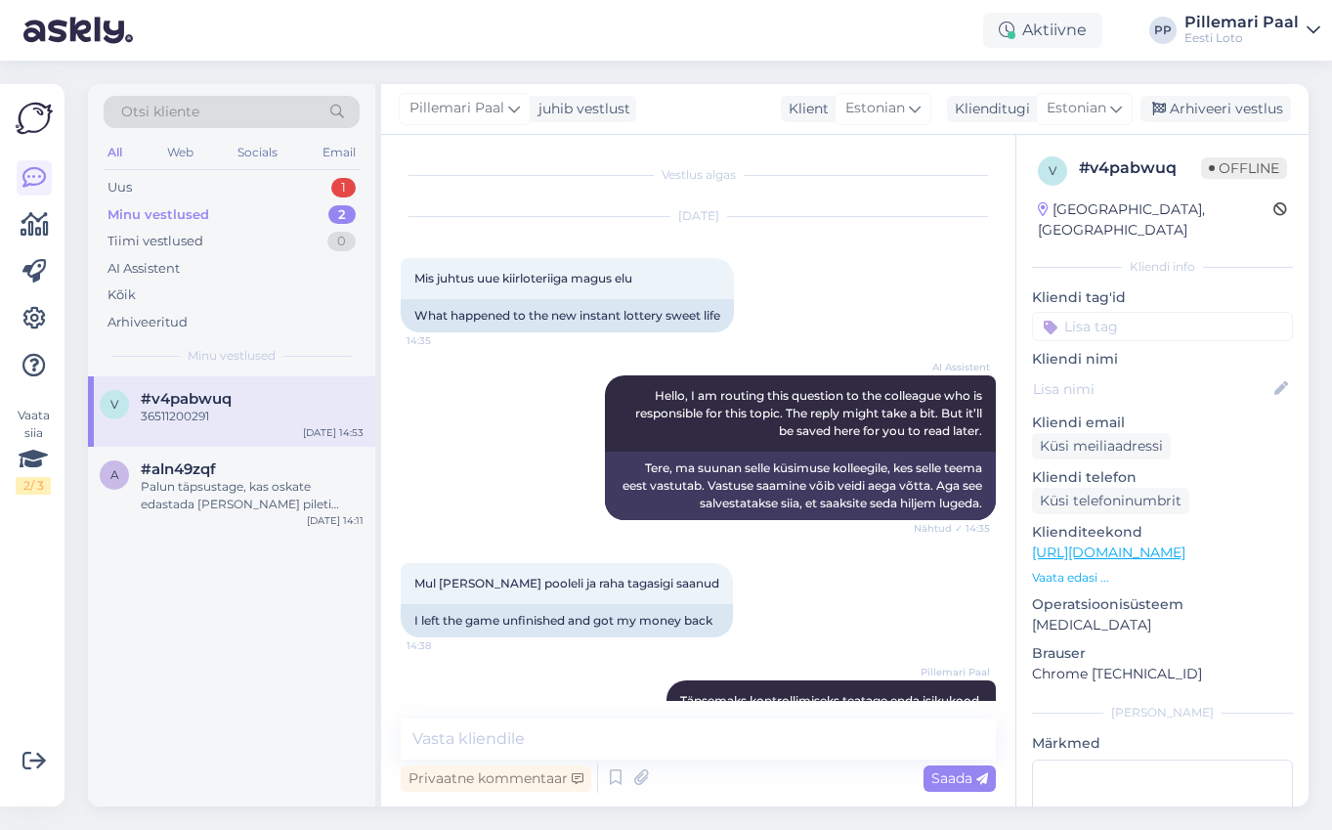
scroll to position [126, 0]
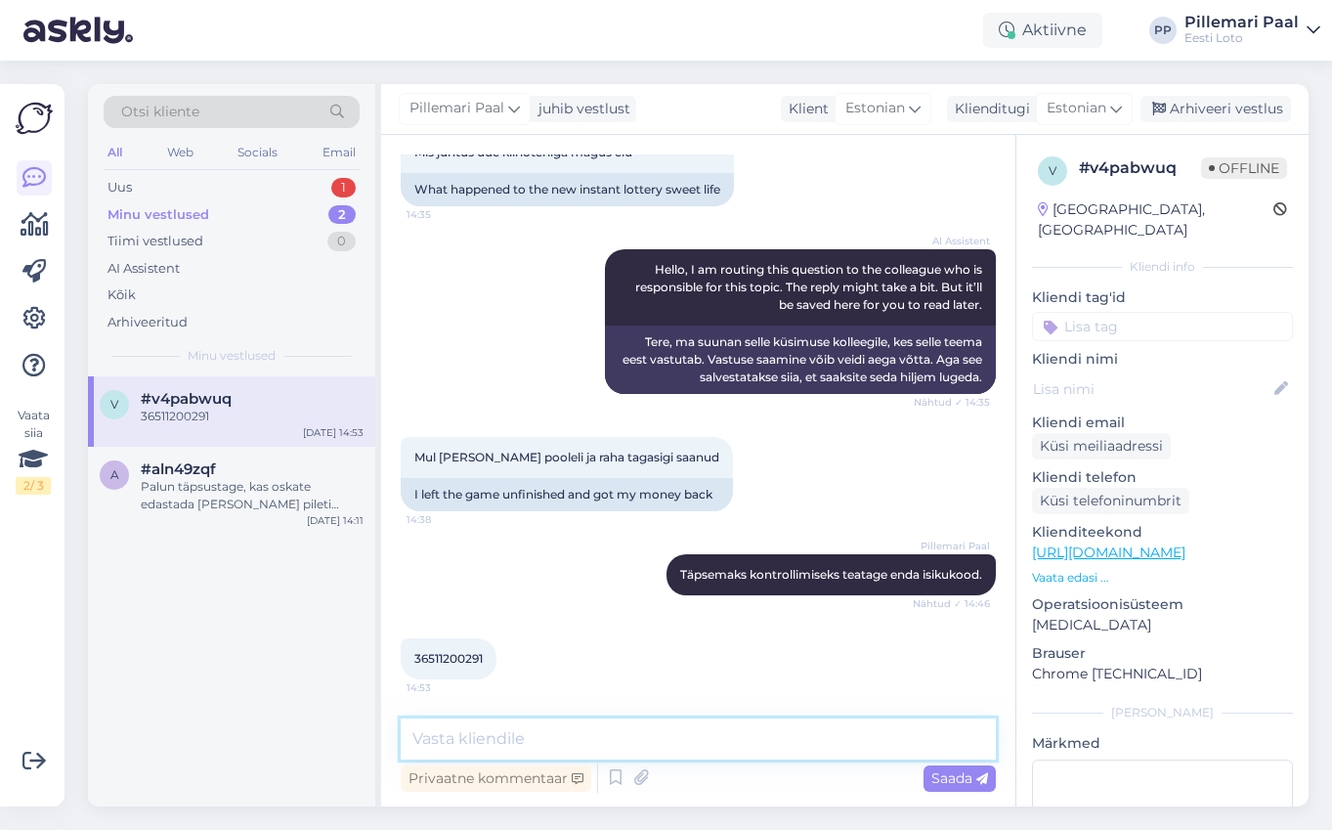
click at [587, 744] on textarea at bounding box center [698, 738] width 595 height 41
paste textarea "Enda piletit saate uuesti läbi mängida, valides Minu piletid – e-kiirloteriid. …"
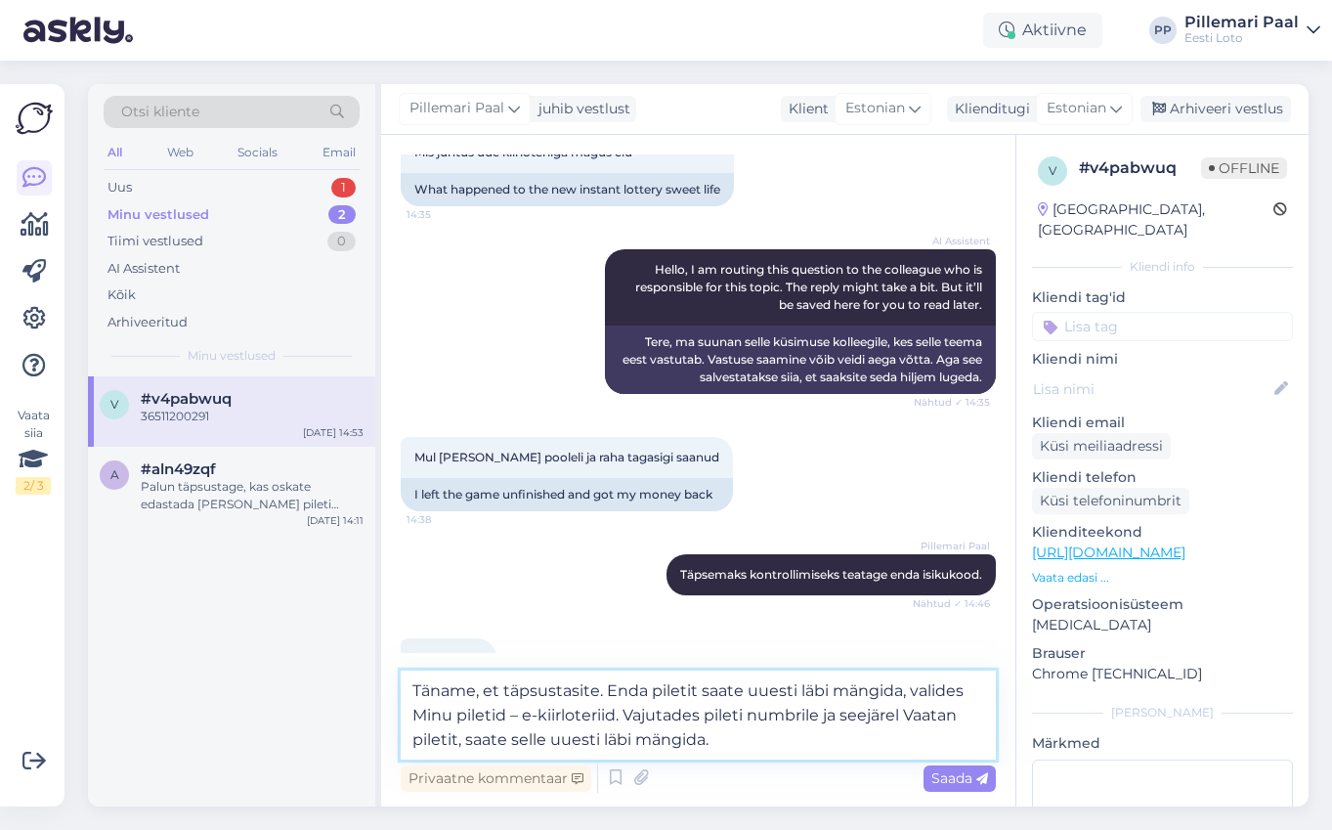
click at [414, 719] on textarea "Täname, et täpsustasite. Enda piletit saate uuesti läbi mängida, valides Minu p…" at bounding box center [698, 714] width 595 height 89
click at [510, 710] on textarea "Täname, et täpsustasite. Enda piletit saate uuesti läbi mängida, valides "Minu …" at bounding box center [698, 714] width 595 height 89
click at [536, 715] on textarea "Täname, et täpsustasite. Enda piletit saate uuesti läbi mängida, valides "Minu …" at bounding box center [698, 714] width 595 height 89
click at [631, 718] on textarea "Täname, et täpsustasite. Enda piletit saate uuesti läbi mängida, valides "Minu …" at bounding box center [698, 714] width 595 height 89
click at [930, 718] on textarea "Täname, et täpsustasite. Enda piletit saate uuesti läbi mängida, valides "Minu …" at bounding box center [698, 714] width 595 height 89
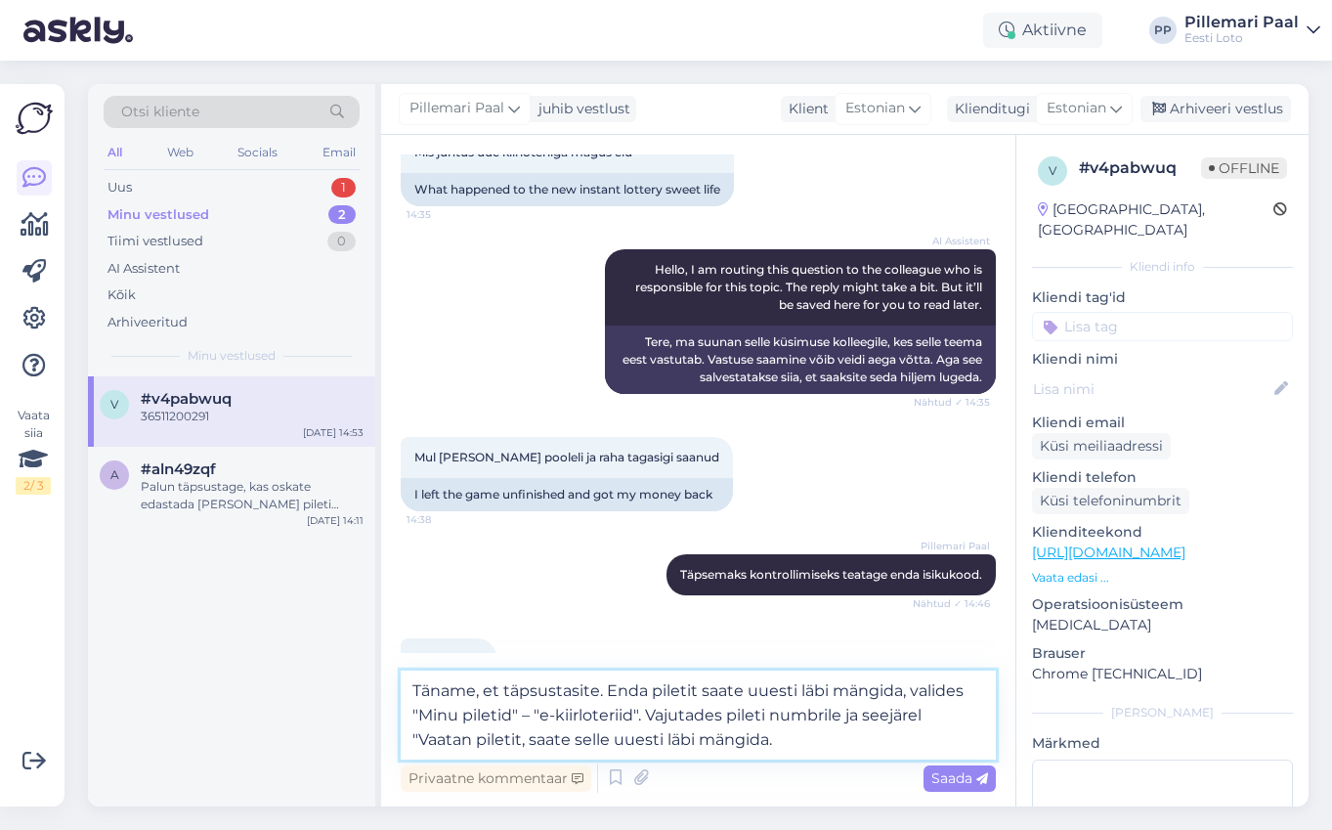
click at [519, 738] on textarea "Täname, et täpsustasite. Enda piletit saate uuesti läbi mängida, valides "Minu …" at bounding box center [698, 714] width 595 height 89
type textarea "Täname, et täpsustasite. Enda piletit saate uuesti läbi mängida, valides "Minu …"
click at [938, 774] on span "Saada" at bounding box center [959, 778] width 57 height 18
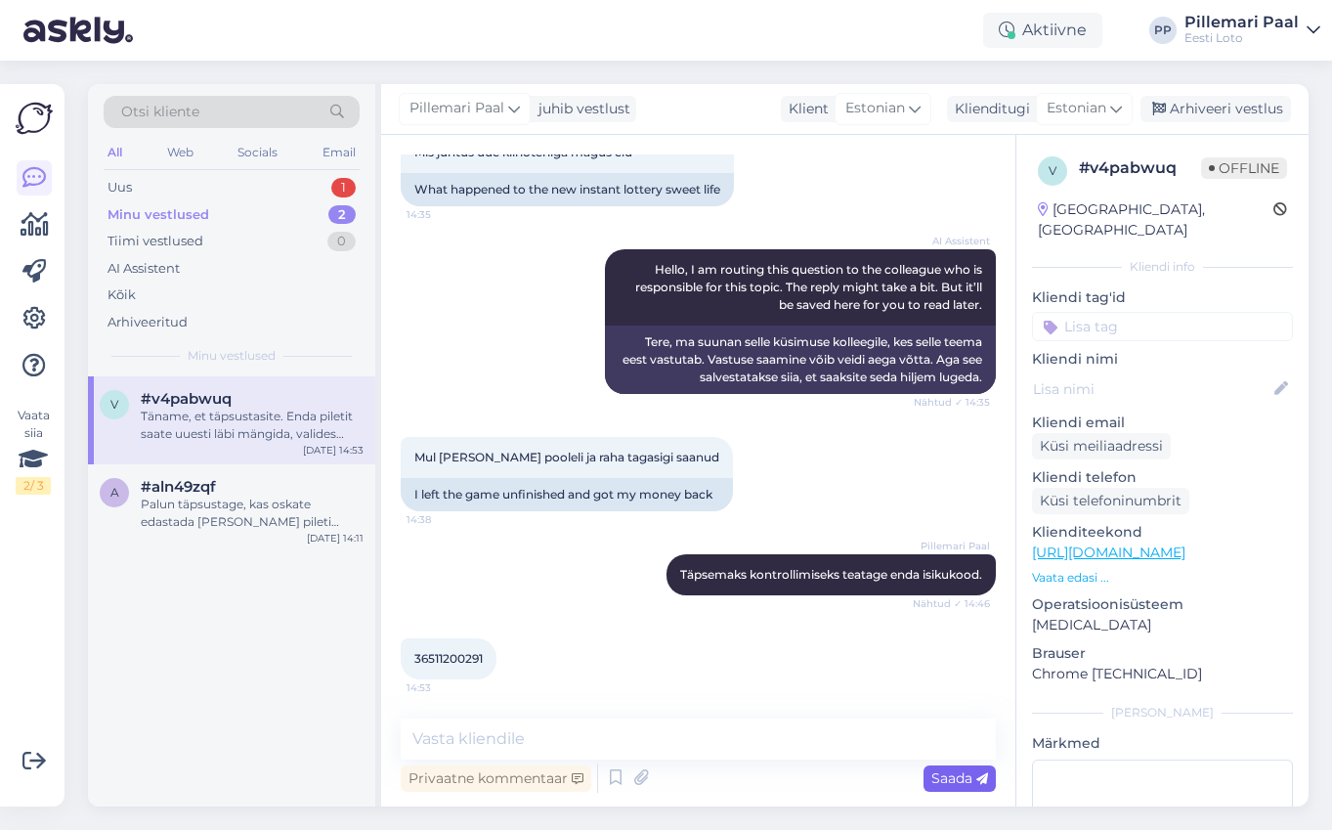
scroll to position [263, 0]
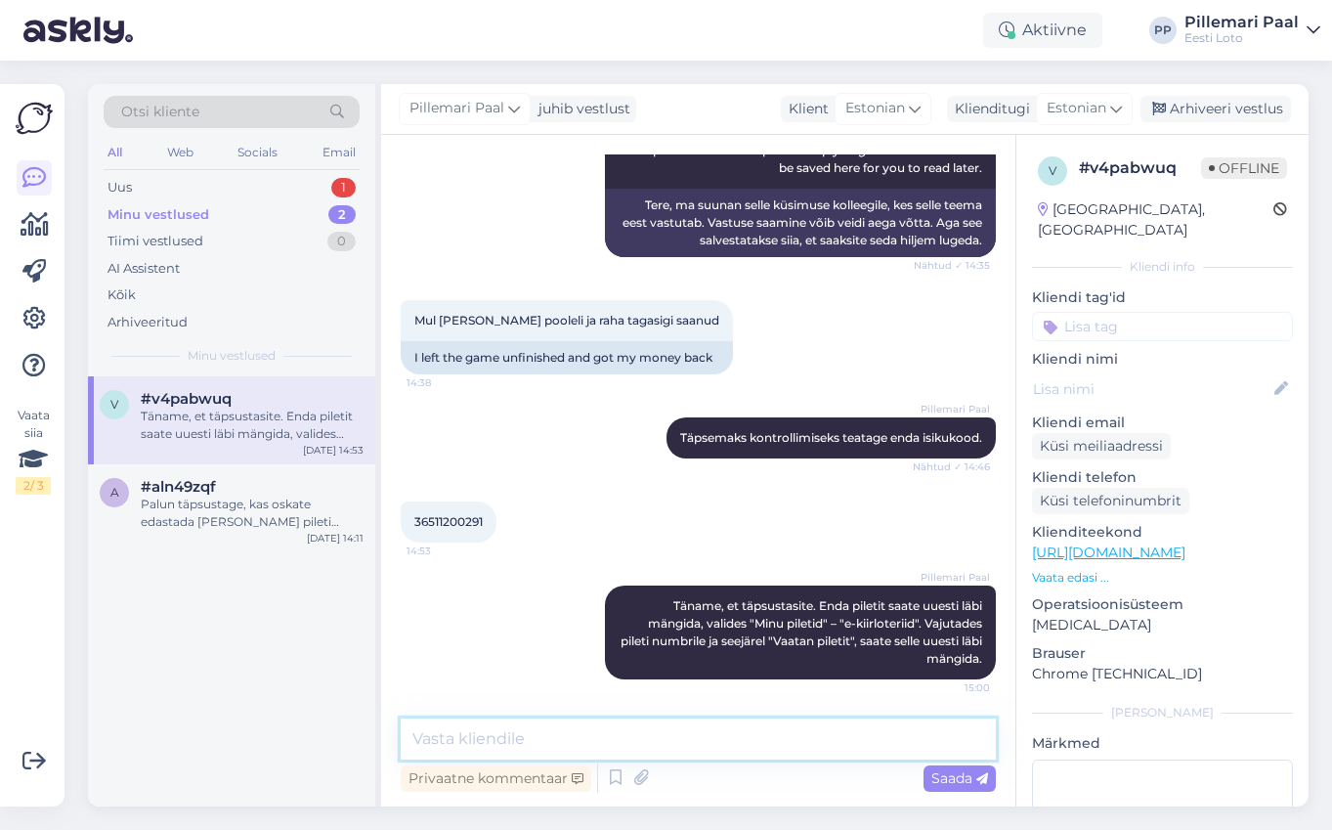
click at [560, 744] on textarea at bounding box center [698, 738] width 595 height 41
paste textarea "E-kiirloterii "Suhkruseiklus" on hetkel ajutiselt meie kodulehelt eemaldatud. L…"
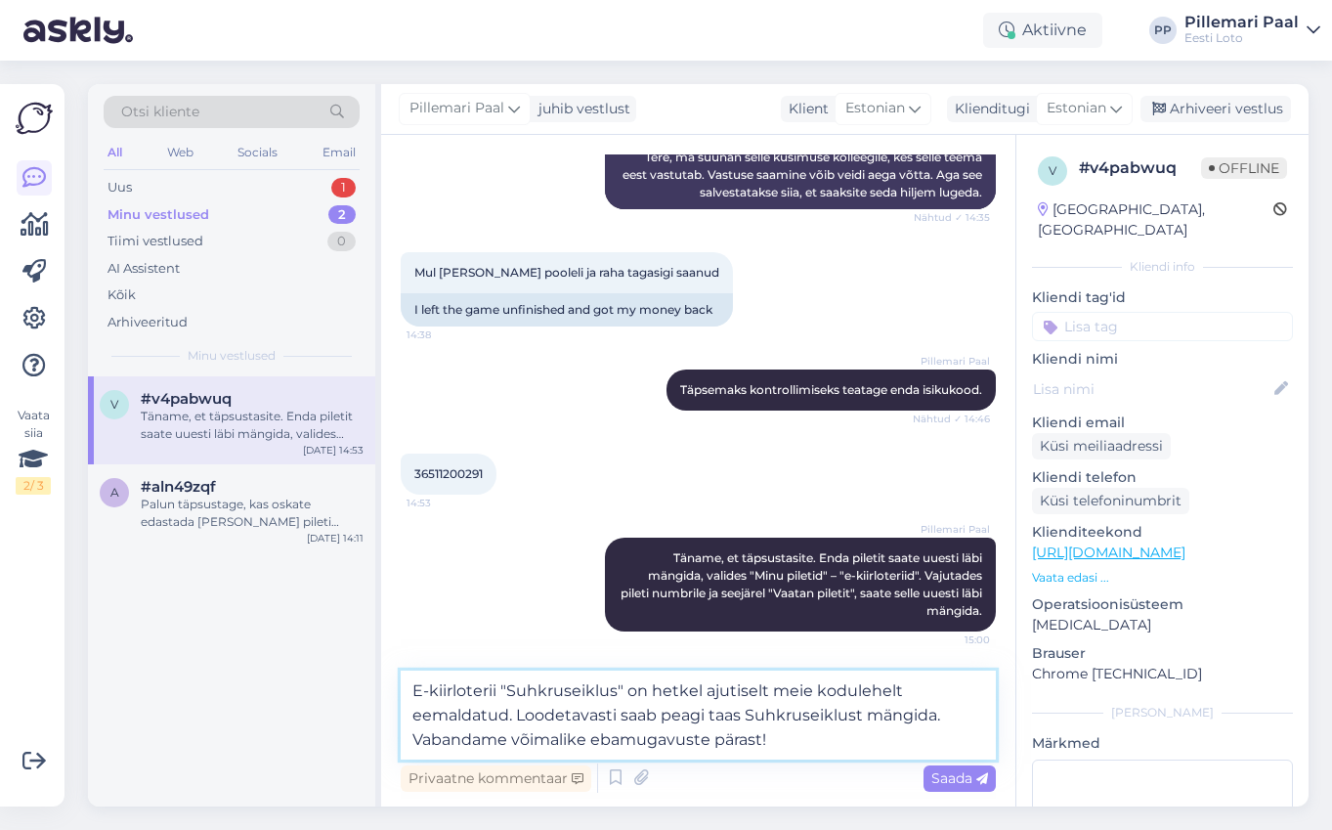
click at [952, 720] on textarea "E-kiirloterii "Suhkruseiklus" on hetkel ajutiselt meie kodulehelt eemaldatud. L…" at bounding box center [698, 714] width 595 height 89
click at [955, 712] on textarea "E-kiirloterii "Suhkruseiklus" on hetkel ajutiselt meie kodulehelt eemaldatud. L…" at bounding box center [698, 714] width 595 height 89
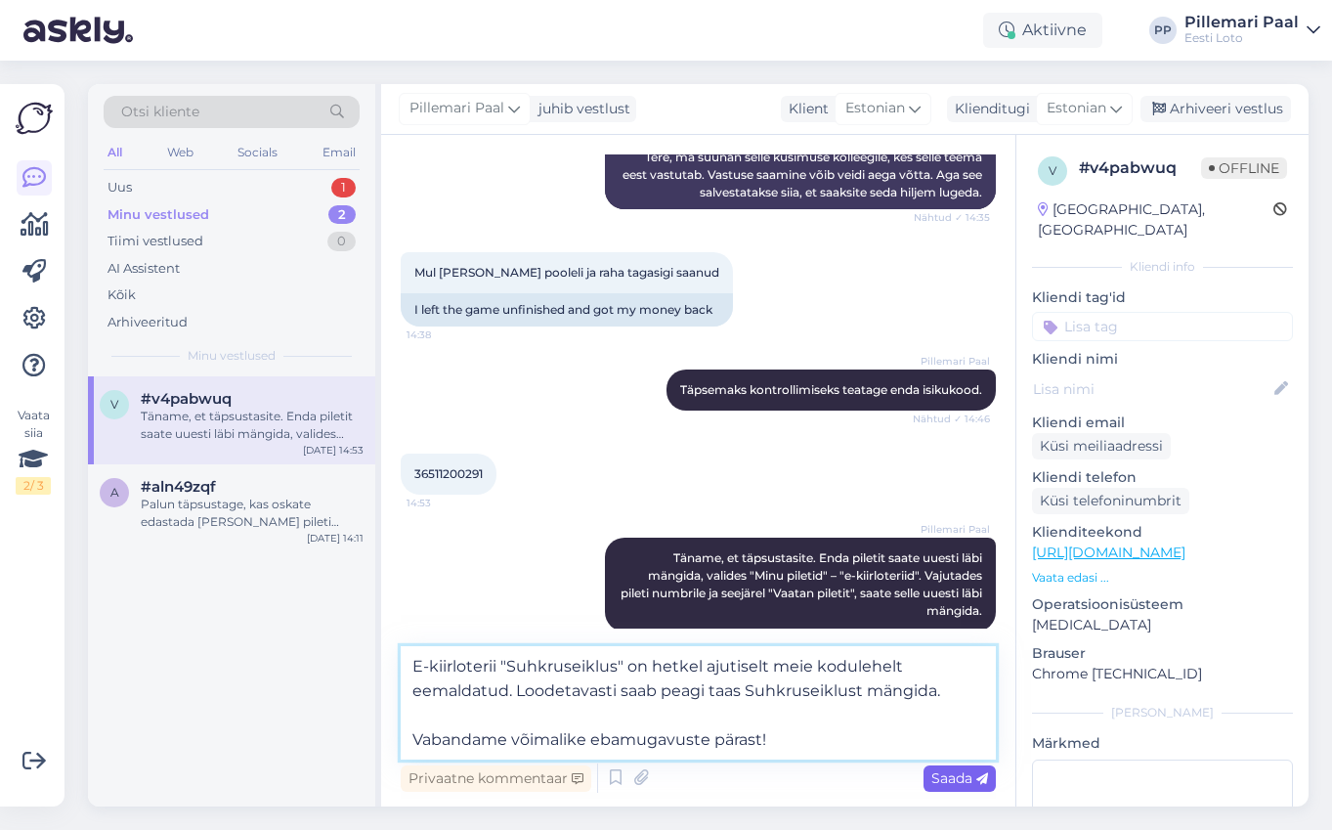
type textarea "E-kiirloterii "Suhkruseiklus" on hetkel ajutiselt meie kodulehelt eemaldatud. L…"
click at [968, 781] on span "Saada" at bounding box center [959, 778] width 57 height 18
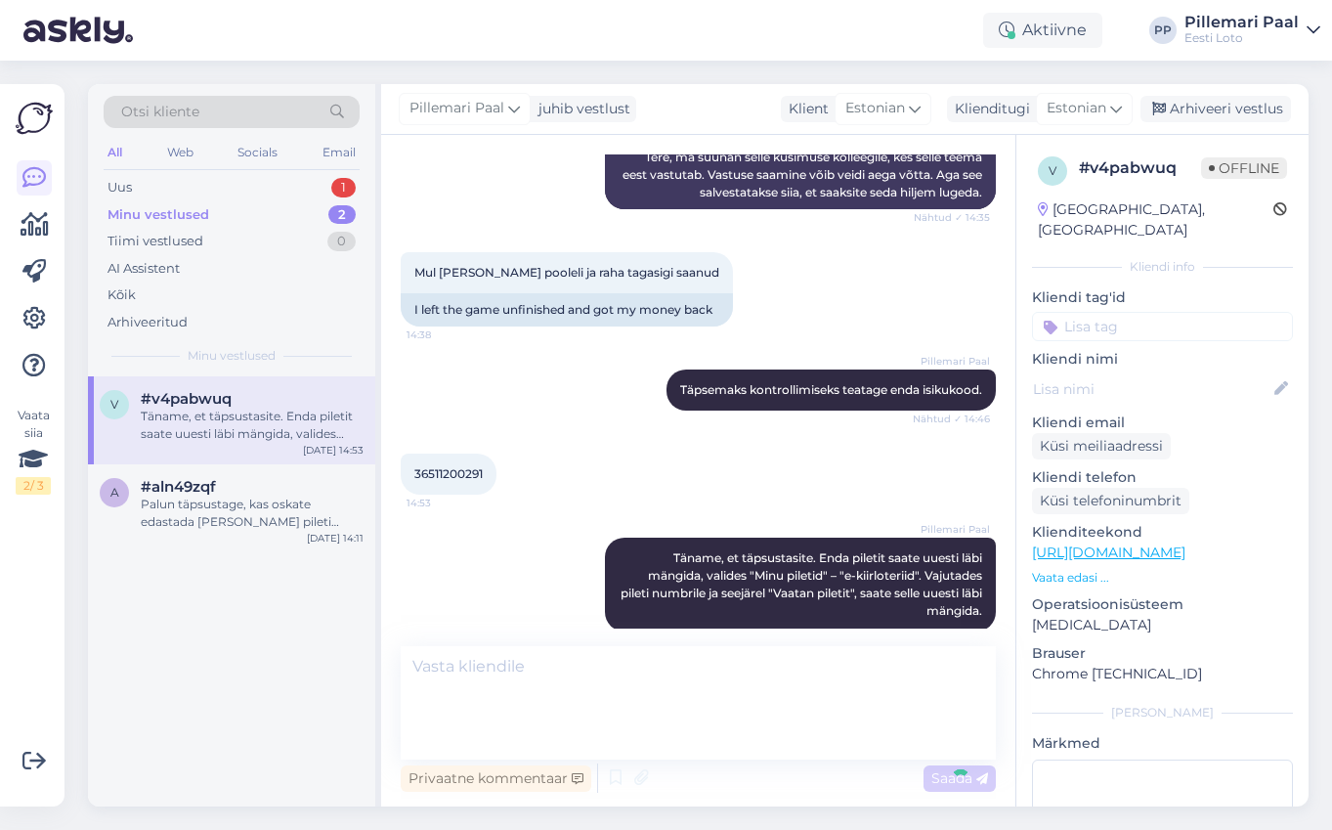
scroll to position [417, 0]
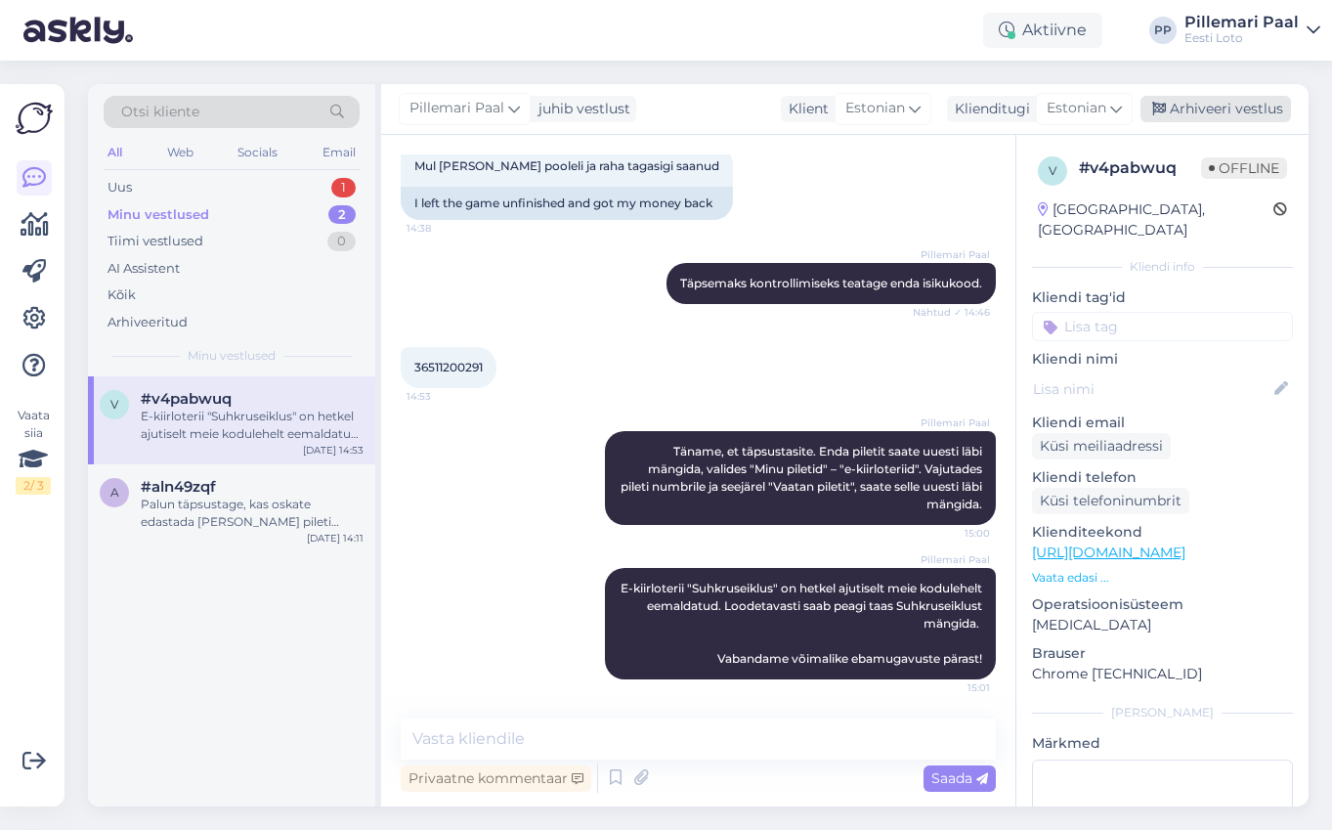
click at [1185, 111] on div "Arhiveeri vestlus" at bounding box center [1215, 109] width 150 height 26
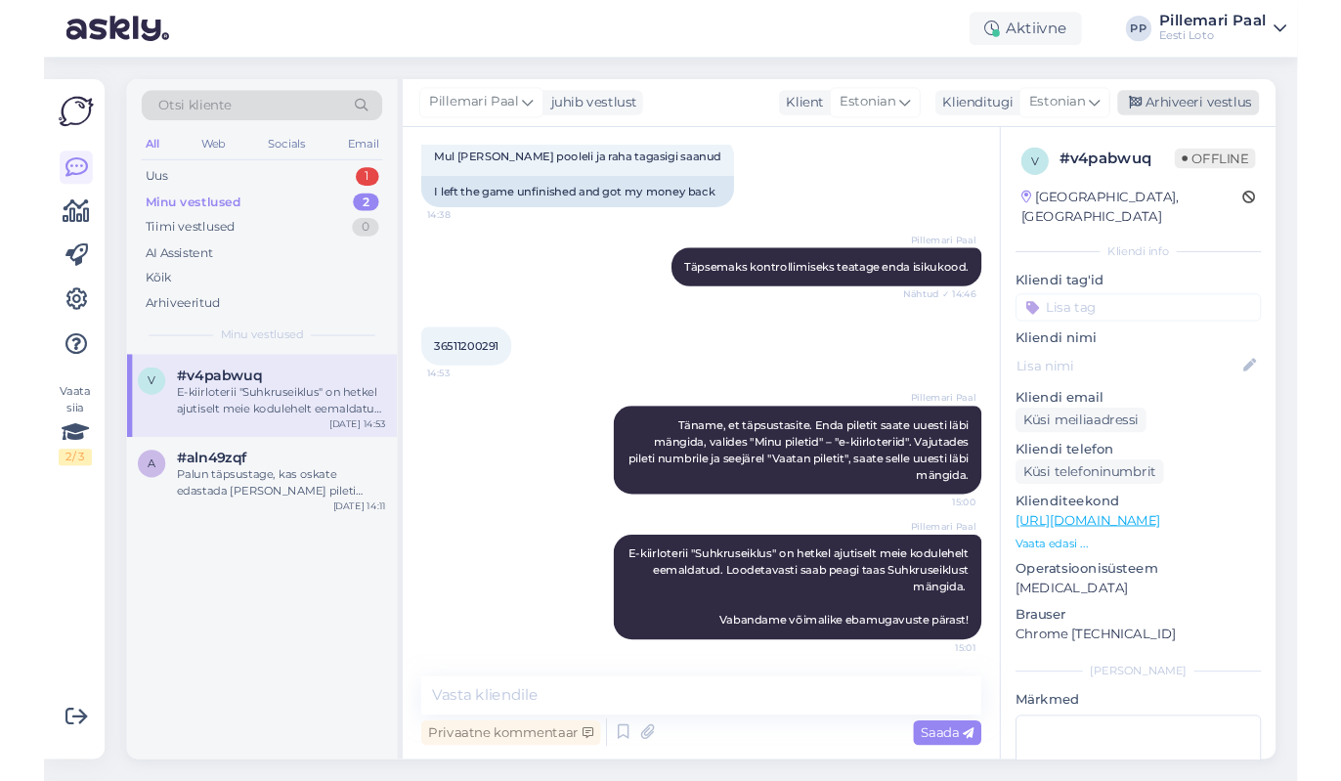
scroll to position [424, 0]
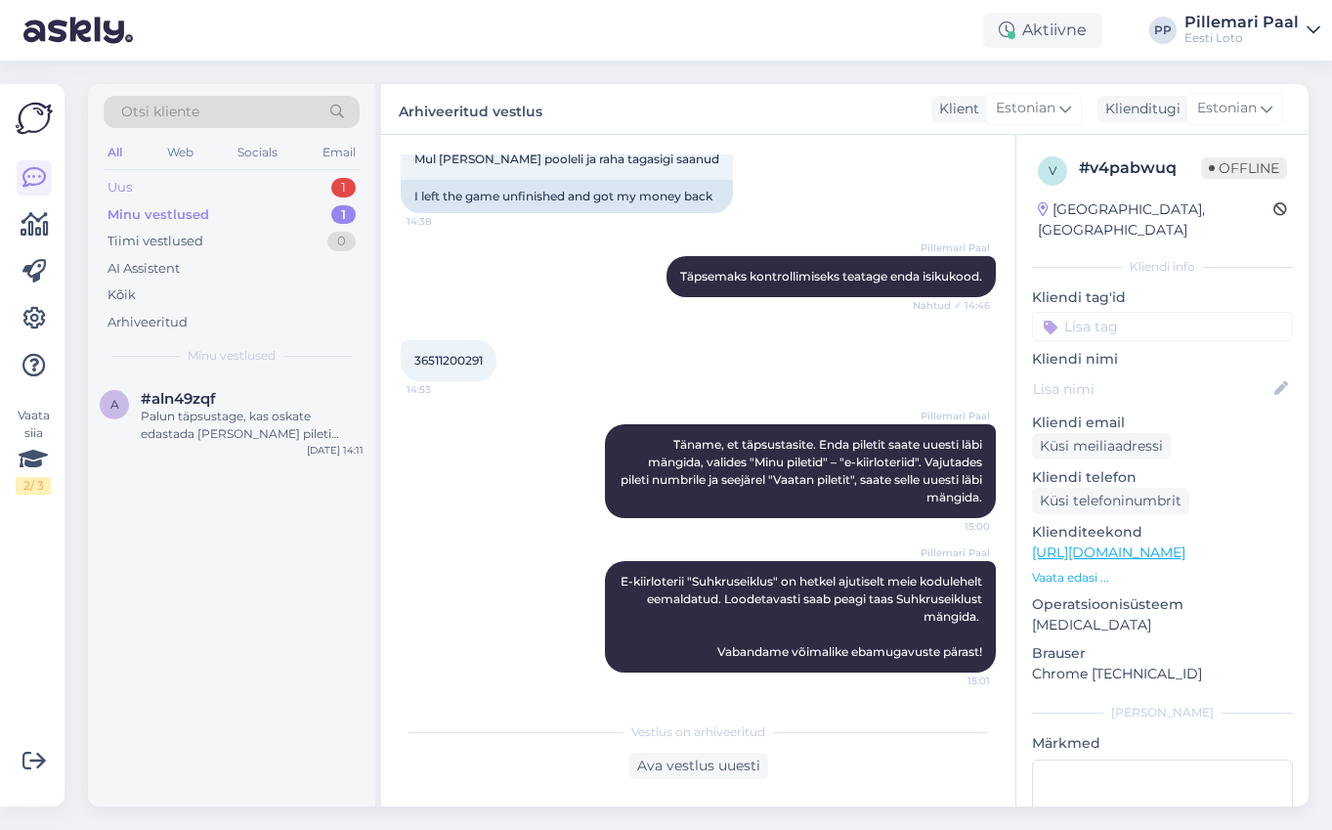
click at [186, 184] on div "Uus 1" at bounding box center [232, 187] width 256 height 27
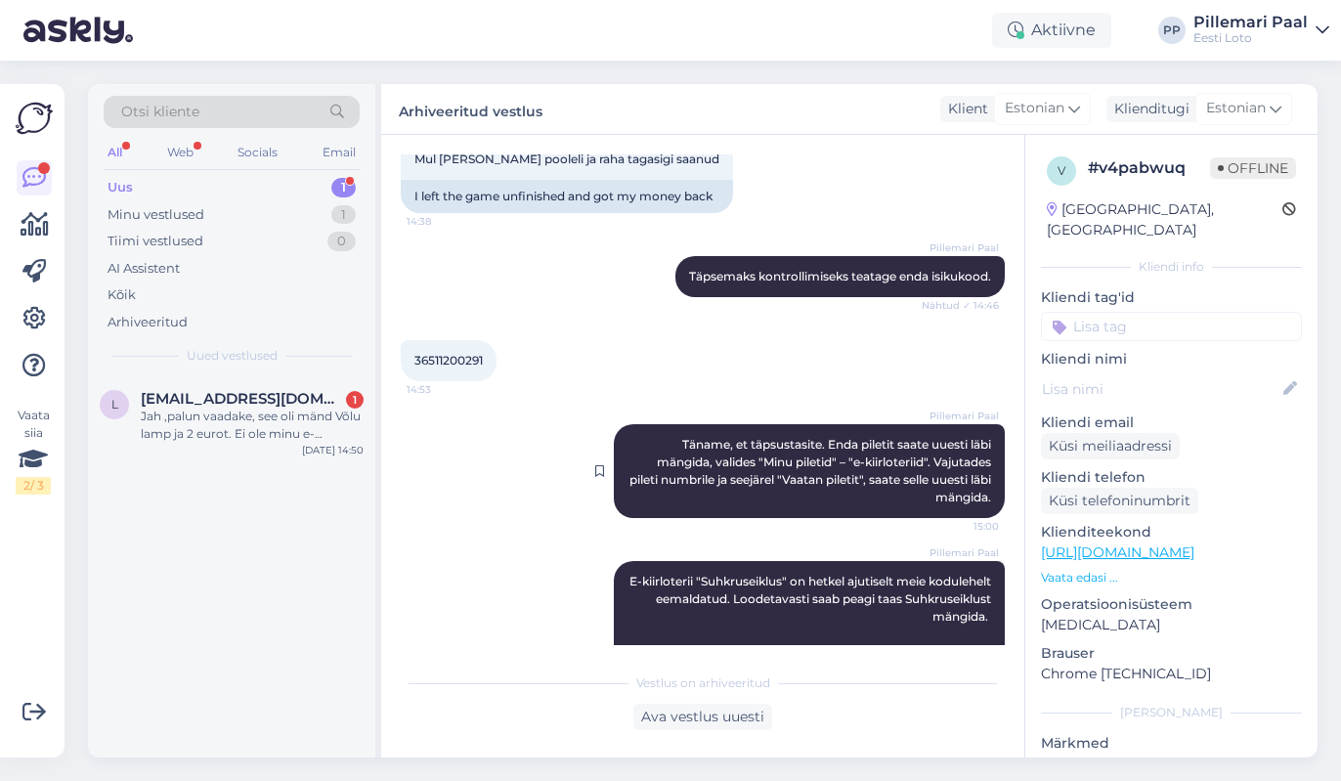
scroll to position [473, 0]
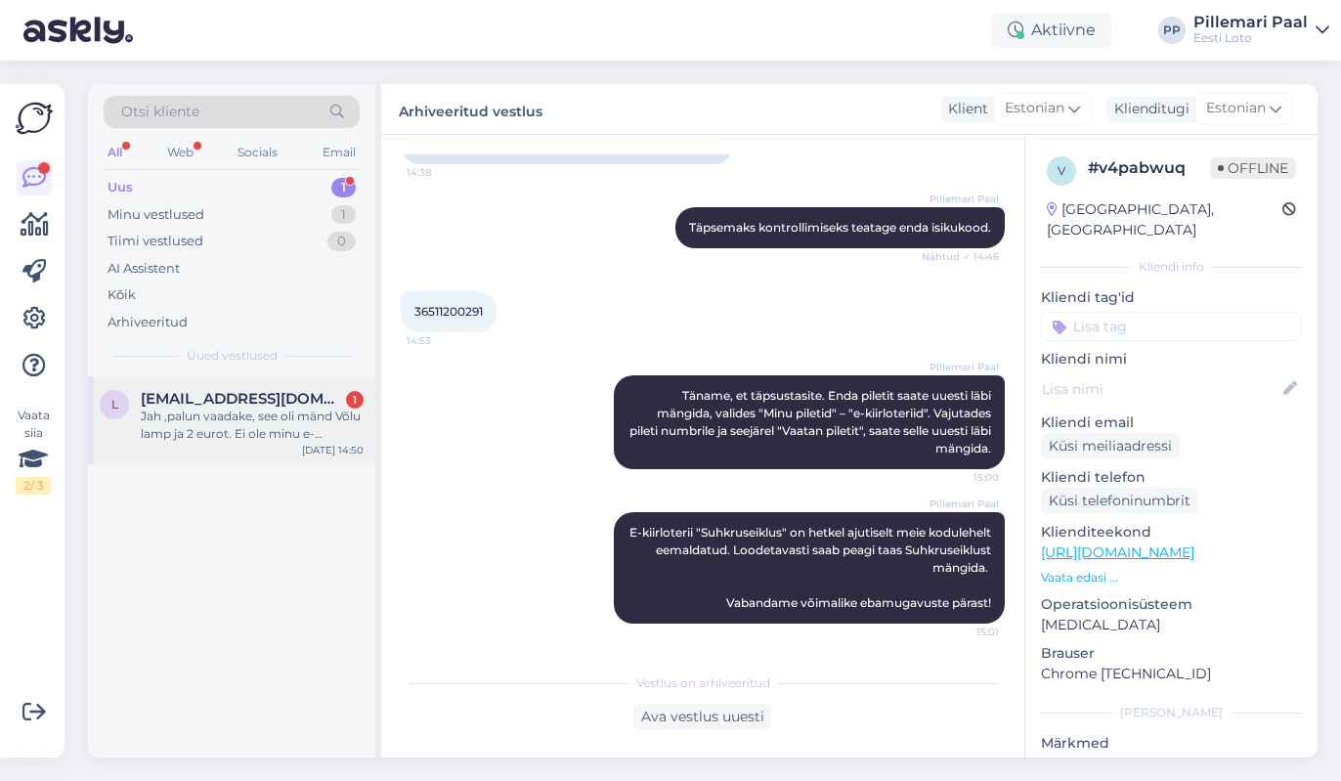
click at [227, 443] on div "l [EMAIL_ADDRESS][DOMAIN_NAME] 1 Jah ,palun vaadake, see oli mänd Võlu lamp ja …" at bounding box center [231, 420] width 287 height 88
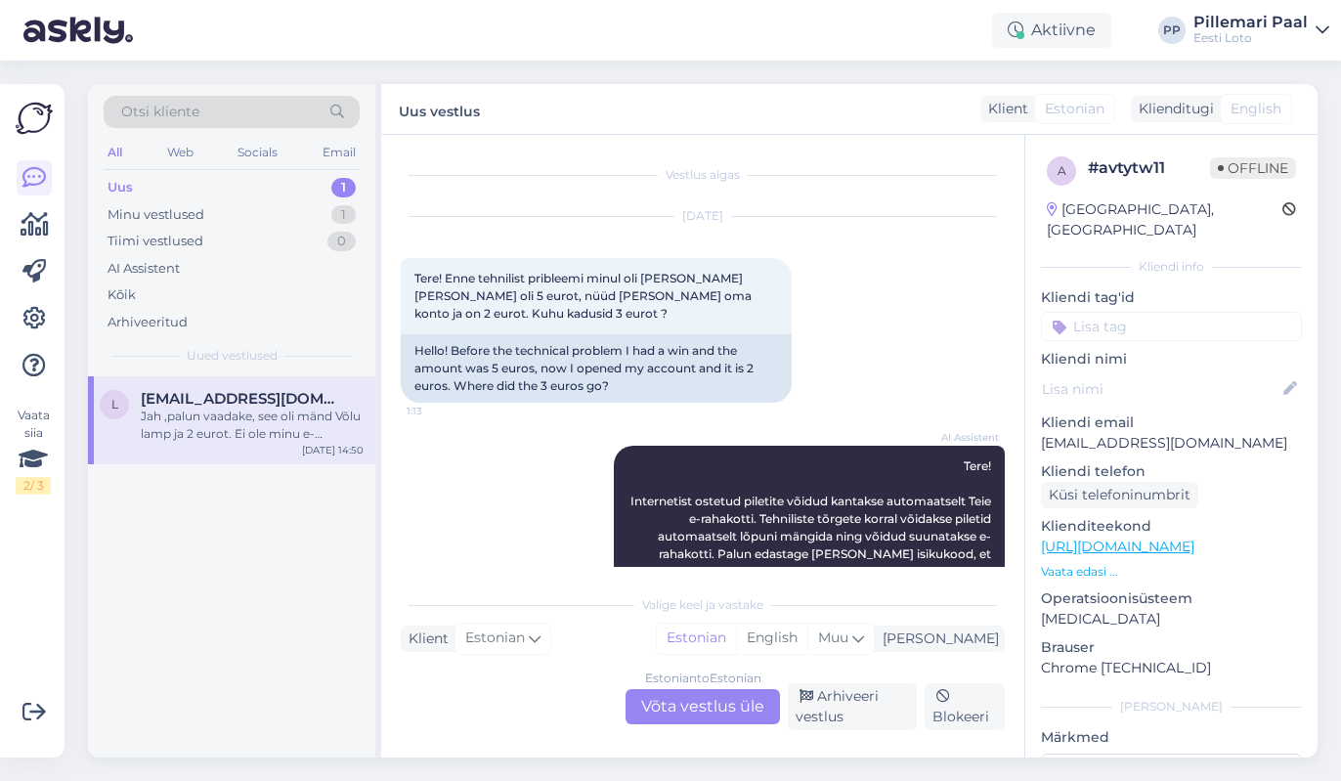
scroll to position [964, 0]
